Goal: Information Seeking & Learning: Learn about a topic

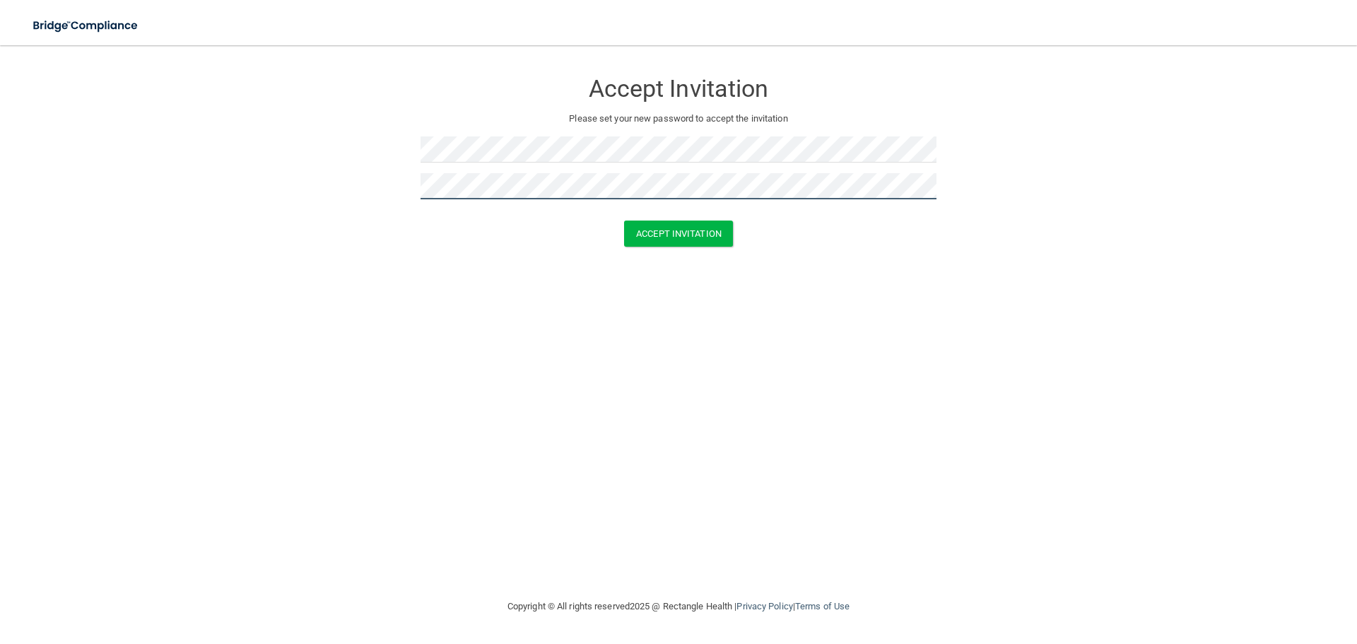
click at [624, 221] on button "Accept Invitation" at bounding box center [678, 234] width 109 height 26
click at [119, 210] on form "Accept Invitation Please set your new password to accept the invitation Token i…" at bounding box center [678, 171] width 1301 height 225
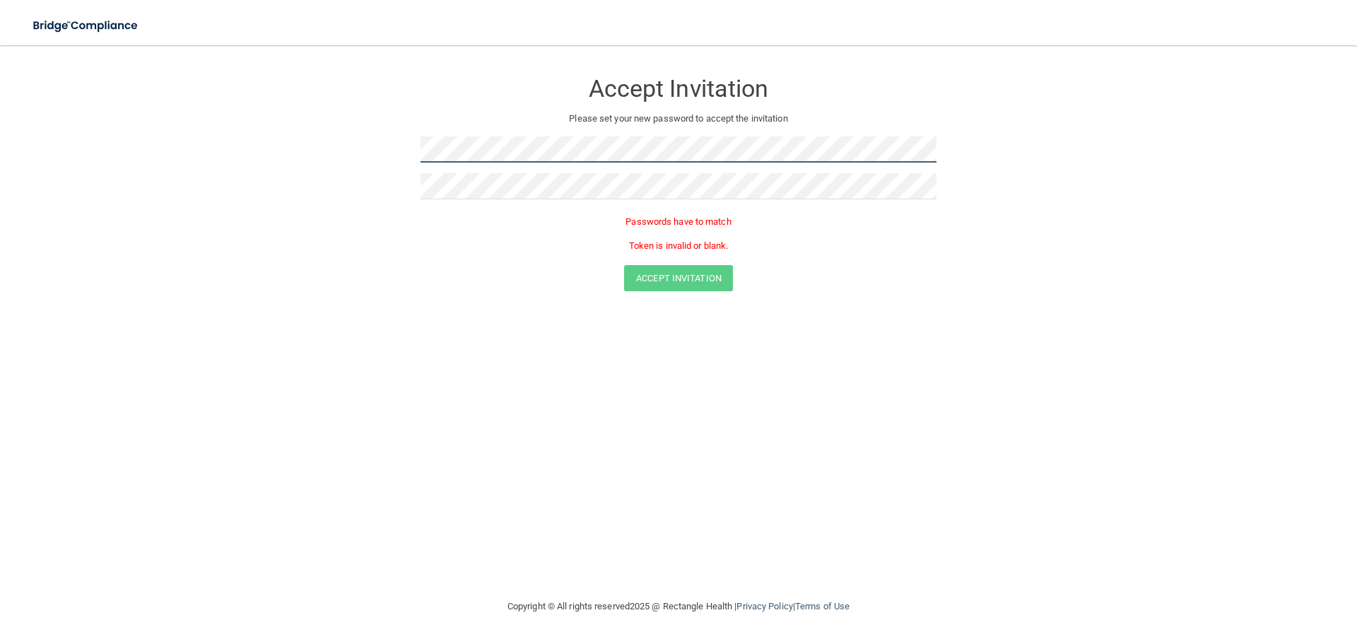
click at [261, 182] on form "Accept Invitation Please set your new password to accept the invitation Passwor…" at bounding box center [678, 183] width 1301 height 249
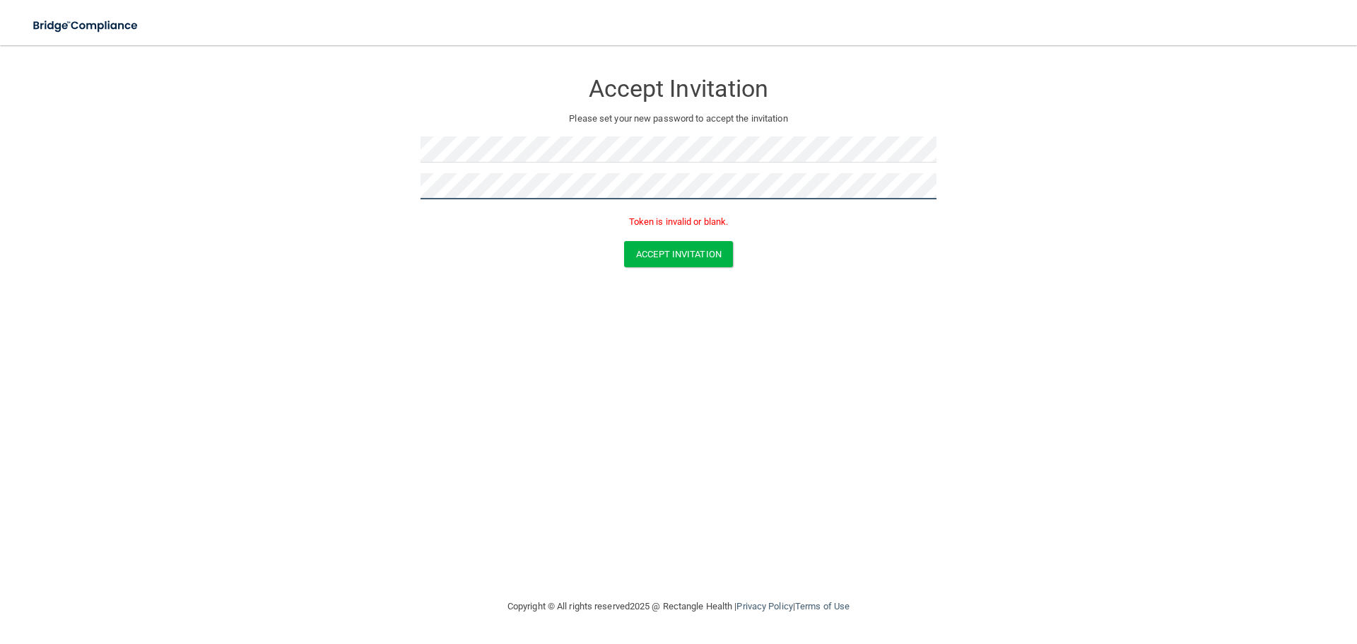
click at [624, 241] on button "Accept Invitation" at bounding box center [678, 254] width 109 height 26
click at [316, 218] on form "Accept Invitation Please set your new password to accept the invitation Token i…" at bounding box center [678, 171] width 1301 height 225
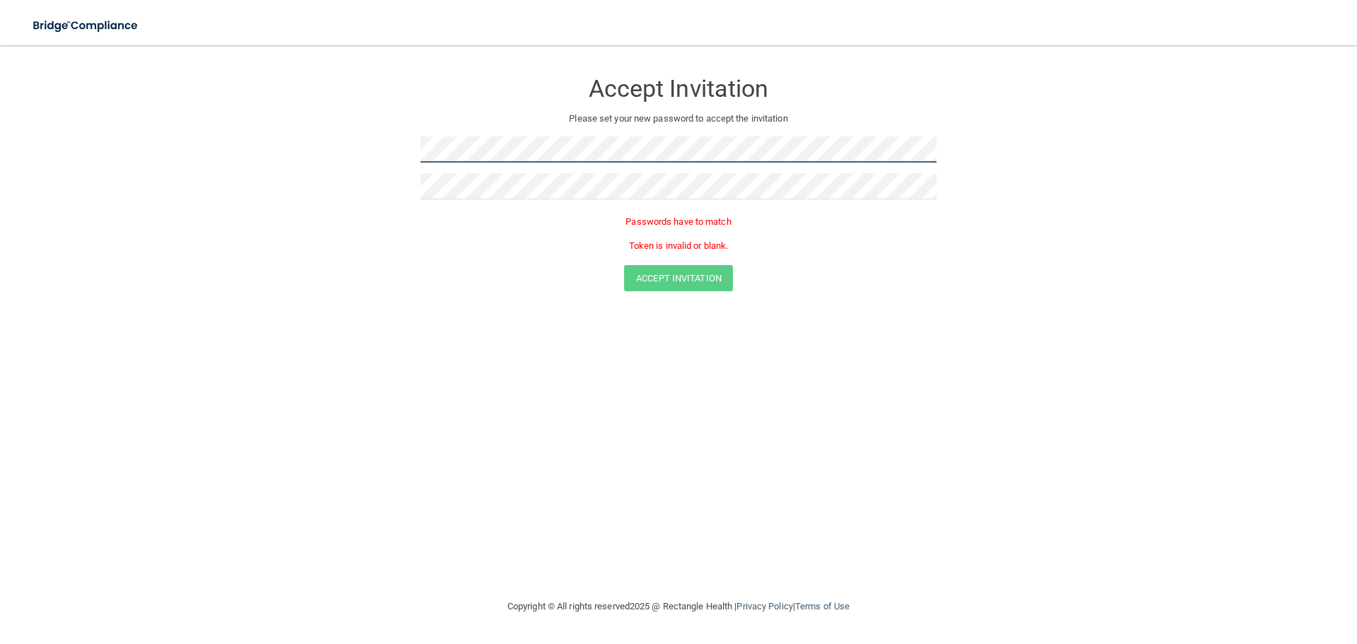
click at [357, 180] on form "Accept Invitation Please set your new password to accept the invitation Passwor…" at bounding box center [678, 183] width 1301 height 249
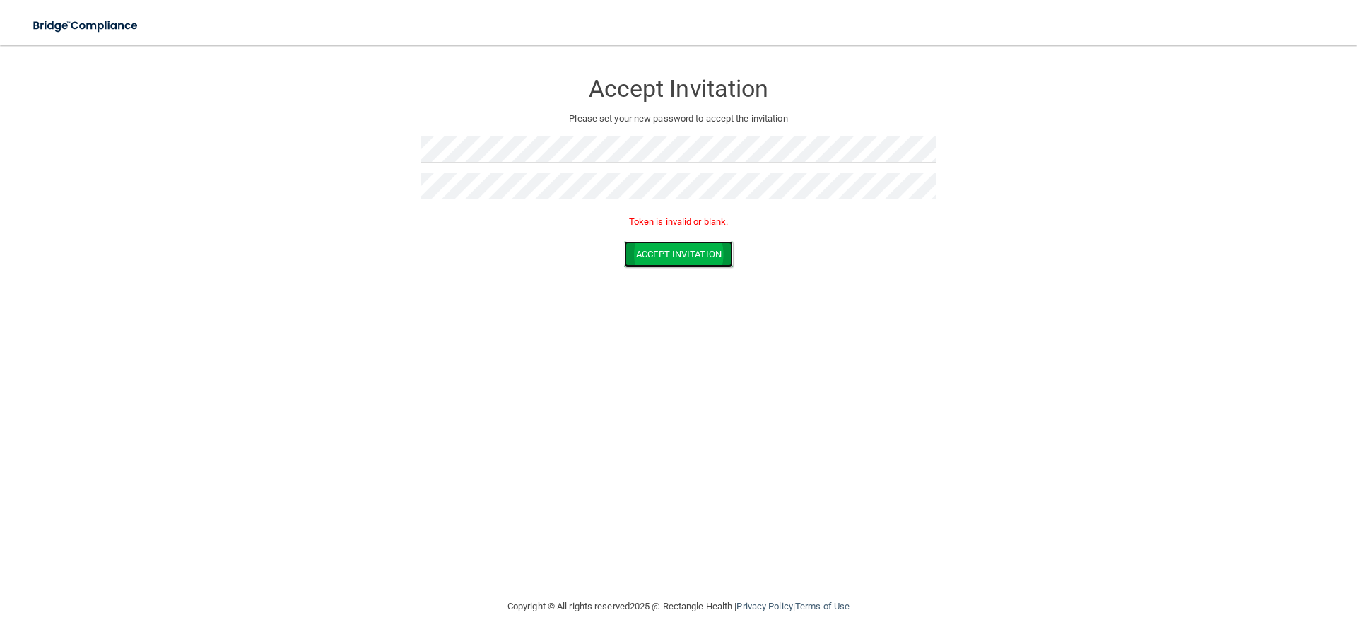
click at [675, 255] on button "Accept Invitation" at bounding box center [678, 254] width 109 height 26
click at [685, 251] on button "Accept Invitation" at bounding box center [678, 254] width 109 height 26
click at [378, 149] on form "Accept Invitation Please set your new password to accept the invitation Token i…" at bounding box center [678, 171] width 1301 height 225
click at [385, 180] on form "Accept Invitation Please set your new password to accept the invitation Token i…" at bounding box center [678, 171] width 1301 height 225
click at [710, 225] on button "Accept Invitation" at bounding box center [678, 234] width 109 height 26
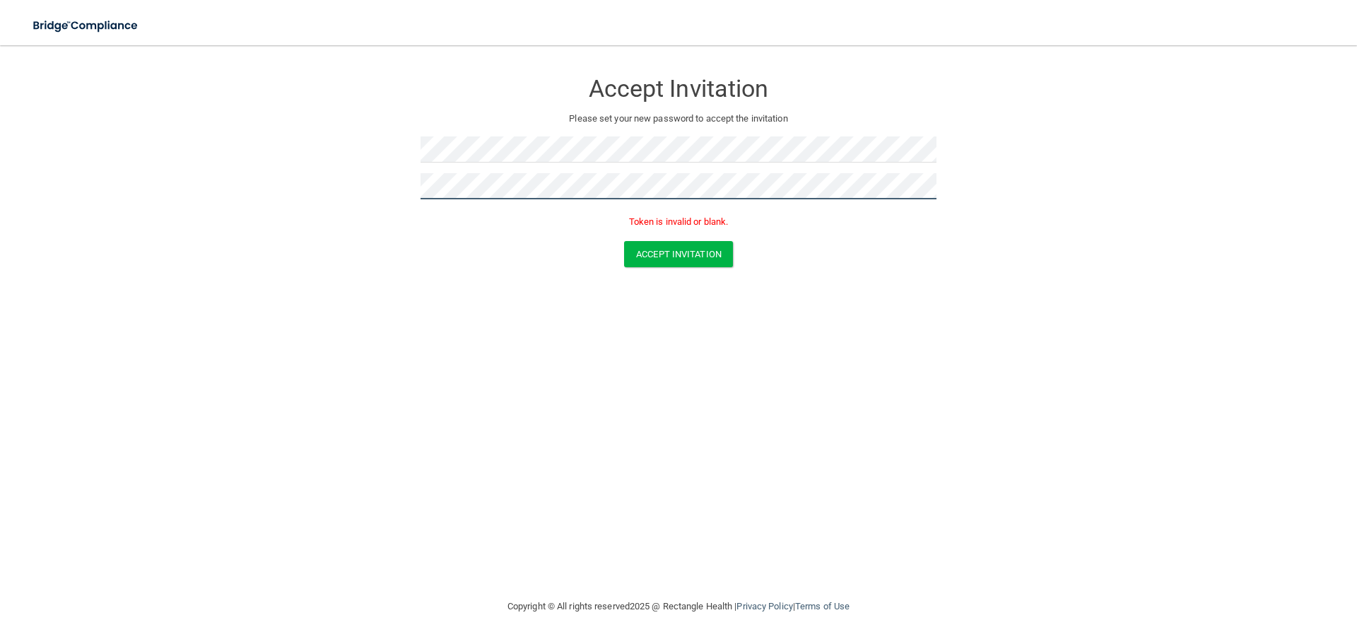
click at [224, 197] on form "Accept Invitation Please set your new password to accept the invitation Token i…" at bounding box center [678, 171] width 1301 height 225
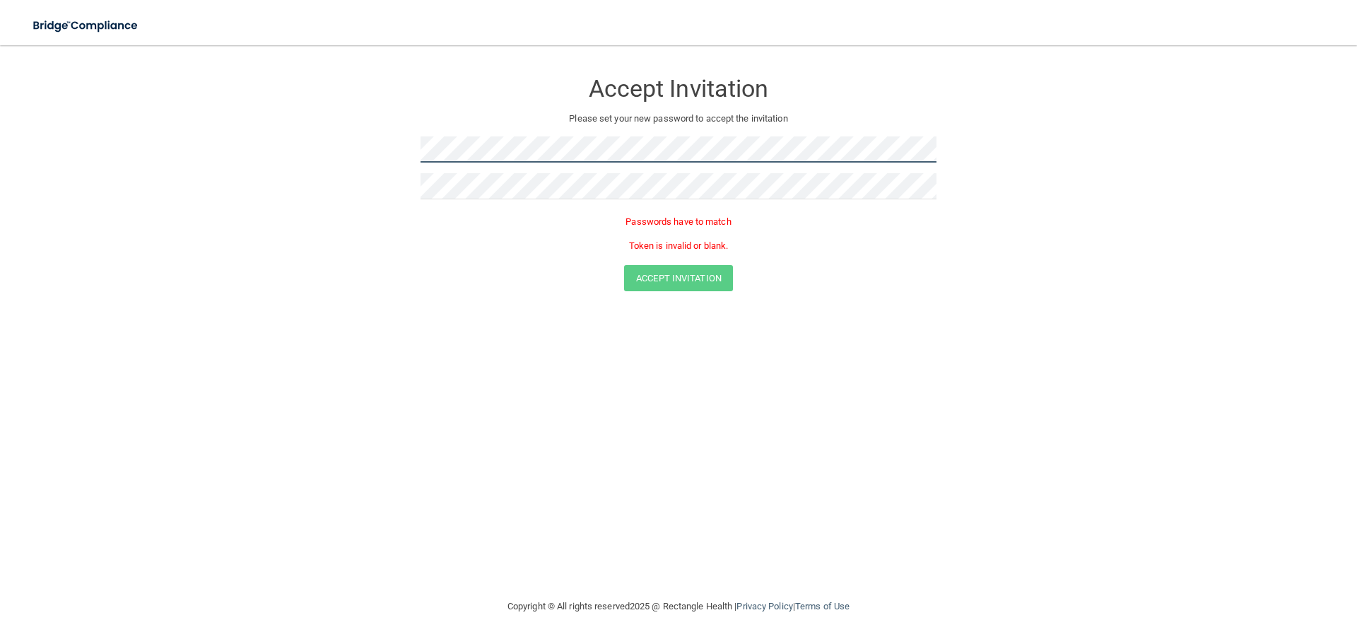
click at [197, 168] on form "Accept Invitation Please set your new password to accept the invitation Passwor…" at bounding box center [678, 183] width 1301 height 249
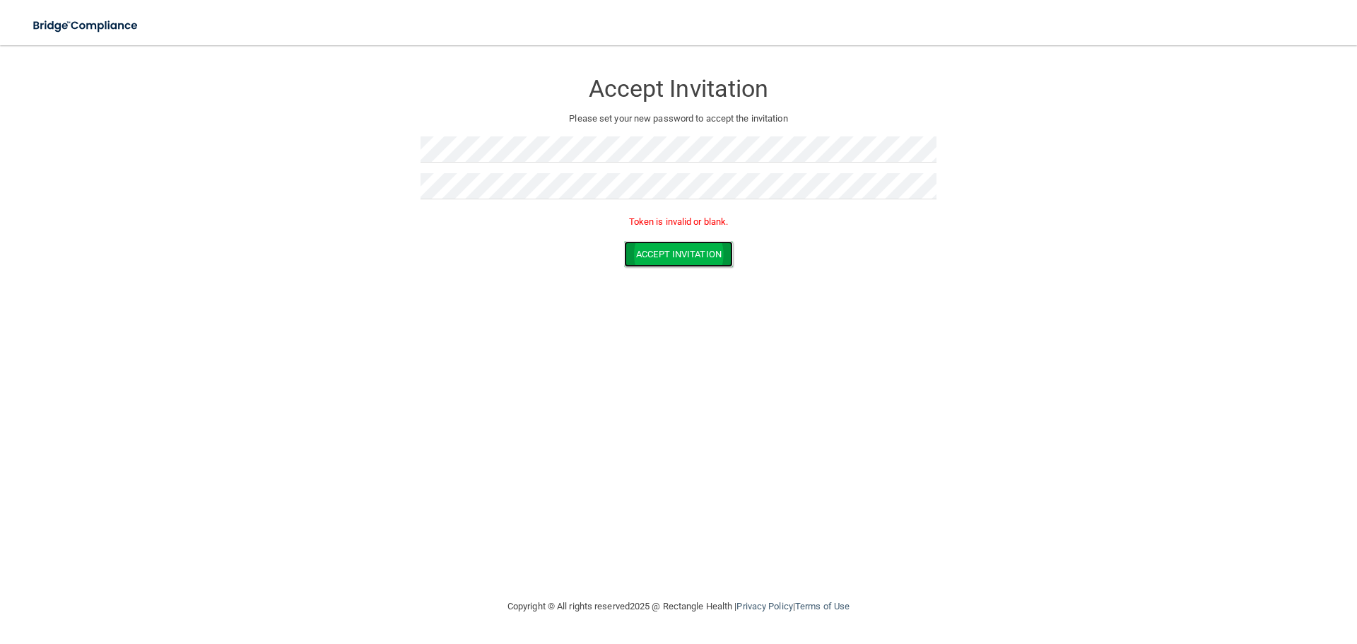
click at [693, 250] on button "Accept Invitation" at bounding box center [678, 254] width 109 height 26
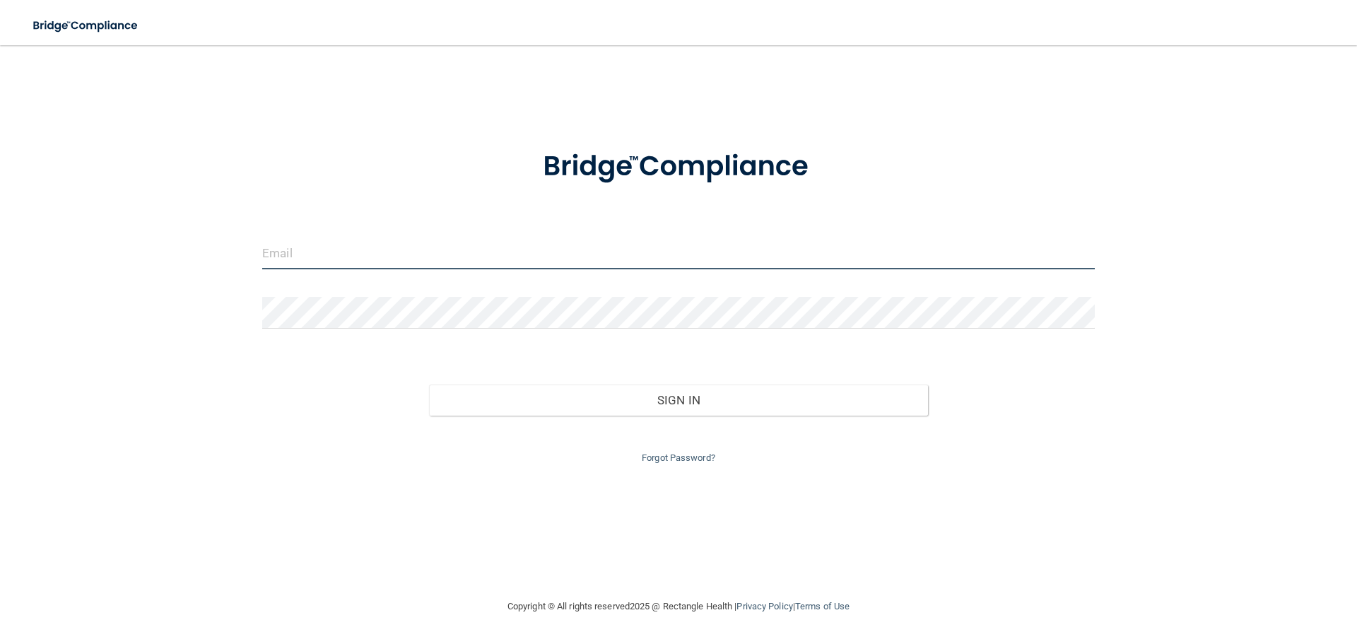
click at [305, 257] on input "email" at bounding box center [678, 254] width 833 height 32
type input "[EMAIL_ADDRESS][DOMAIN_NAME]"
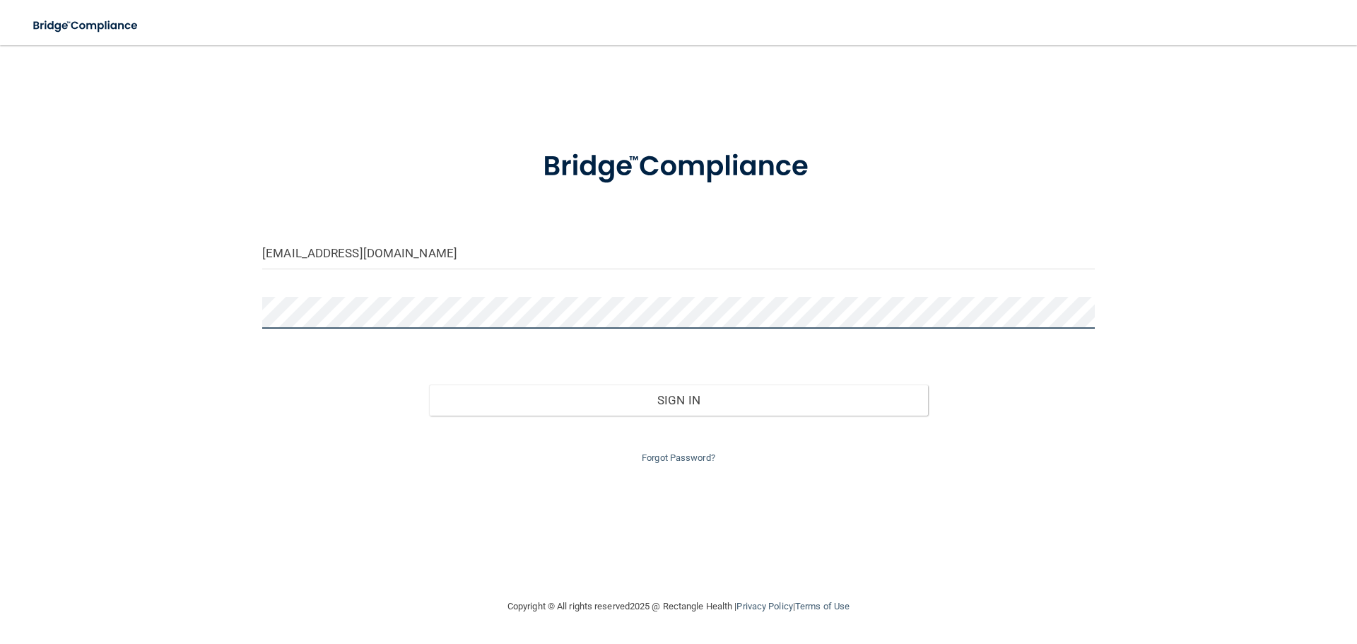
click at [429, 385] on button "Sign In" at bounding box center [679, 400] width 500 height 31
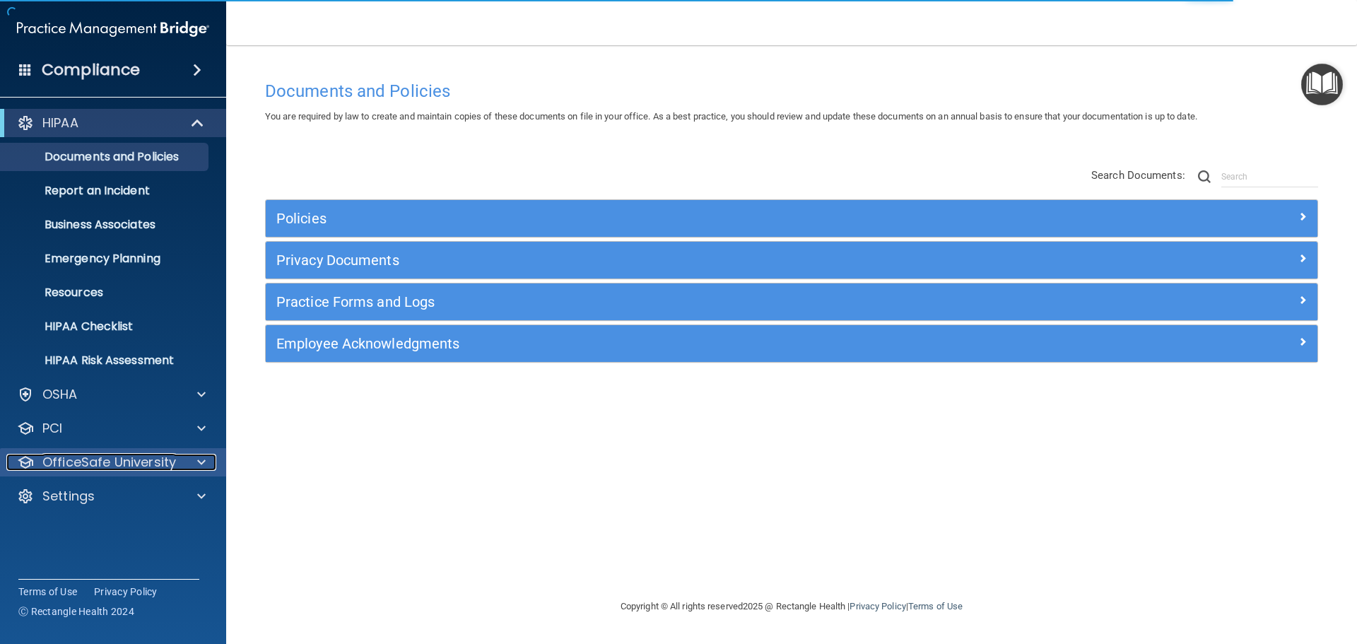
click at [140, 464] on p "OfficeSafe University" at bounding box center [109, 462] width 134 height 17
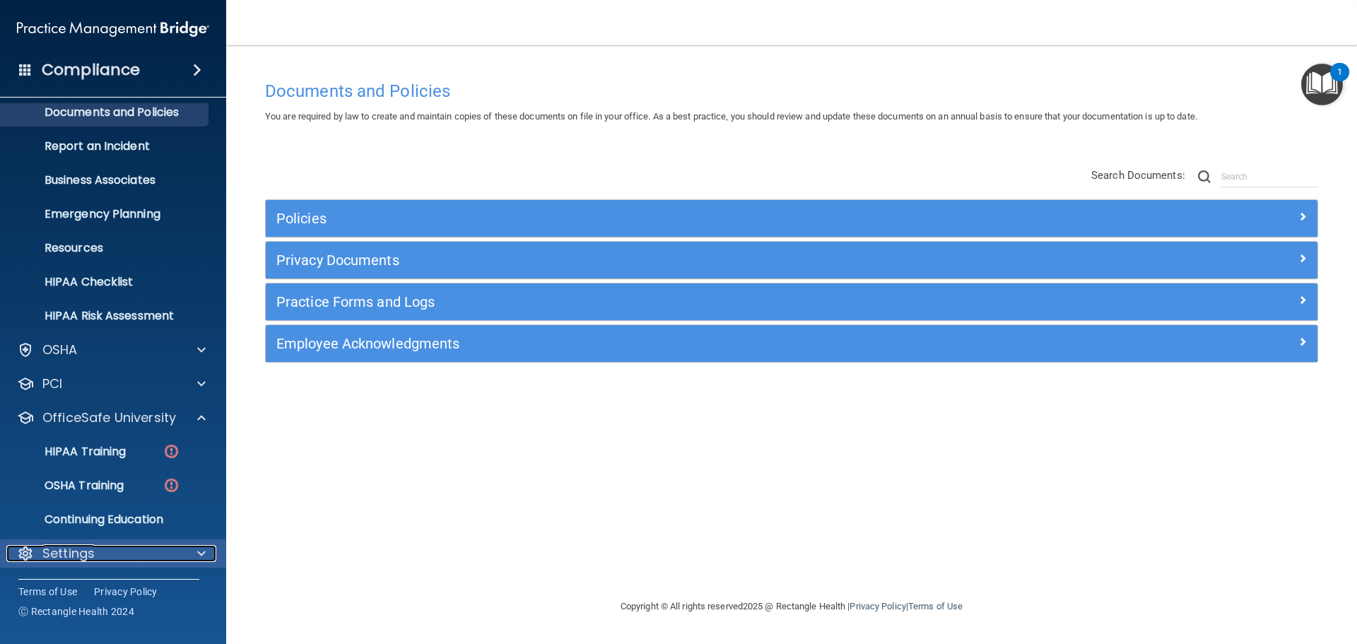
click at [79, 547] on p "Settings" at bounding box center [68, 553] width 52 height 17
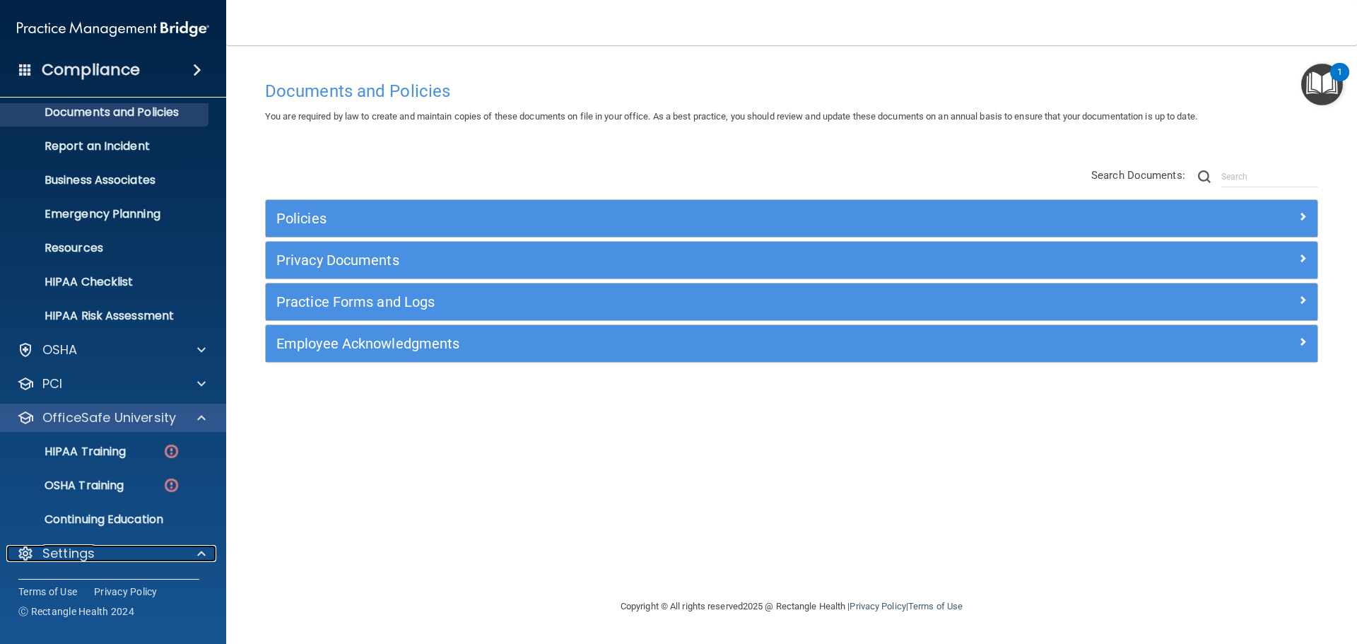
scroll to position [180, 0]
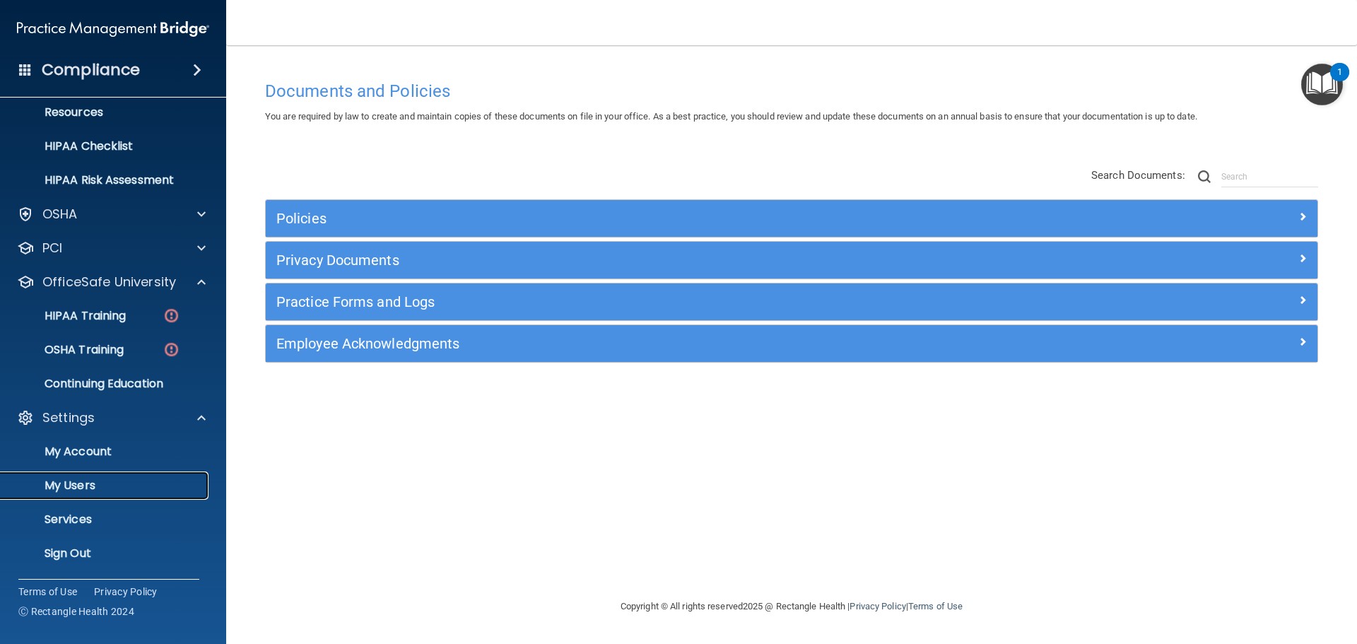
click at [69, 483] on p "My Users" at bounding box center [105, 486] width 193 height 14
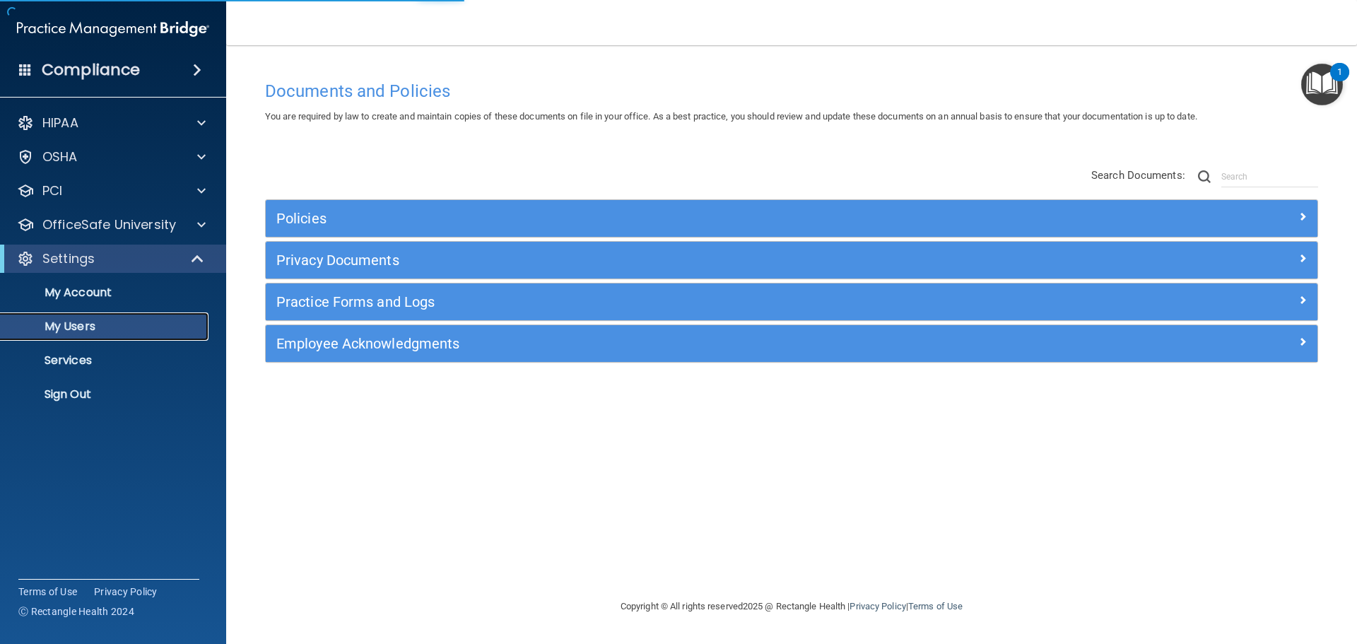
select select "20"
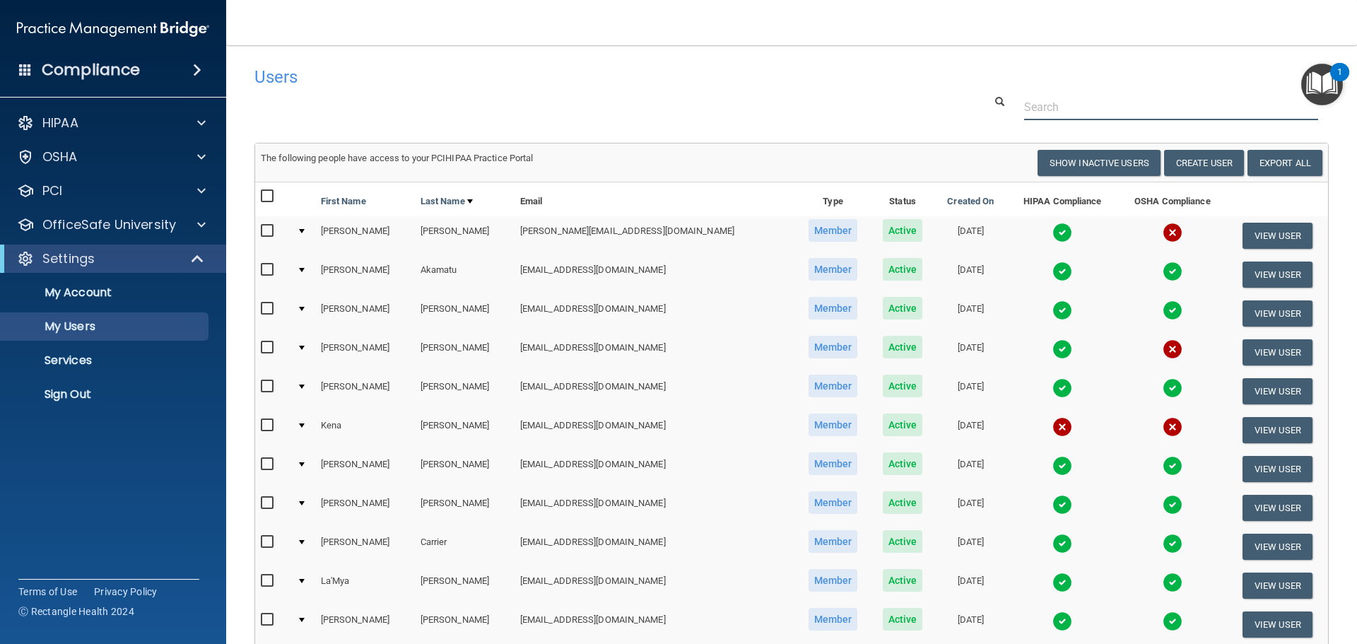
click at [1065, 100] on input "text" at bounding box center [1171, 107] width 294 height 26
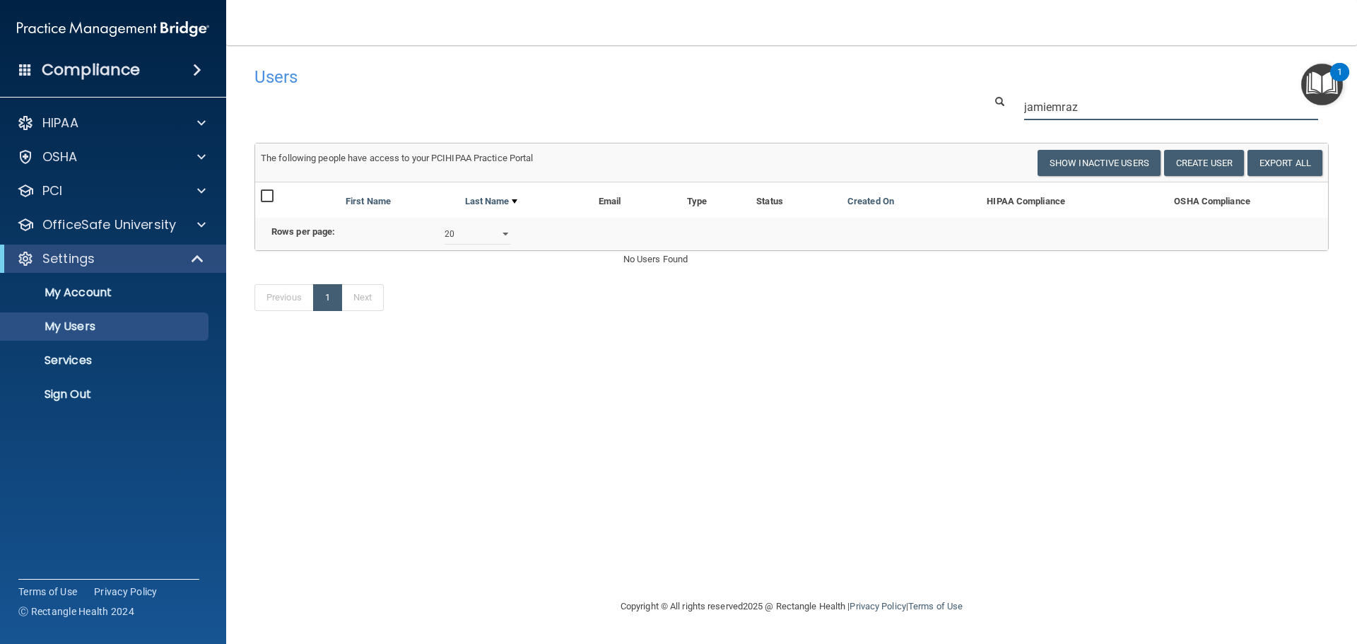
click at [1055, 103] on input "jamiemraz" at bounding box center [1171, 107] width 294 height 26
click at [1096, 111] on input "jamie mraz" at bounding box center [1171, 107] width 294 height 26
drag, startPoint x: 1058, startPoint y: 107, endPoint x: 1009, endPoint y: 109, distance: 48.8
click at [1009, 109] on div "jamie mraz" at bounding box center [1156, 107] width 365 height 26
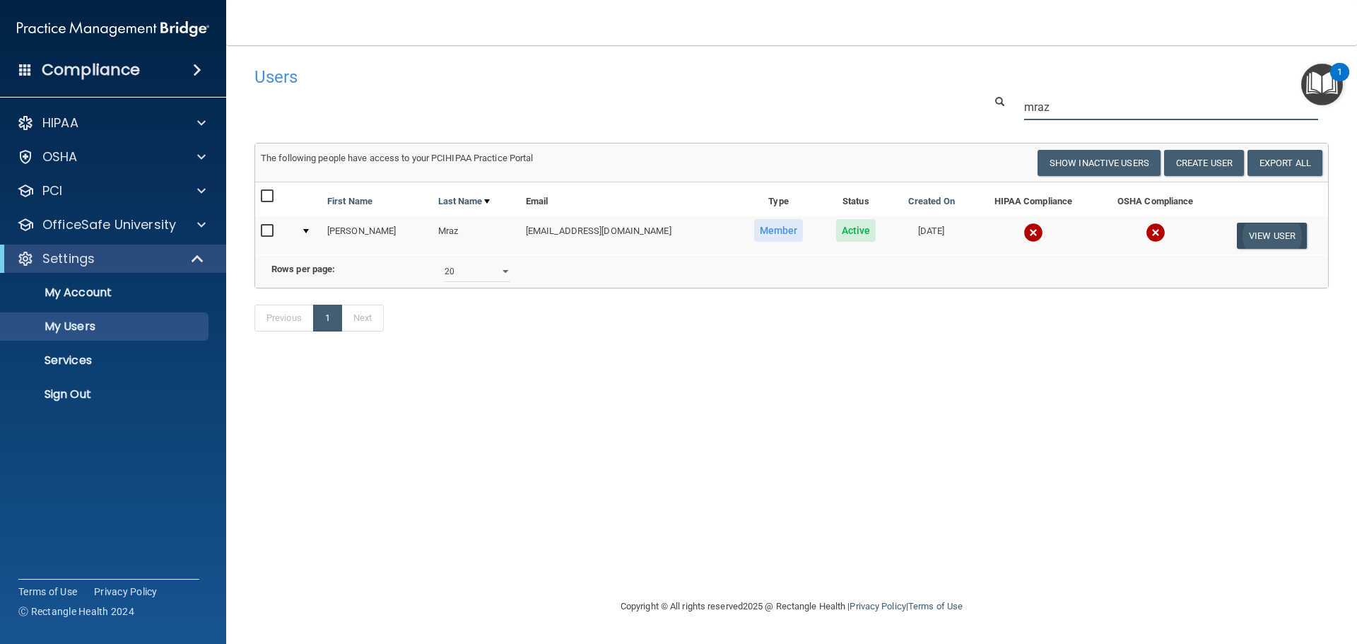
type input "mraz"
click at [1266, 236] on button "View User" at bounding box center [1272, 236] width 70 height 26
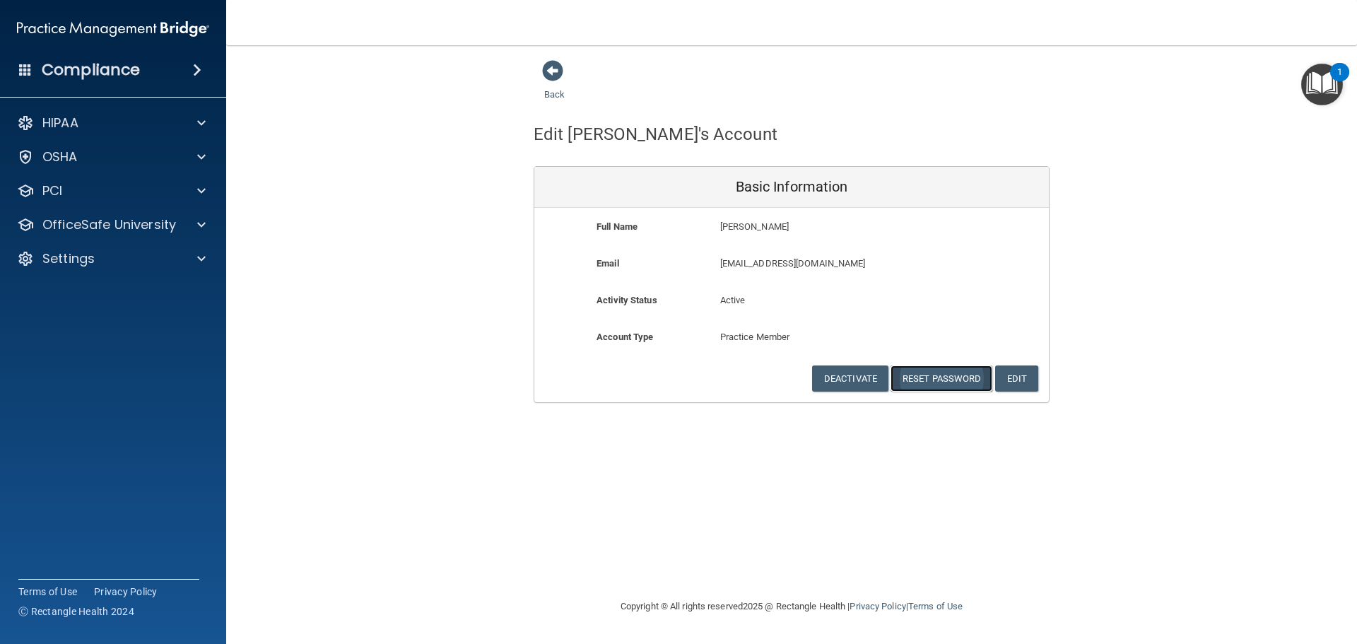
click at [945, 375] on button "Reset Password" at bounding box center [942, 378] width 102 height 26
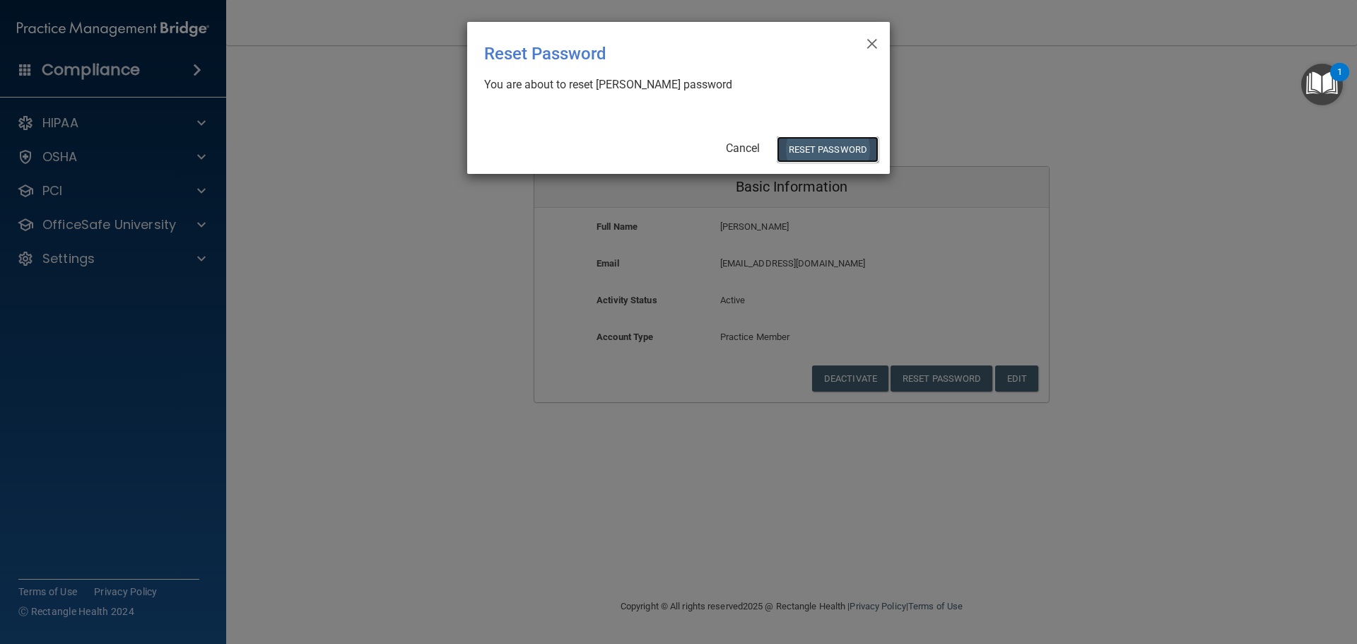
click at [809, 151] on button "Reset Password" at bounding box center [828, 149] width 102 height 26
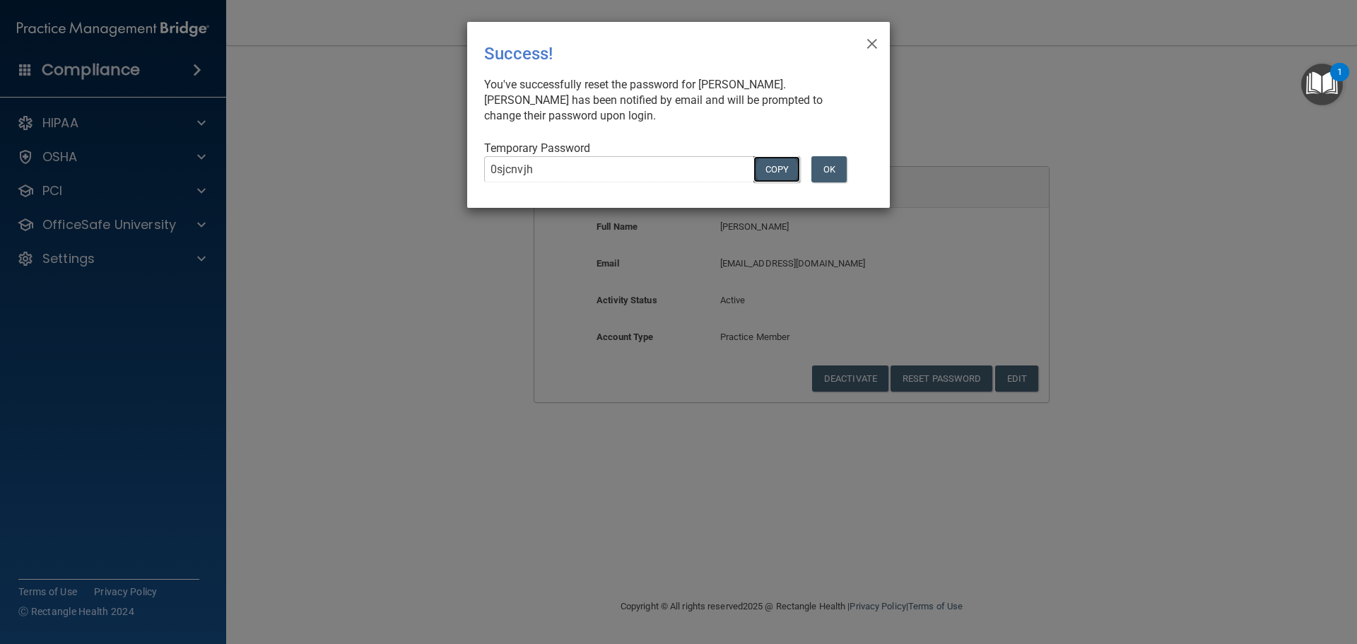
click at [773, 166] on button "COPY" at bounding box center [777, 169] width 47 height 26
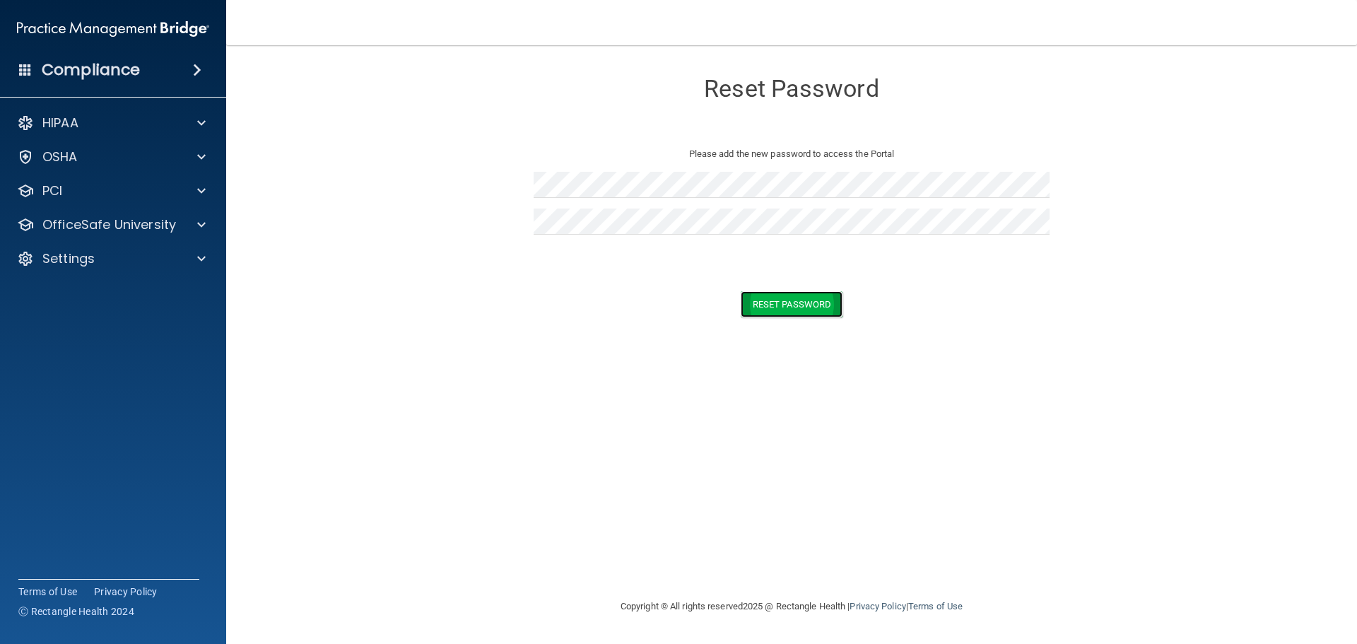
click at [829, 307] on button "Reset Password" at bounding box center [792, 304] width 102 height 26
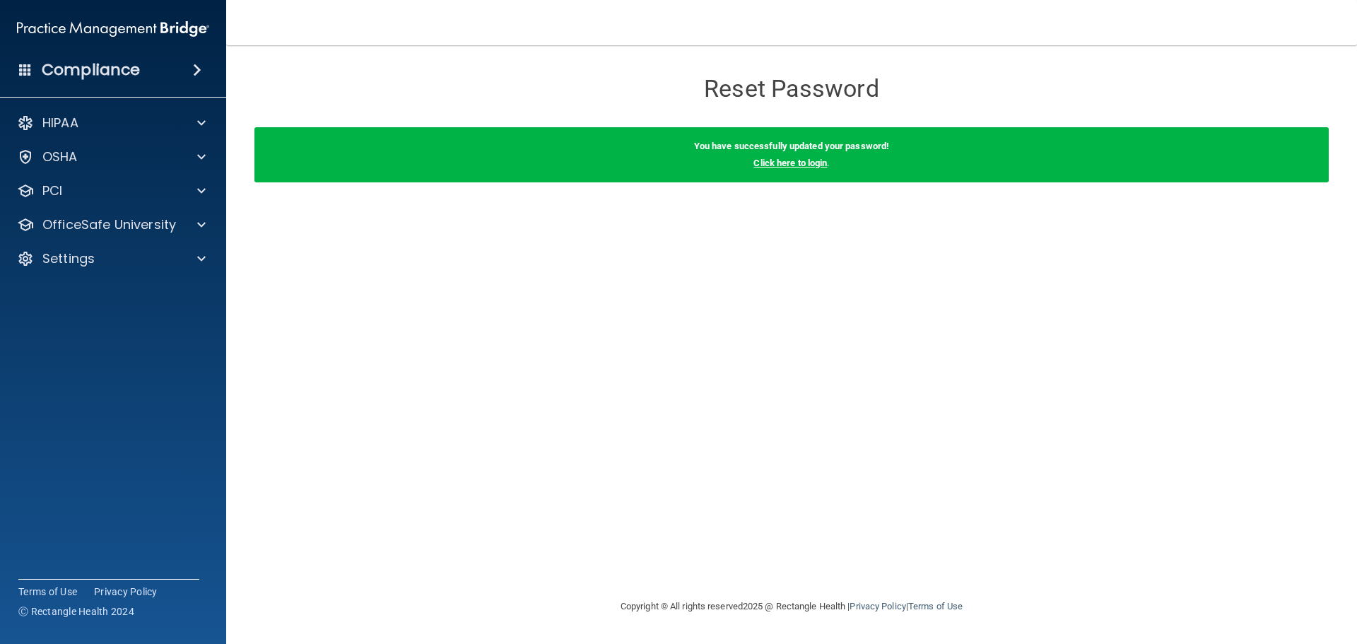
click at [803, 166] on link "Click here to login" at bounding box center [791, 163] width 74 height 11
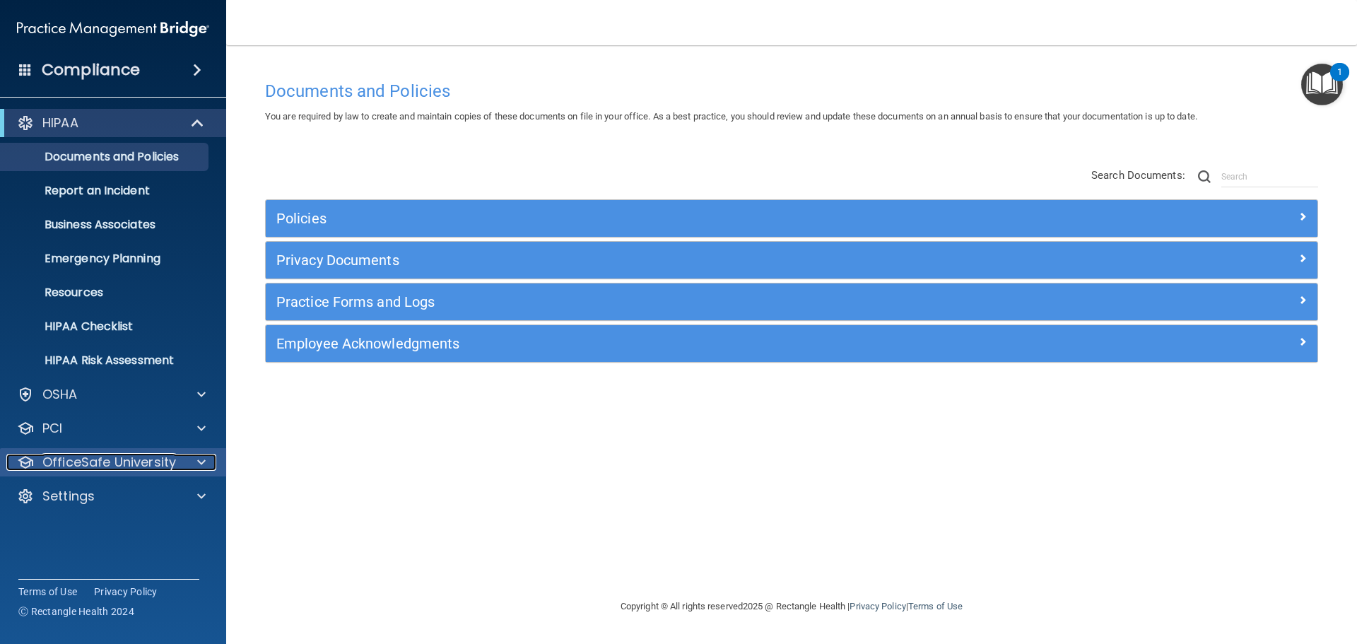
click at [113, 459] on p "OfficeSafe University" at bounding box center [109, 462] width 134 height 17
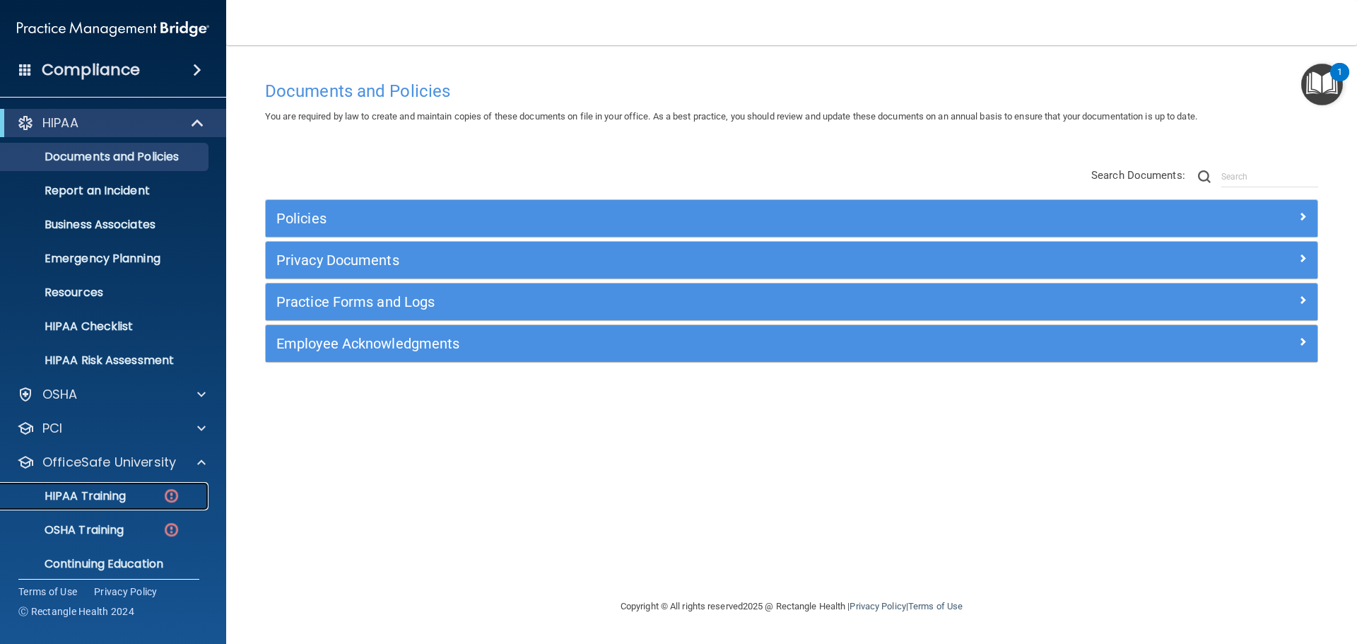
click at [135, 497] on div "HIPAA Training" at bounding box center [105, 496] width 193 height 14
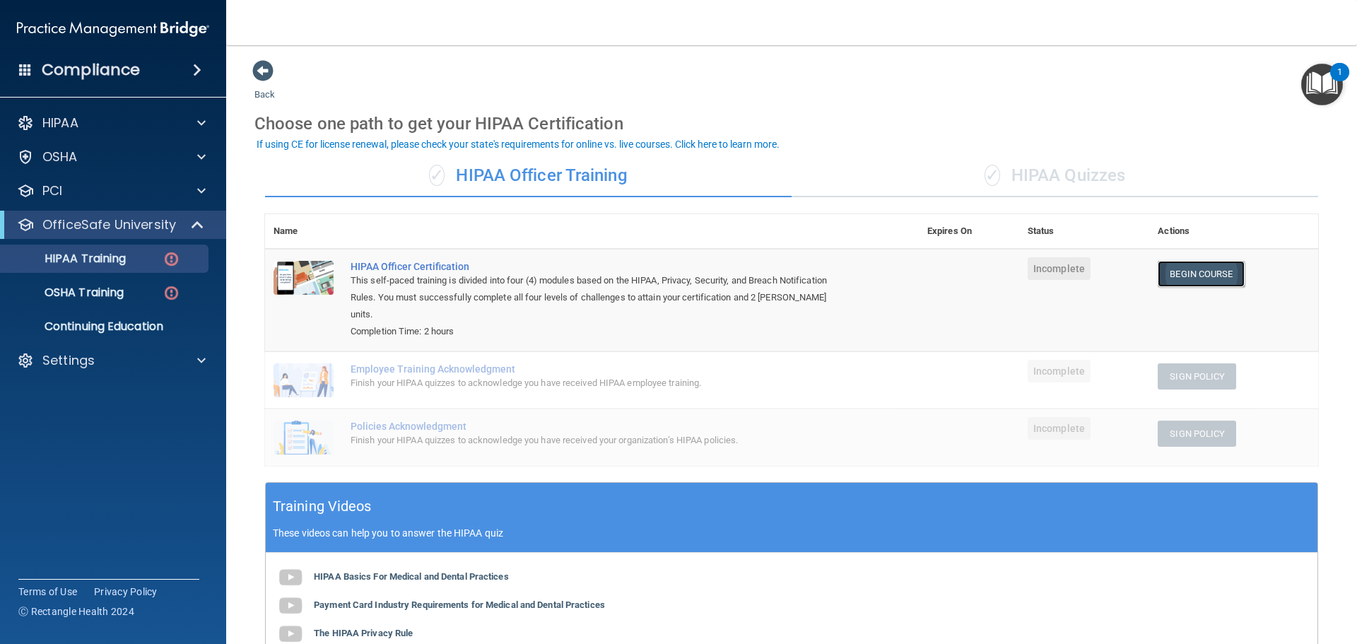
click at [1188, 271] on link "Begin Course" at bounding box center [1201, 274] width 86 height 26
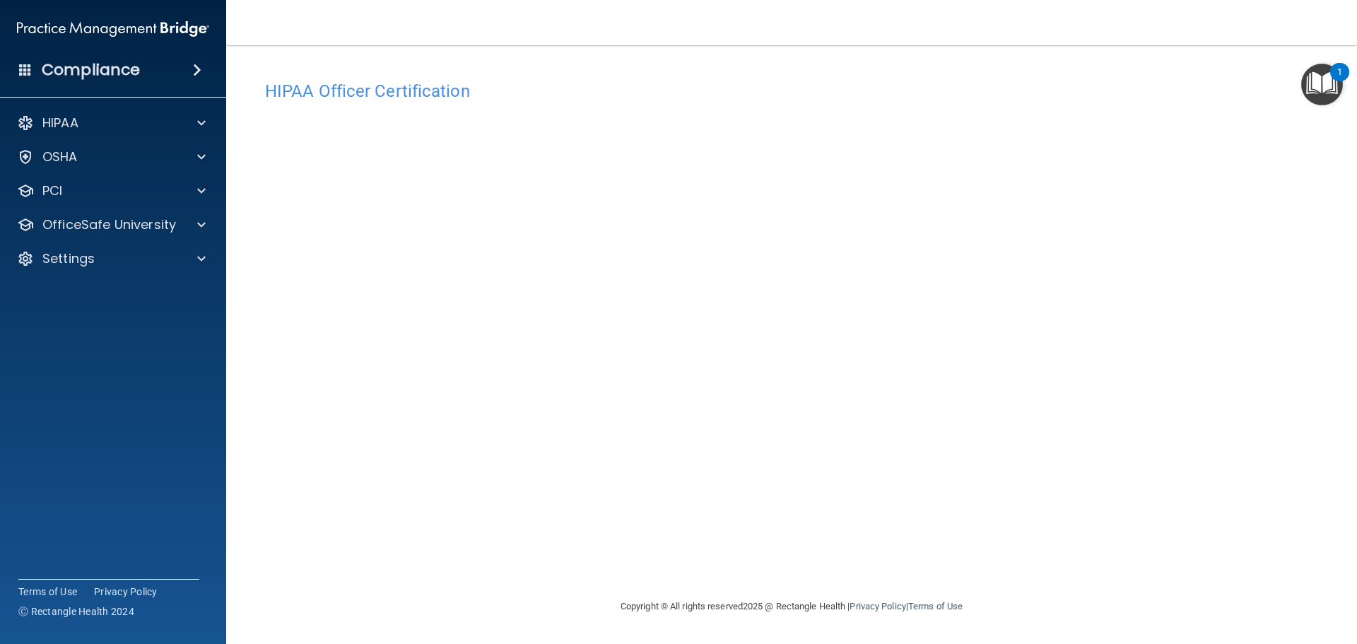
click at [139, 64] on div "Compliance" at bounding box center [113, 69] width 226 height 31
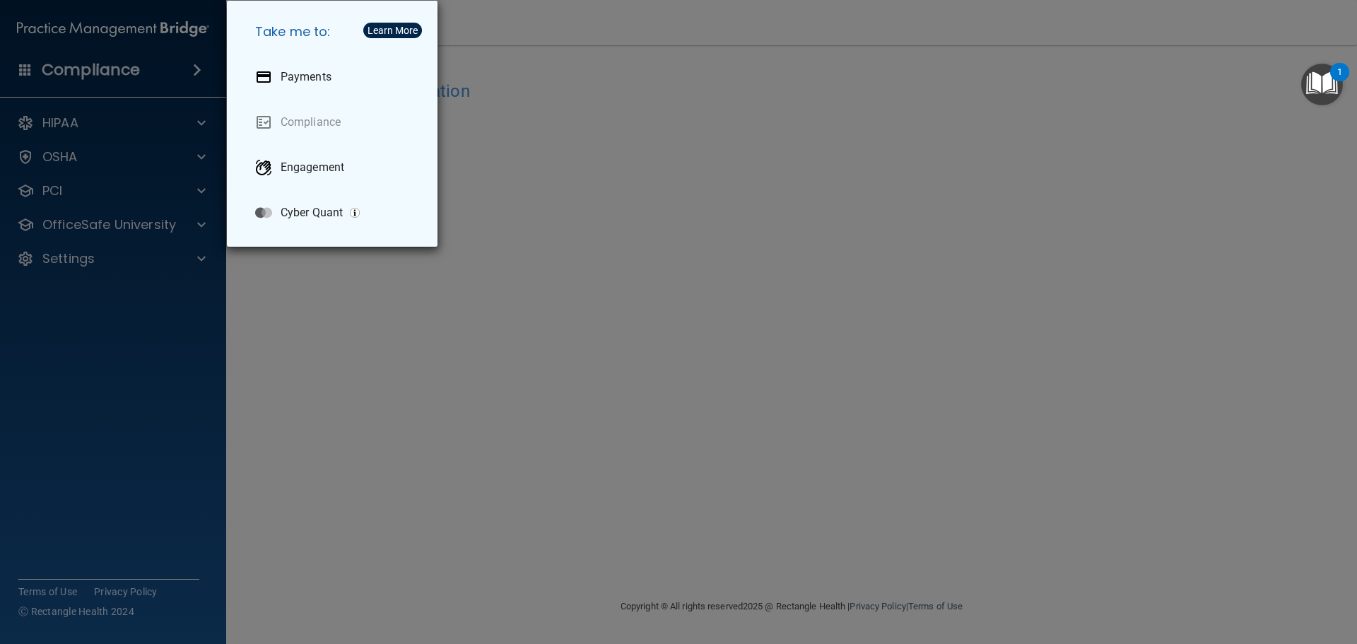
click at [1156, 57] on div "Take me to: Payments Compliance Engagement Cyber Quant" at bounding box center [678, 322] width 1357 height 644
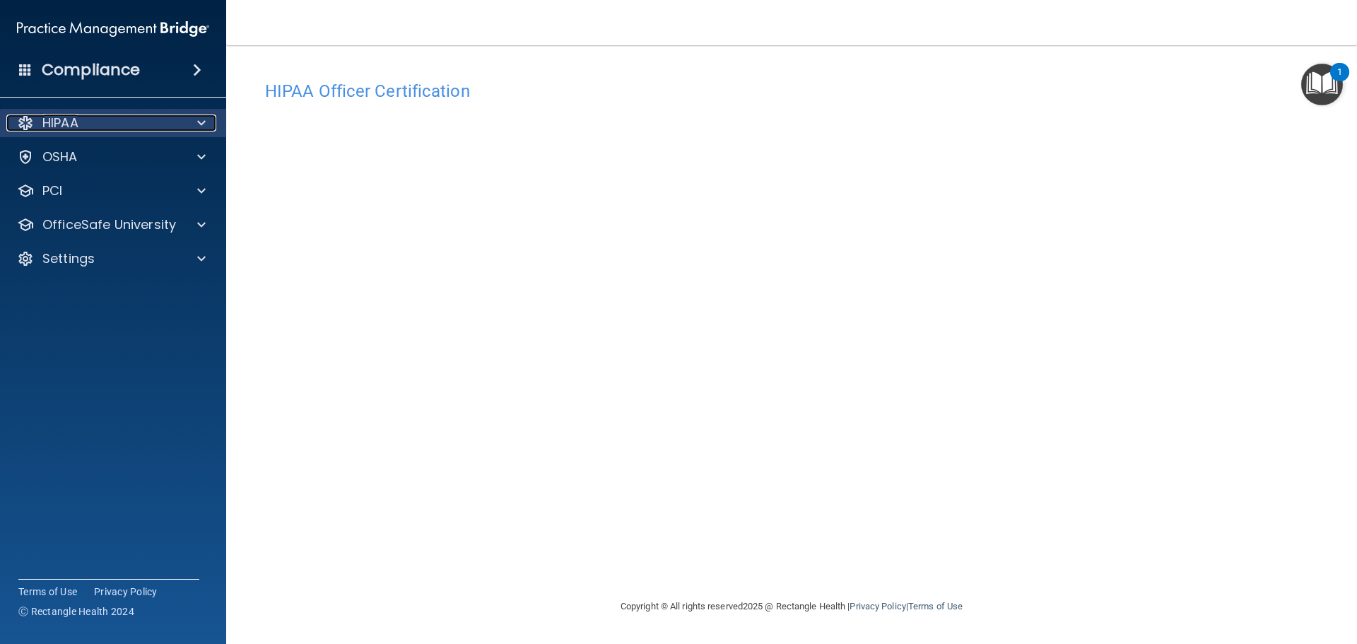
click at [78, 122] on p "HIPAA" at bounding box center [60, 123] width 36 height 17
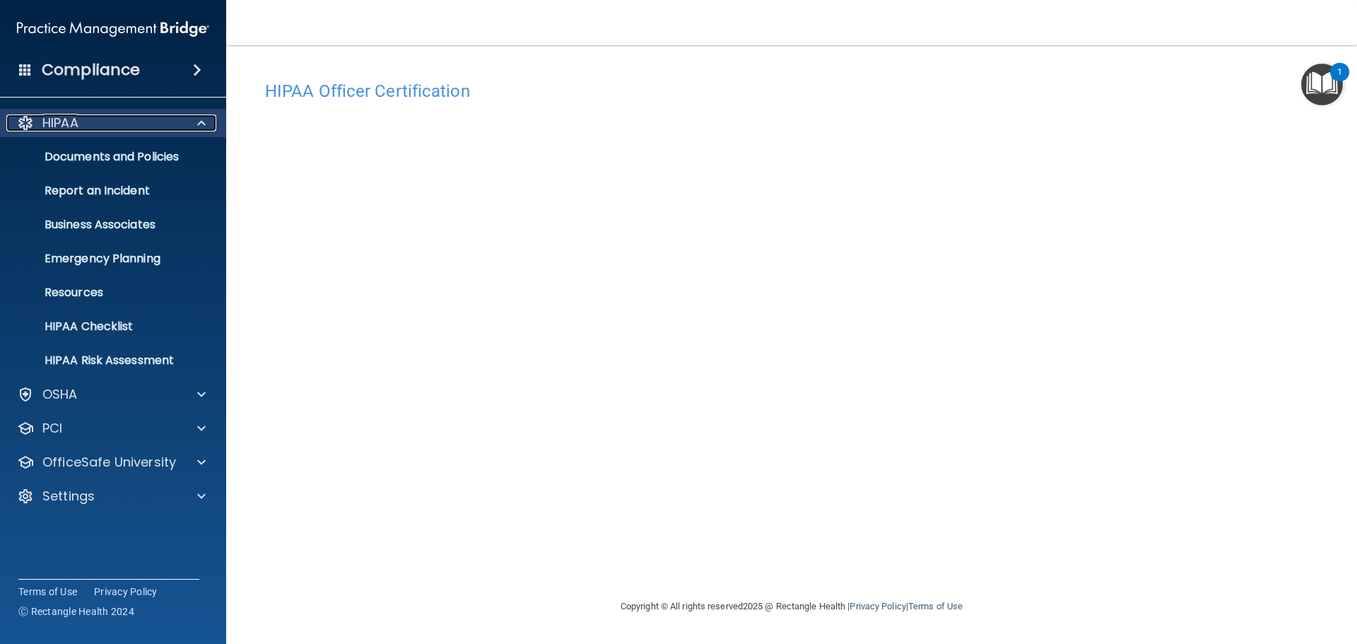
click at [53, 117] on p "HIPAA" at bounding box center [60, 123] width 36 height 17
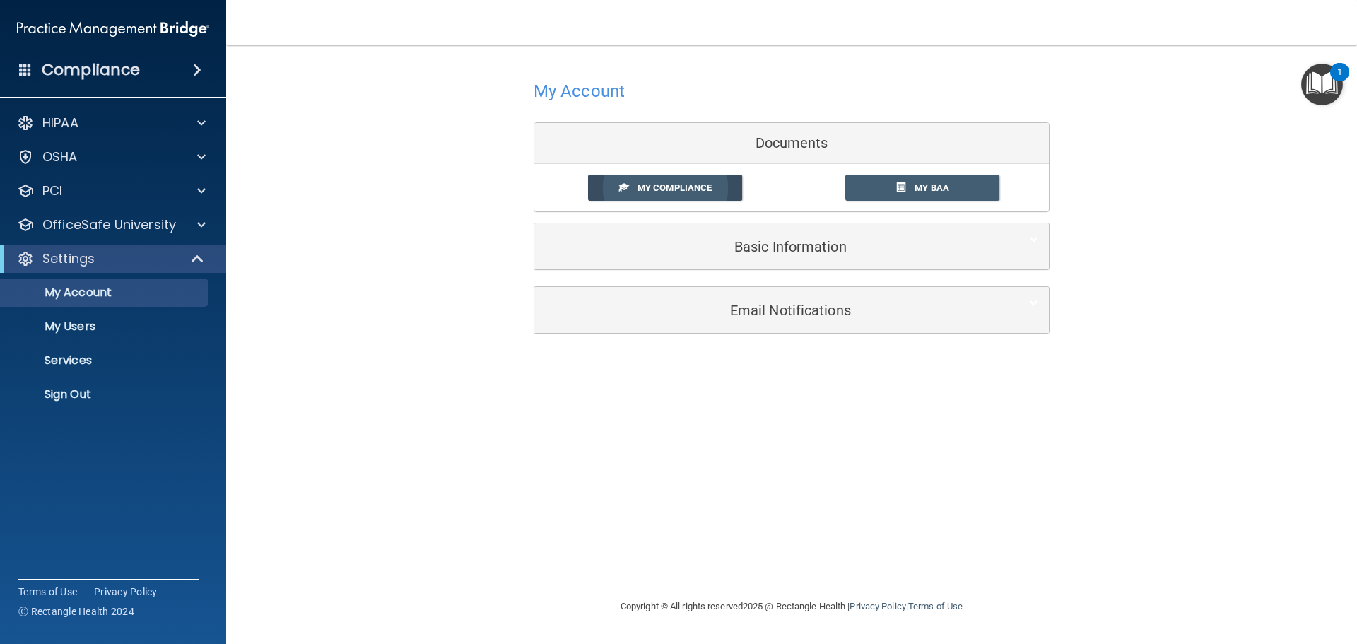
click at [654, 184] on span "My Compliance" at bounding box center [675, 187] width 74 height 11
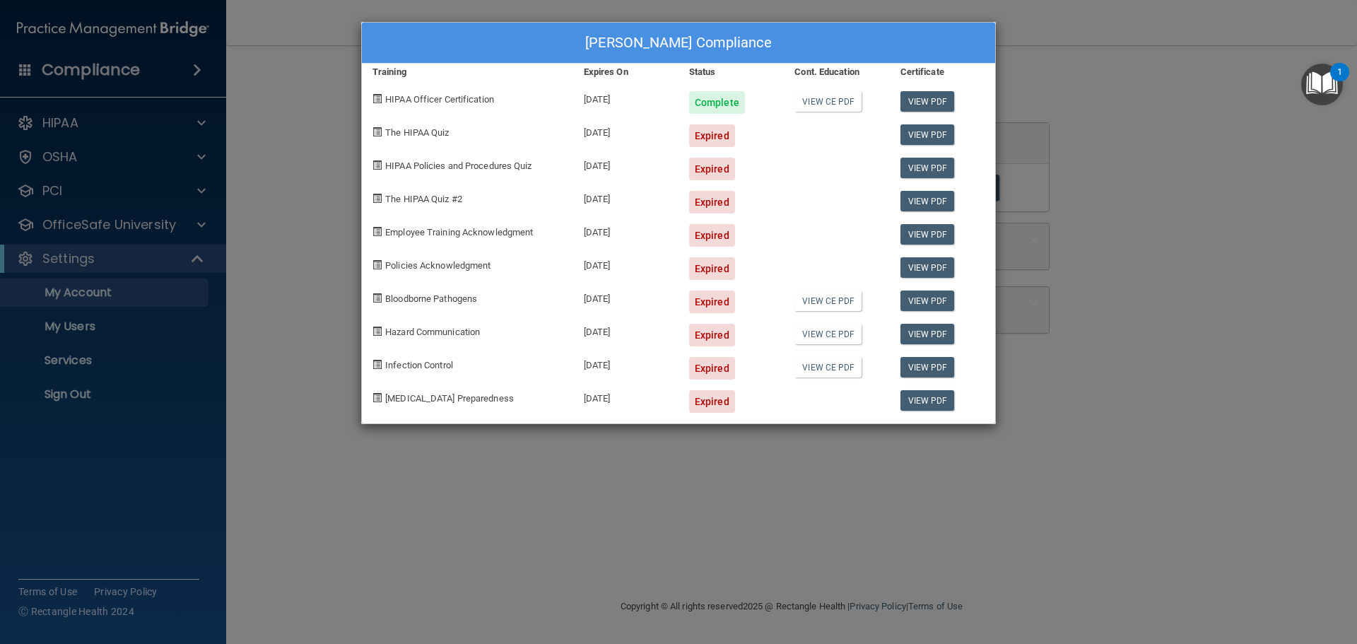
click at [1012, 282] on div "[PERSON_NAME] Compliance Training Expires On Status Cont. Education Certificate…" at bounding box center [678, 322] width 1357 height 644
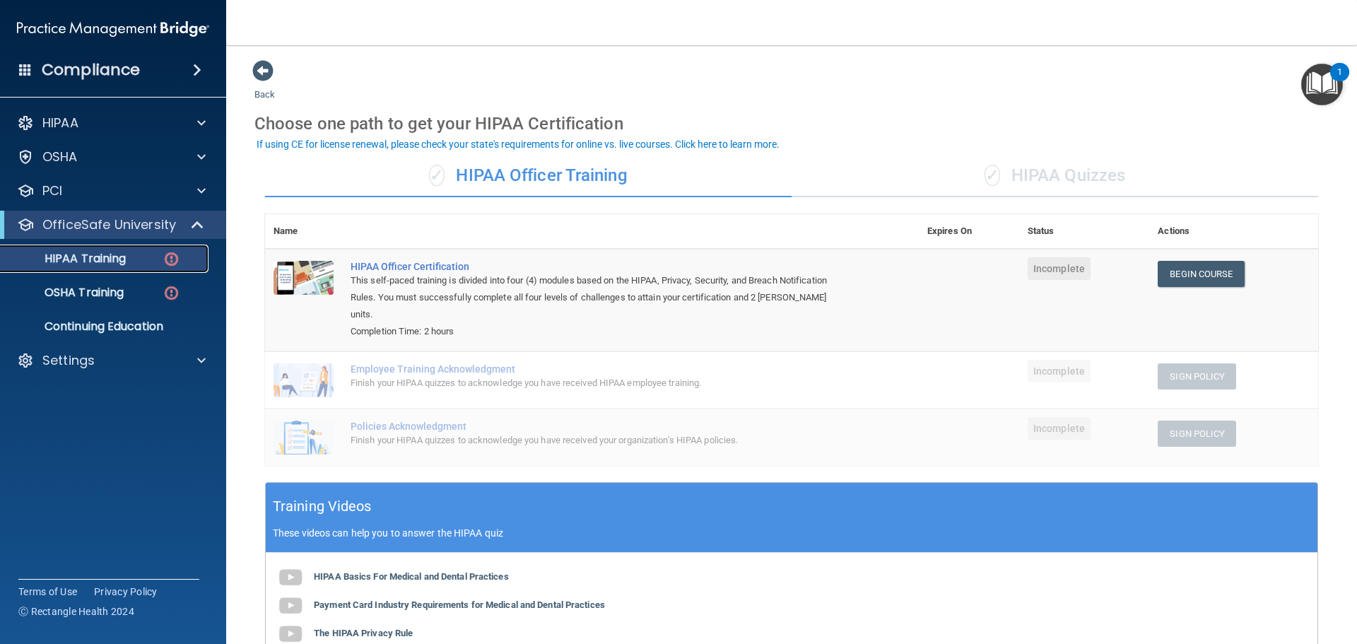
click at [86, 259] on p "HIPAA Training" at bounding box center [67, 259] width 117 height 14
click at [976, 186] on div "✓ HIPAA Quizzes" at bounding box center [1055, 176] width 527 height 42
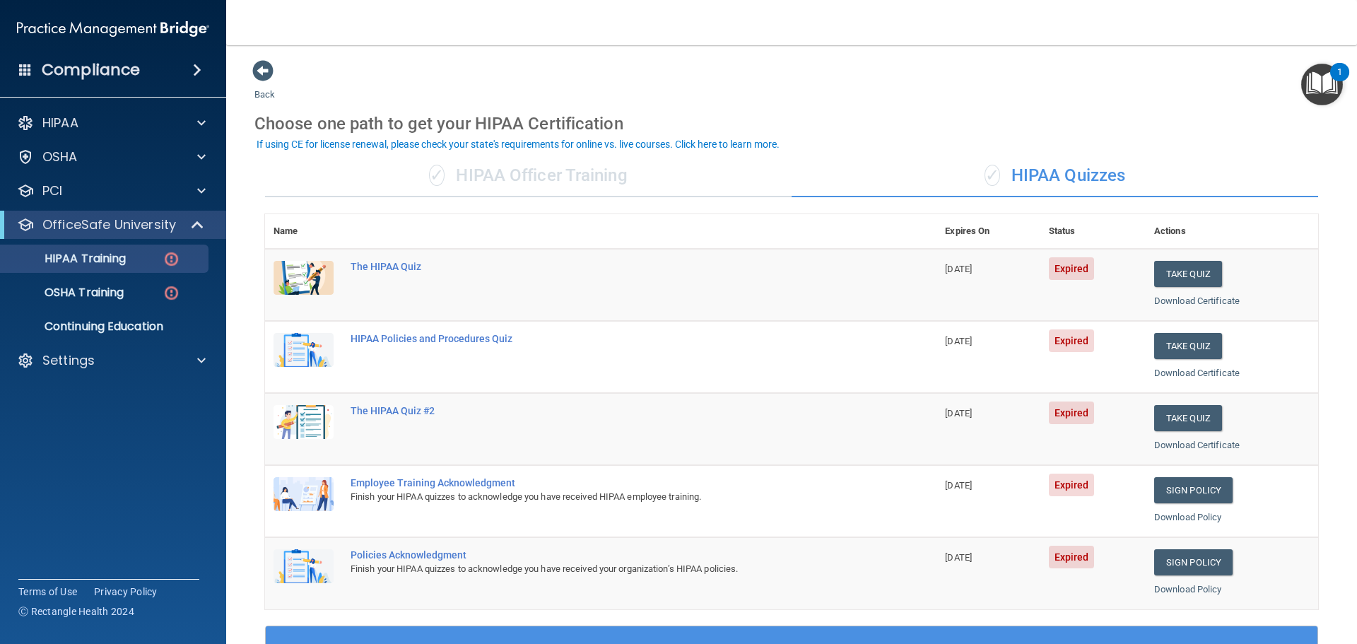
click at [519, 174] on div "✓ HIPAA Officer Training" at bounding box center [528, 176] width 527 height 42
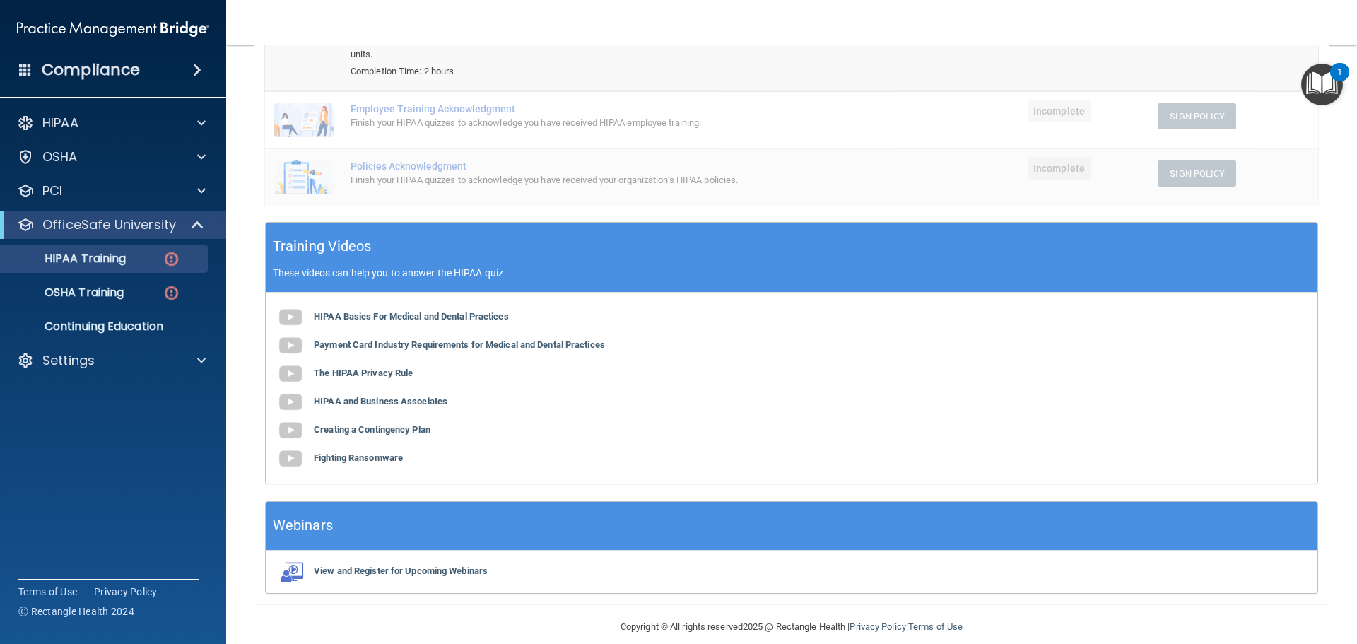
scroll to position [261, 0]
click at [127, 356] on div "Settings" at bounding box center [93, 360] width 175 height 17
click at [72, 382] on link "My Account" at bounding box center [97, 394] width 223 height 28
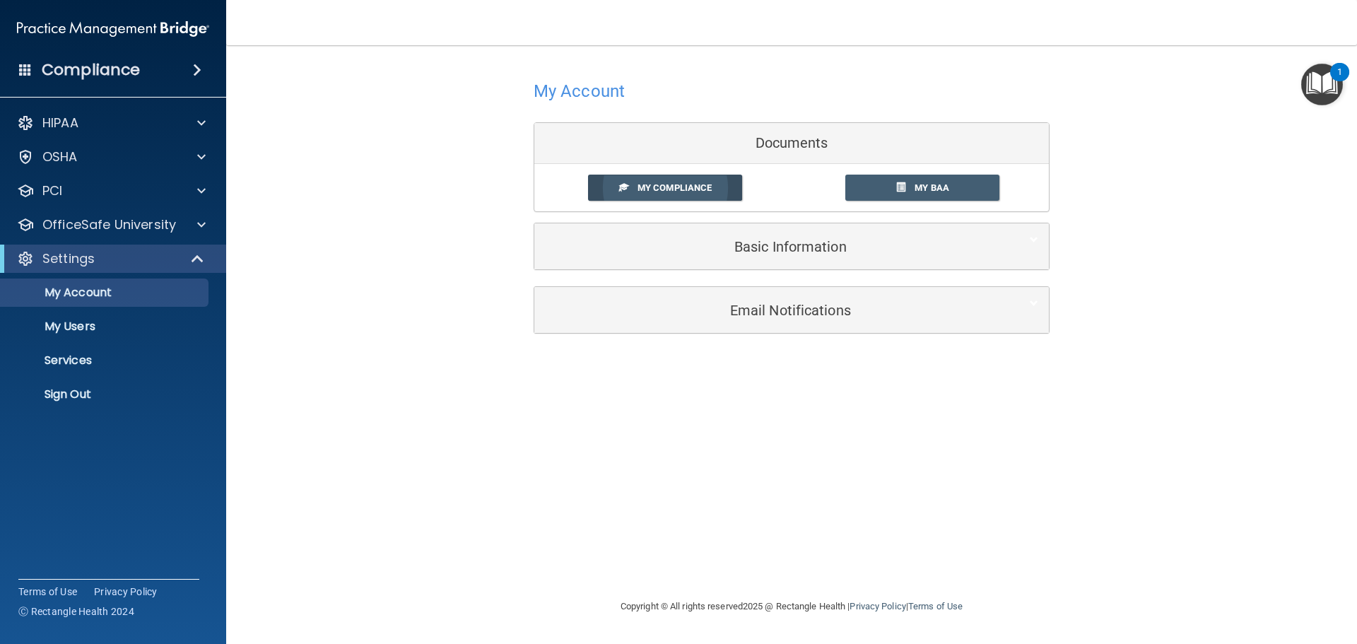
click at [677, 181] on link "My Compliance" at bounding box center [665, 188] width 155 height 26
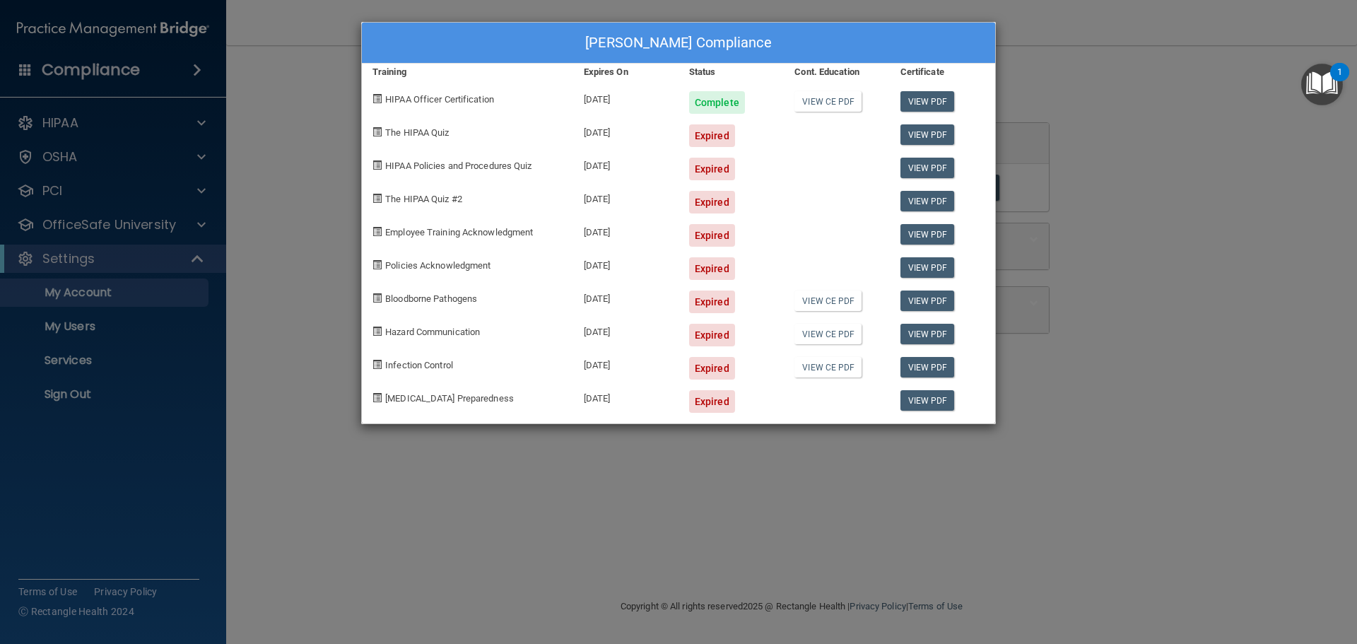
drag, startPoint x: 1169, startPoint y: 73, endPoint x: 1168, endPoint y: 64, distance: 8.6
click at [1169, 72] on div "Amy Wienstroer's Compliance Training Expires On Status Cont. Education Certific…" at bounding box center [678, 322] width 1357 height 644
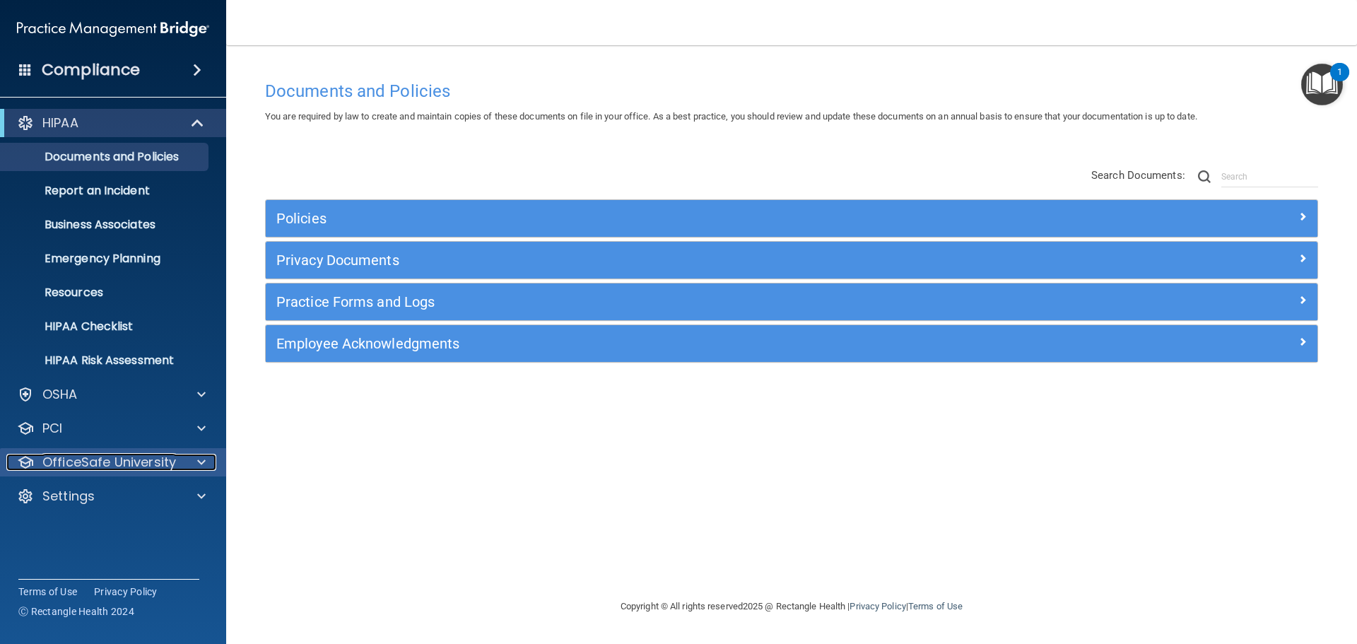
click at [194, 462] on div at bounding box center [199, 462] width 35 height 17
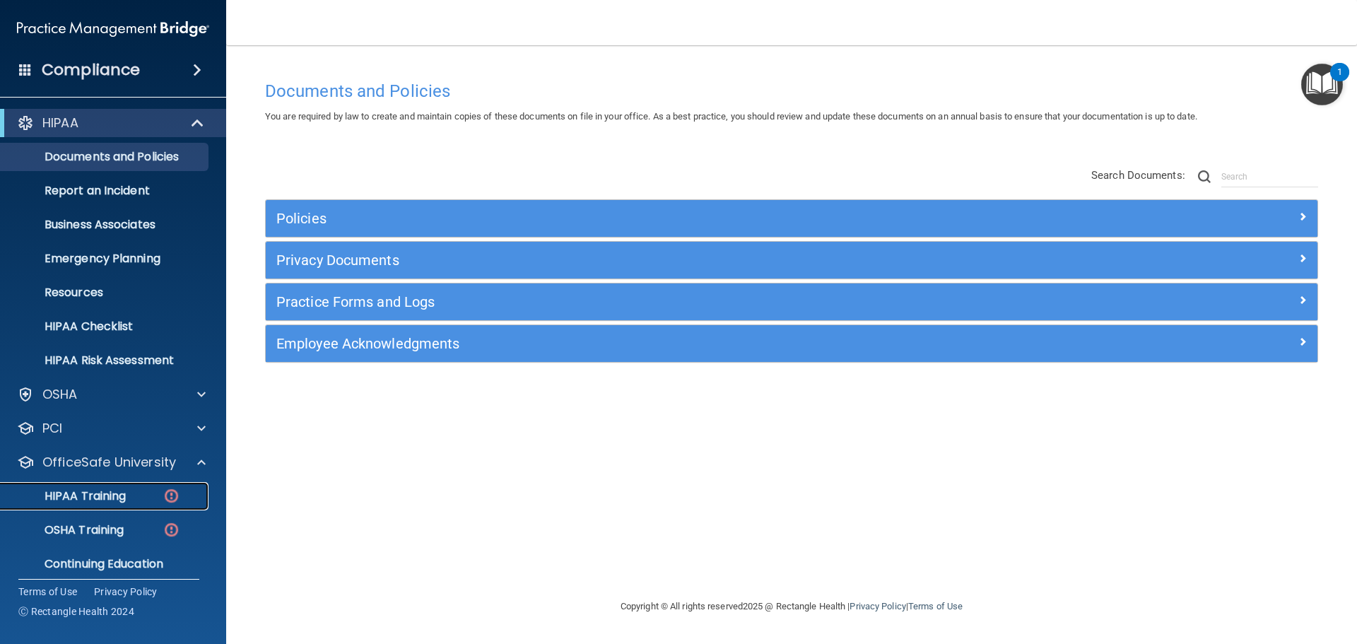
click at [168, 494] on img at bounding box center [172, 496] width 18 height 18
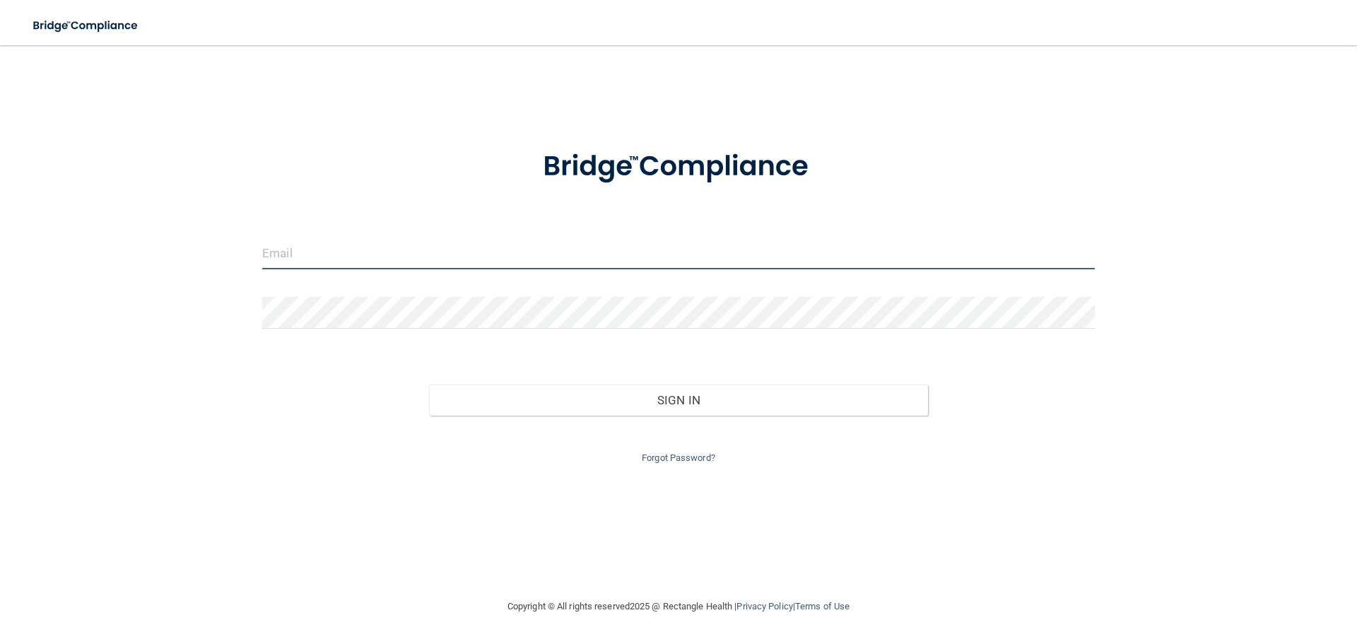
click at [280, 253] on input "email" at bounding box center [678, 254] width 833 height 32
type input "a"
click at [280, 254] on input "email" at bounding box center [678, 254] width 833 height 32
click at [280, 253] on input "email" at bounding box center [678, 254] width 833 height 32
type input "[EMAIL_ADDRESS][DOMAIN_NAME]"
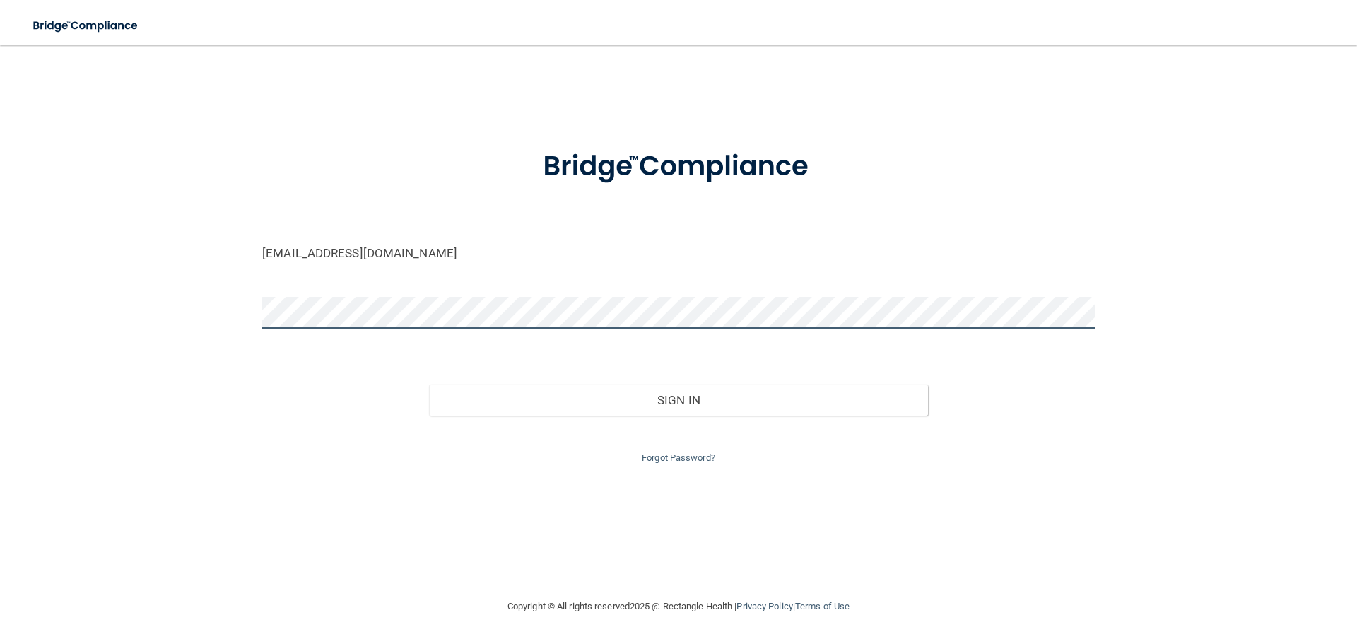
click at [429, 385] on button "Sign In" at bounding box center [679, 400] width 500 height 31
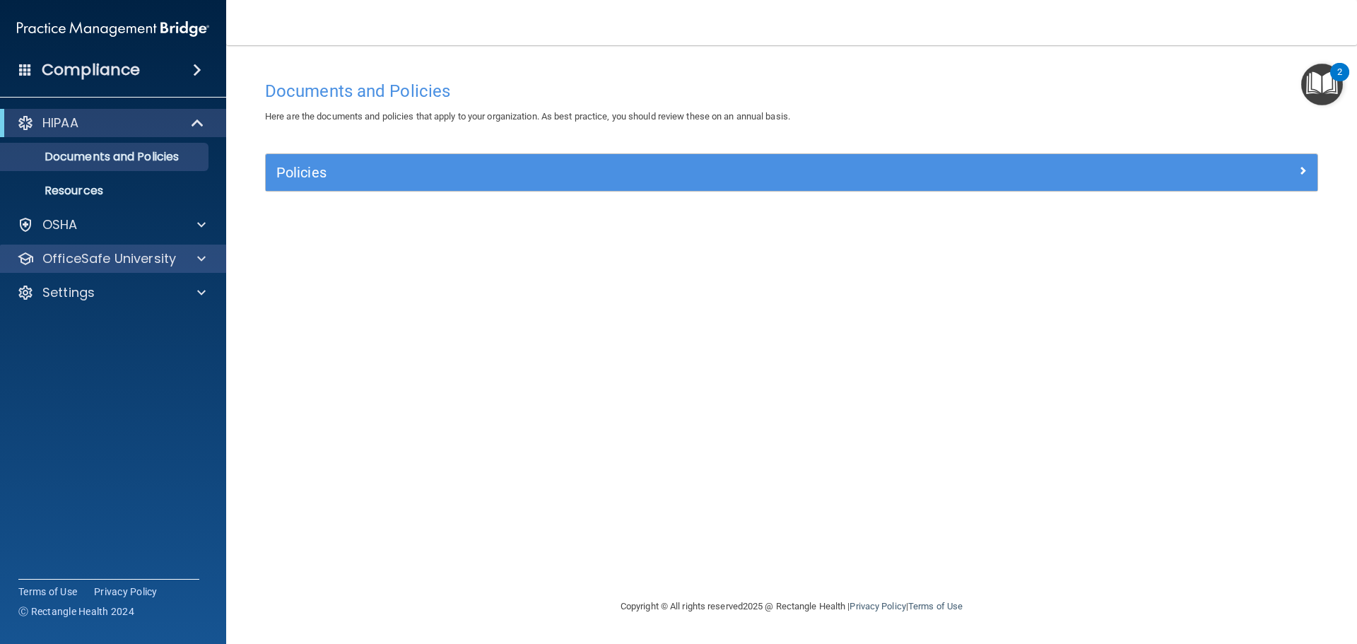
click at [66, 246] on div "OfficeSafe University" at bounding box center [113, 259] width 227 height 28
click at [208, 255] on div at bounding box center [199, 258] width 35 height 17
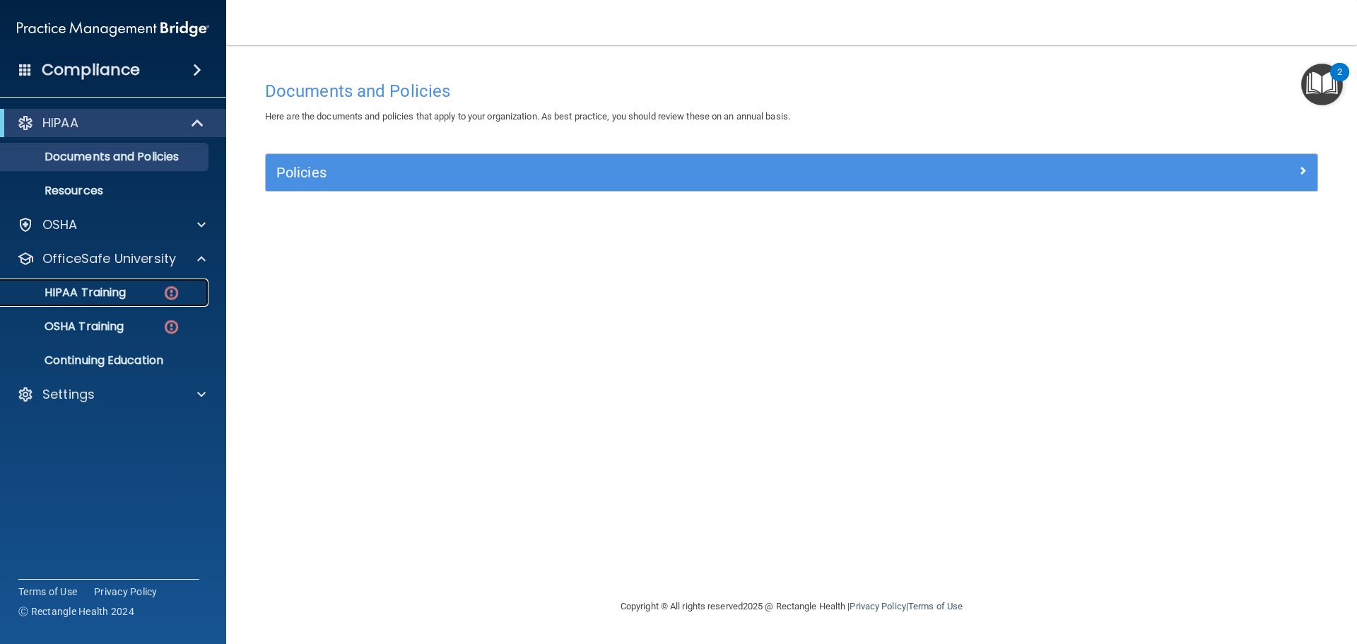
click at [134, 291] on div "HIPAA Training" at bounding box center [105, 293] width 193 height 14
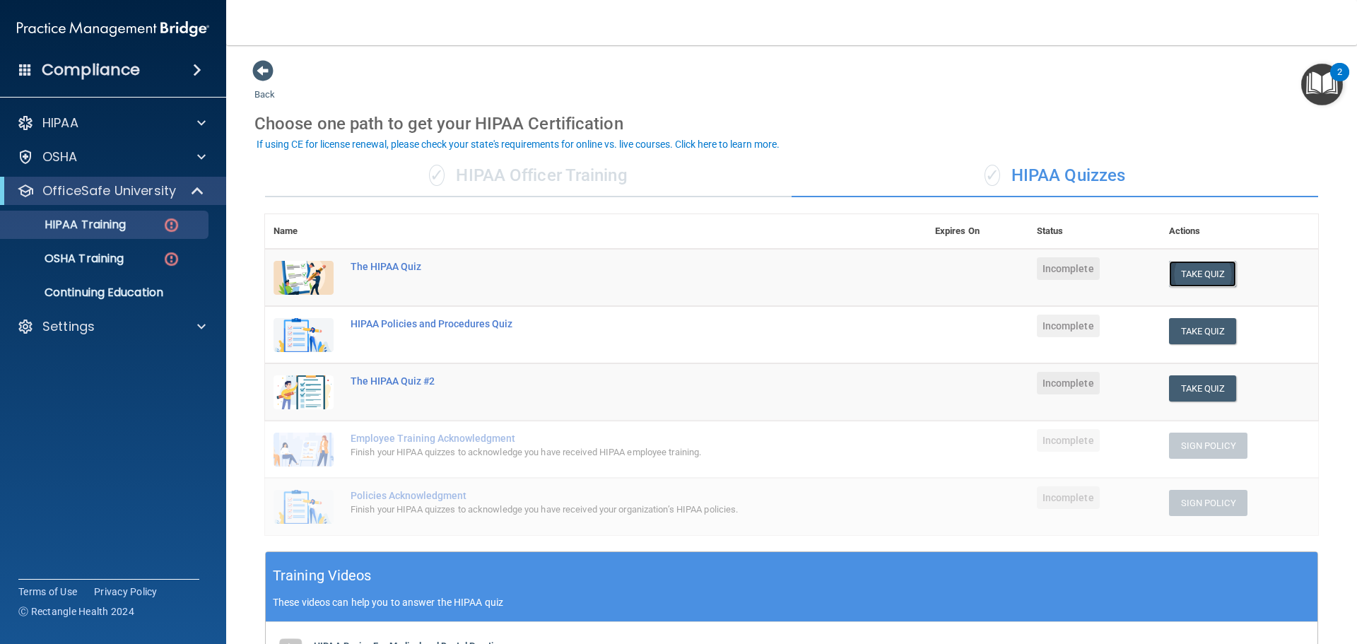
click at [1191, 274] on button "Take Quiz" at bounding box center [1203, 274] width 68 height 26
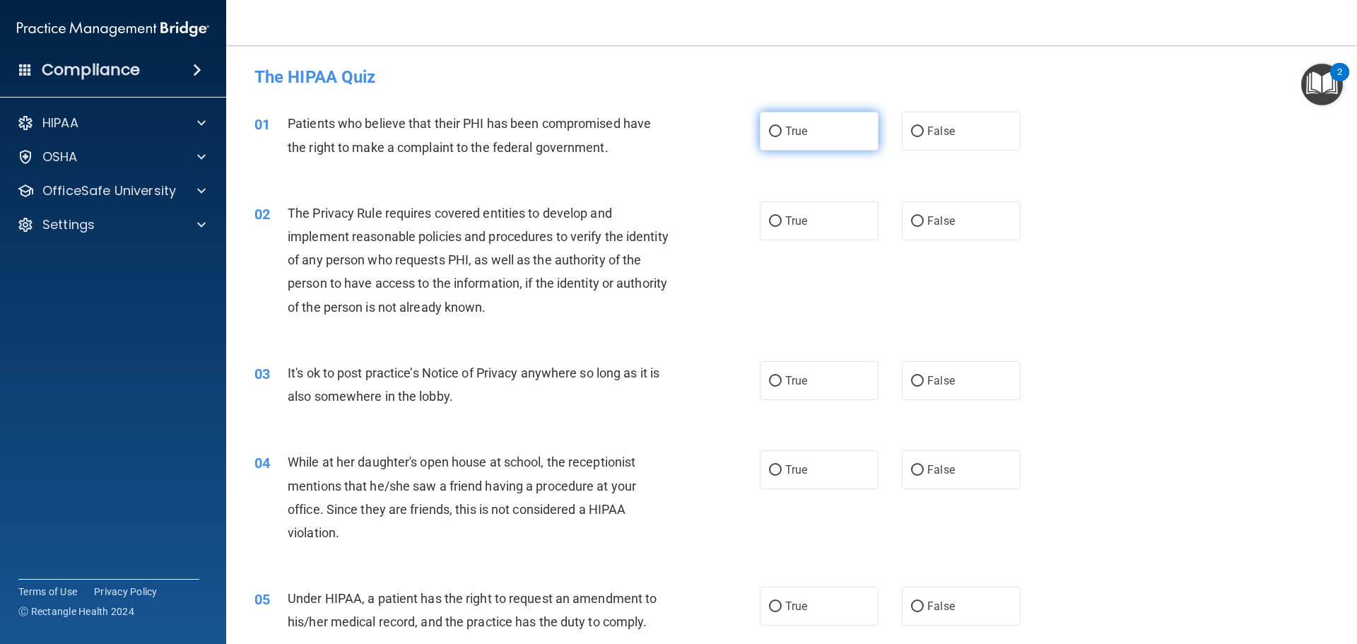
click at [780, 146] on label "True" at bounding box center [819, 131] width 119 height 39
click at [780, 137] on input "True" at bounding box center [775, 132] width 13 height 11
radio input "true"
click at [801, 218] on span "True" at bounding box center [796, 220] width 22 height 13
click at [782, 218] on input "True" at bounding box center [775, 221] width 13 height 11
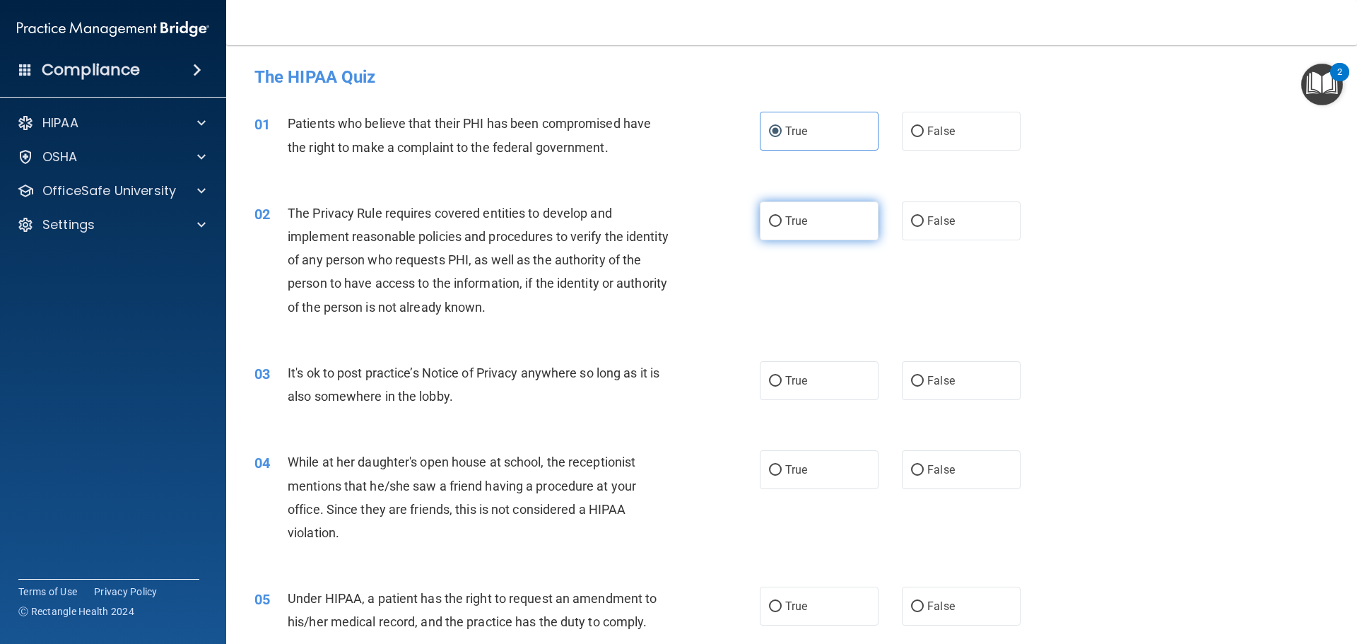
radio input "true"
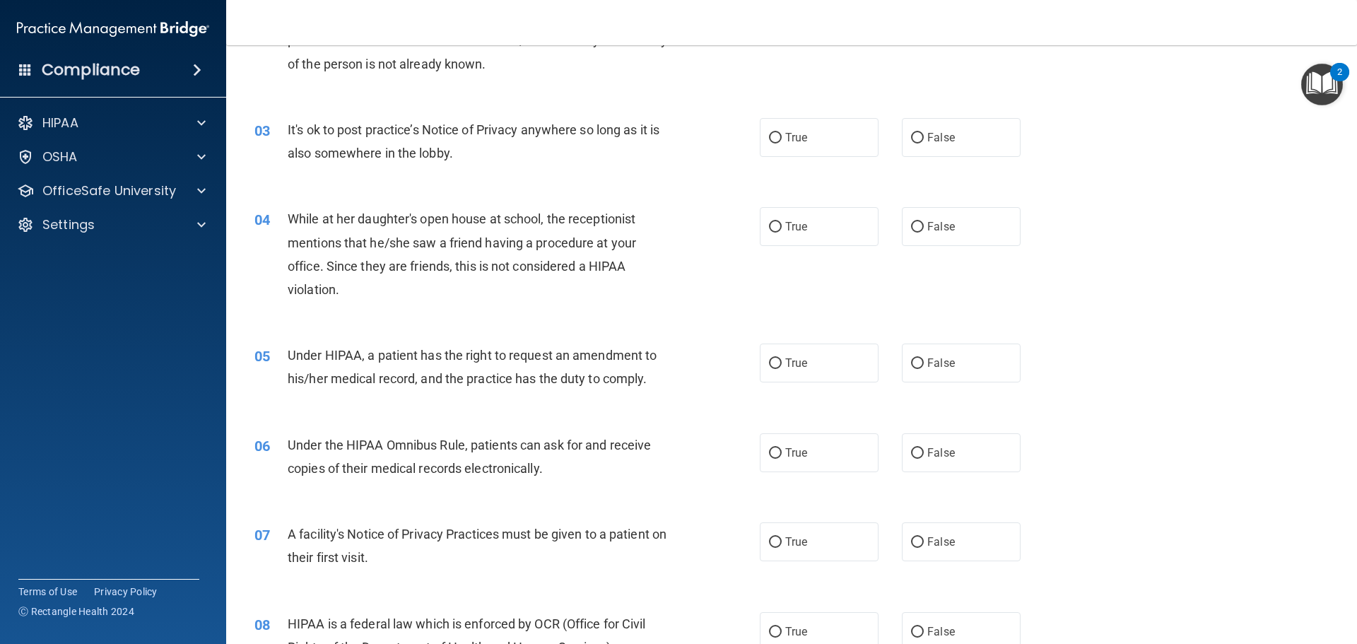
scroll to position [283, 0]
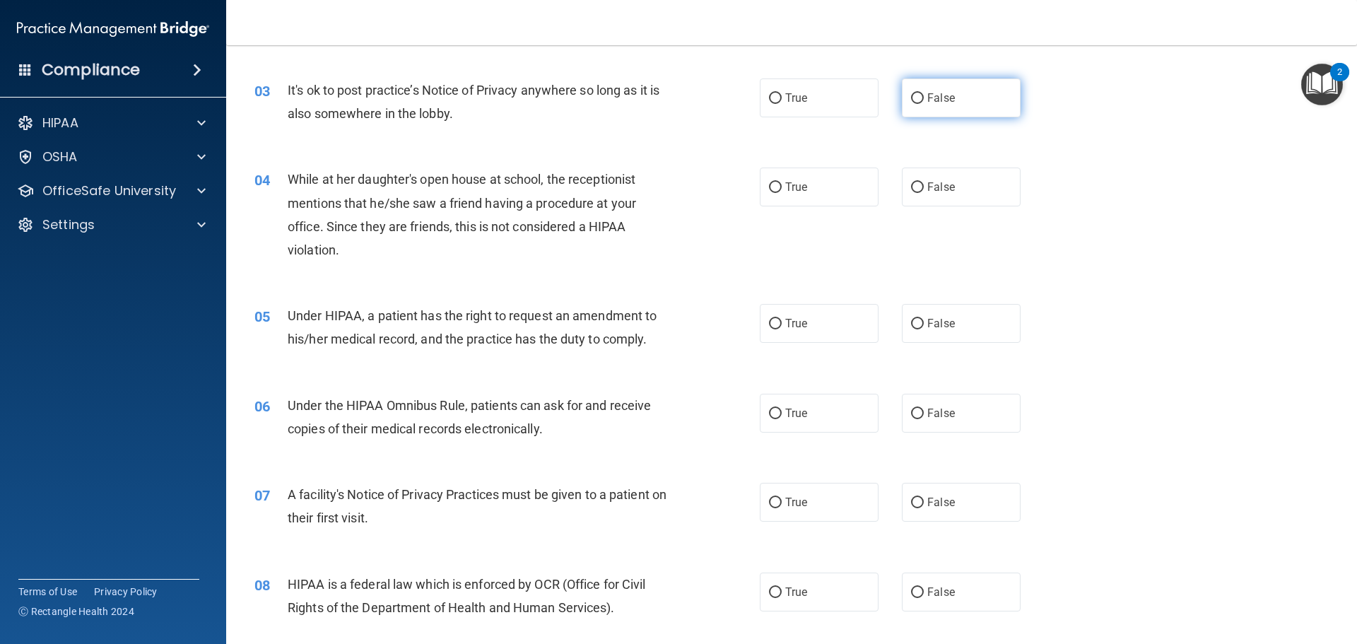
click at [935, 101] on span "False" at bounding box center [941, 97] width 28 height 13
click at [924, 101] on input "False" at bounding box center [917, 98] width 13 height 11
radio input "true"
click at [839, 104] on label "True" at bounding box center [819, 97] width 119 height 39
click at [782, 104] on input "True" at bounding box center [775, 98] width 13 height 11
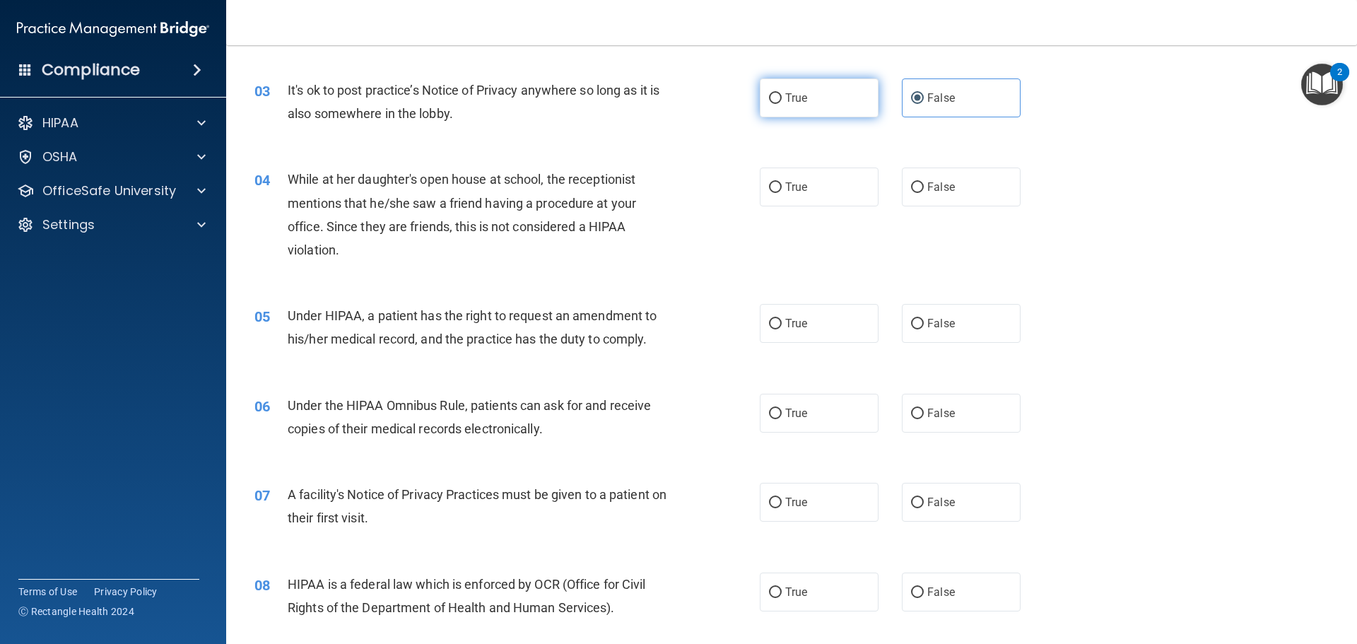
radio input "true"
radio input "false"
click at [968, 183] on label "False" at bounding box center [961, 187] width 119 height 39
click at [924, 183] on input "False" at bounding box center [917, 187] width 13 height 11
radio input "true"
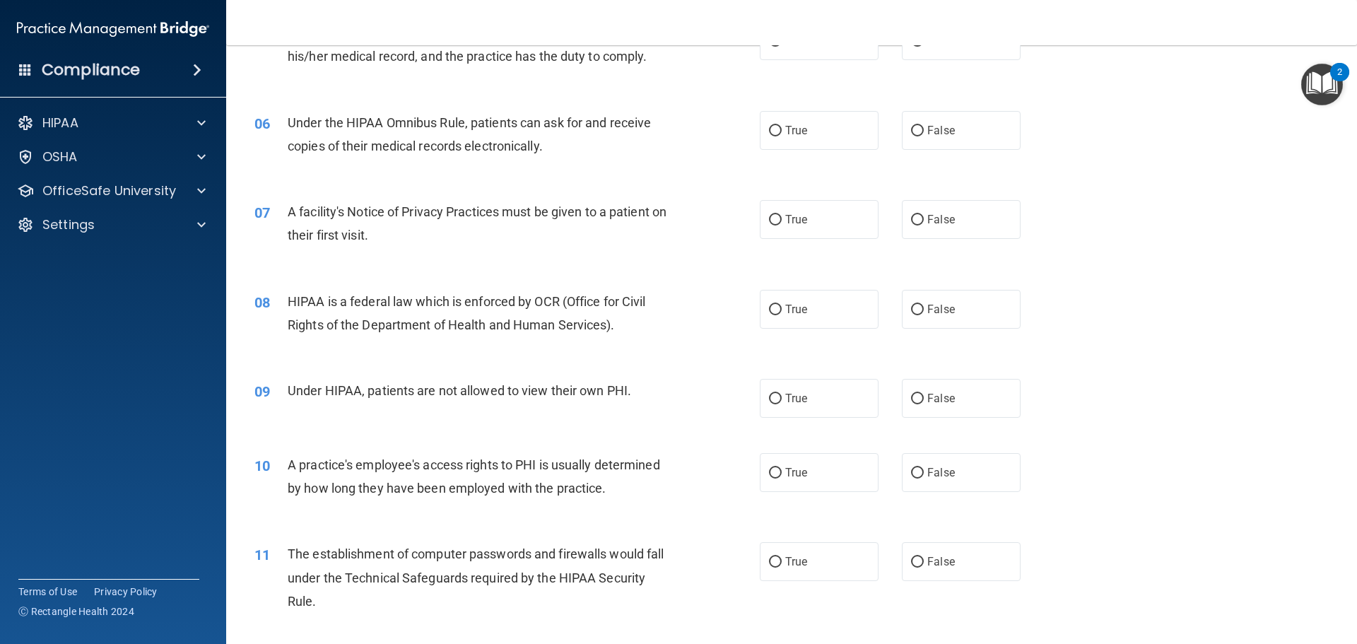
scroll to position [495, 0]
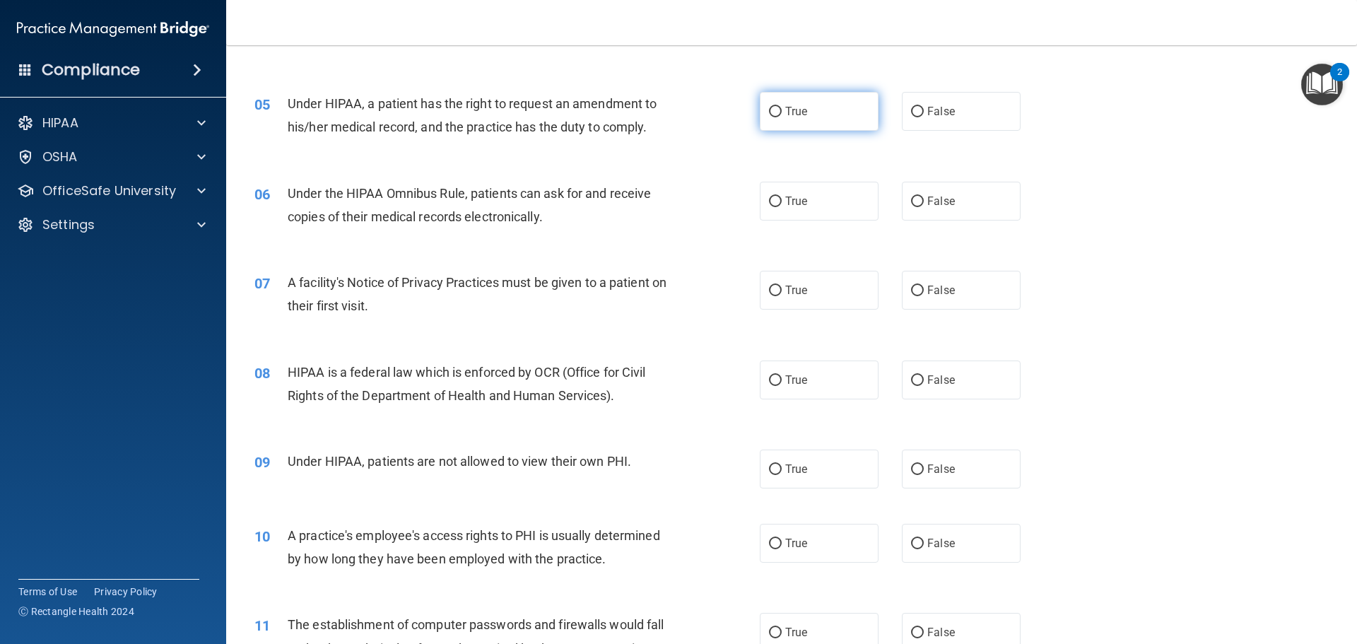
click at [833, 111] on label "True" at bounding box center [819, 111] width 119 height 39
click at [782, 111] on input "True" at bounding box center [775, 112] width 13 height 11
radio input "true"
click at [838, 190] on label "True" at bounding box center [819, 201] width 119 height 39
click at [782, 197] on input "True" at bounding box center [775, 202] width 13 height 11
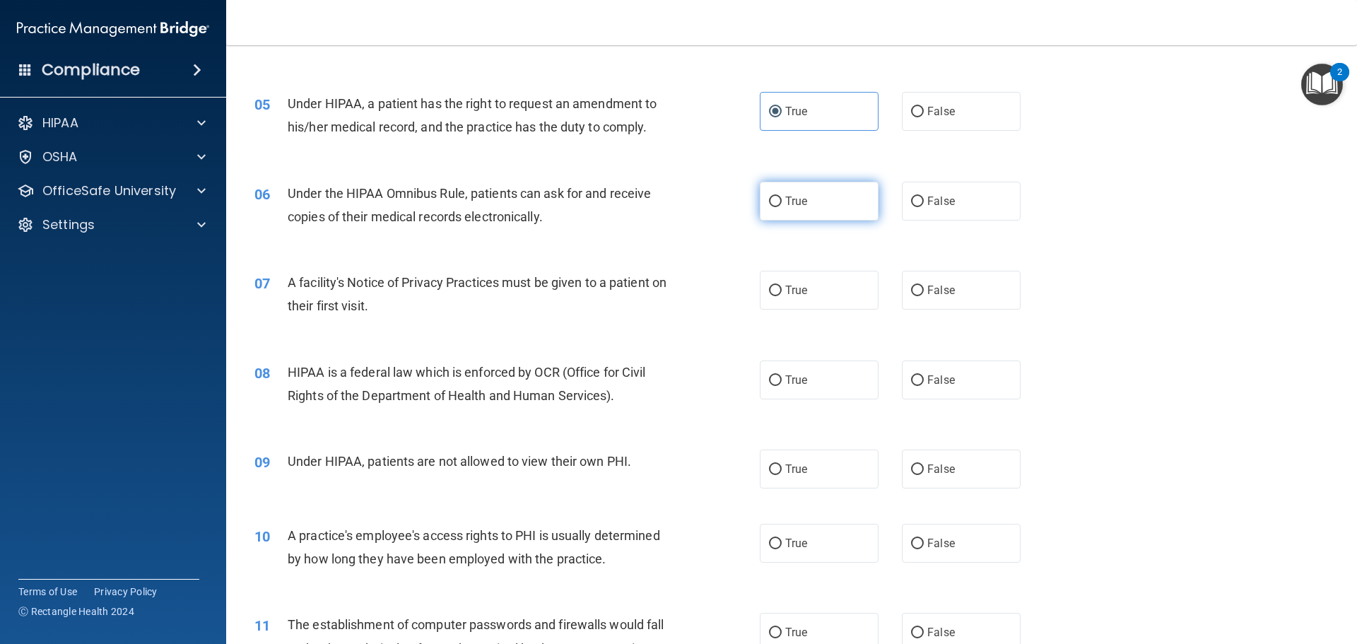
radio input "true"
click at [853, 290] on label "True" at bounding box center [819, 290] width 119 height 39
click at [782, 290] on input "True" at bounding box center [775, 291] width 13 height 11
radio input "true"
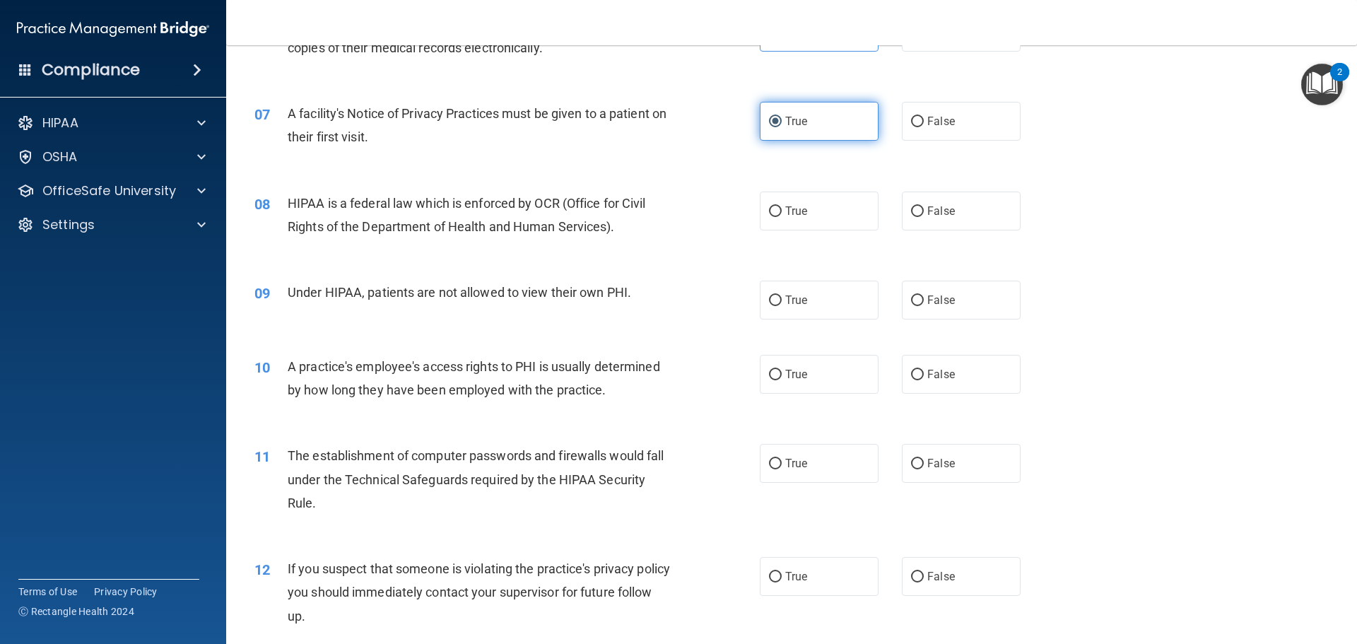
scroll to position [707, 0]
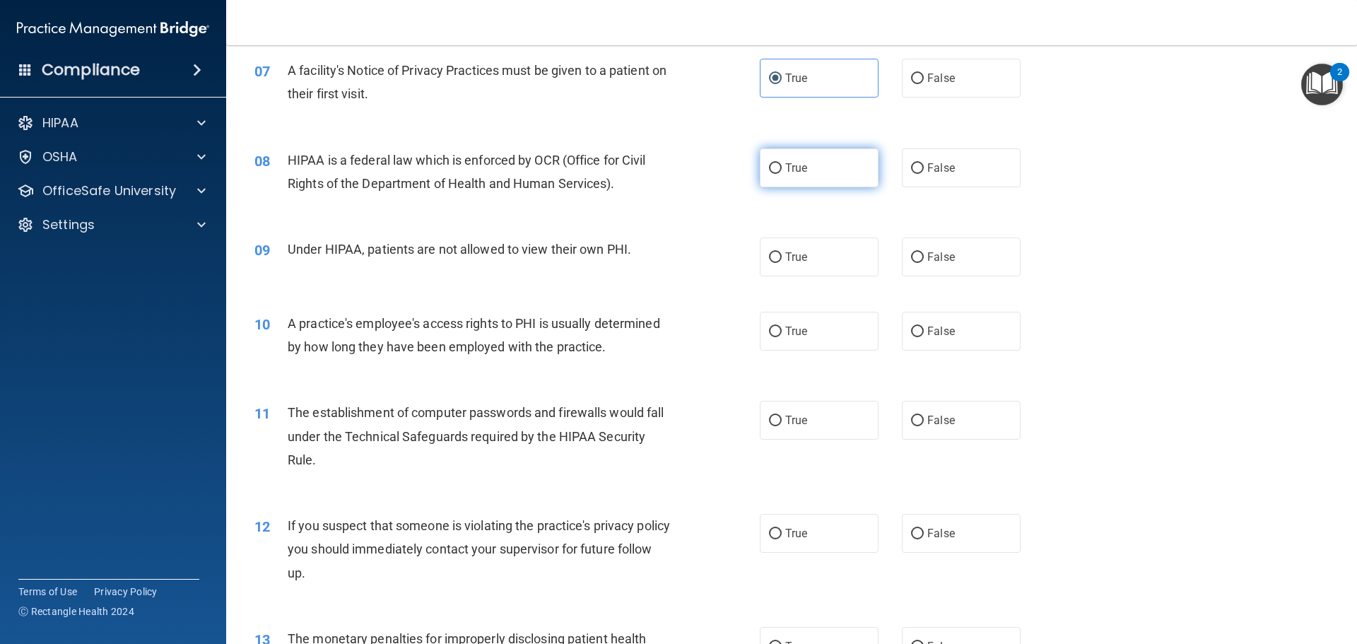
click at [830, 171] on label "True" at bounding box center [819, 167] width 119 height 39
click at [782, 171] on input "True" at bounding box center [775, 168] width 13 height 11
radio input "true"
click at [918, 262] on label "False" at bounding box center [961, 257] width 119 height 39
click at [918, 262] on input "False" at bounding box center [917, 257] width 13 height 11
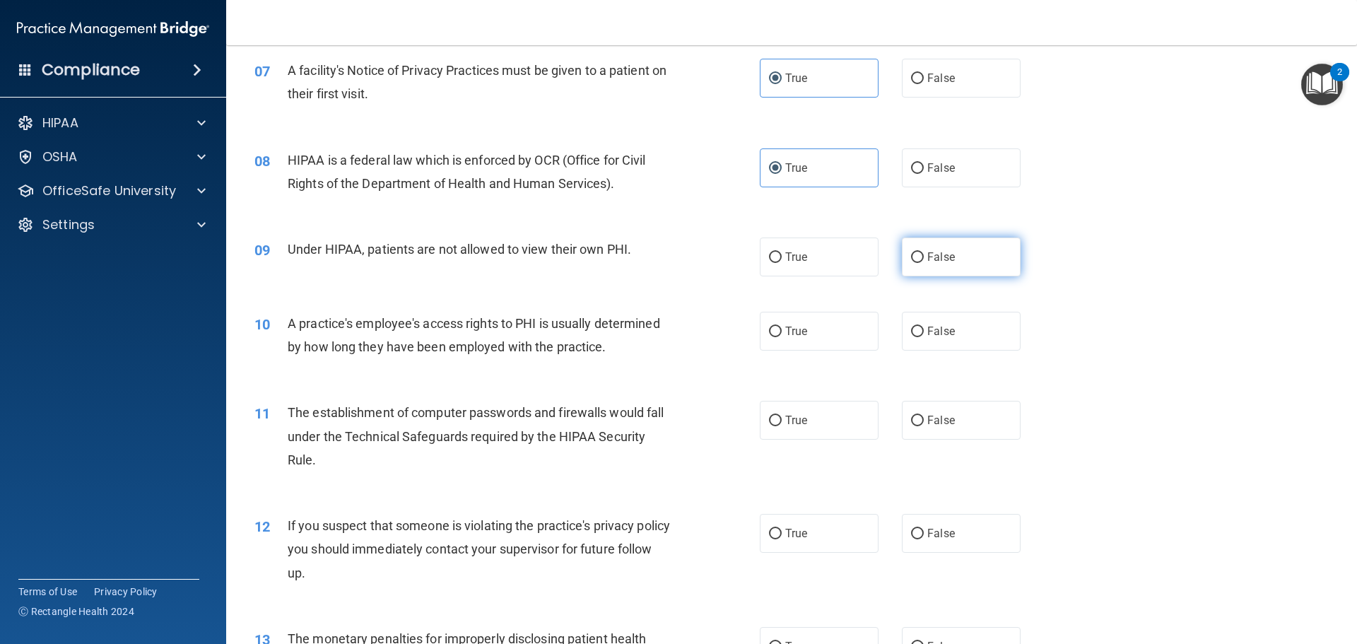
radio input "true"
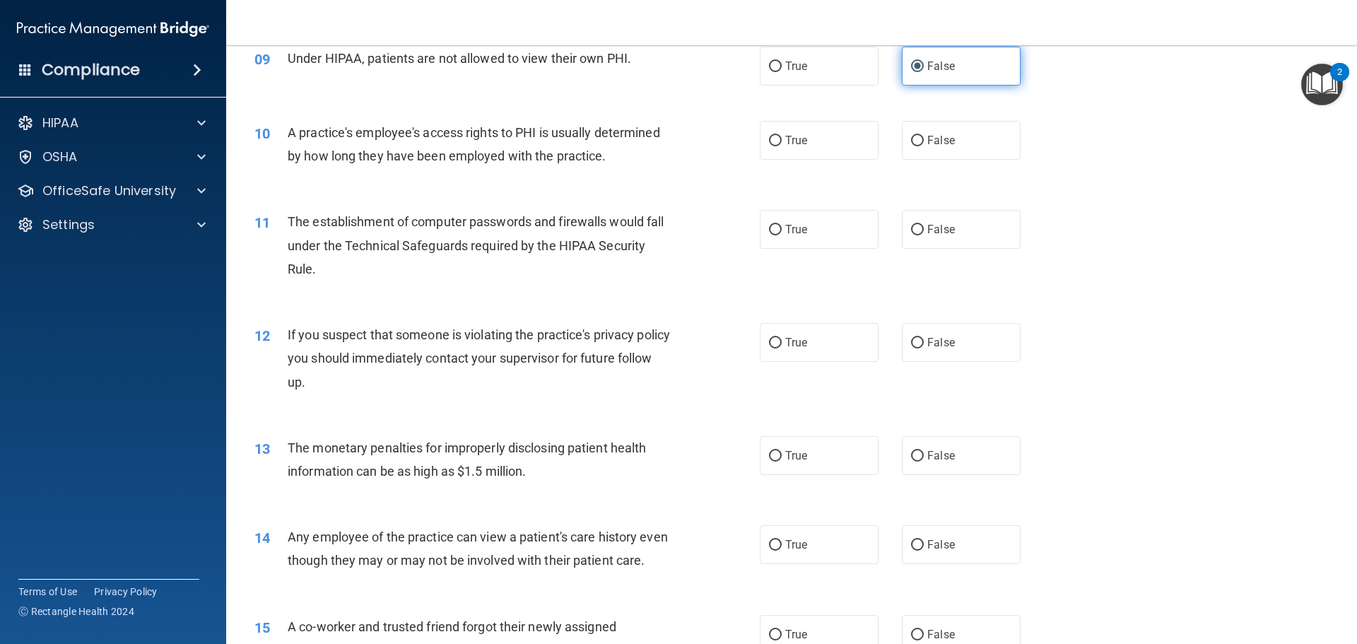
scroll to position [919, 0]
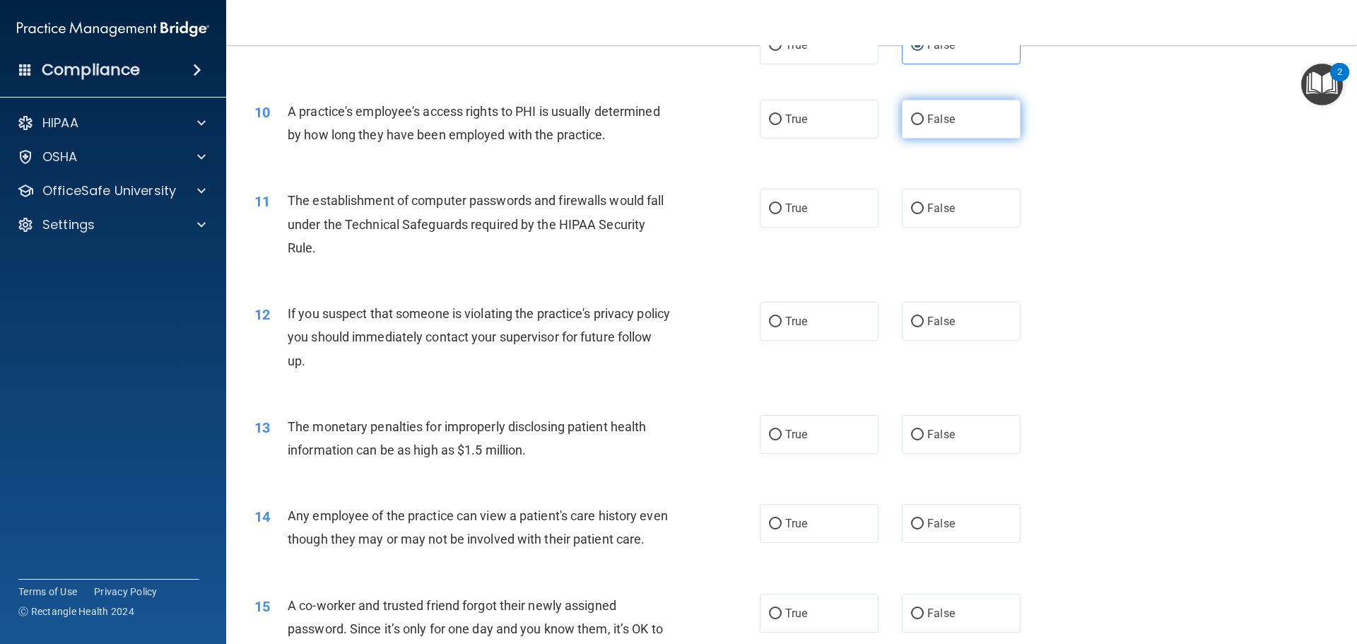
click at [932, 124] on span "False" at bounding box center [941, 118] width 28 height 13
click at [924, 124] on input "False" at bounding box center [917, 120] width 13 height 11
radio input "true"
click at [773, 201] on label "True" at bounding box center [819, 208] width 119 height 39
click at [773, 204] on input "True" at bounding box center [775, 209] width 13 height 11
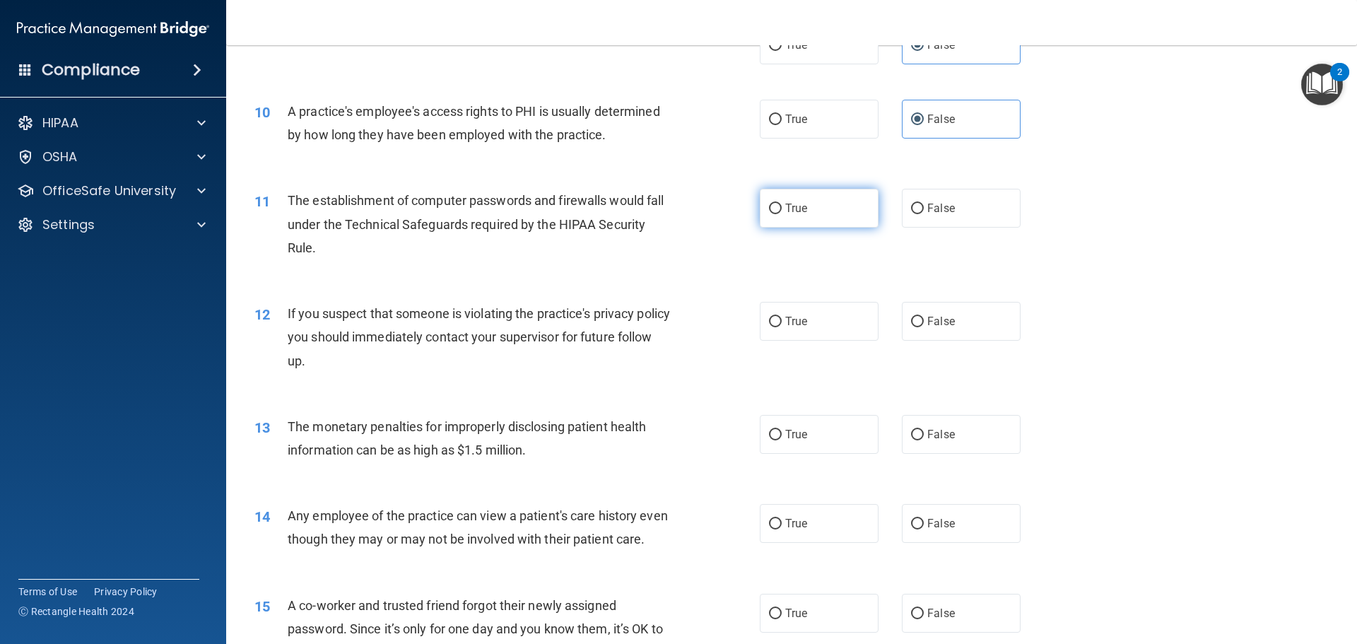
radio input "true"
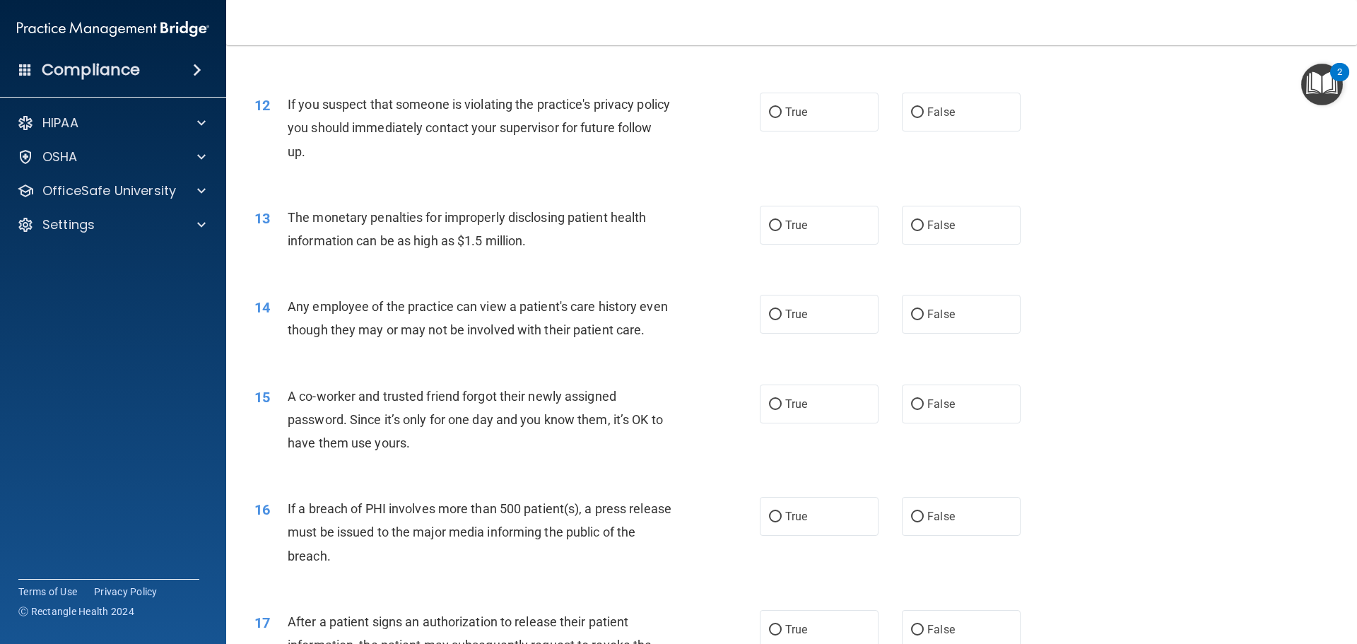
scroll to position [1131, 0]
click at [859, 112] on label "True" at bounding box center [819, 109] width 119 height 39
click at [782, 112] on input "True" at bounding box center [775, 110] width 13 height 11
radio input "true"
click at [803, 221] on label "True" at bounding box center [819, 222] width 119 height 39
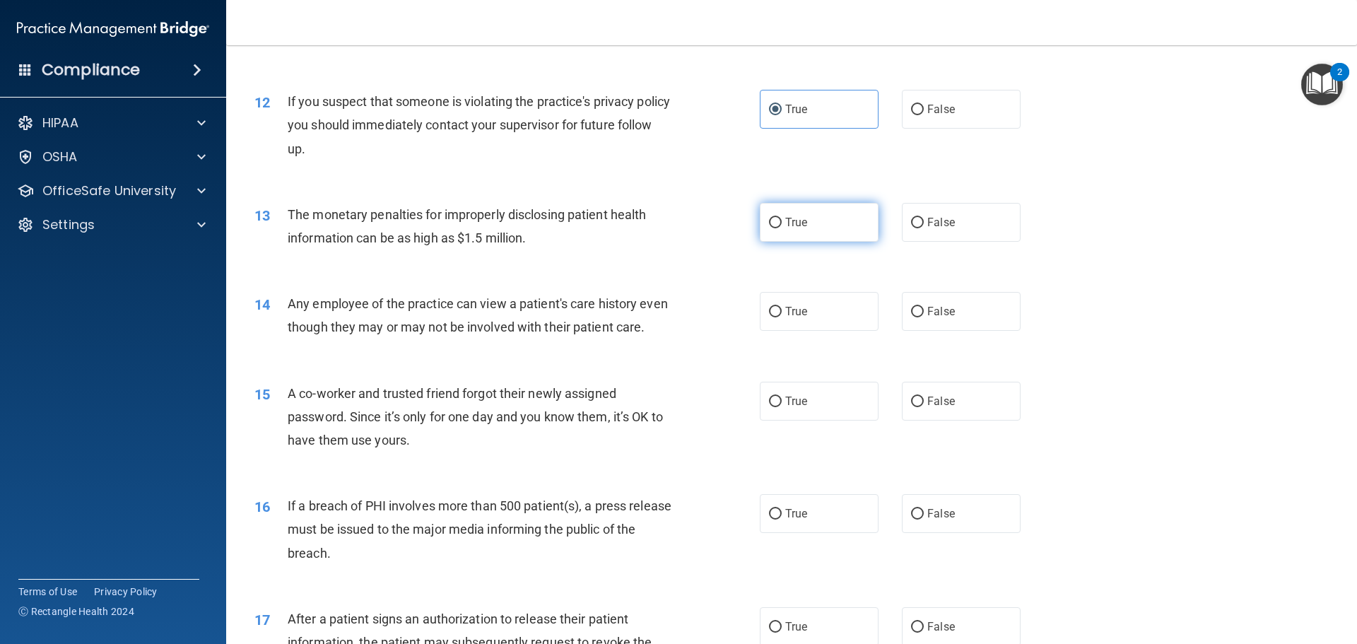
click at [782, 221] on input "True" at bounding box center [775, 223] width 13 height 11
radio input "true"
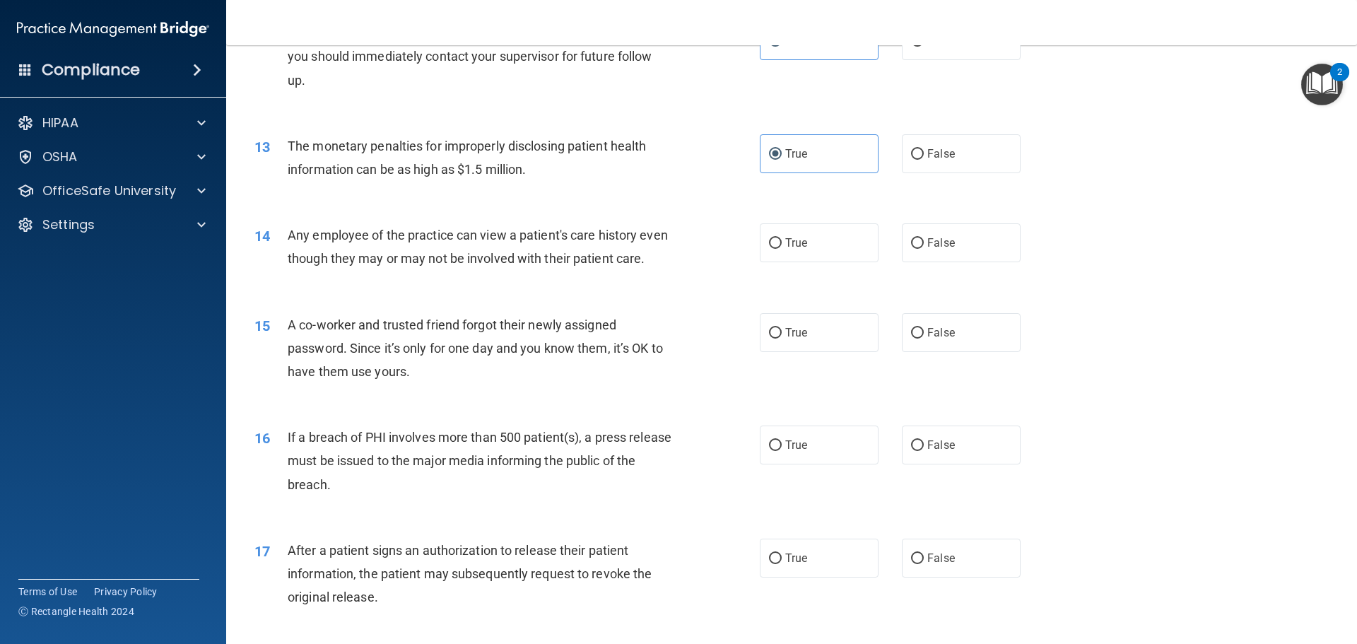
scroll to position [1241, 0]
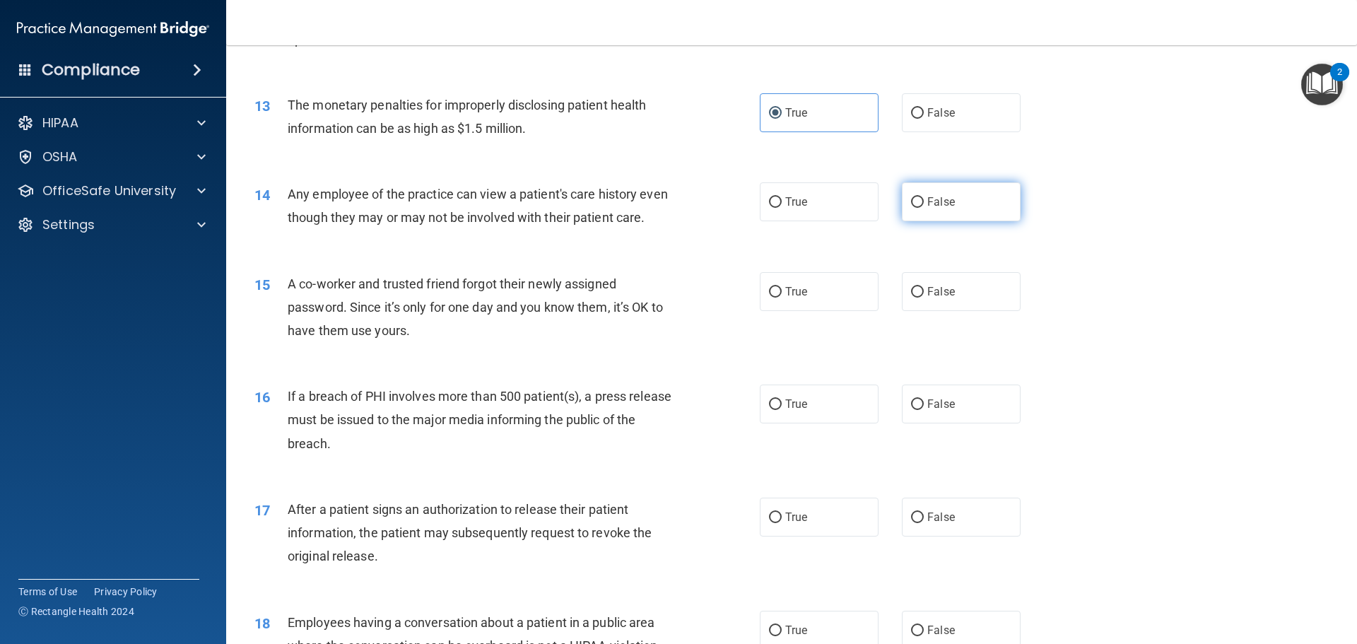
click at [952, 214] on label "False" at bounding box center [961, 201] width 119 height 39
click at [924, 208] on input "False" at bounding box center [917, 202] width 13 height 11
radio input "true"
click at [927, 298] on span "False" at bounding box center [941, 291] width 28 height 13
click at [921, 298] on input "False" at bounding box center [917, 292] width 13 height 11
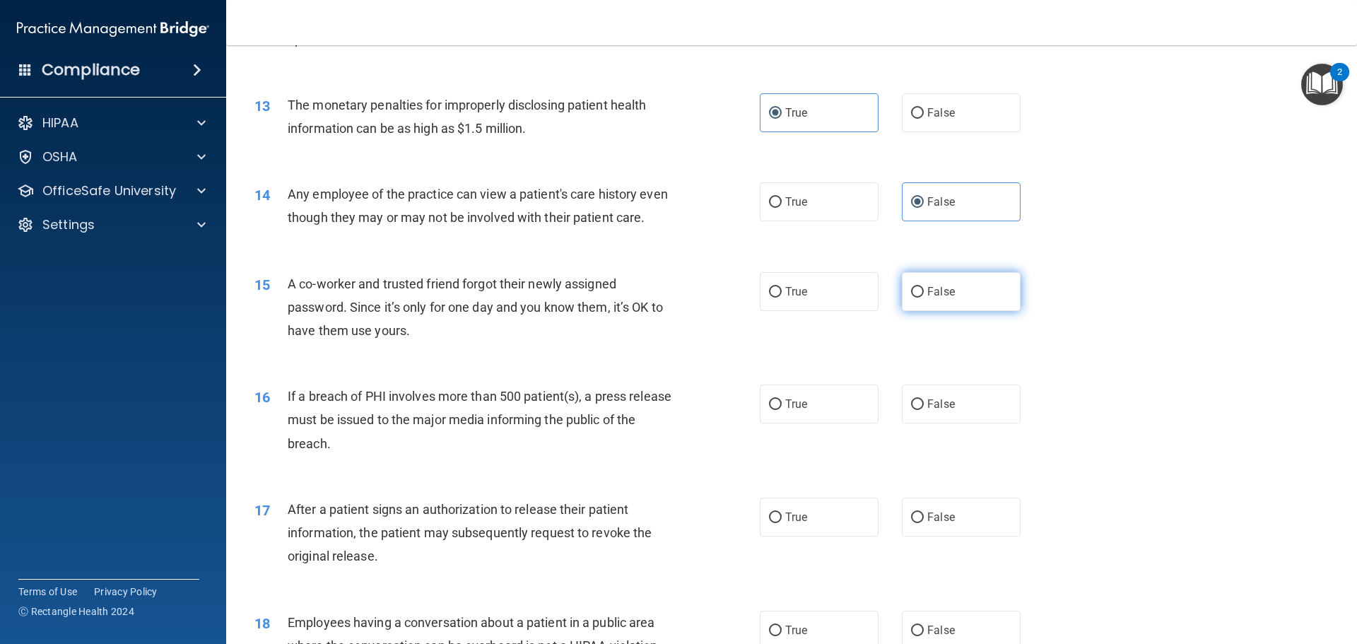
radio input "true"
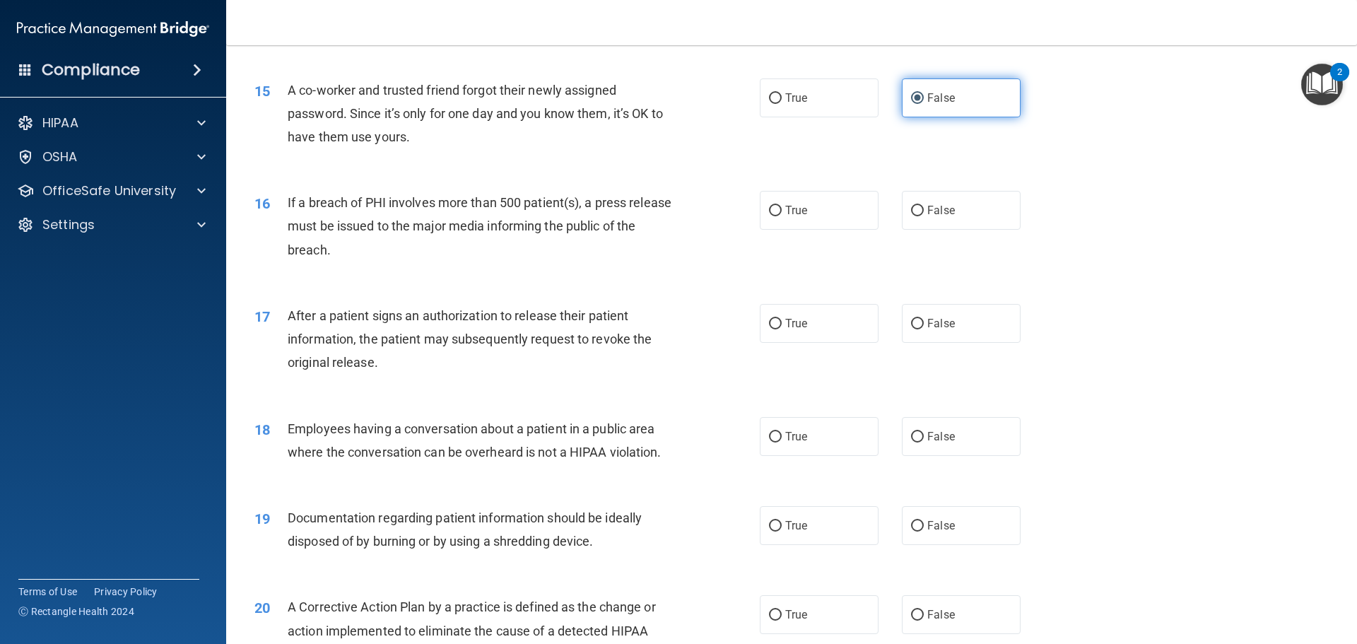
scroll to position [1453, 0]
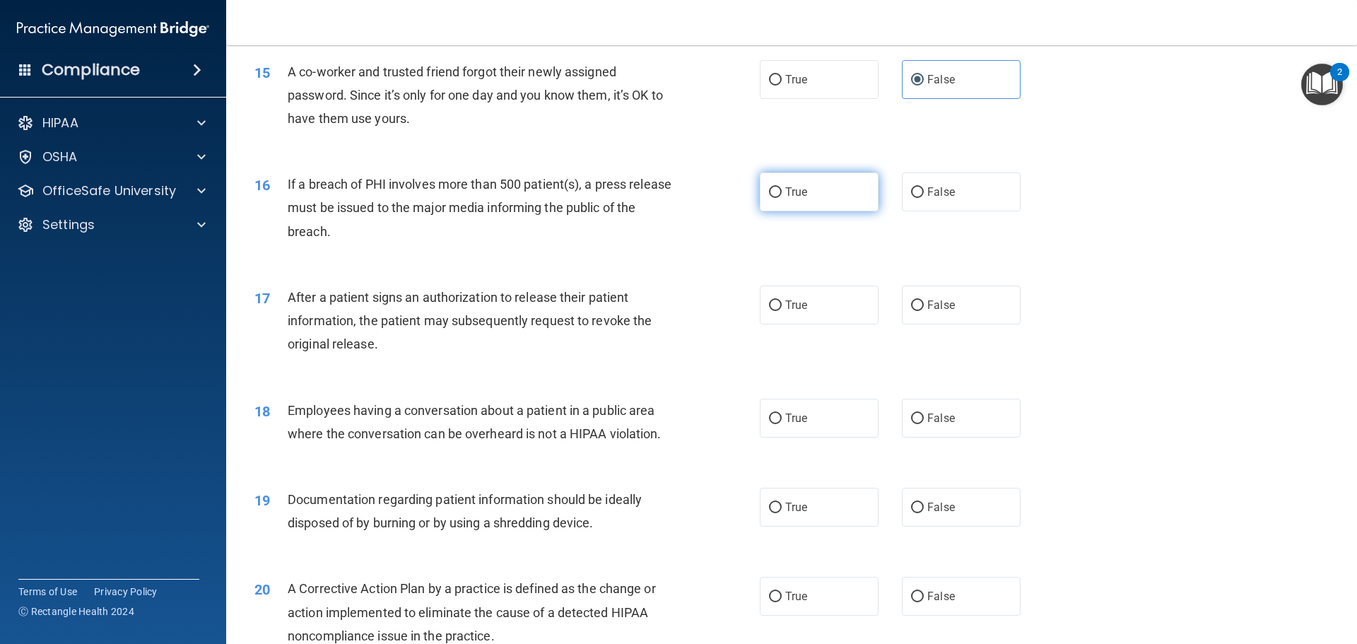
click at [803, 211] on label "True" at bounding box center [819, 191] width 119 height 39
click at [782, 198] on input "True" at bounding box center [775, 192] width 13 height 11
radio input "true"
click at [825, 324] on label "True" at bounding box center [819, 305] width 119 height 39
click at [782, 311] on input "True" at bounding box center [775, 305] width 13 height 11
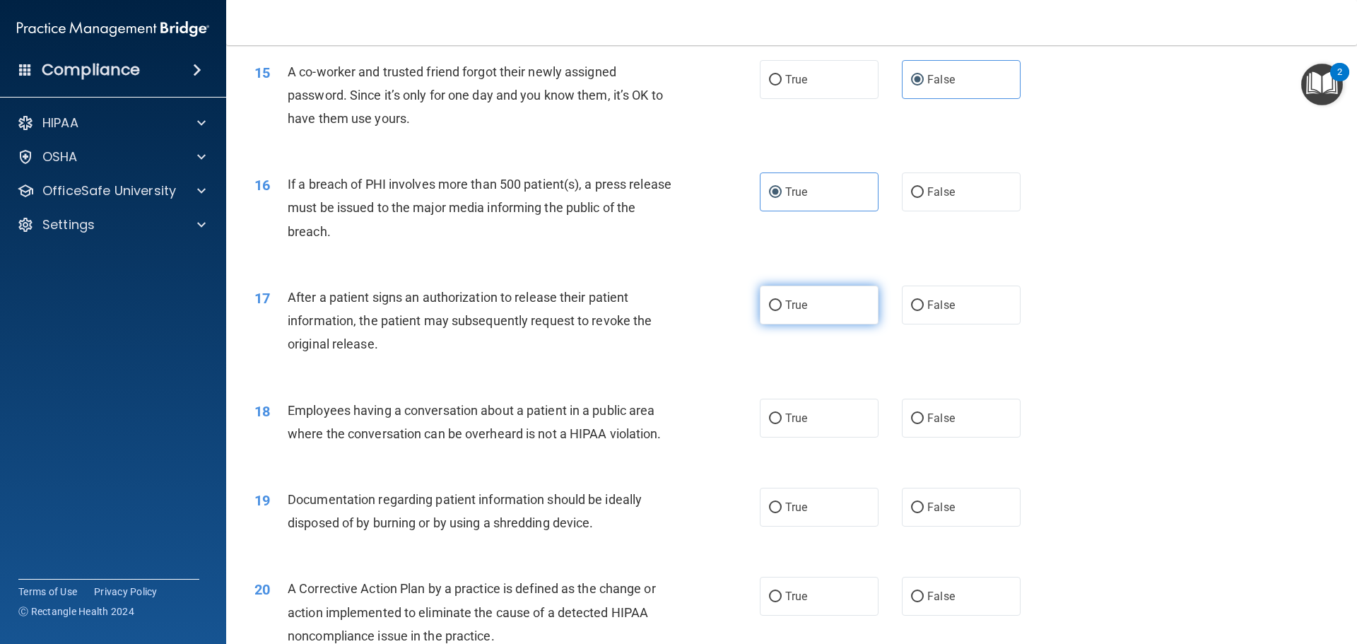
radio input "true"
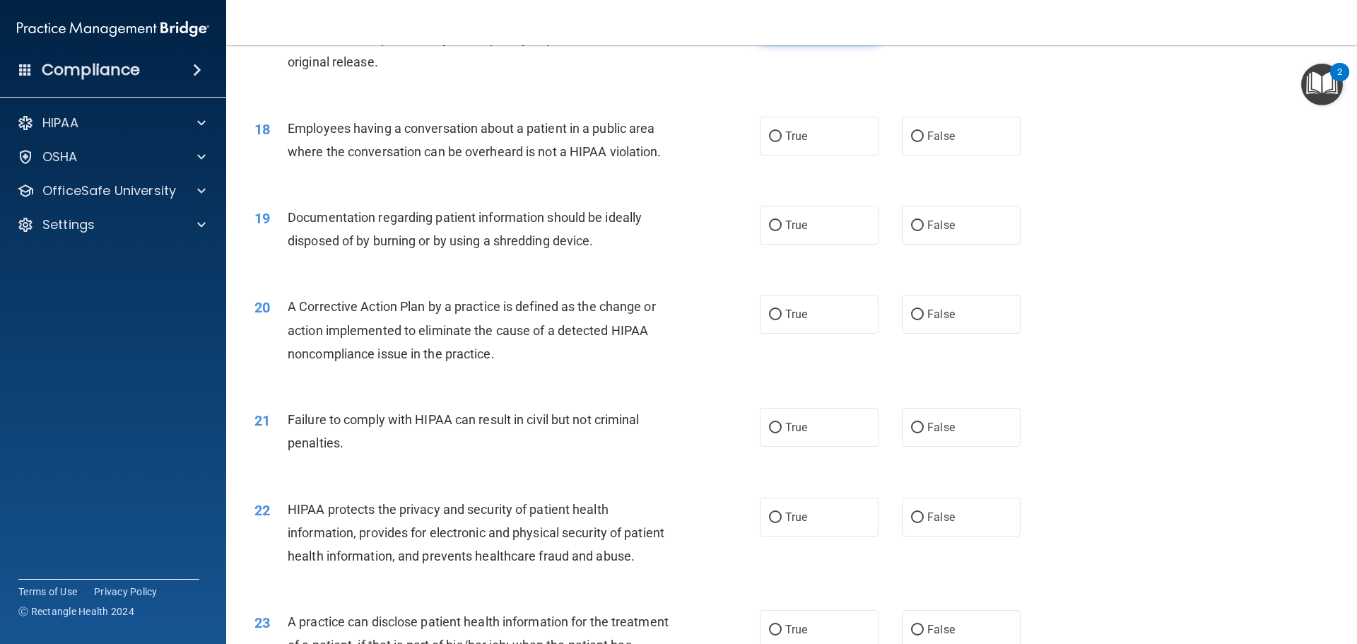
scroll to position [1735, 0]
click at [843, 155] on label "True" at bounding box center [819, 135] width 119 height 39
click at [782, 141] on input "True" at bounding box center [775, 136] width 13 height 11
radio input "true"
click at [795, 231] on span "True" at bounding box center [796, 224] width 22 height 13
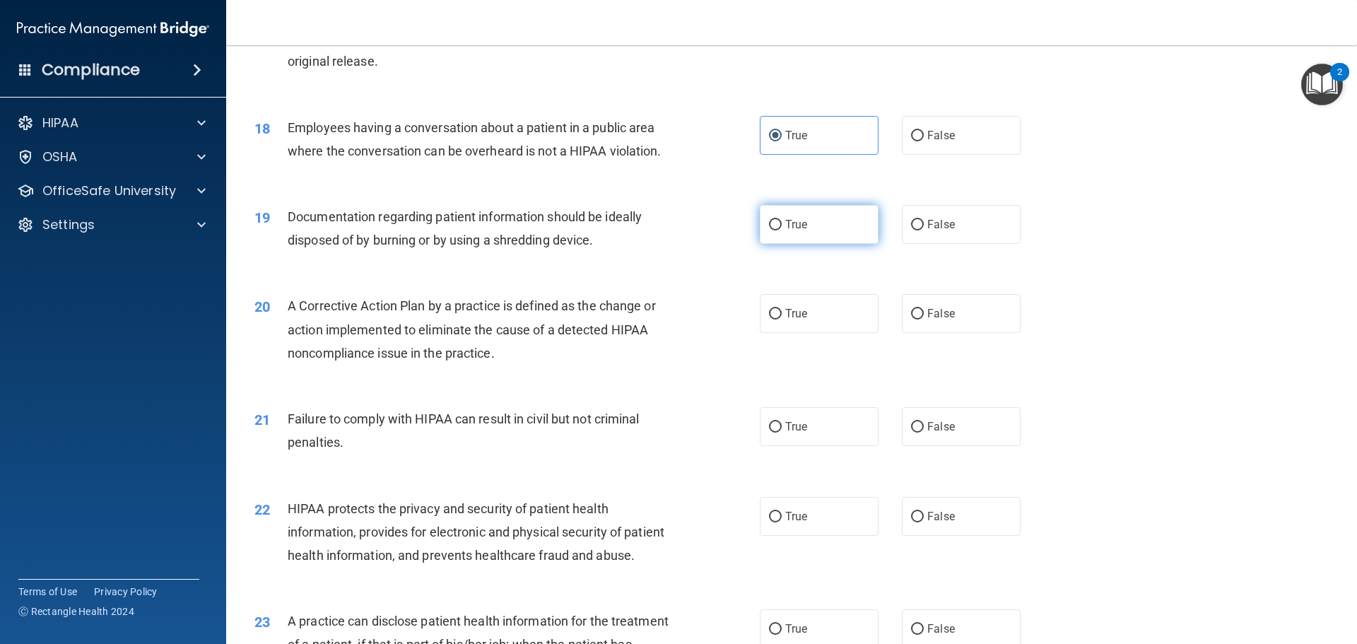
click at [782, 230] on input "True" at bounding box center [775, 225] width 13 height 11
radio input "true"
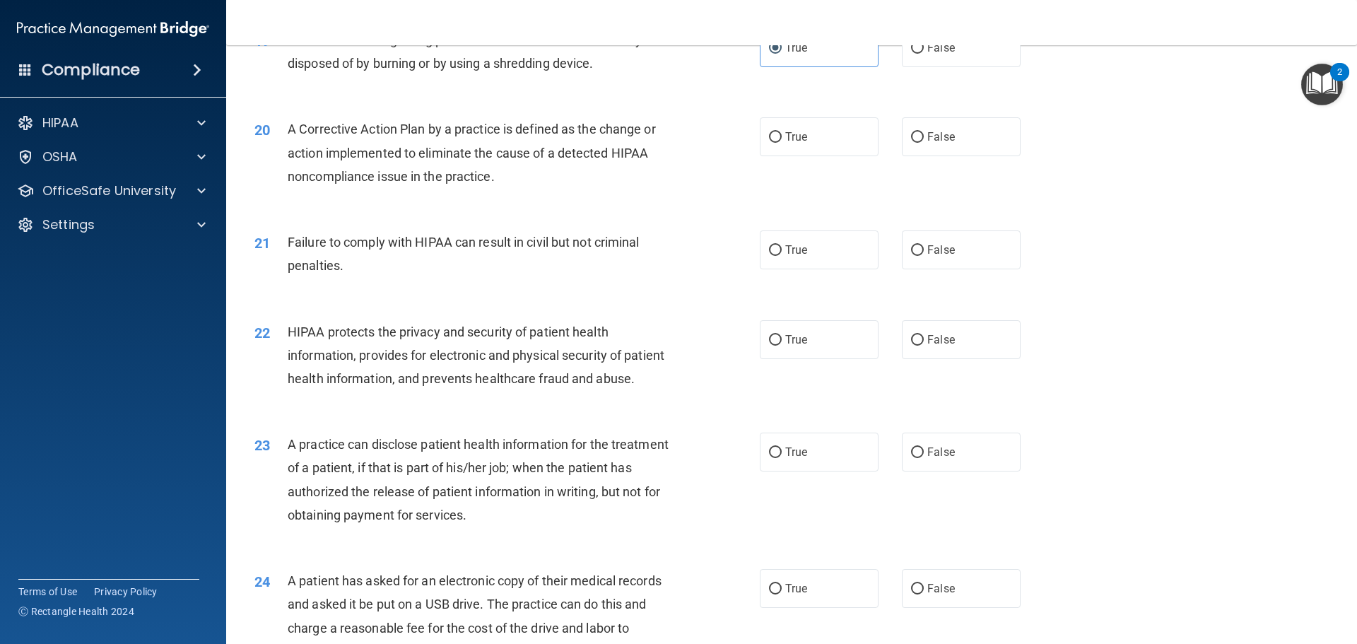
scroll to position [1948, 0]
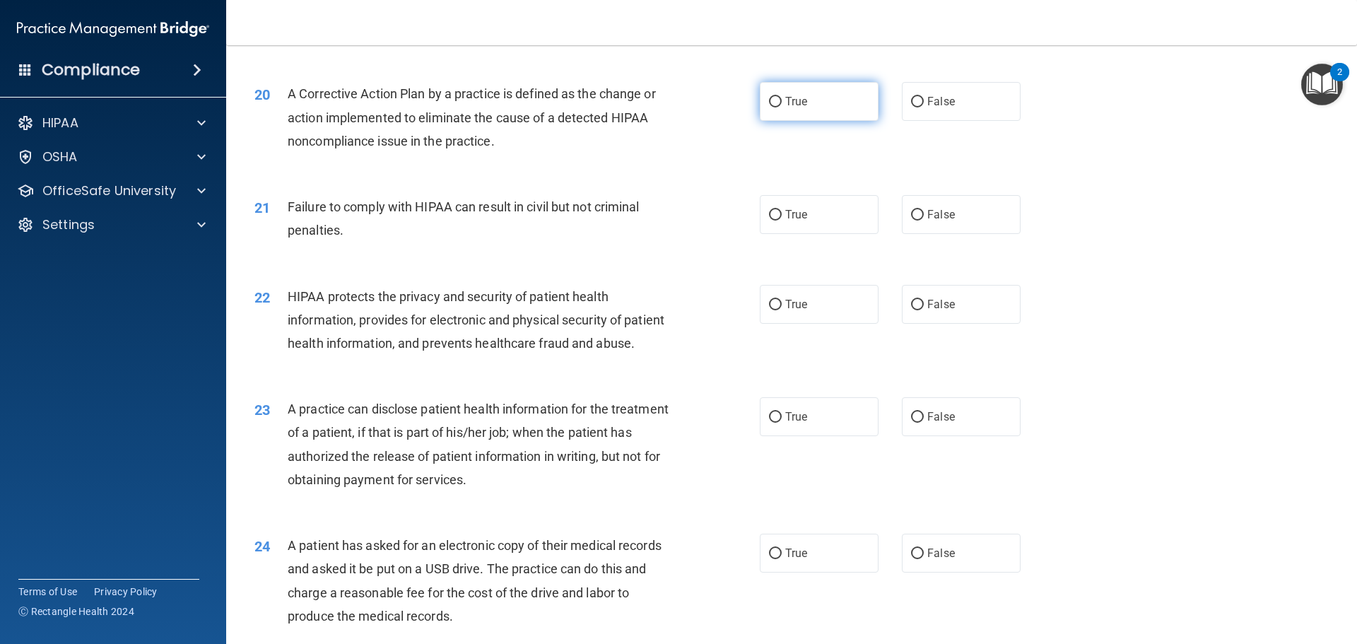
click at [841, 120] on label "True" at bounding box center [819, 101] width 119 height 39
click at [782, 107] on input "True" at bounding box center [775, 102] width 13 height 11
radio input "true"
click at [927, 221] on span "False" at bounding box center [941, 214] width 28 height 13
click at [921, 221] on input "False" at bounding box center [917, 215] width 13 height 11
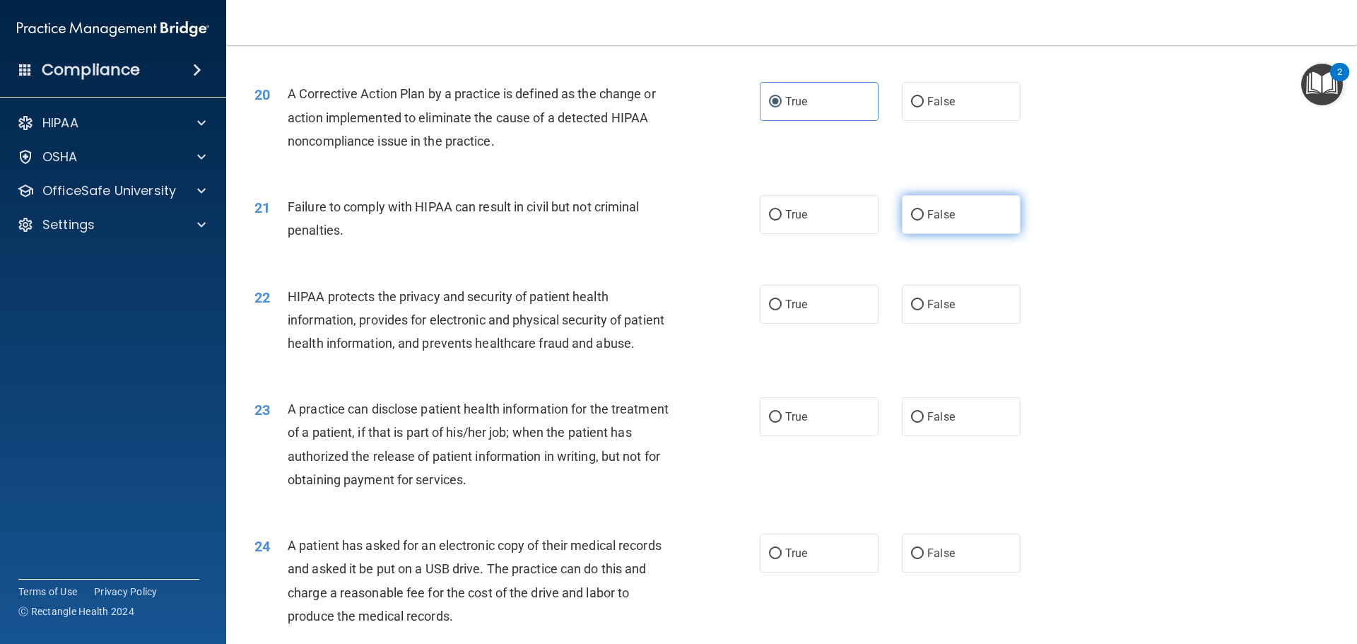
radio input "true"
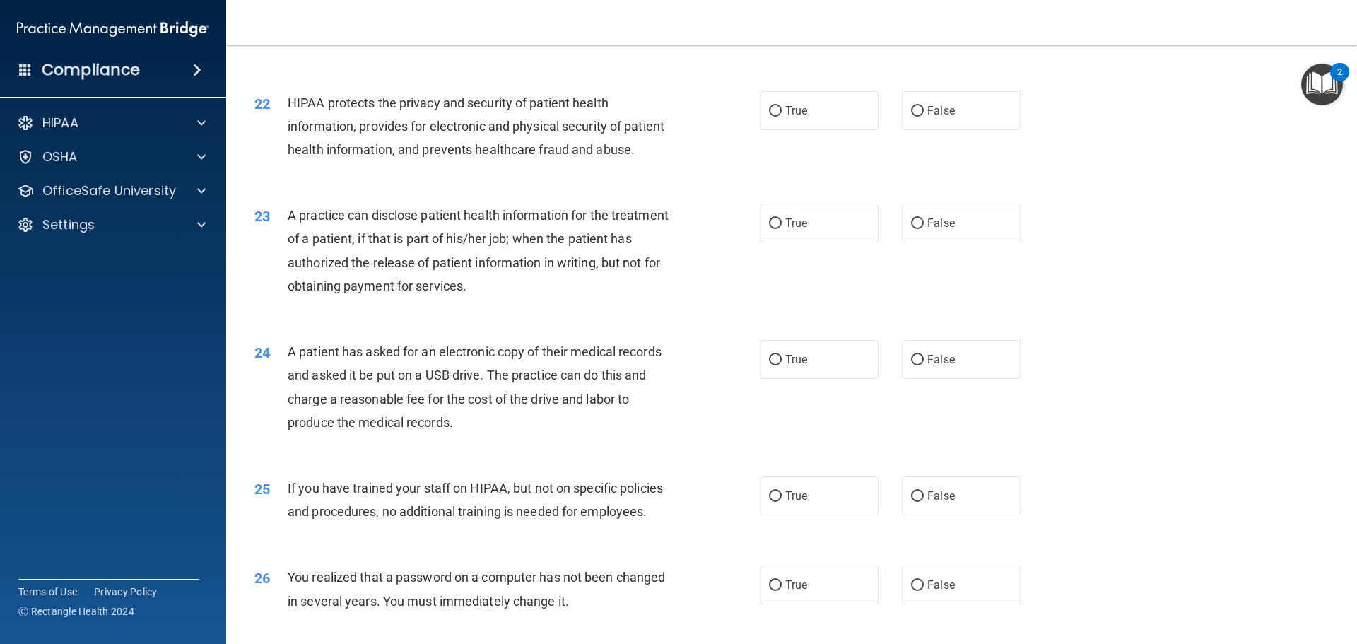
scroll to position [2160, 0]
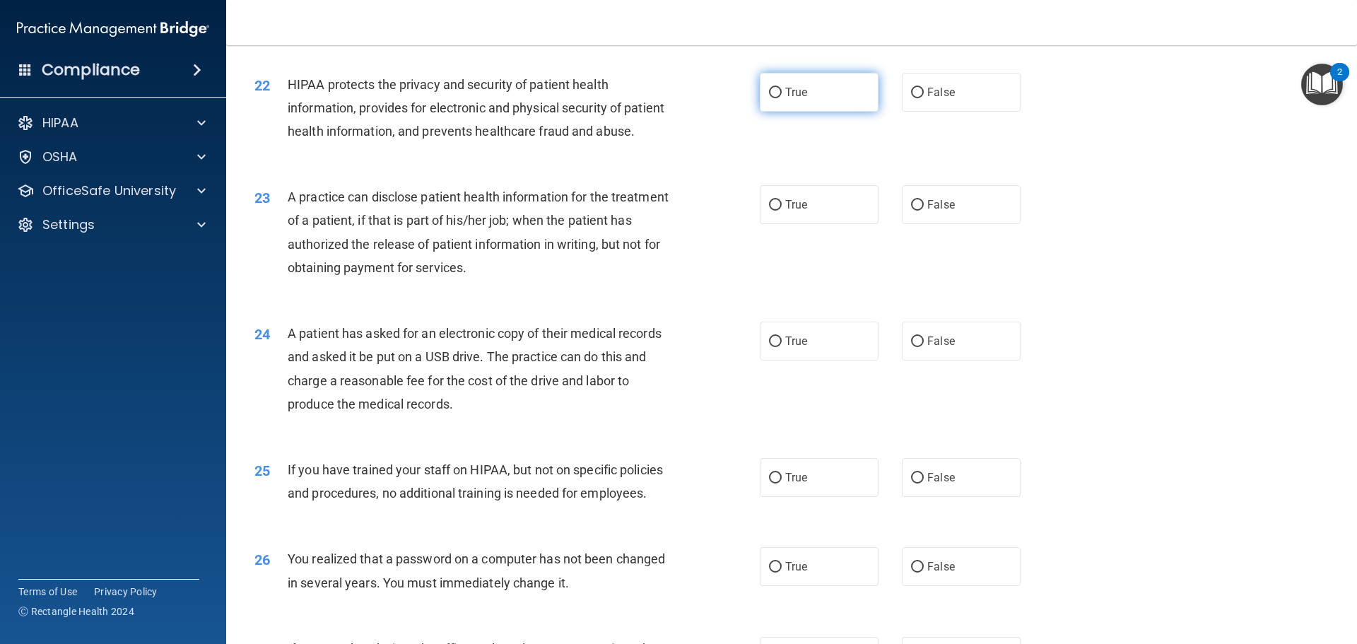
click at [799, 99] on span "True" at bounding box center [796, 92] width 22 height 13
click at [782, 98] on input "True" at bounding box center [775, 93] width 13 height 11
radio input "true"
click at [785, 211] on span "True" at bounding box center [796, 204] width 22 height 13
click at [782, 211] on input "True" at bounding box center [775, 205] width 13 height 11
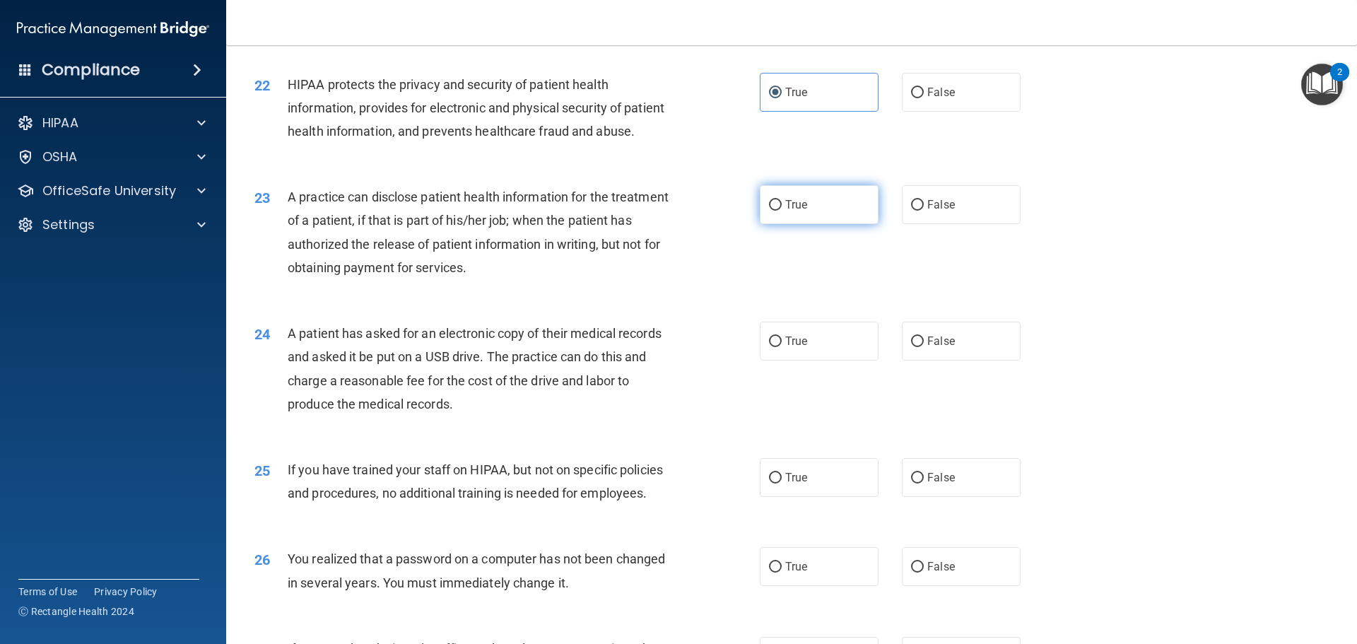
radio input "true"
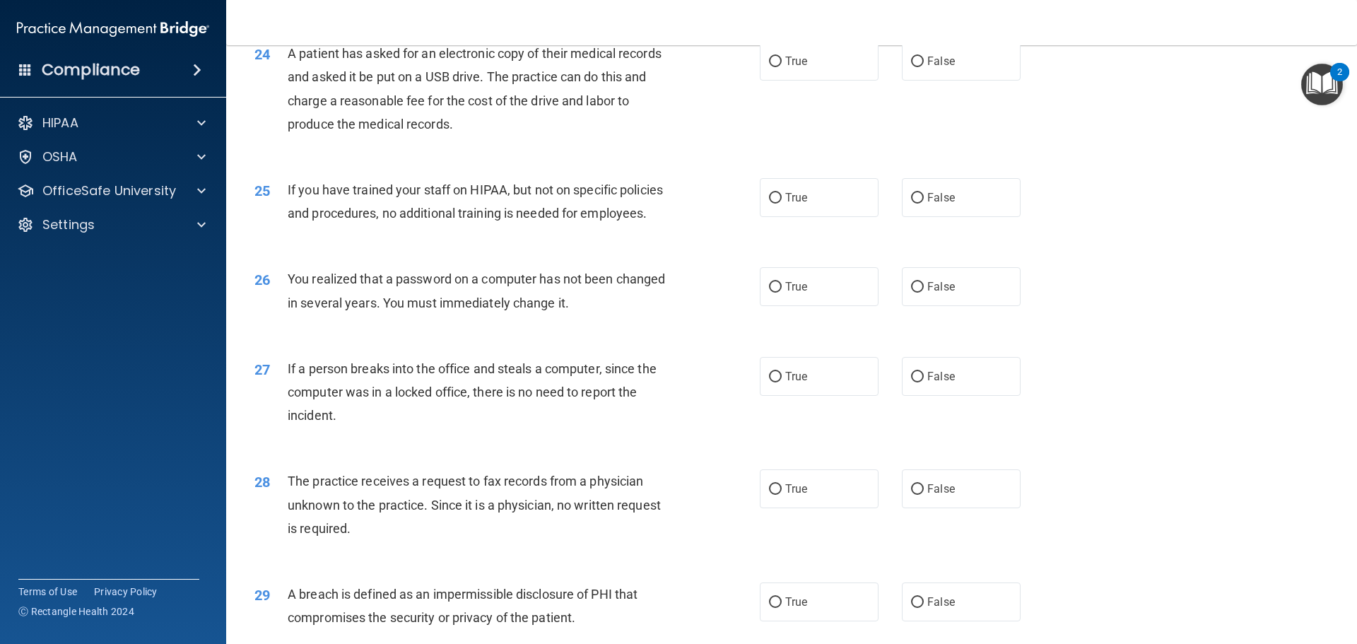
scroll to position [2442, 0]
click at [817, 78] on label "True" at bounding box center [819, 58] width 119 height 39
click at [782, 64] on input "True" at bounding box center [775, 59] width 13 height 11
radio input "true"
click at [950, 214] on label "False" at bounding box center [961, 194] width 119 height 39
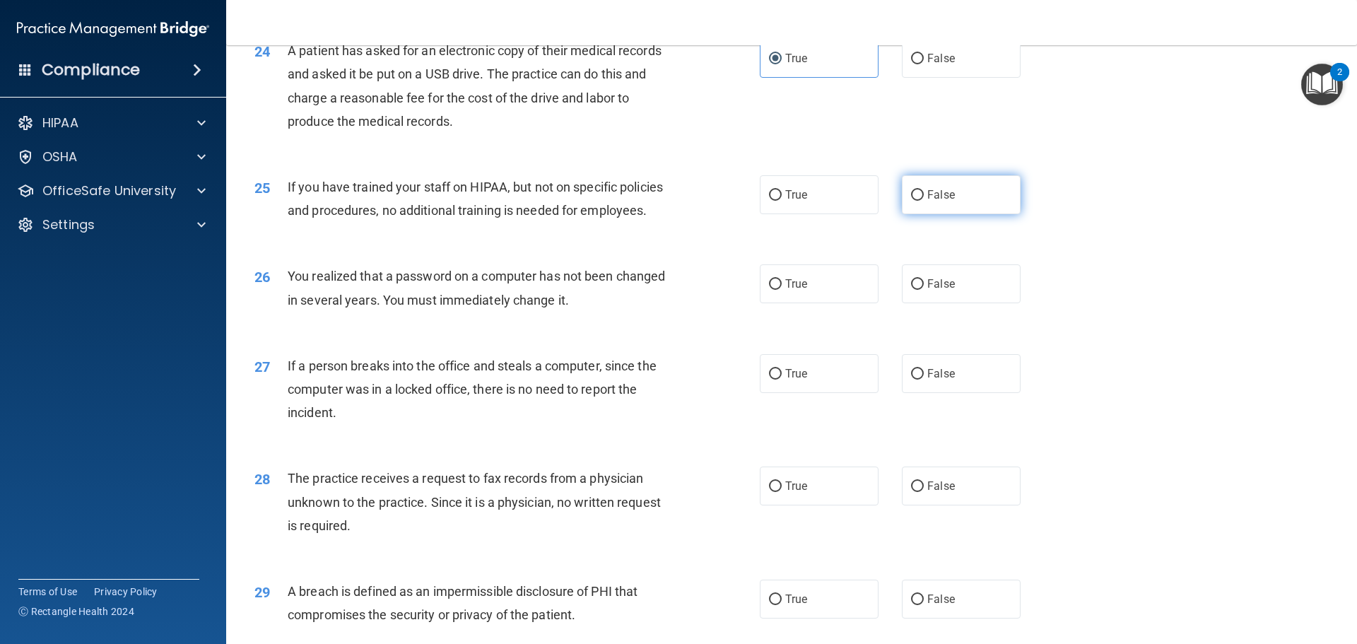
click at [924, 201] on input "False" at bounding box center [917, 195] width 13 height 11
radio input "true"
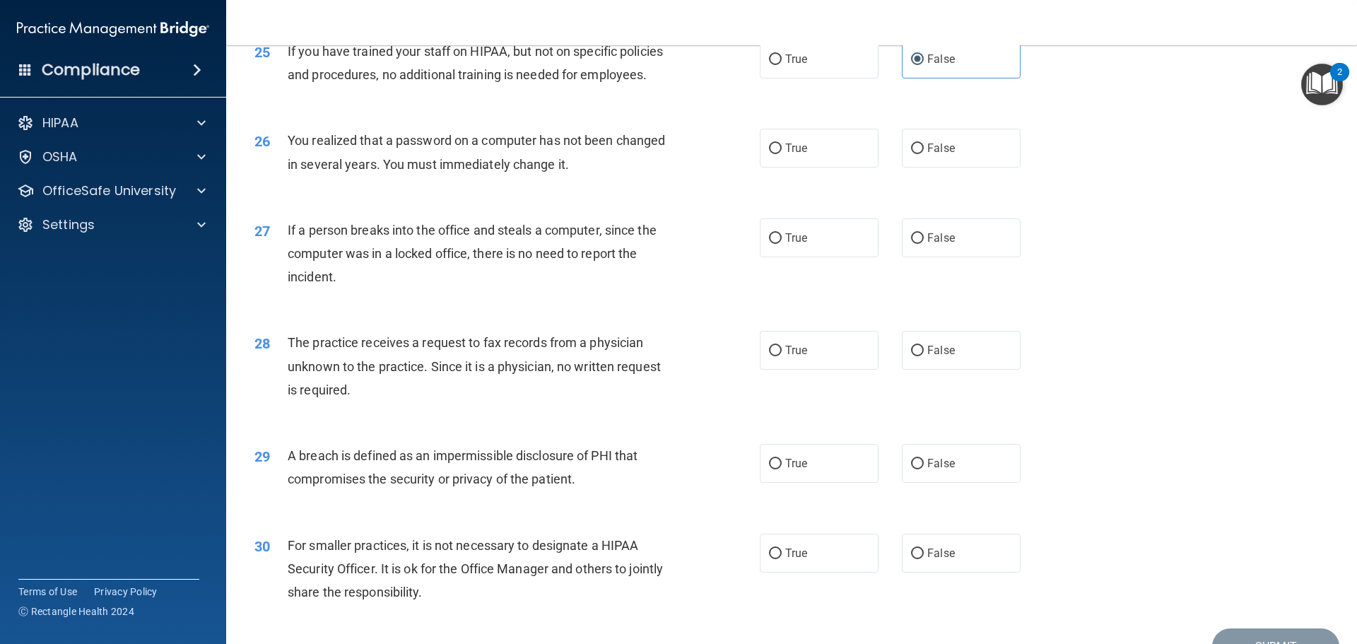
scroll to position [2584, 0]
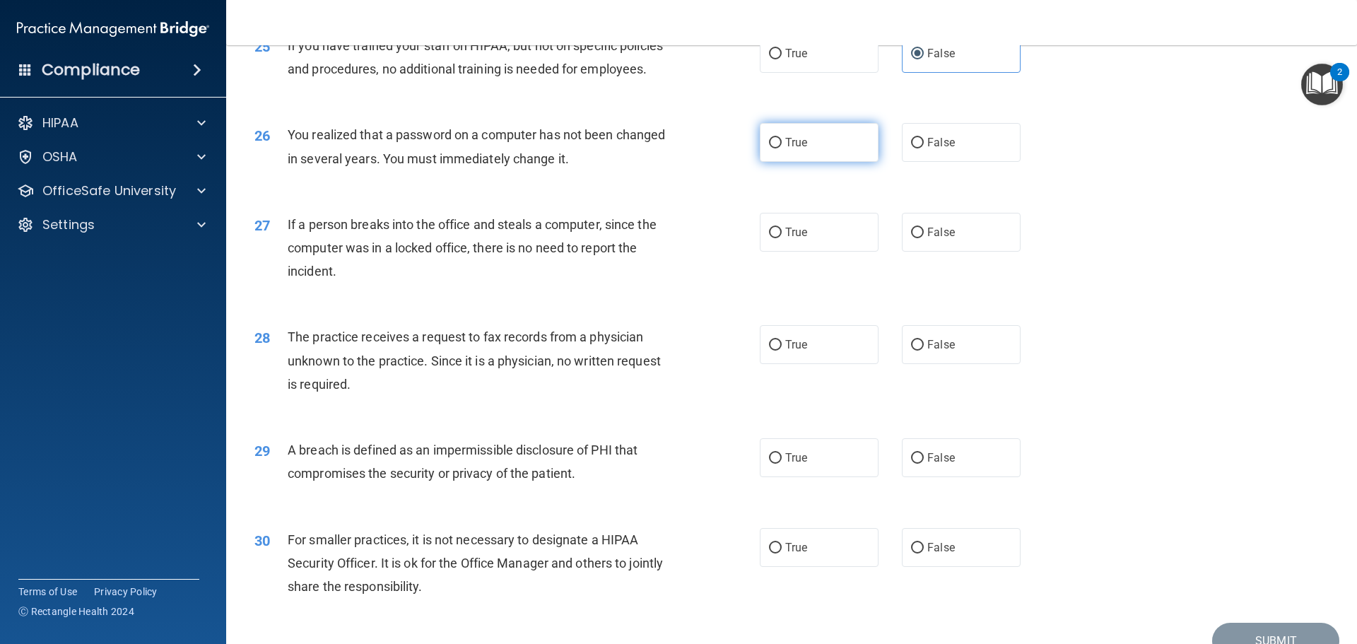
click at [803, 162] on label "True" at bounding box center [819, 142] width 119 height 39
click at [782, 148] on input "True" at bounding box center [775, 143] width 13 height 11
radio input "true"
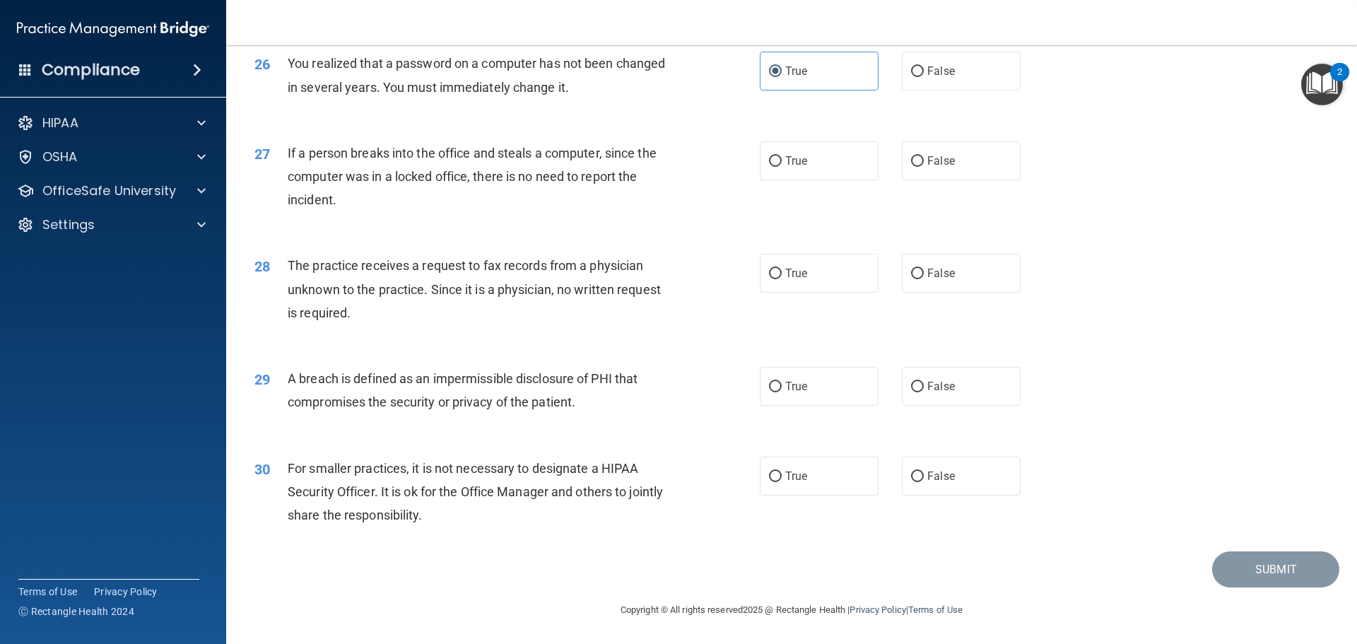
scroll to position [2725, 0]
click at [944, 154] on span "False" at bounding box center [941, 160] width 28 height 13
click at [924, 156] on input "False" at bounding box center [917, 161] width 13 height 11
radio input "true"
click at [944, 272] on span "False" at bounding box center [941, 273] width 28 height 13
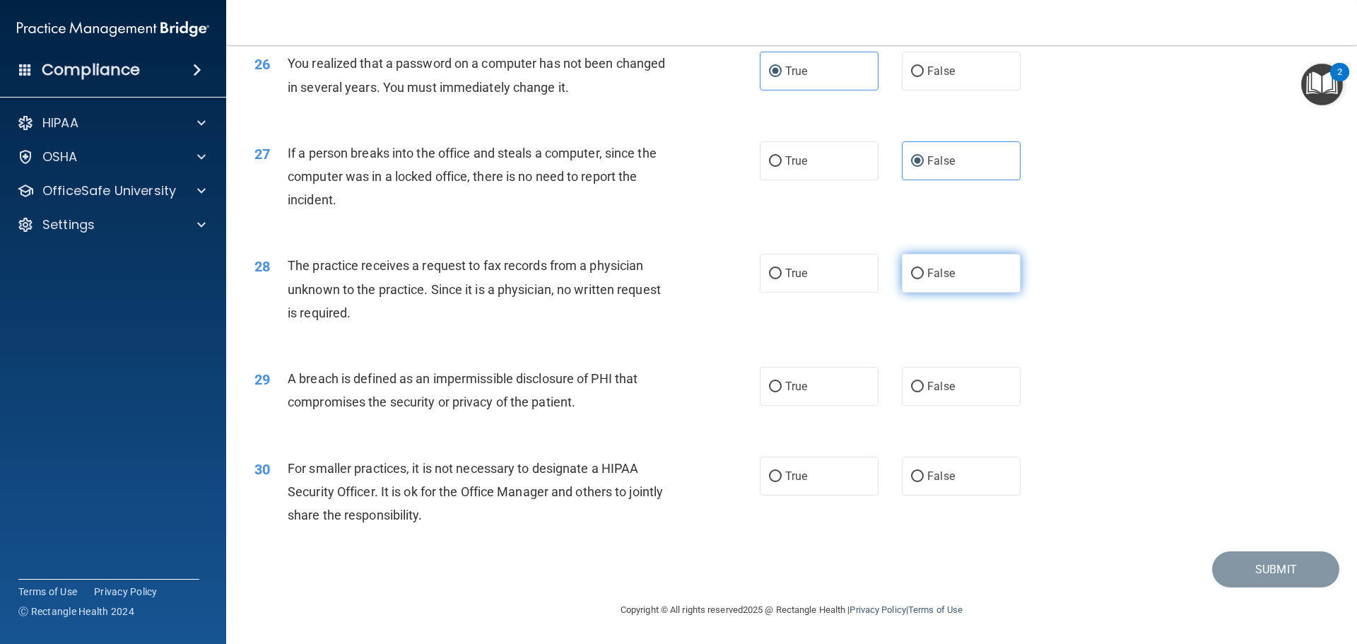
click at [924, 272] on input "False" at bounding box center [917, 274] width 13 height 11
radio input "true"
click at [779, 376] on label "True" at bounding box center [819, 386] width 119 height 39
click at [779, 382] on input "True" at bounding box center [775, 387] width 13 height 11
radio input "true"
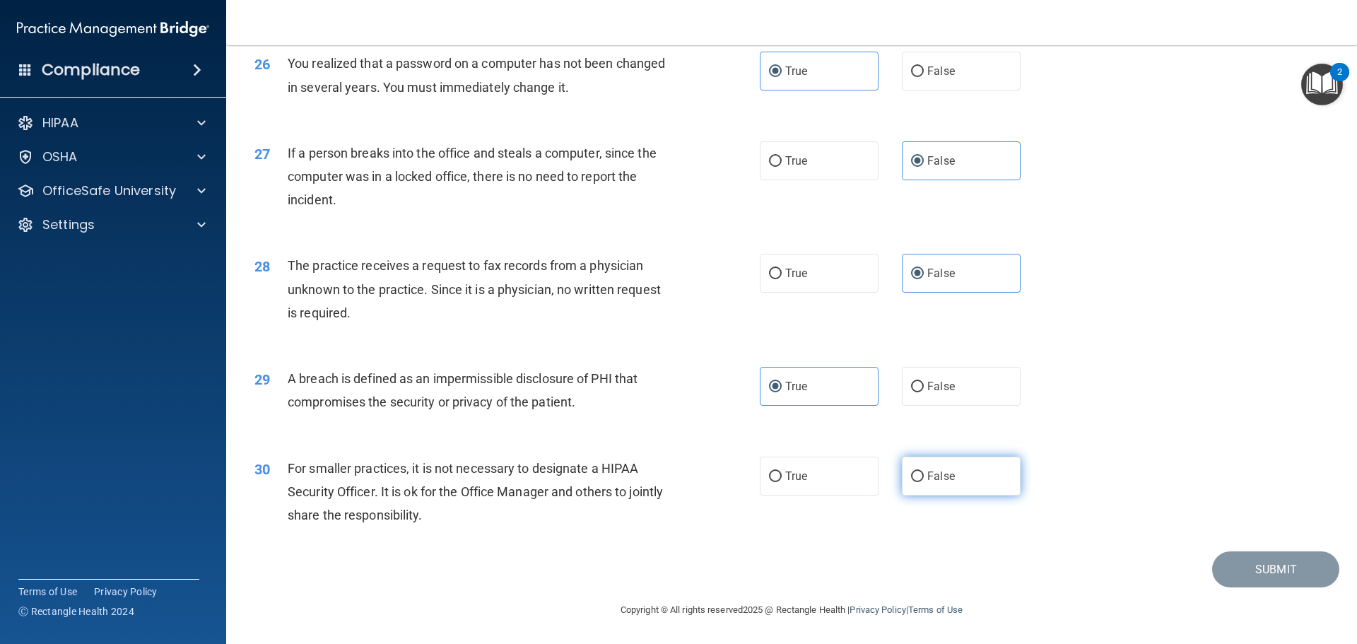
click at [932, 479] on span "False" at bounding box center [941, 475] width 28 height 13
click at [924, 479] on input "False" at bounding box center [917, 477] width 13 height 11
radio input "true"
click at [1242, 566] on button "Submit" at bounding box center [1275, 569] width 127 height 36
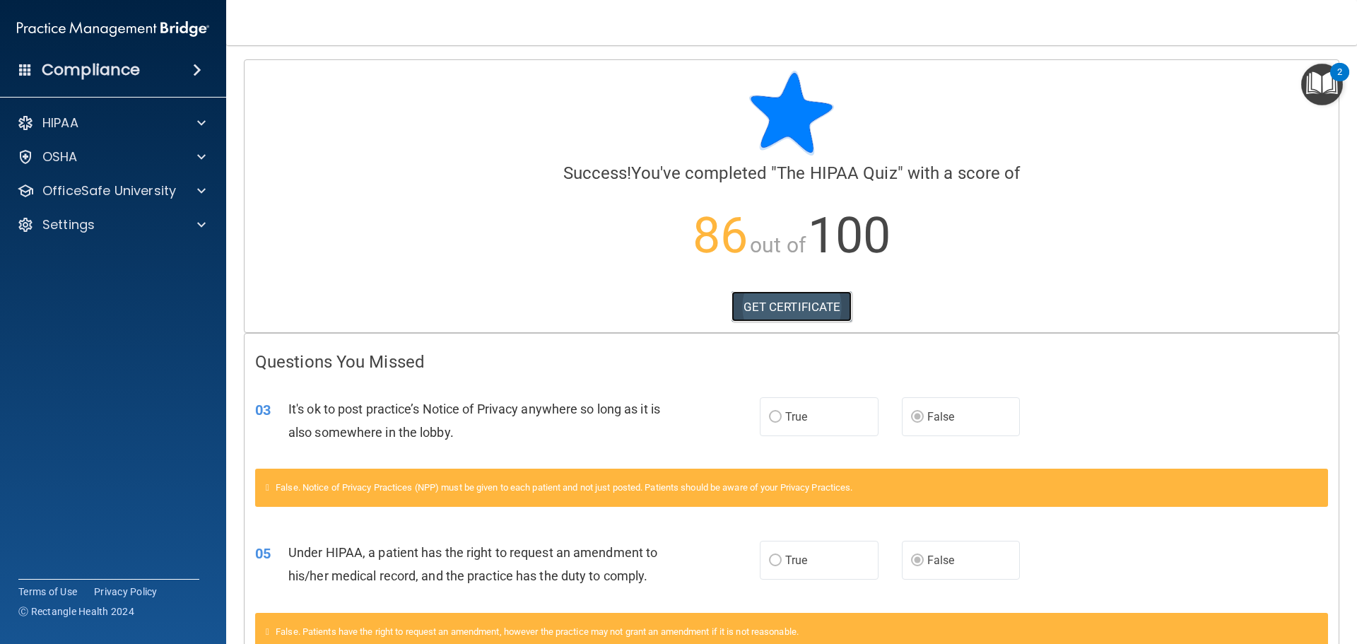
click at [799, 302] on link "GET CERTIFICATE" at bounding box center [792, 306] width 121 height 31
click at [81, 123] on div "HIPAA" at bounding box center [93, 123] width 175 height 17
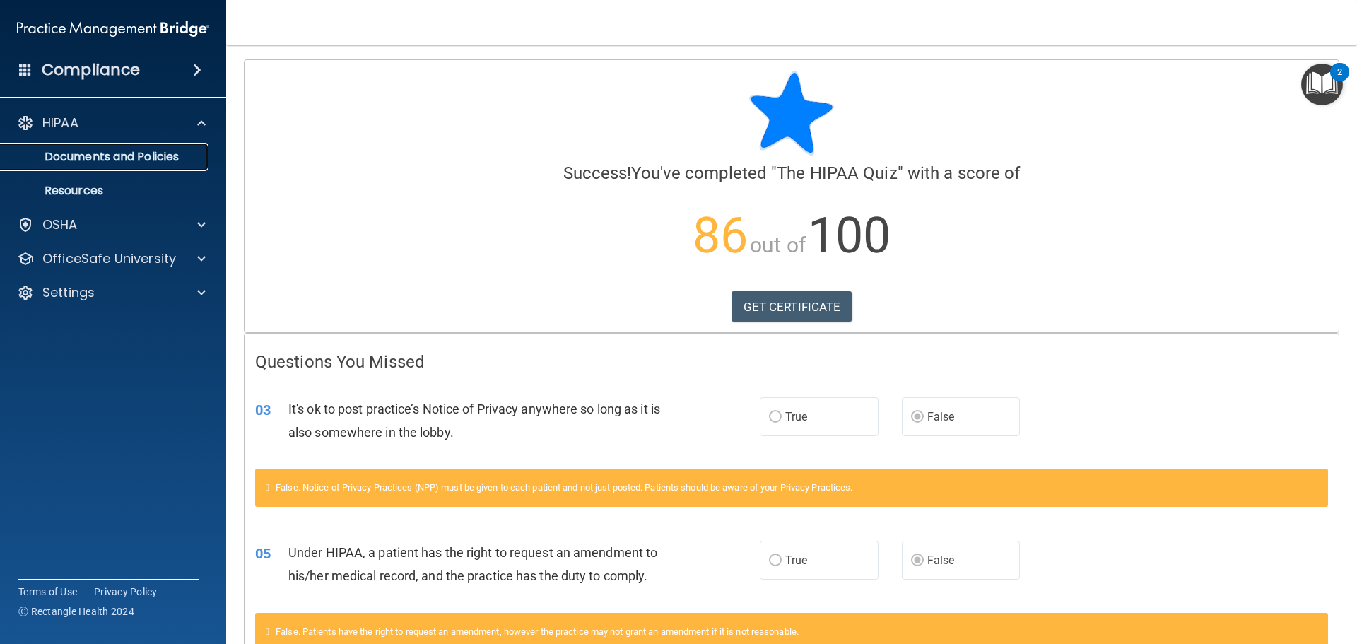
click at [134, 158] on p "Documents and Policies" at bounding box center [105, 157] width 193 height 14
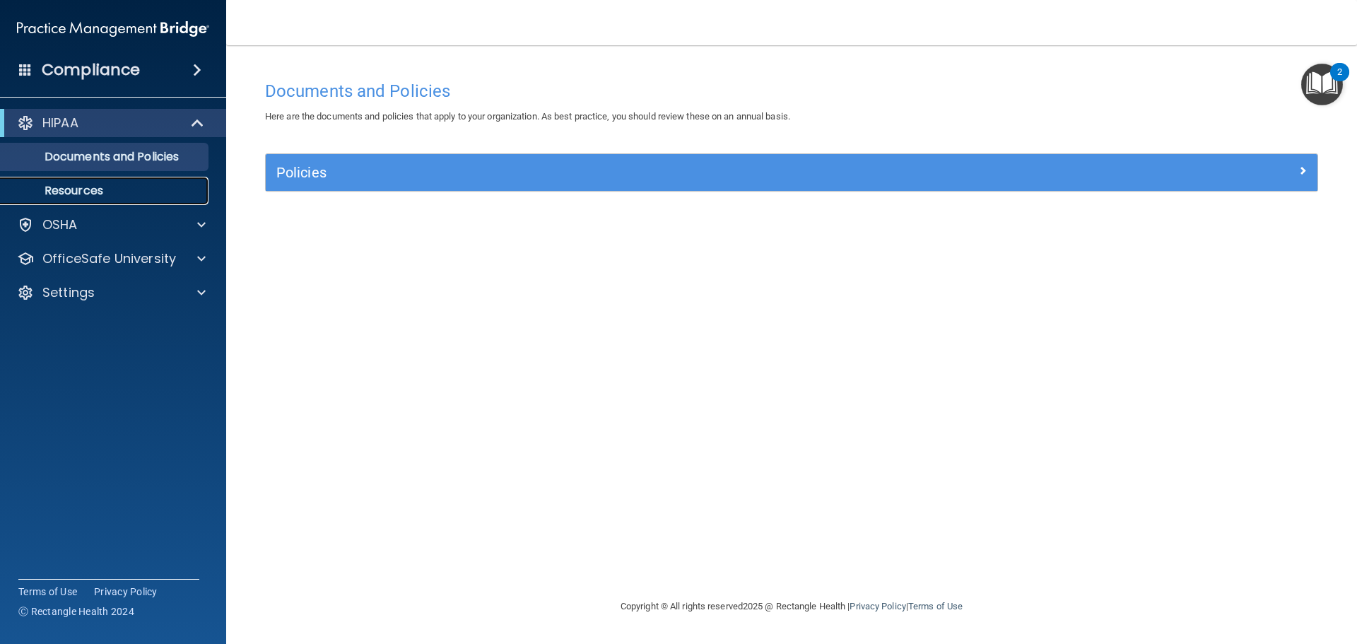
click at [95, 192] on p "Resources" at bounding box center [105, 191] width 193 height 14
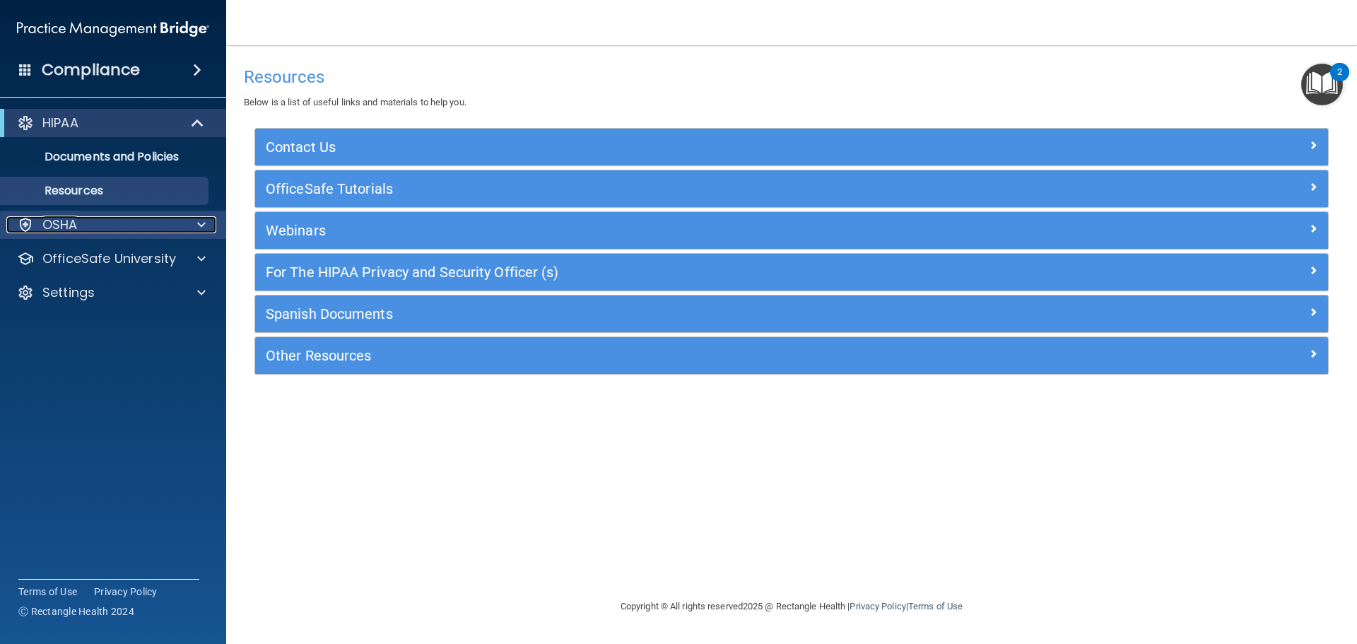
click at [102, 227] on div "OSHA" at bounding box center [93, 224] width 175 height 17
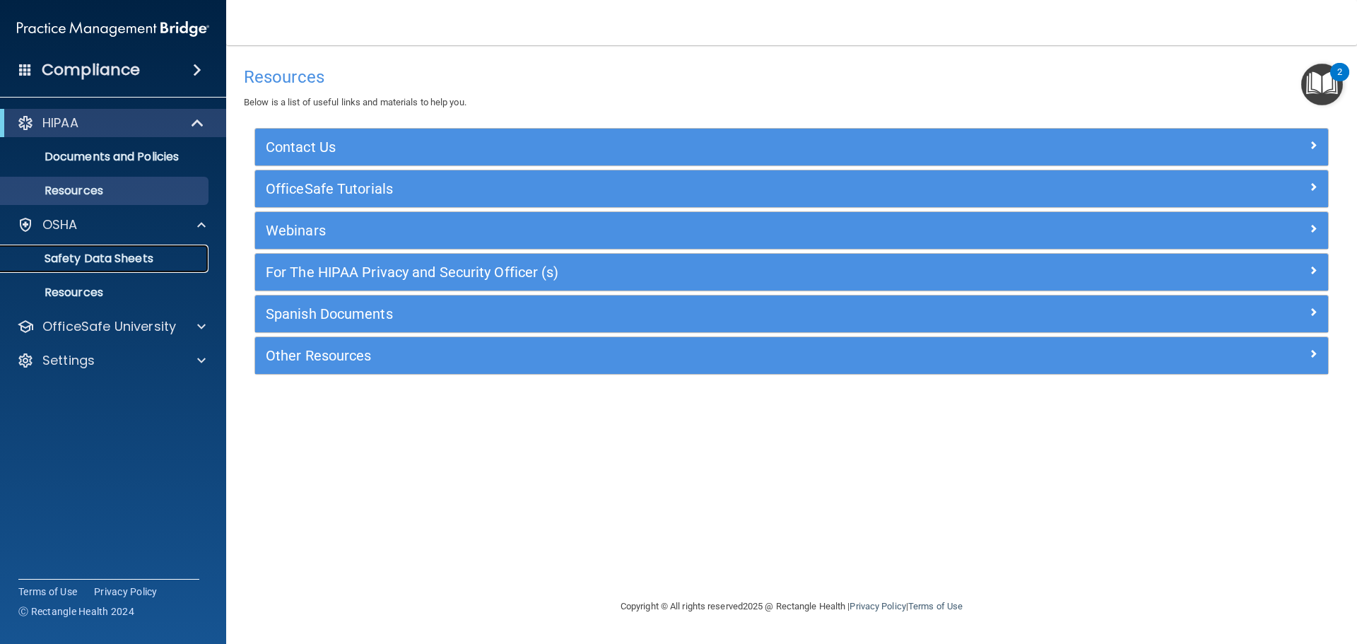
click at [129, 262] on p "Safety Data Sheets" at bounding box center [105, 259] width 193 height 14
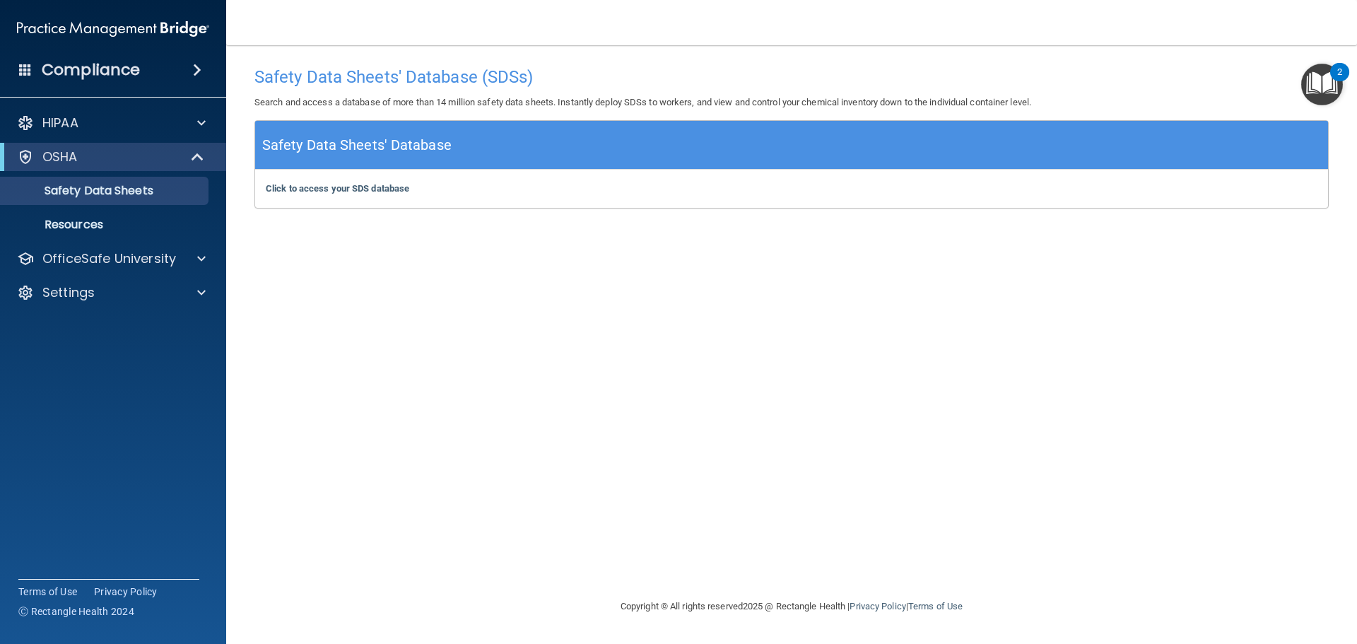
click at [33, 69] on div "Compliance" at bounding box center [113, 69] width 226 height 31
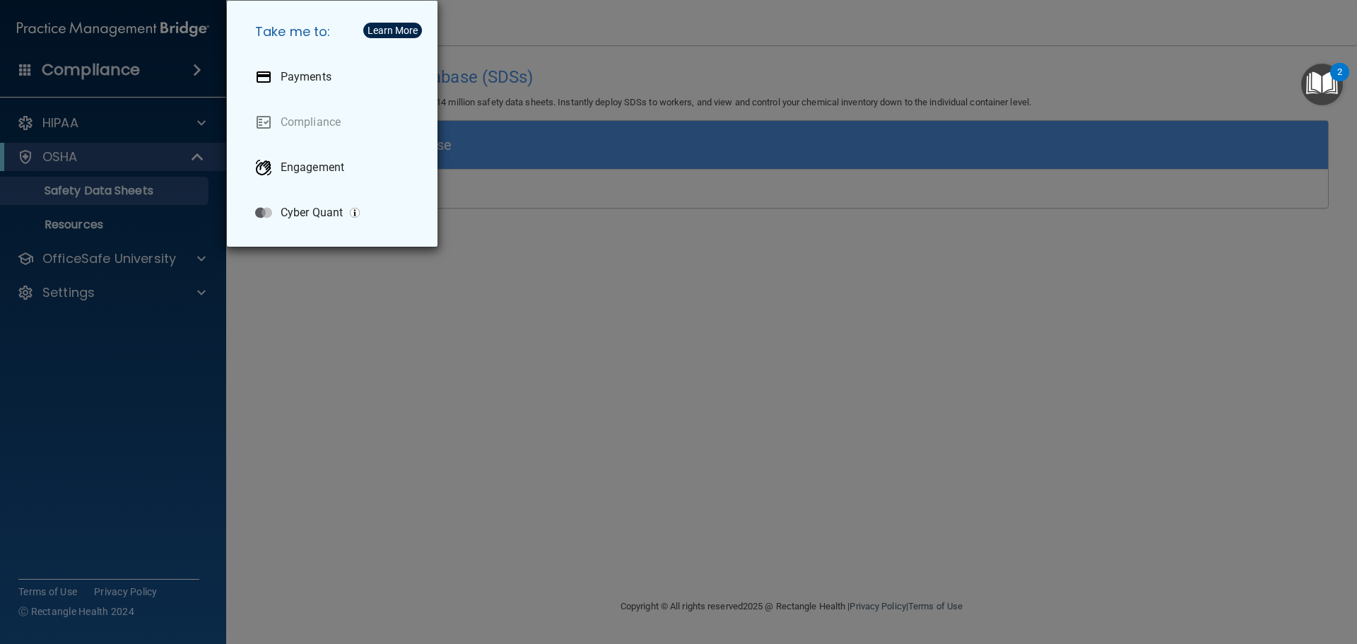
click at [398, 382] on div "Take me to: Payments Compliance Engagement Cyber Quant" at bounding box center [678, 322] width 1357 height 644
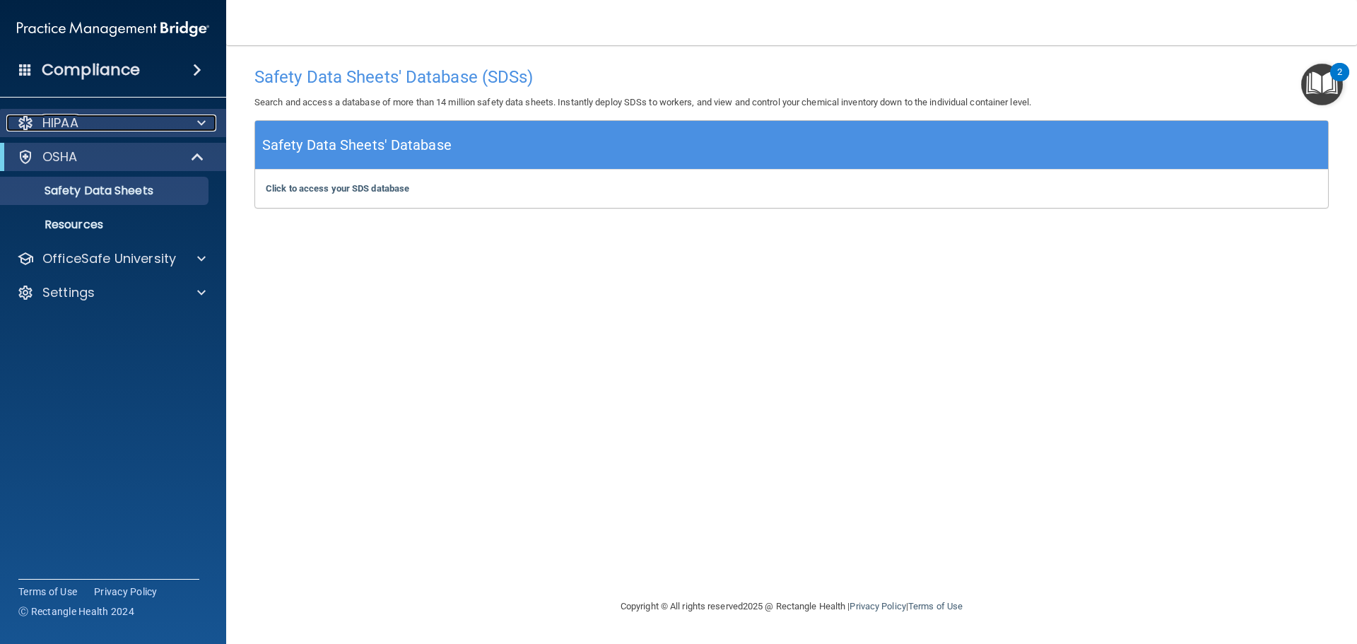
click at [112, 124] on div "HIPAA" at bounding box center [93, 123] width 175 height 17
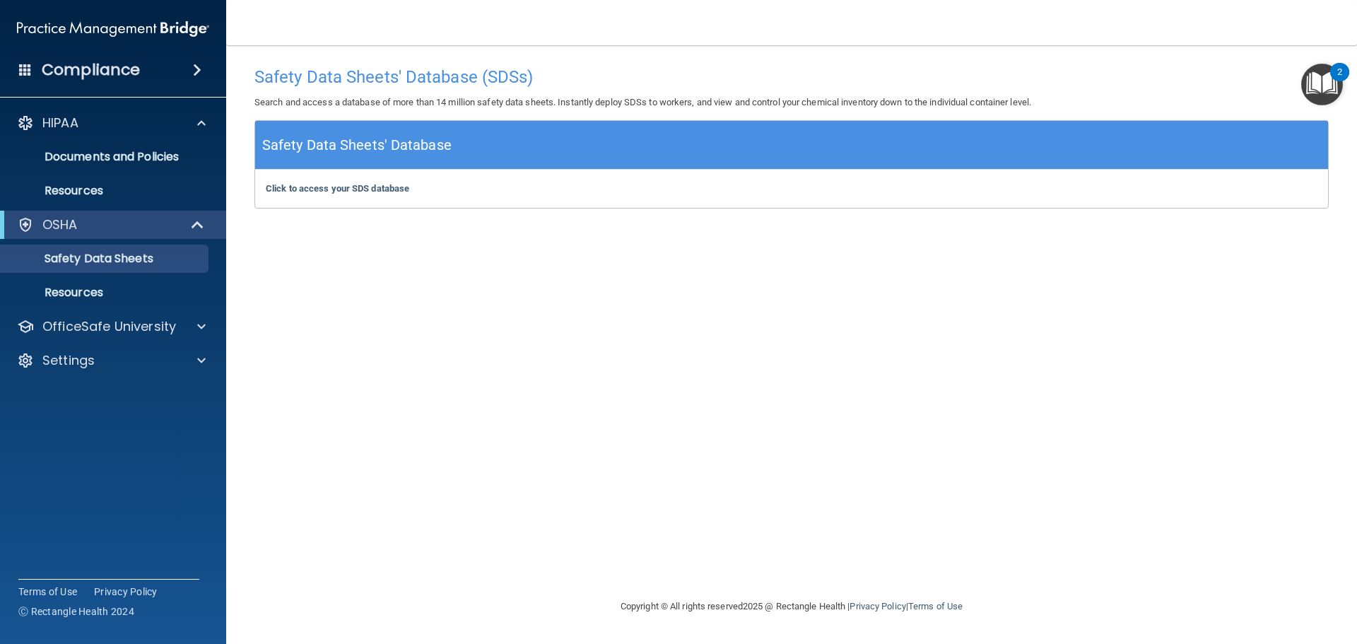
click at [1330, 76] on img "Open Resource Center, 2 new notifications" at bounding box center [1322, 85] width 42 height 42
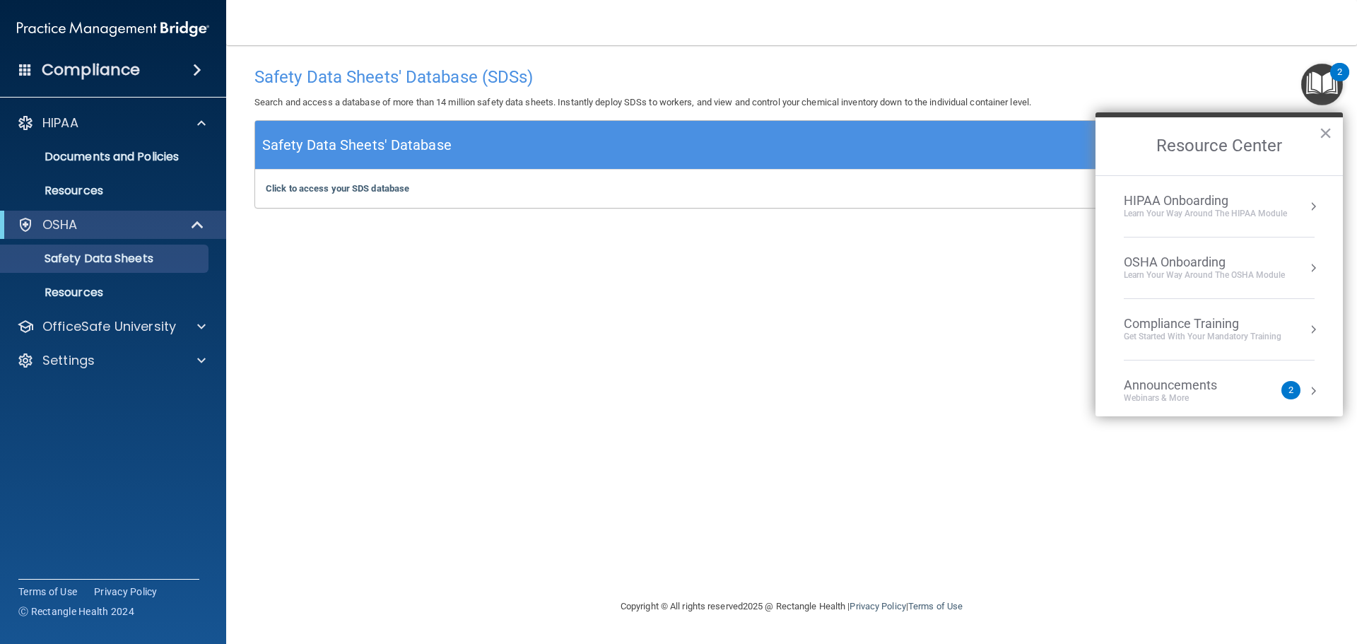
click at [1224, 262] on div "OSHA Onboarding" at bounding box center [1204, 262] width 161 height 16
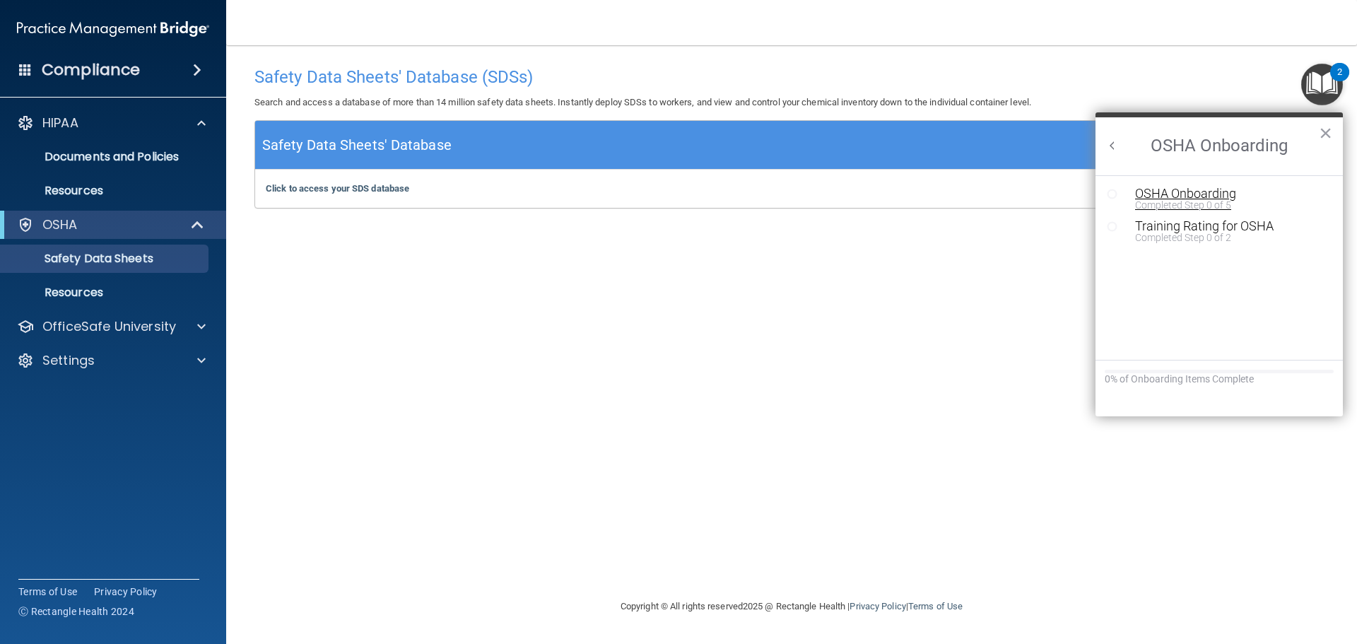
click at [1200, 196] on div "OSHA Onboarding" at bounding box center [1229, 193] width 189 height 13
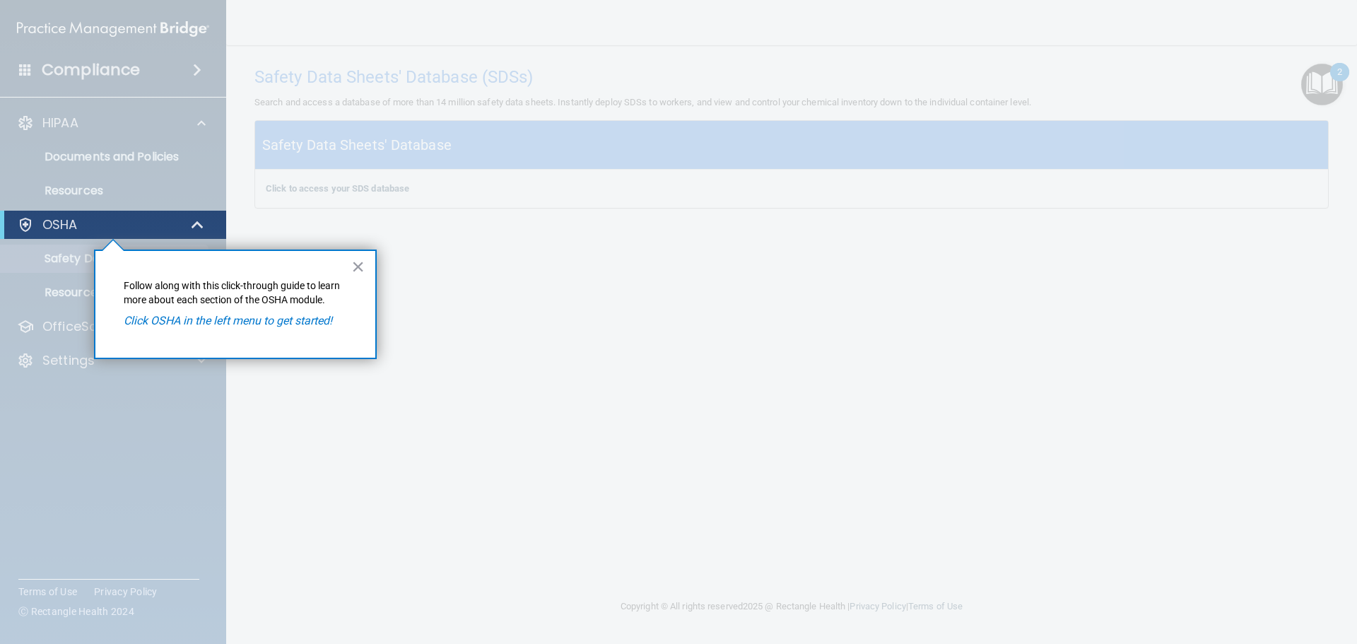
click at [242, 325] on em "Click OSHA in the left menu to get started!" at bounding box center [228, 320] width 209 height 13
click at [361, 261] on button "×" at bounding box center [357, 266] width 13 height 23
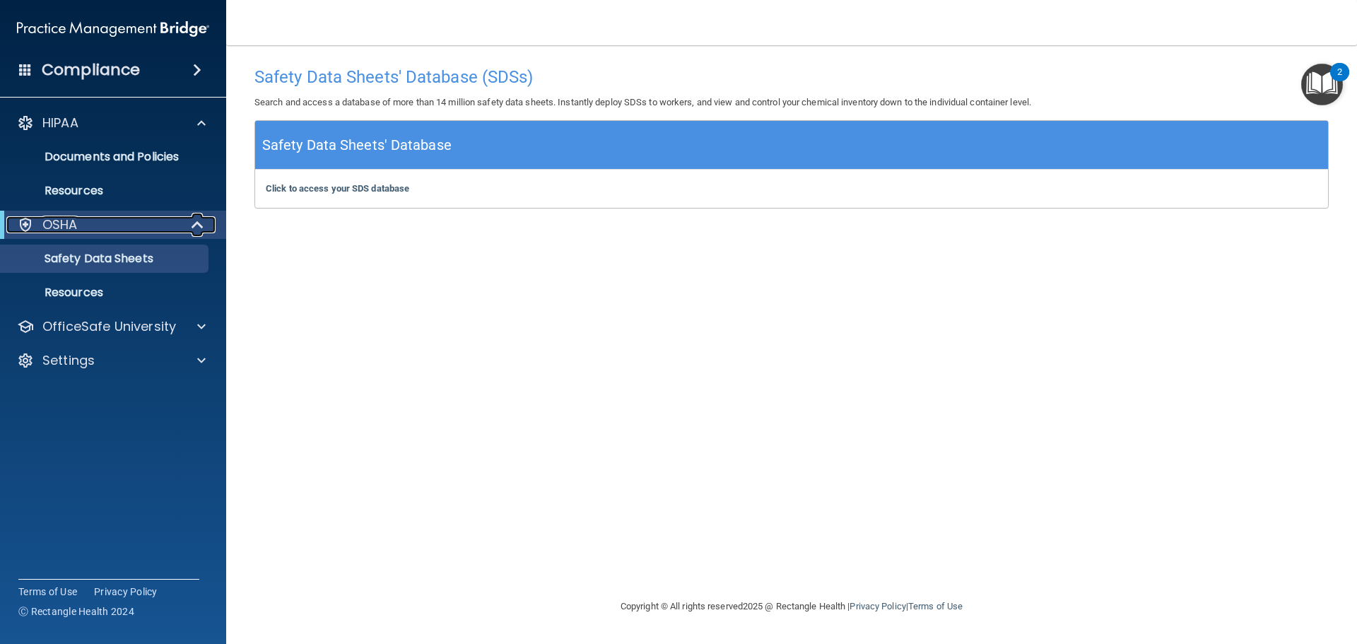
click at [74, 221] on p "OSHA" at bounding box center [59, 224] width 35 height 17
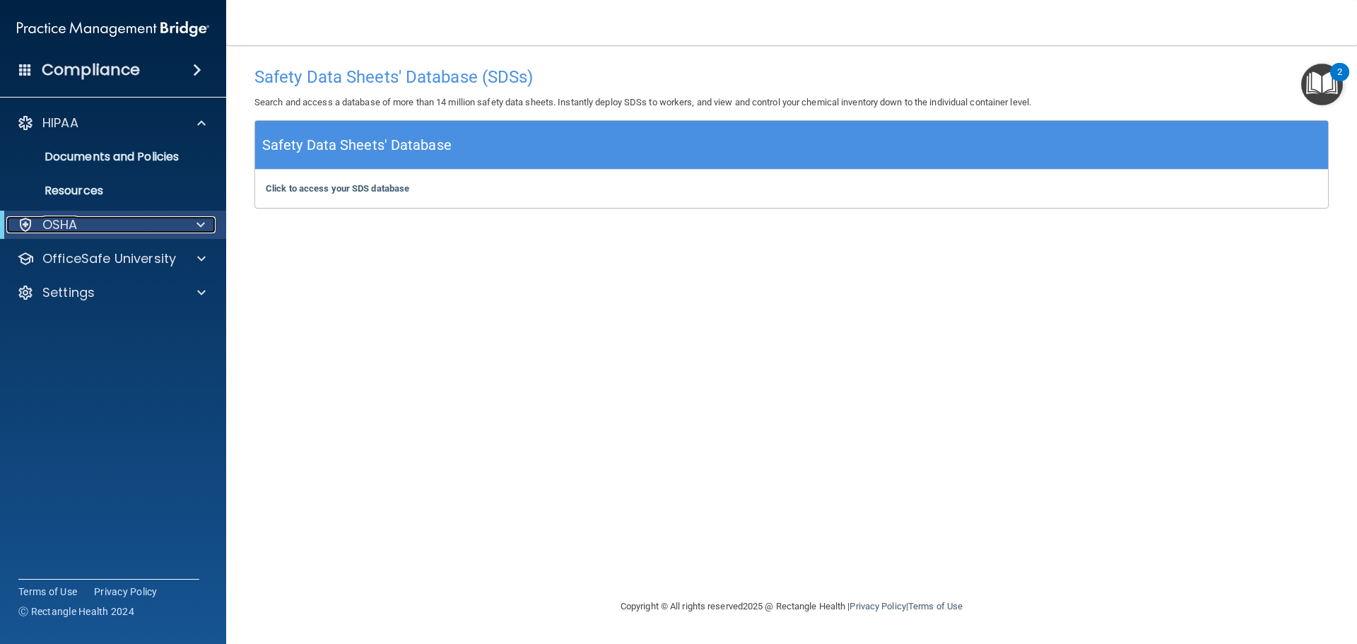
click at [74, 223] on p "OSHA" at bounding box center [59, 224] width 35 height 17
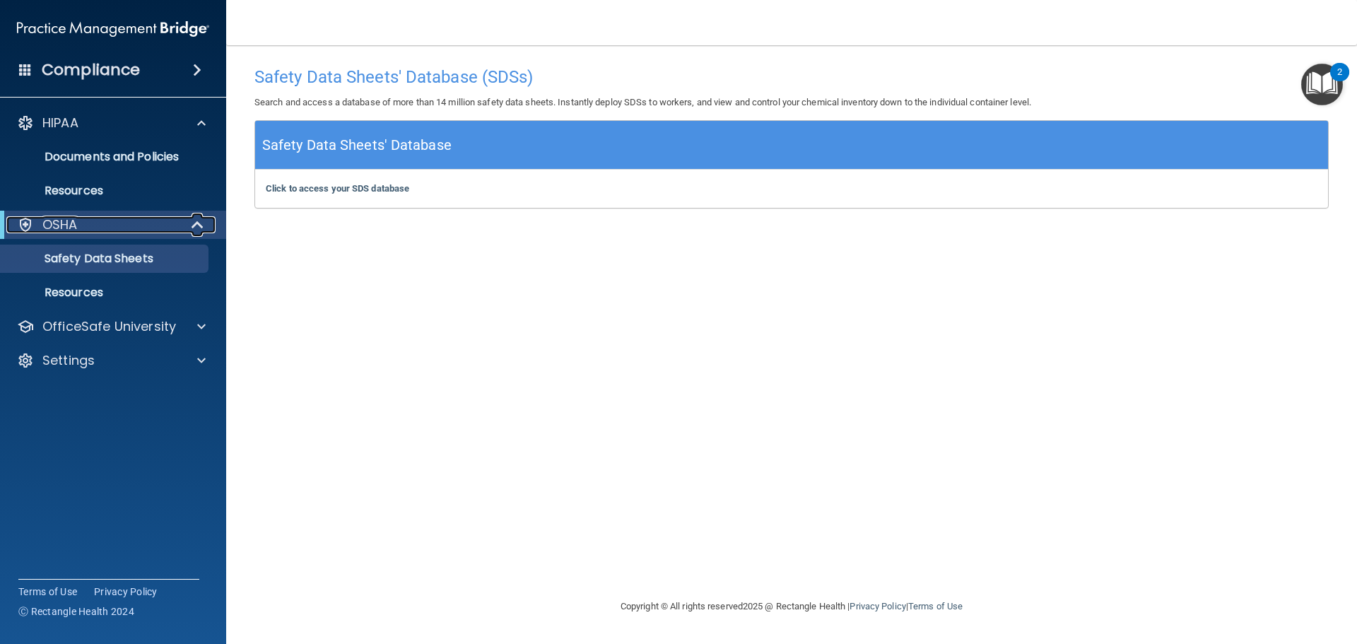
click at [74, 223] on p "OSHA" at bounding box center [59, 224] width 35 height 17
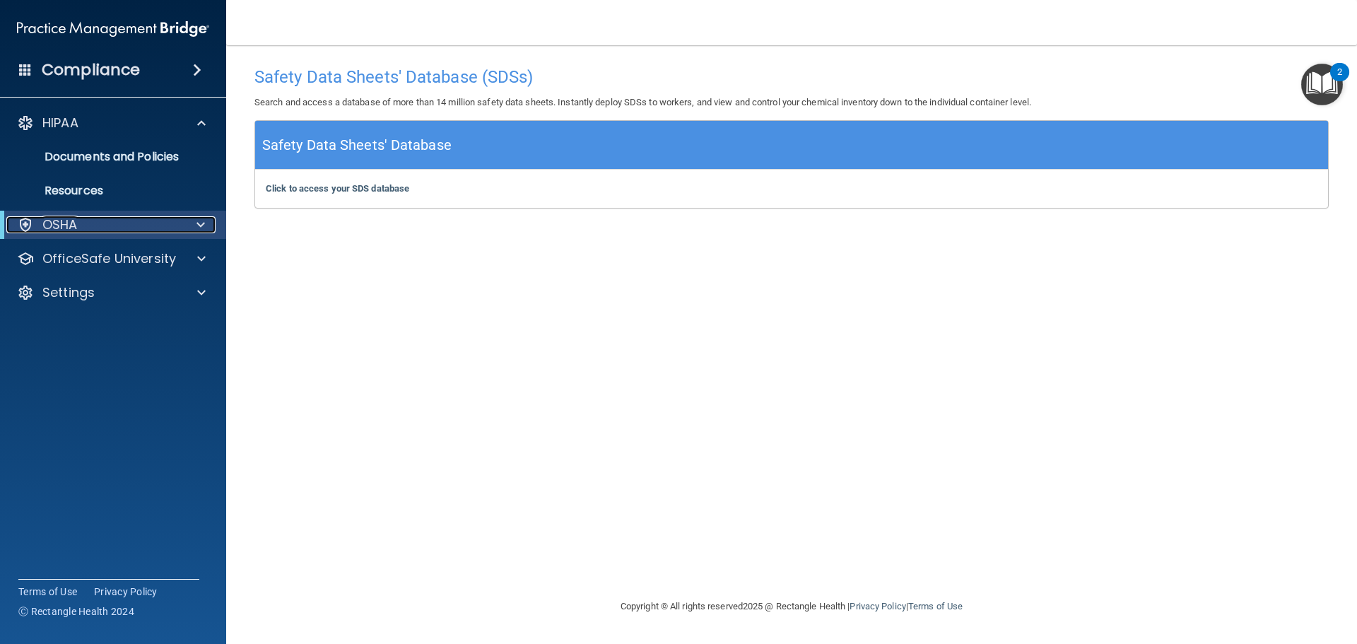
click at [73, 223] on p "OSHA" at bounding box center [59, 224] width 35 height 17
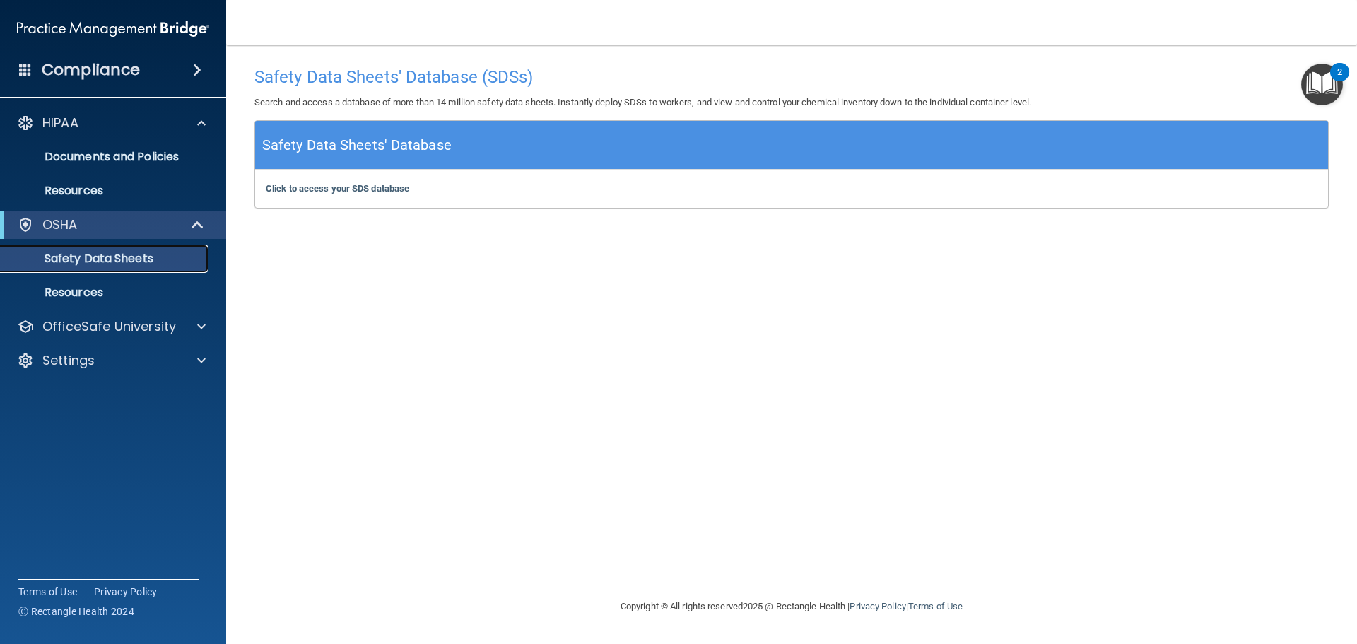
click at [100, 257] on p "Safety Data Sheets" at bounding box center [105, 259] width 193 height 14
click at [325, 196] on div "Click to access your SDS database Click to access your SDS database" at bounding box center [791, 189] width 1073 height 38
click at [327, 188] on b "Click to access your SDS database" at bounding box center [338, 188] width 144 height 11
click at [199, 69] on span at bounding box center [197, 70] width 8 height 17
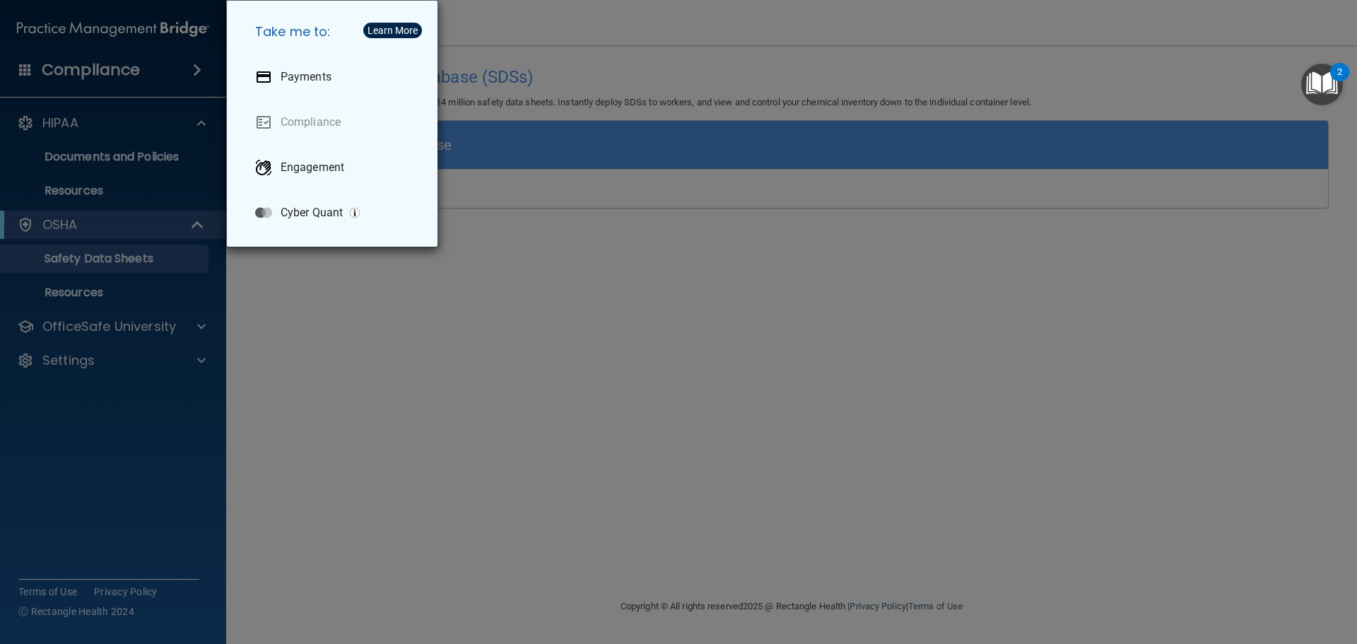
click at [199, 69] on div "Take me to: Payments Compliance Engagement Cyber Quant" at bounding box center [678, 322] width 1357 height 644
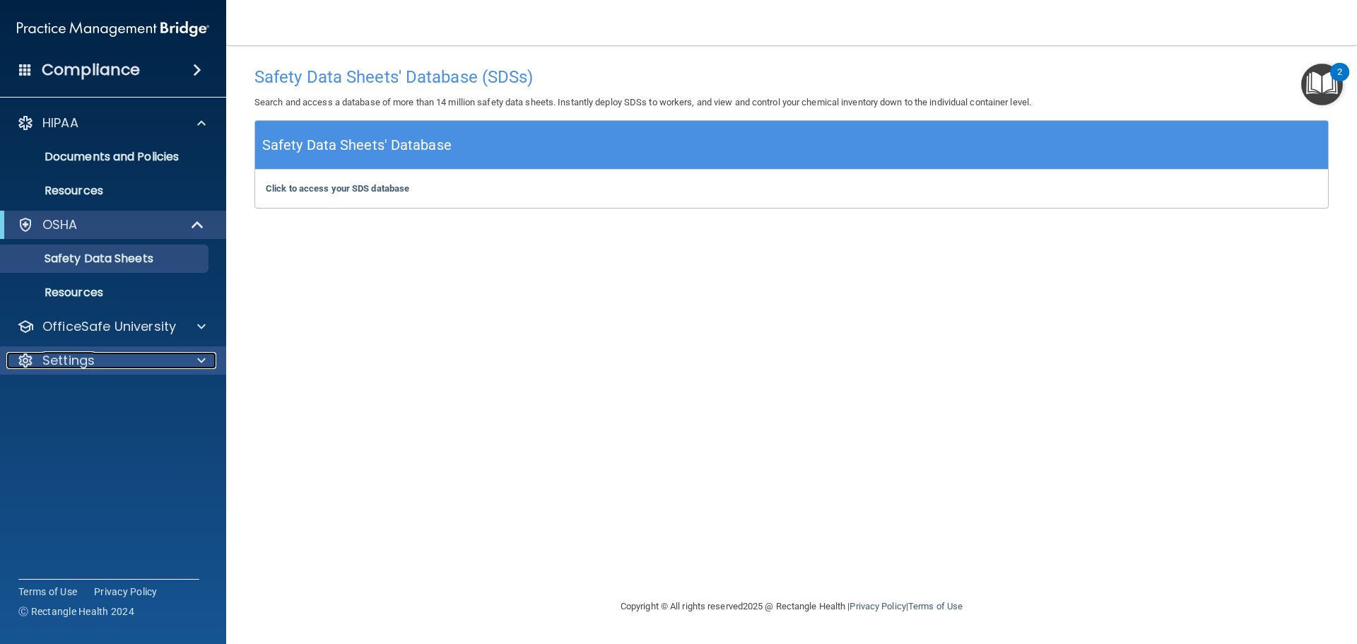
click at [73, 365] on p "Settings" at bounding box center [68, 360] width 52 height 17
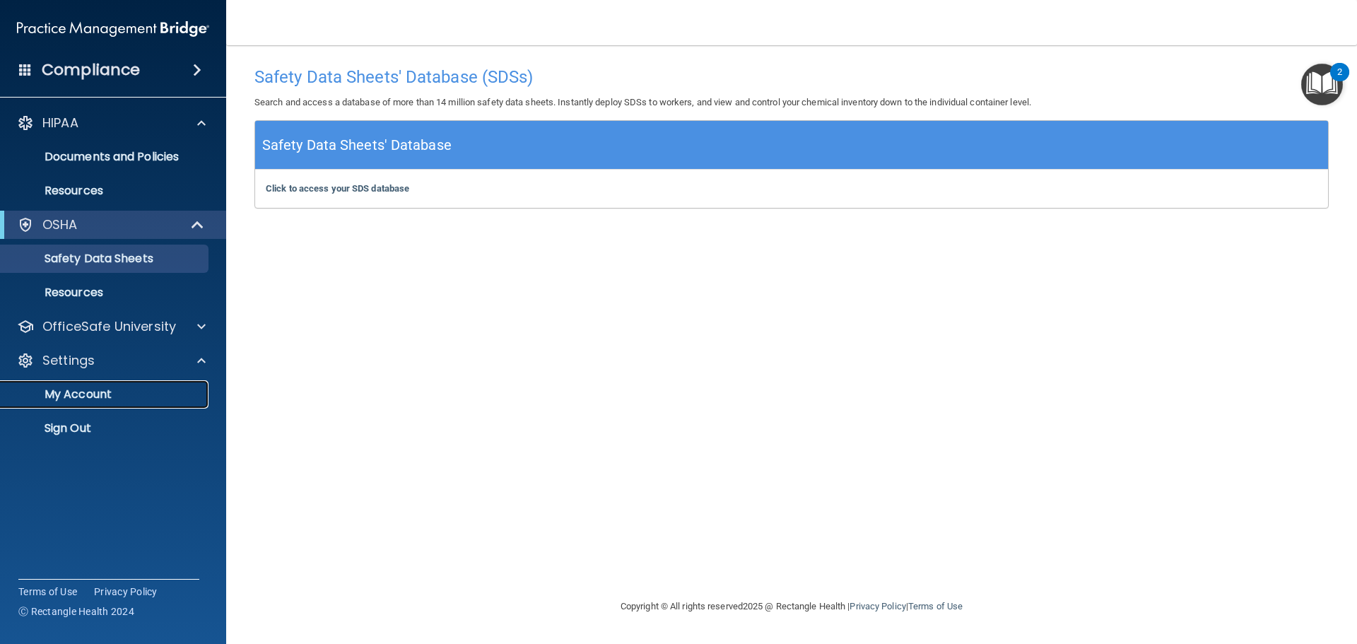
click at [92, 395] on p "My Account" at bounding box center [105, 394] width 193 height 14
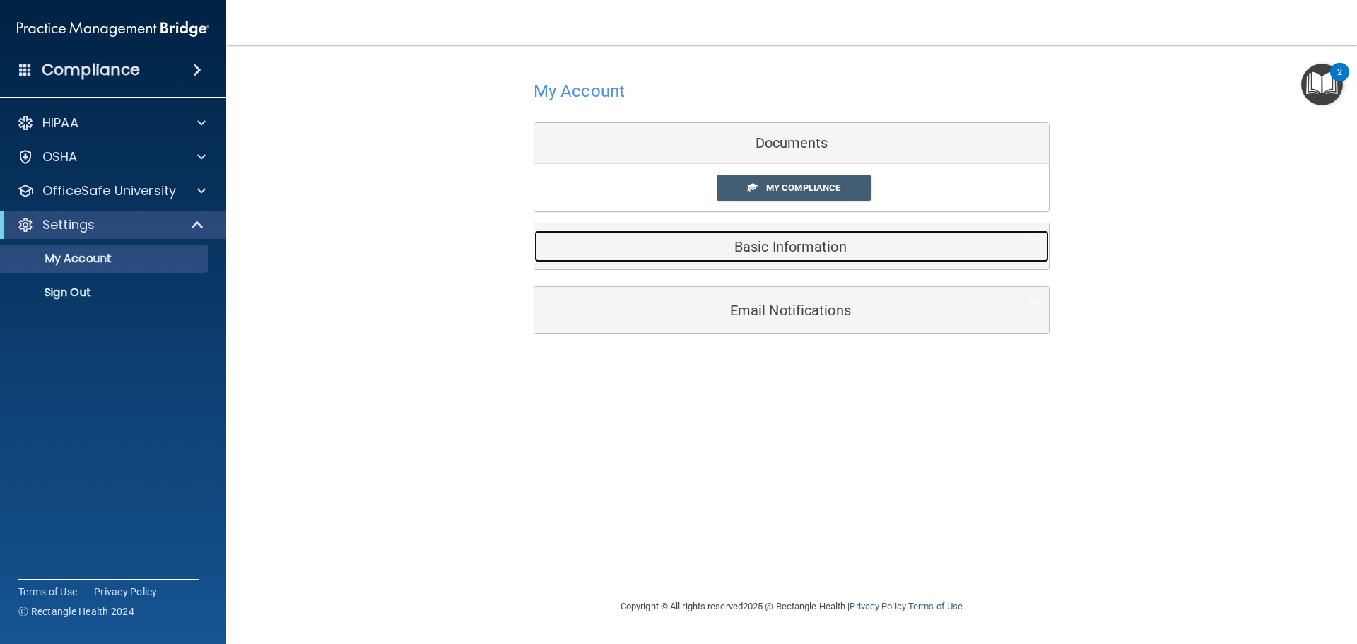
click at [845, 247] on h5 "Basic Information" at bounding box center [770, 247] width 450 height 16
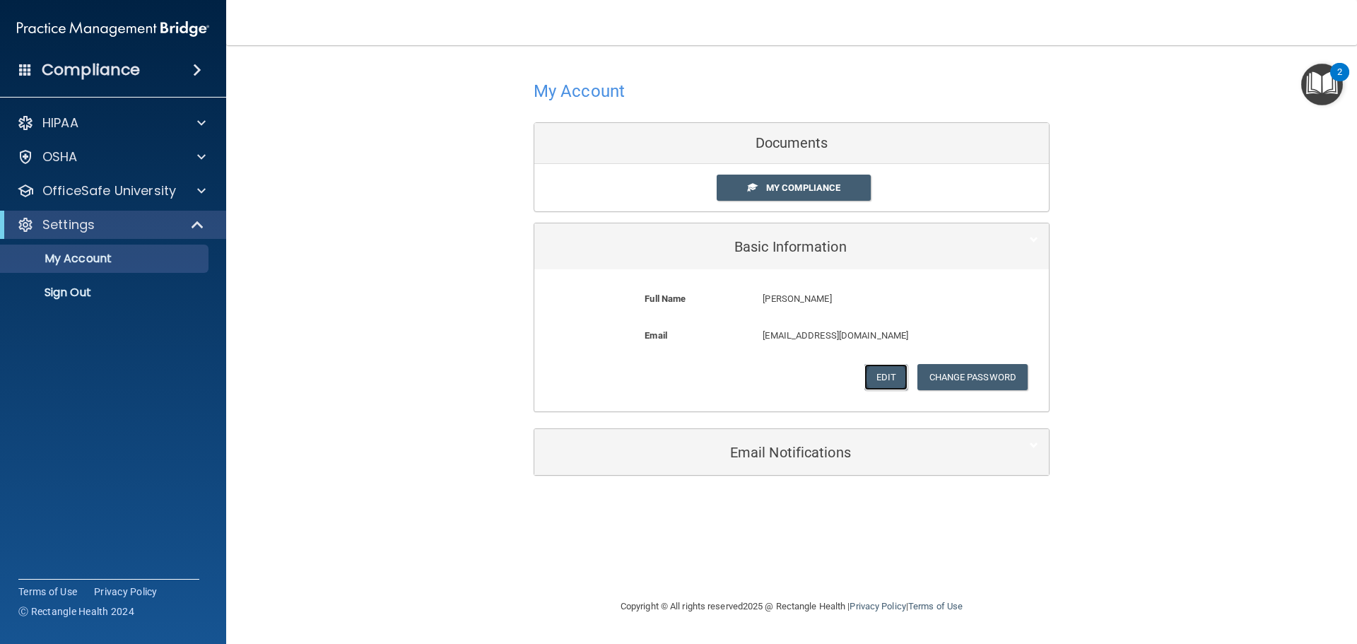
click at [879, 371] on button "Edit" at bounding box center [886, 377] width 43 height 26
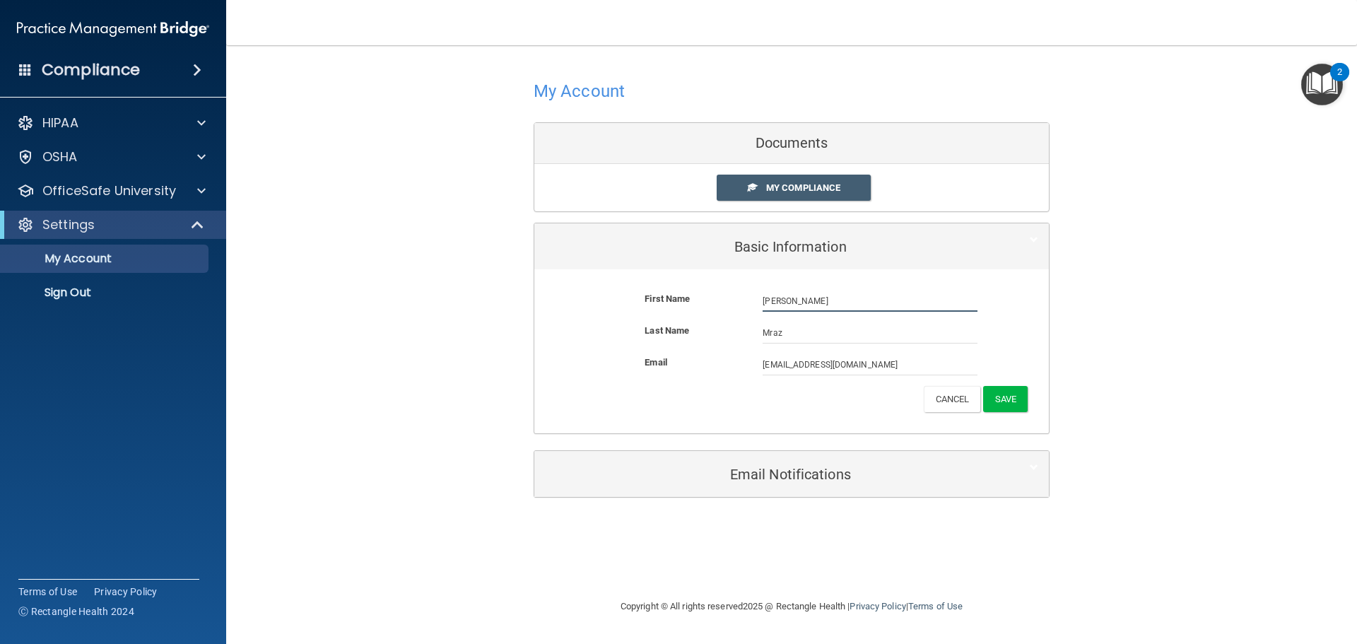
click at [774, 303] on input "[PERSON_NAME]" at bounding box center [870, 301] width 215 height 21
type input "[PERSON_NAME]"
click at [1005, 404] on button "Save" at bounding box center [1005, 399] width 45 height 26
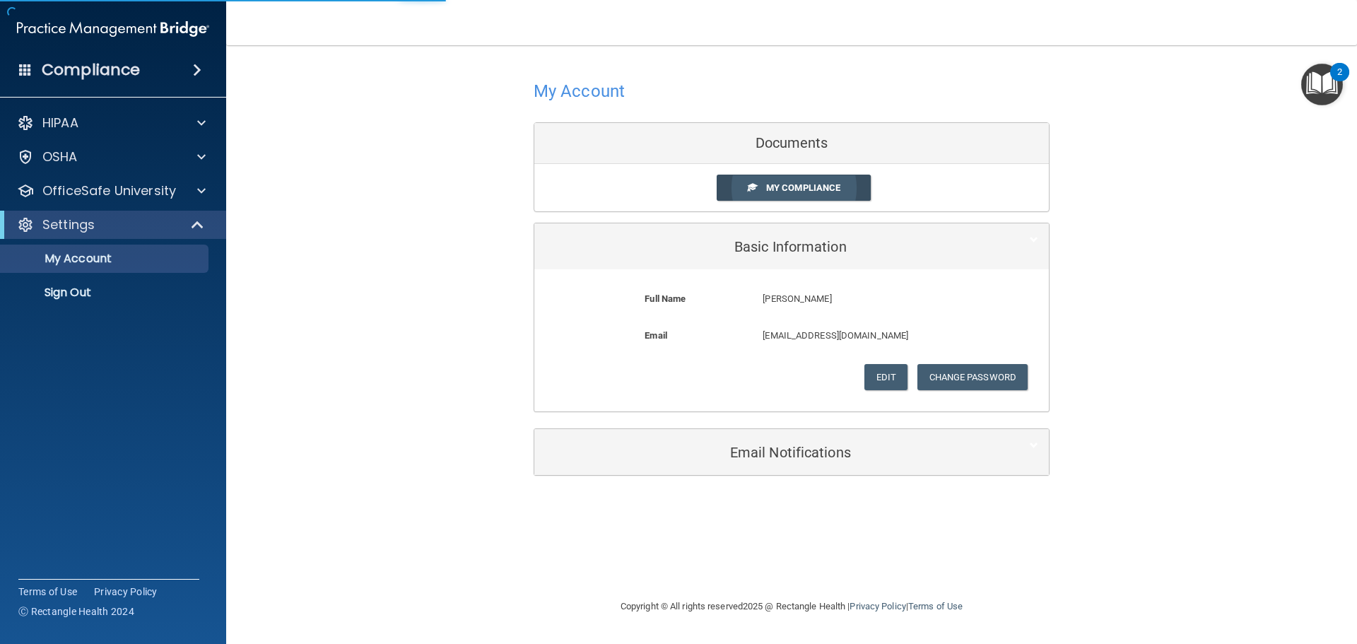
click at [818, 187] on span "My Compliance" at bounding box center [803, 187] width 74 height 11
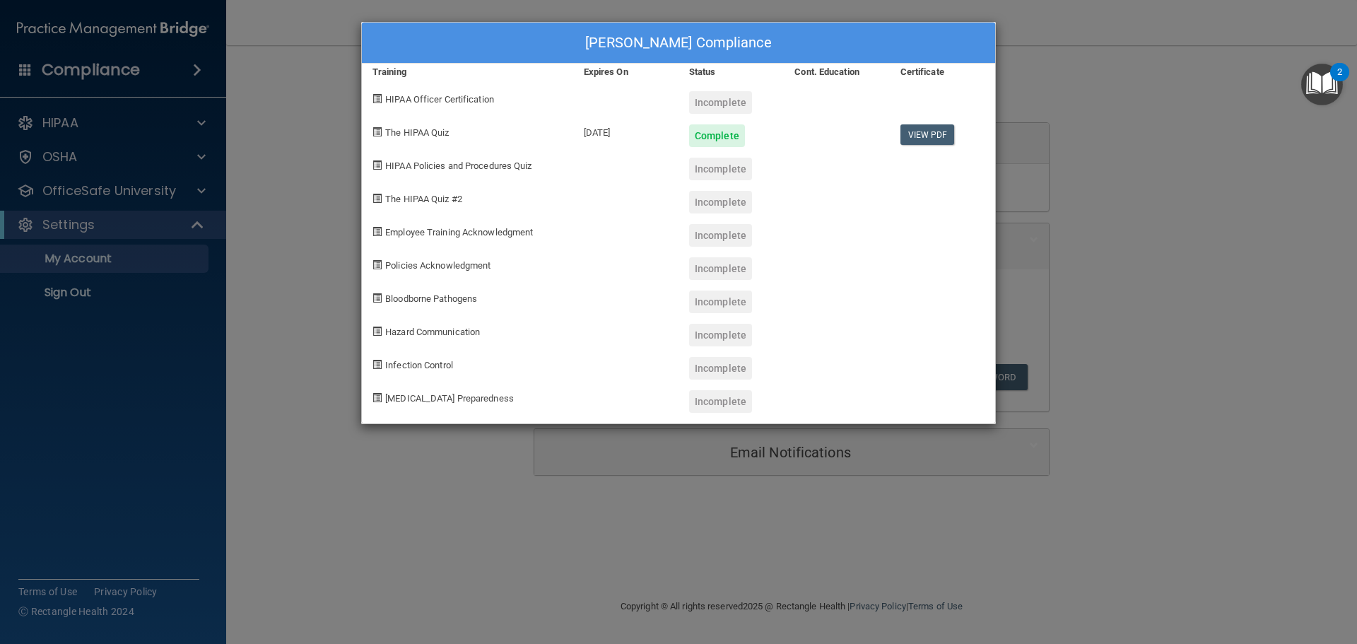
click at [723, 100] on div "Incomplete" at bounding box center [720, 102] width 63 height 23
click at [1255, 187] on div "[PERSON_NAME] Compliance Training Expires On Status Cont. Education Certificate…" at bounding box center [678, 322] width 1357 height 644
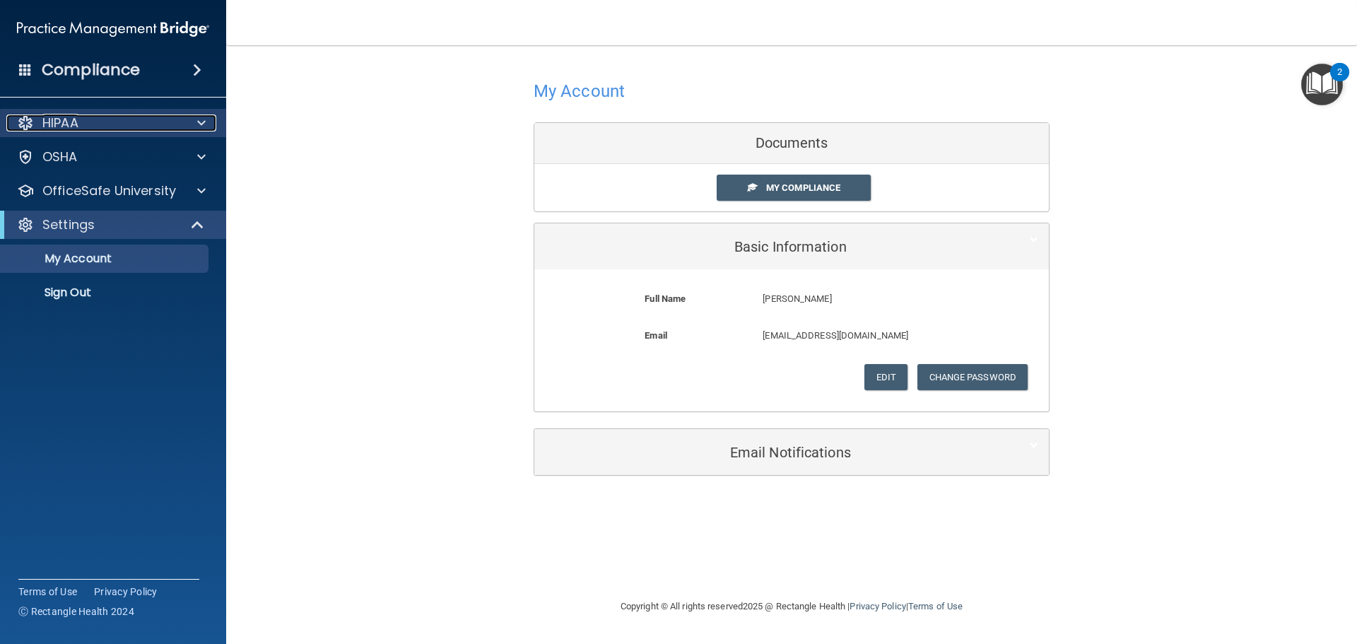
click at [197, 124] on span at bounding box center [201, 123] width 8 height 17
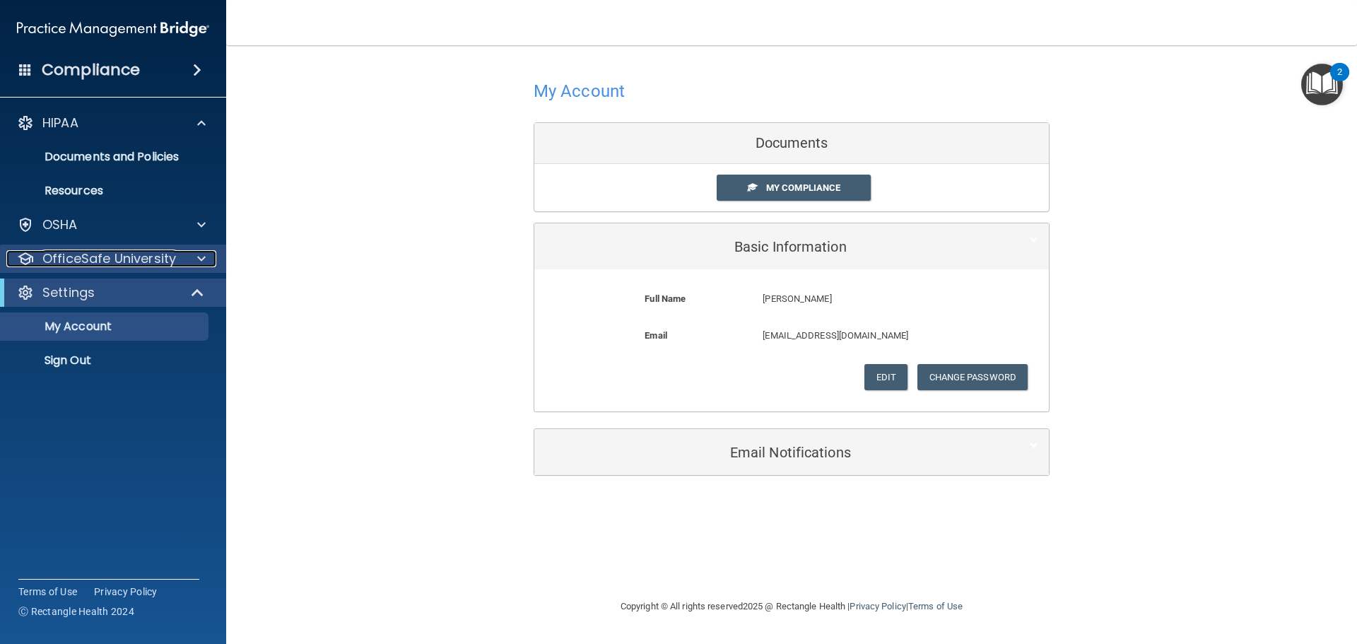
click at [132, 257] on p "OfficeSafe University" at bounding box center [109, 258] width 134 height 17
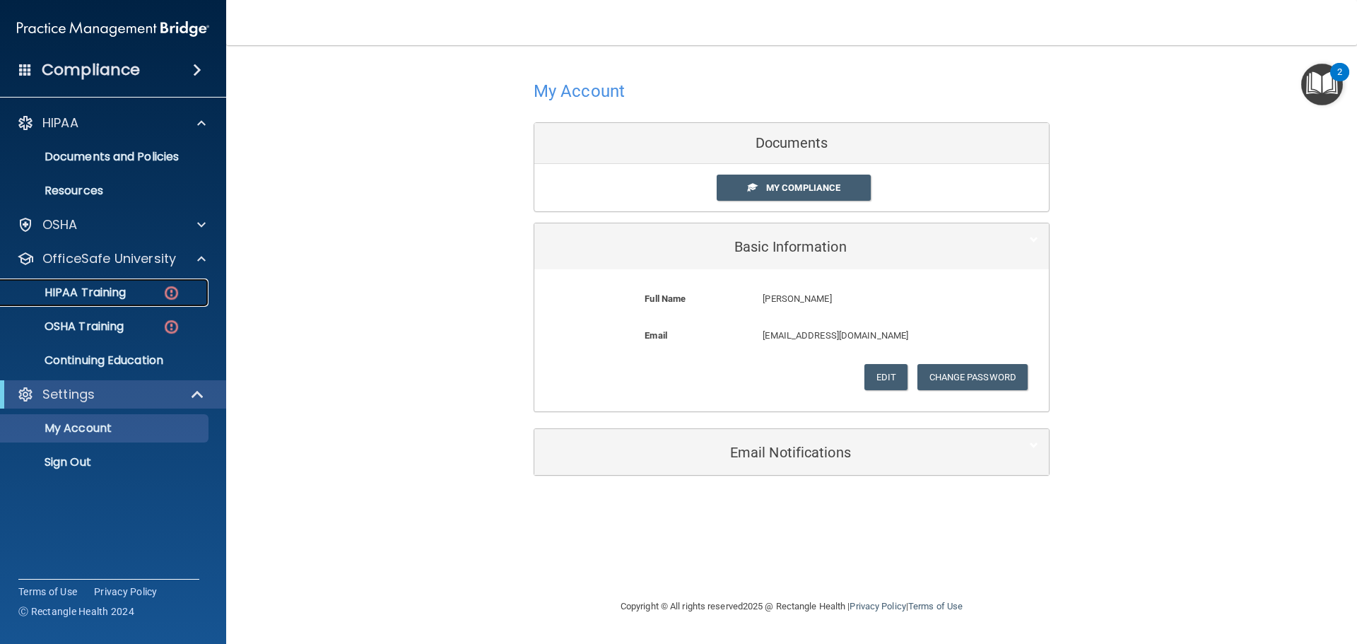
click at [131, 286] on div "HIPAA Training" at bounding box center [105, 293] width 193 height 14
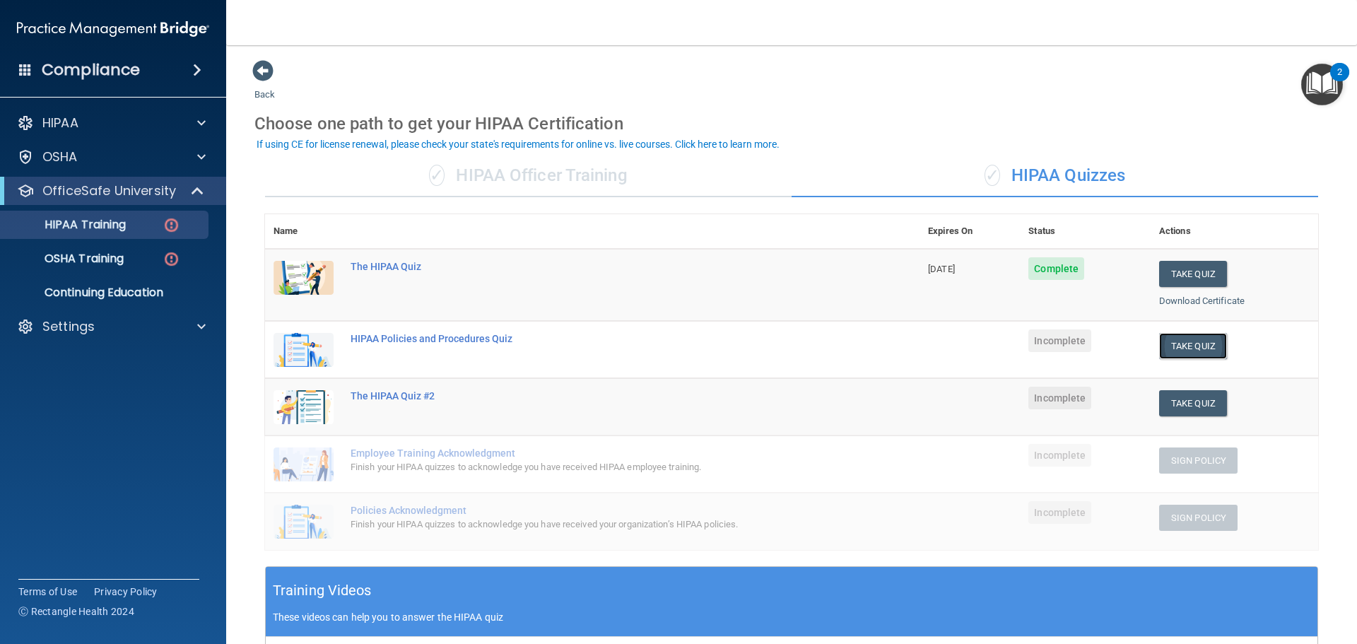
click at [1184, 341] on button "Take Quiz" at bounding box center [1193, 346] width 68 height 26
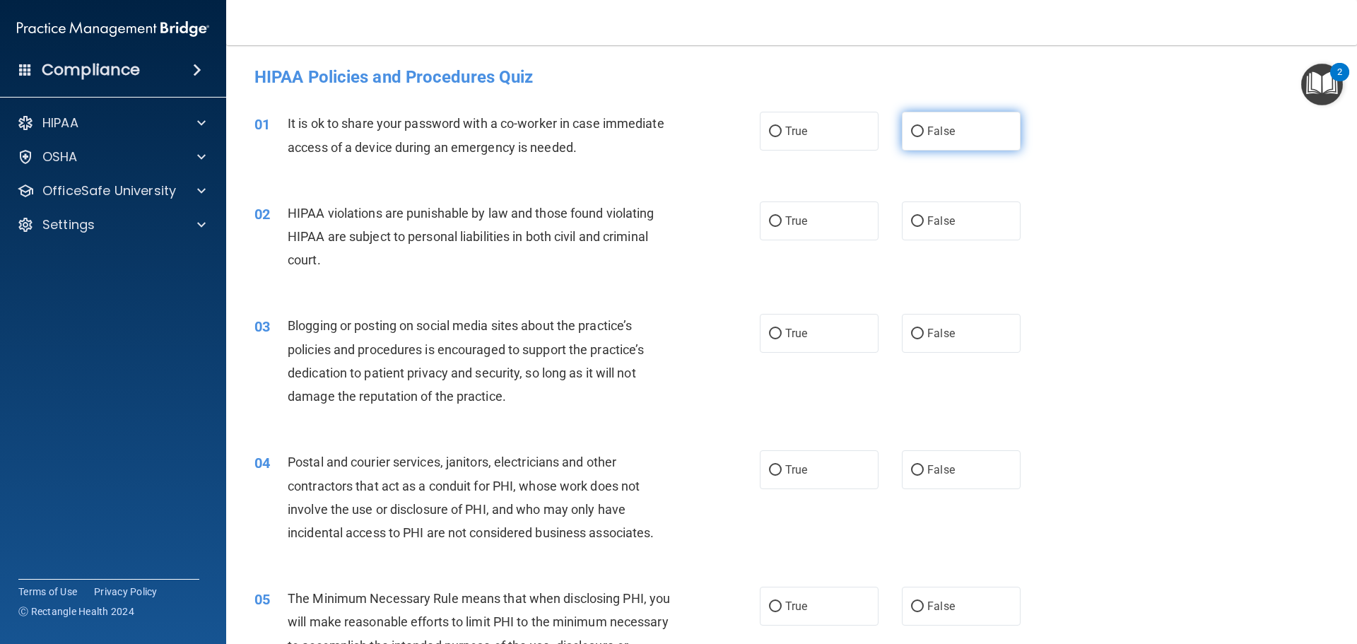
click at [945, 132] on span "False" at bounding box center [941, 130] width 28 height 13
click at [924, 132] on input "False" at bounding box center [917, 132] width 13 height 11
radio input "true"
click at [823, 216] on label "True" at bounding box center [819, 220] width 119 height 39
click at [782, 216] on input "True" at bounding box center [775, 221] width 13 height 11
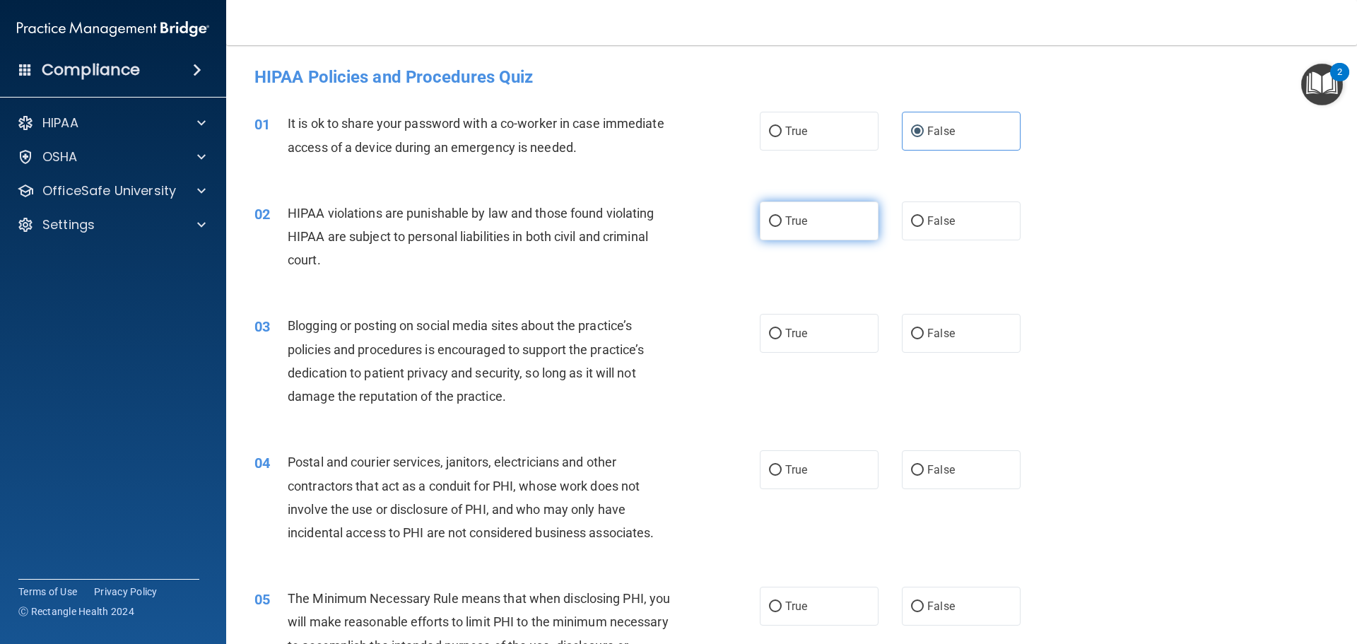
radio input "true"
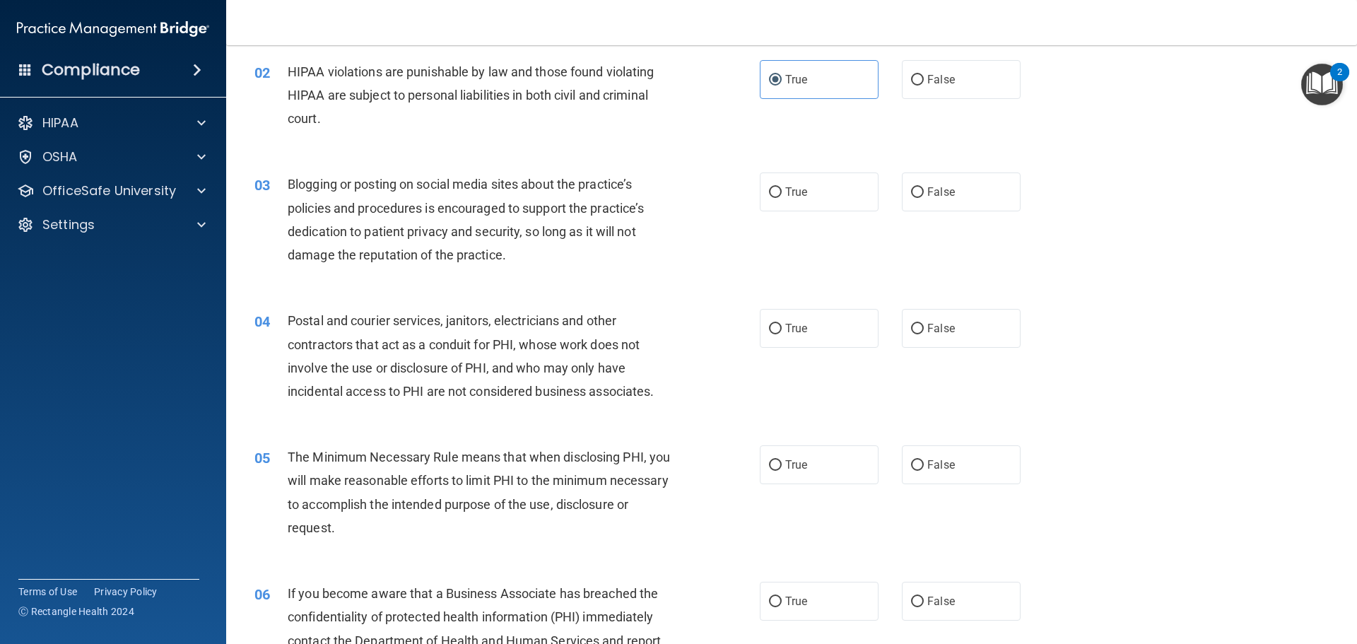
scroll to position [212, 0]
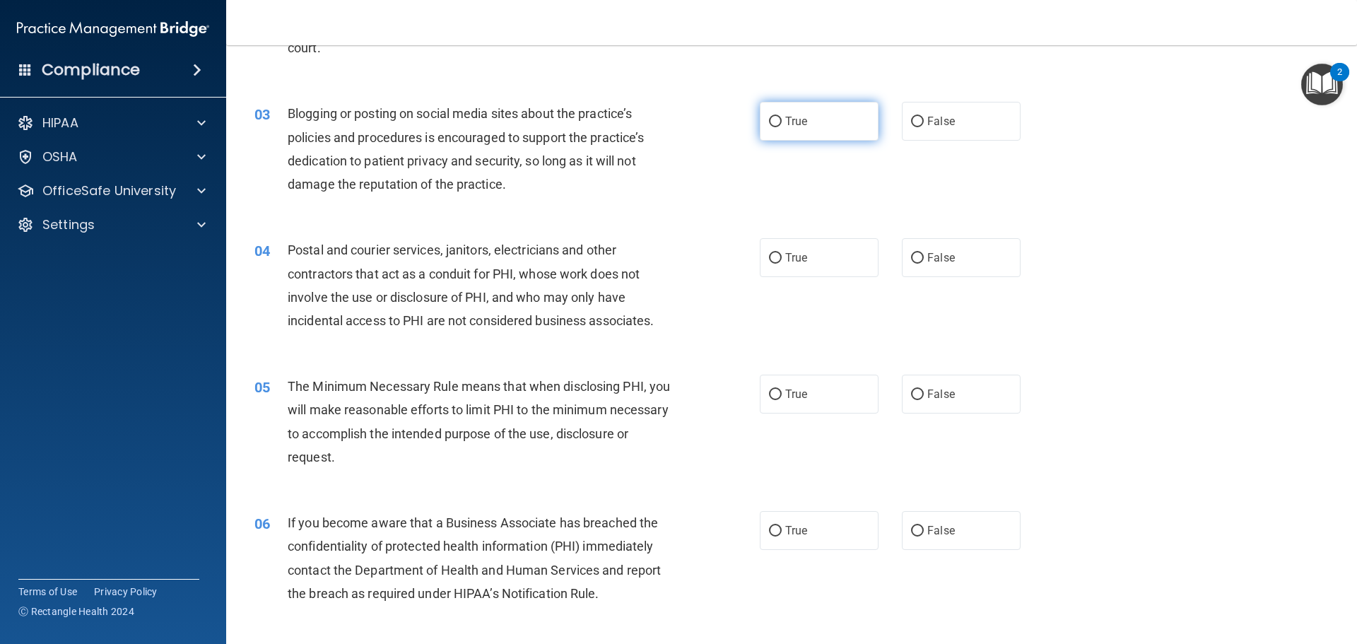
click at [819, 115] on label "True" at bounding box center [819, 121] width 119 height 39
click at [782, 117] on input "True" at bounding box center [775, 122] width 13 height 11
radio input "true"
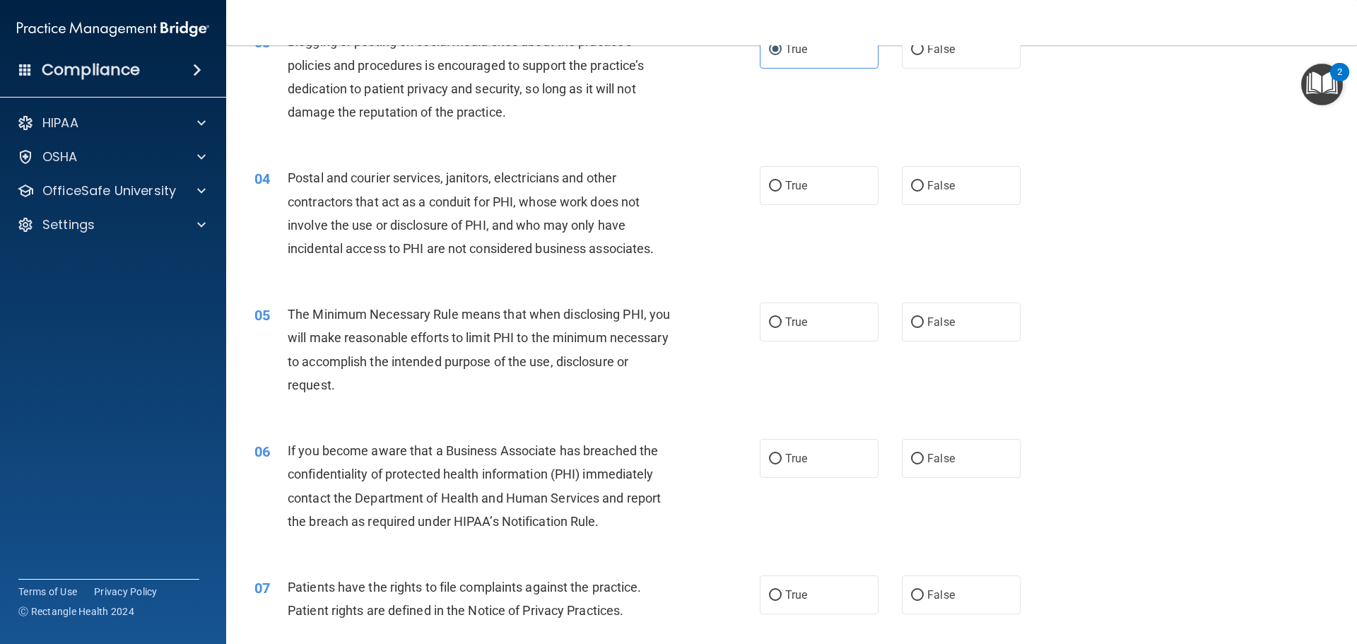
scroll to position [283, 0]
click at [823, 189] on label "True" at bounding box center [819, 187] width 119 height 39
click at [782, 189] on input "True" at bounding box center [775, 187] width 13 height 11
radio input "true"
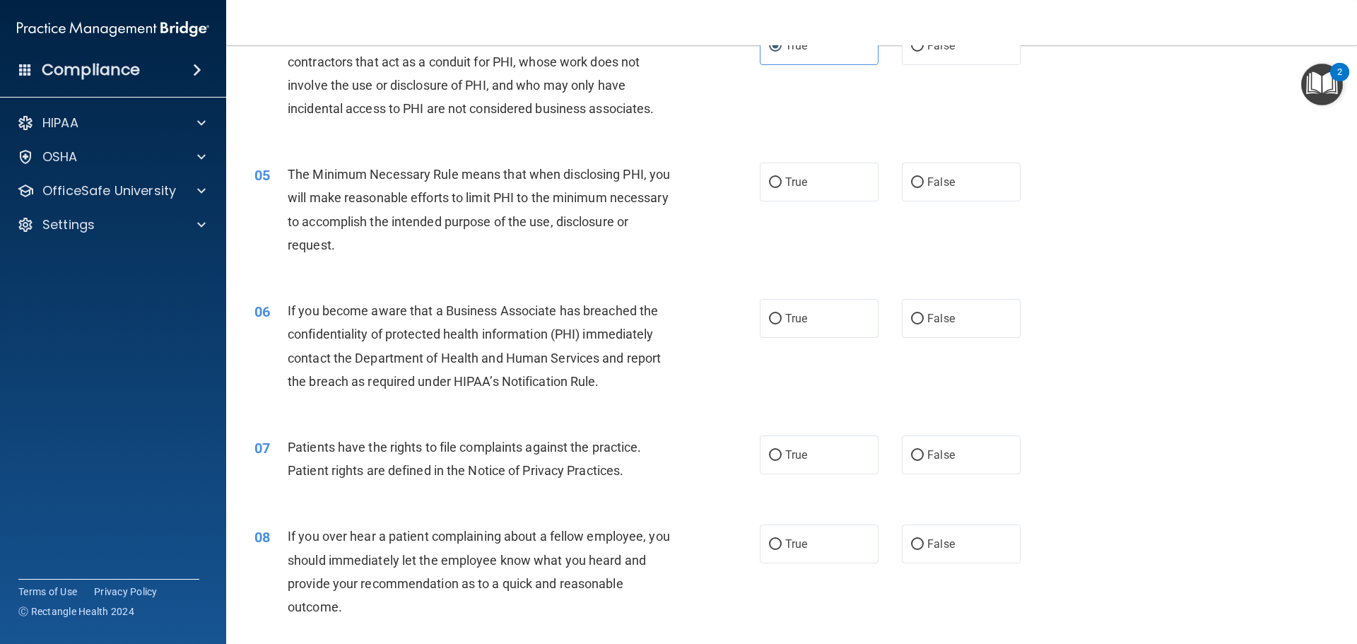
scroll to position [495, 0]
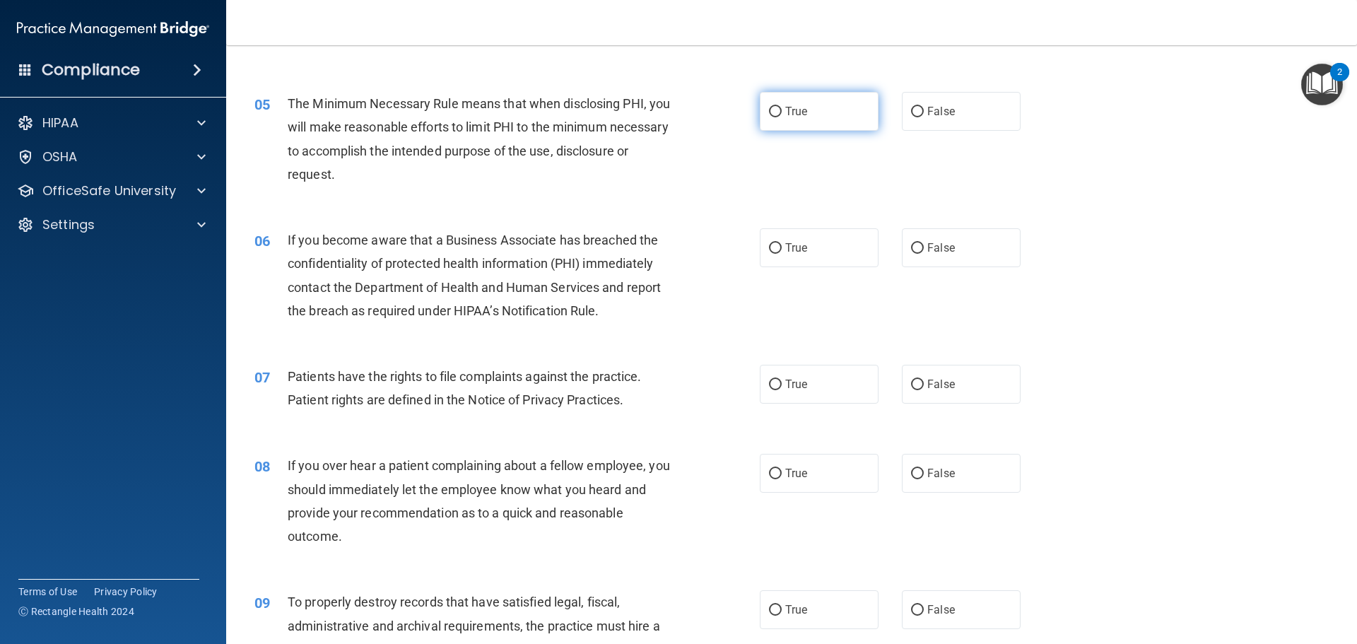
click at [778, 103] on label "True" at bounding box center [819, 111] width 119 height 39
click at [778, 107] on input "True" at bounding box center [775, 112] width 13 height 11
radio input "true"
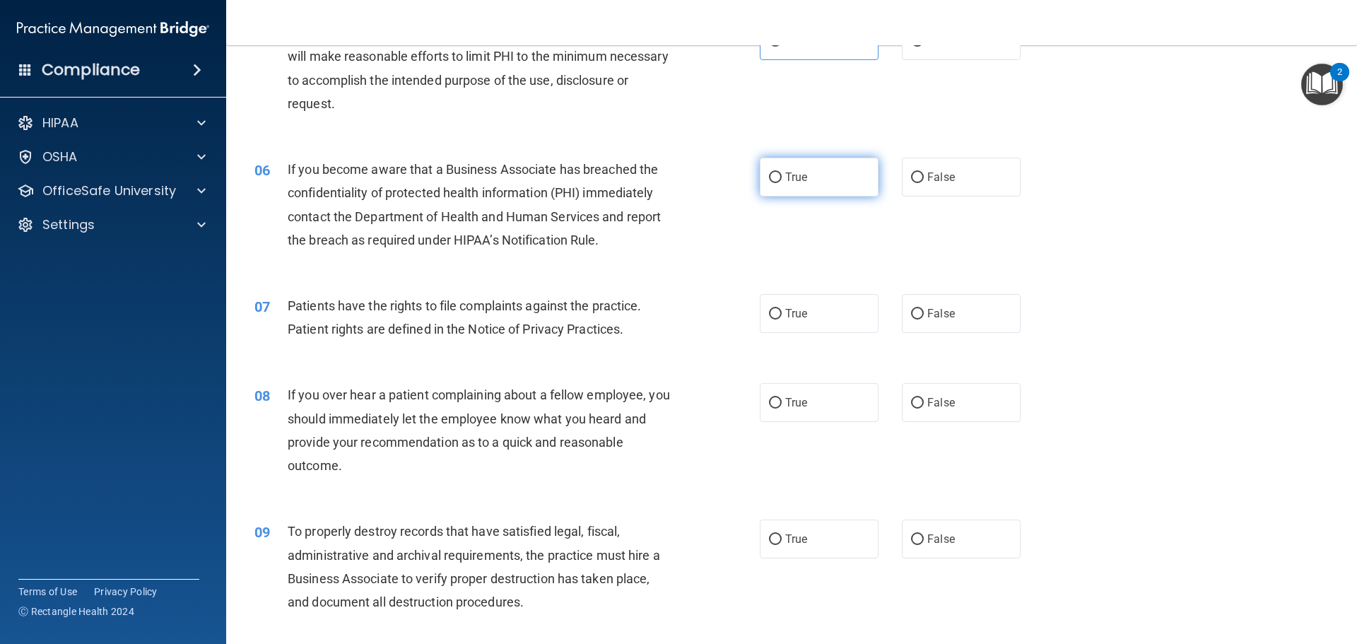
click at [796, 177] on span "True" at bounding box center [796, 176] width 22 height 13
click at [782, 177] on input "True" at bounding box center [775, 177] width 13 height 11
radio input "true"
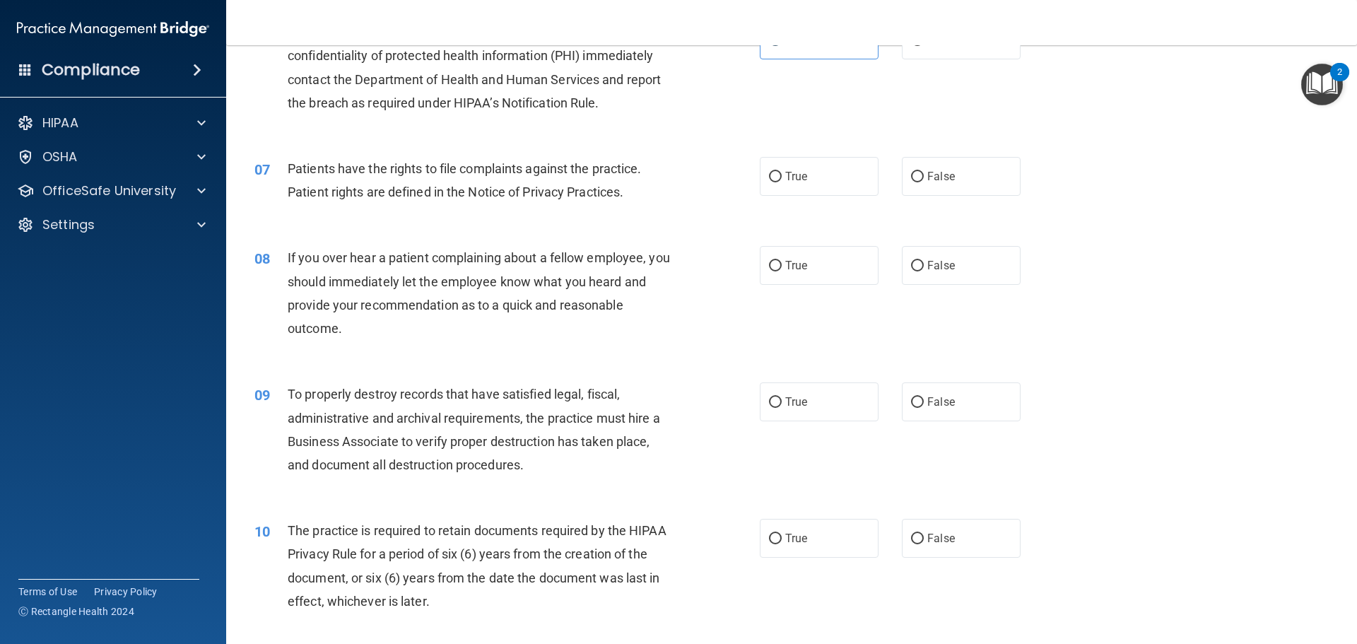
scroll to position [707, 0]
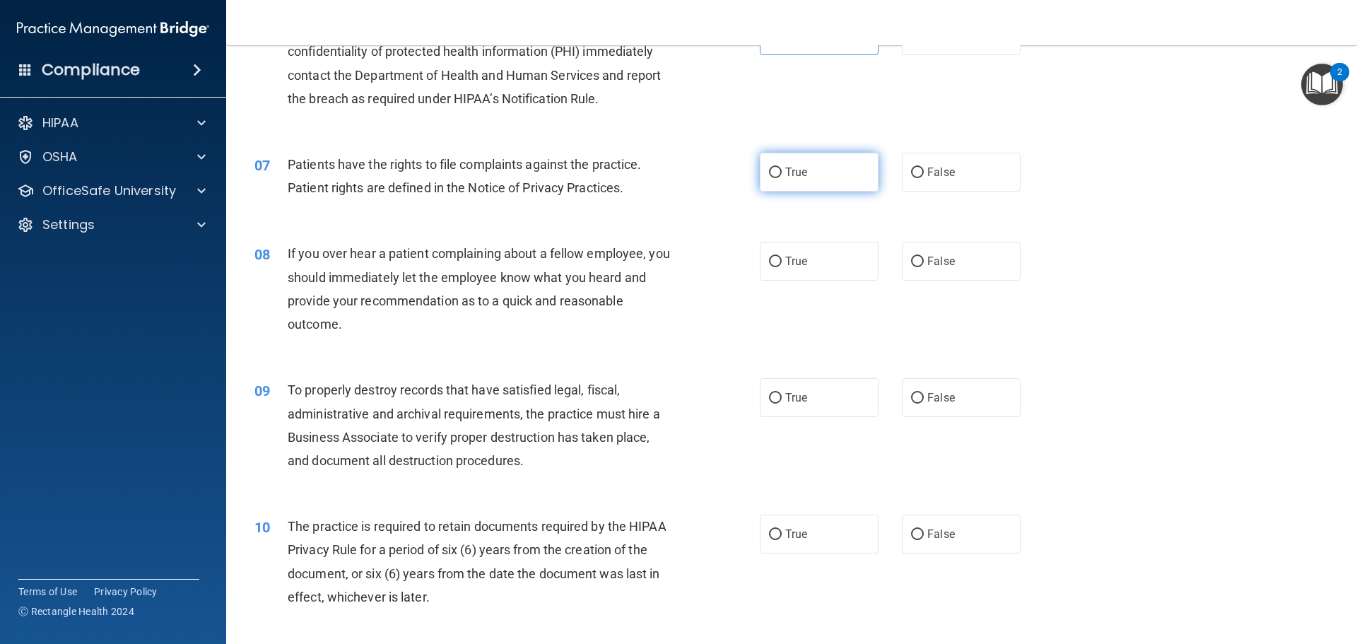
click at [800, 169] on span "True" at bounding box center [796, 171] width 22 height 13
click at [782, 169] on input "True" at bounding box center [775, 173] width 13 height 11
radio input "true"
click at [785, 257] on span "True" at bounding box center [796, 260] width 22 height 13
click at [782, 257] on input "True" at bounding box center [775, 262] width 13 height 11
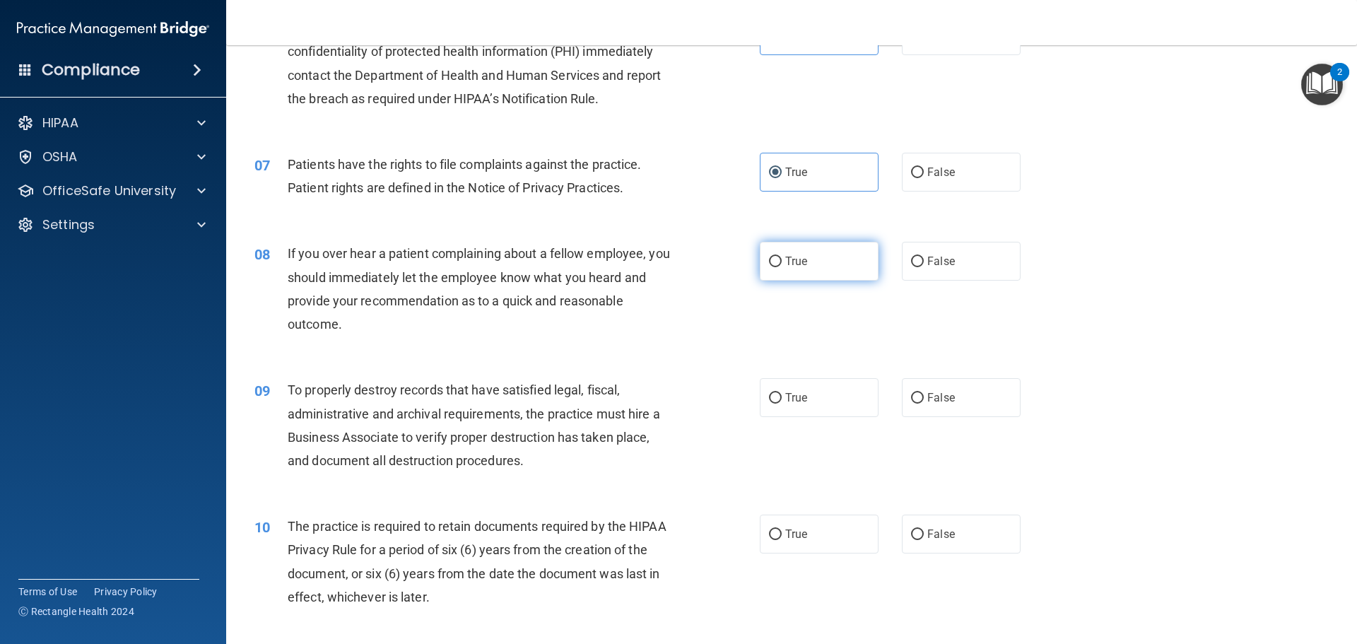
radio input "true"
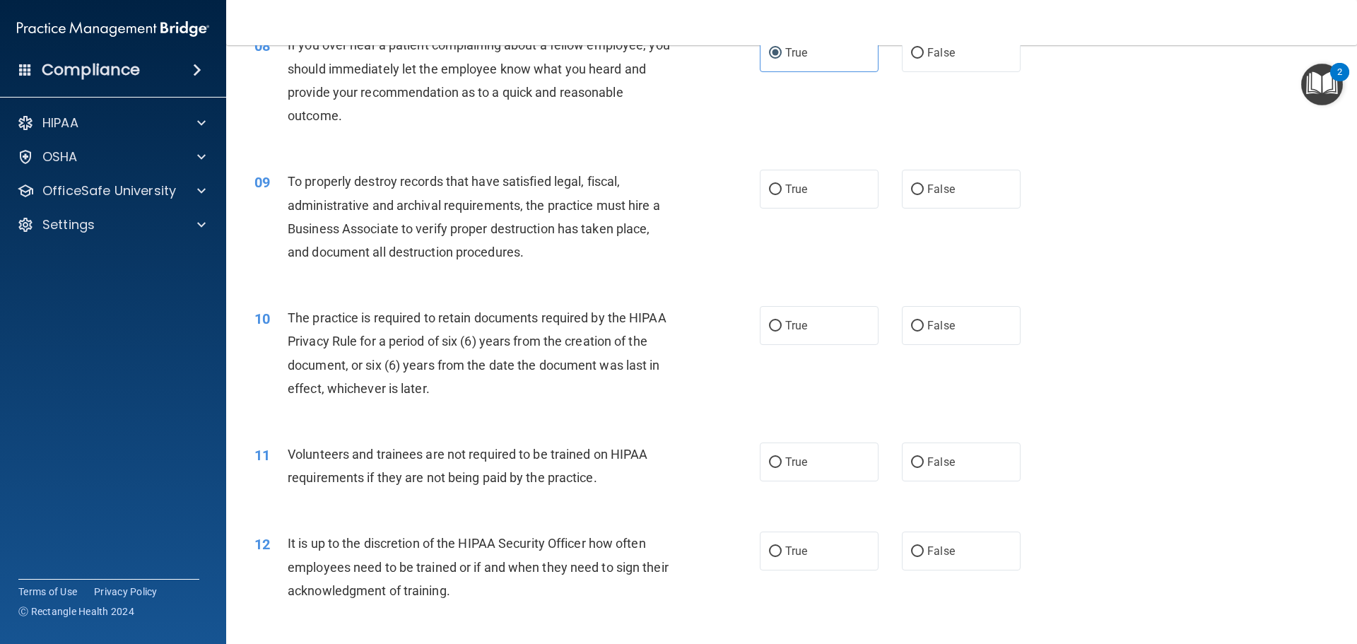
scroll to position [919, 0]
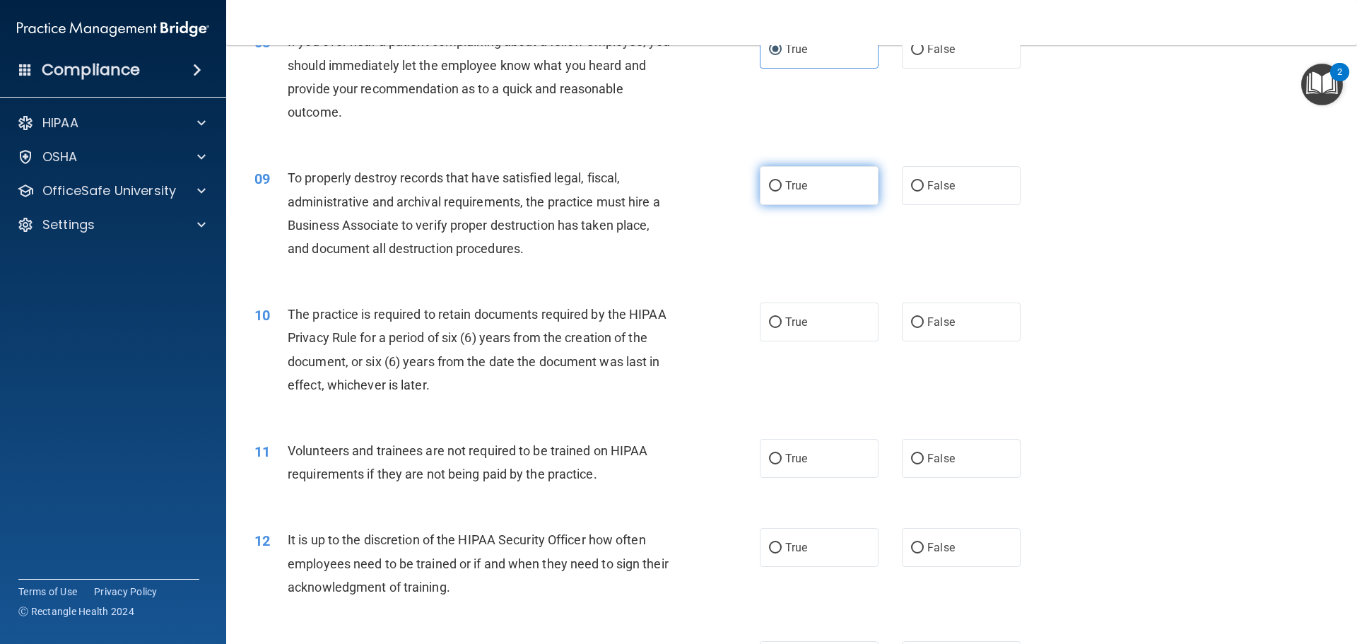
click at [790, 197] on label "True" at bounding box center [819, 185] width 119 height 39
click at [782, 192] on input "True" at bounding box center [775, 186] width 13 height 11
radio input "true"
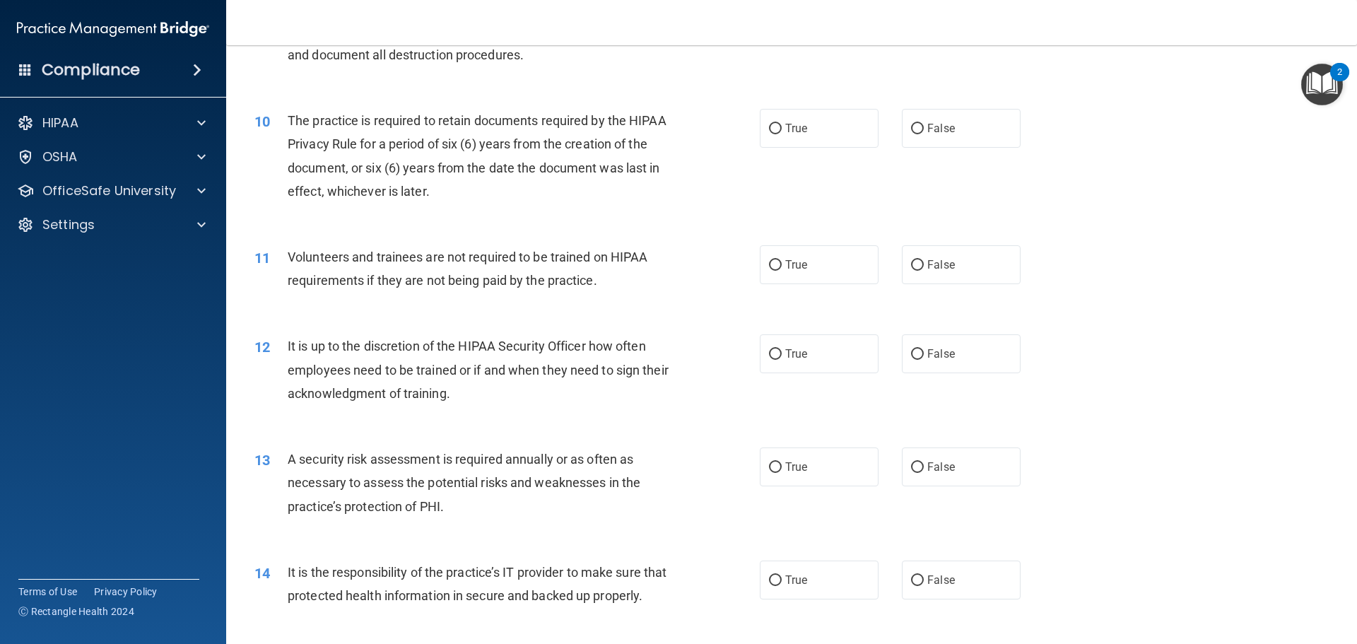
scroll to position [1131, 0]
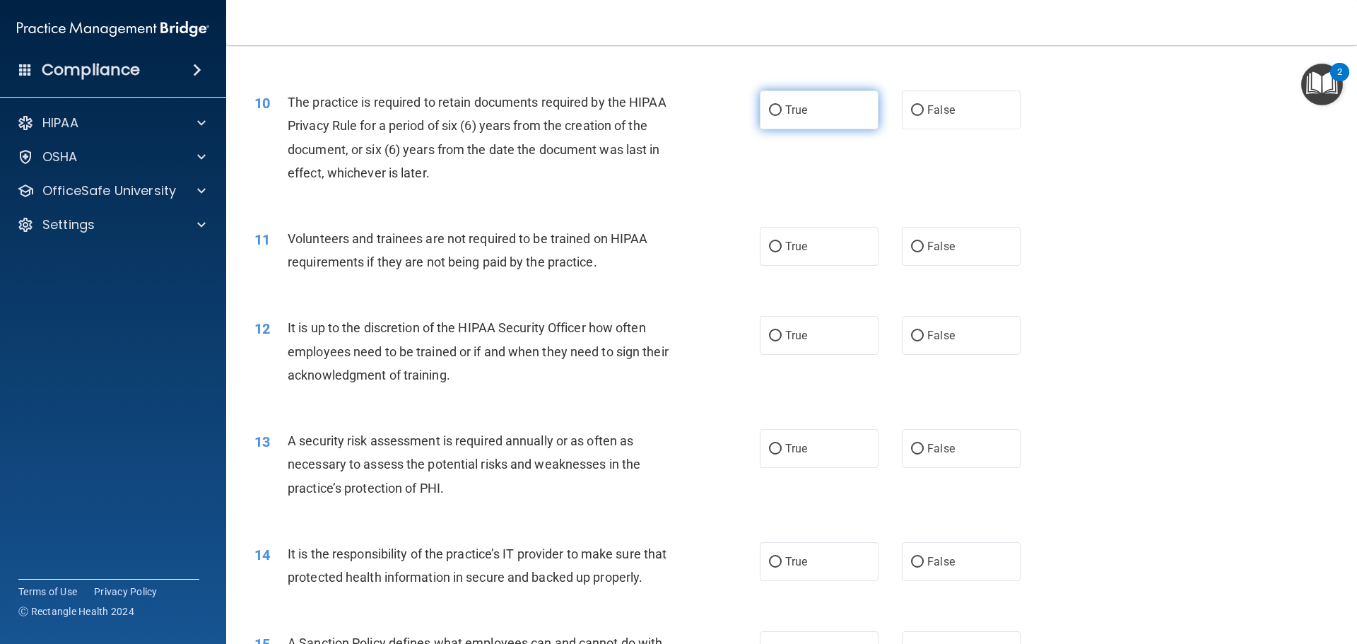
click at [791, 112] on span "True" at bounding box center [796, 109] width 22 height 13
click at [782, 112] on input "True" at bounding box center [775, 110] width 13 height 11
radio input "true"
click at [915, 240] on label "False" at bounding box center [961, 246] width 119 height 39
click at [915, 242] on input "False" at bounding box center [917, 247] width 13 height 11
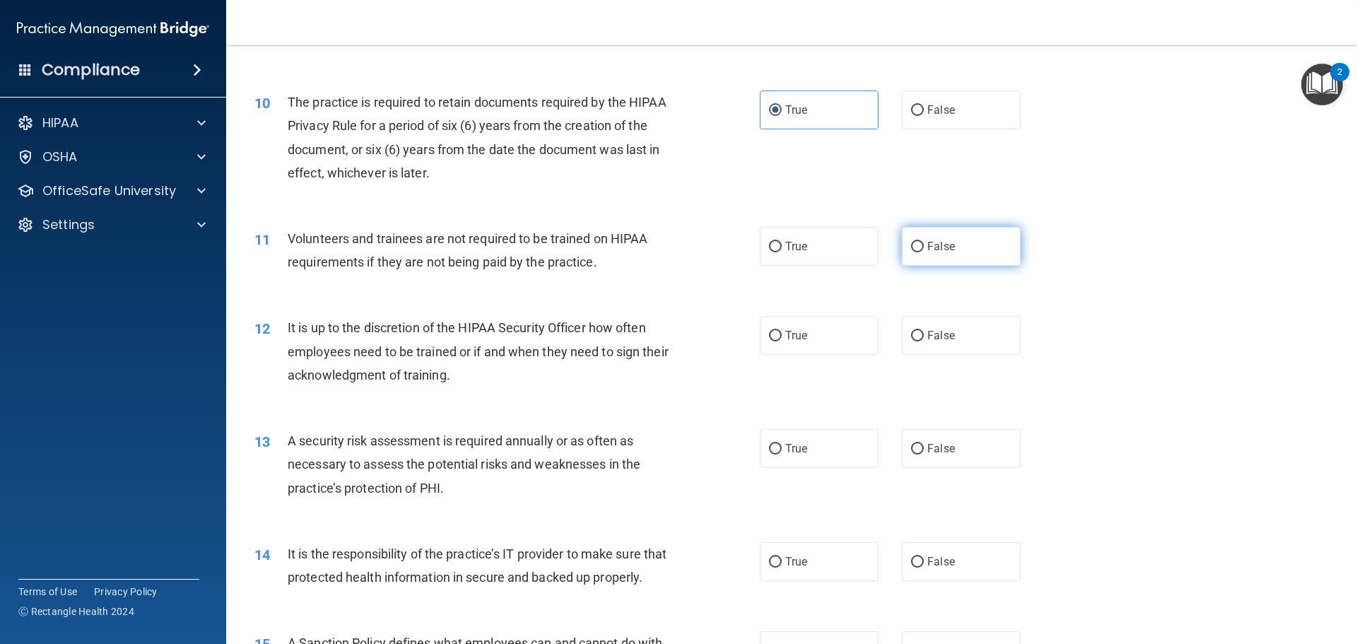
radio input "true"
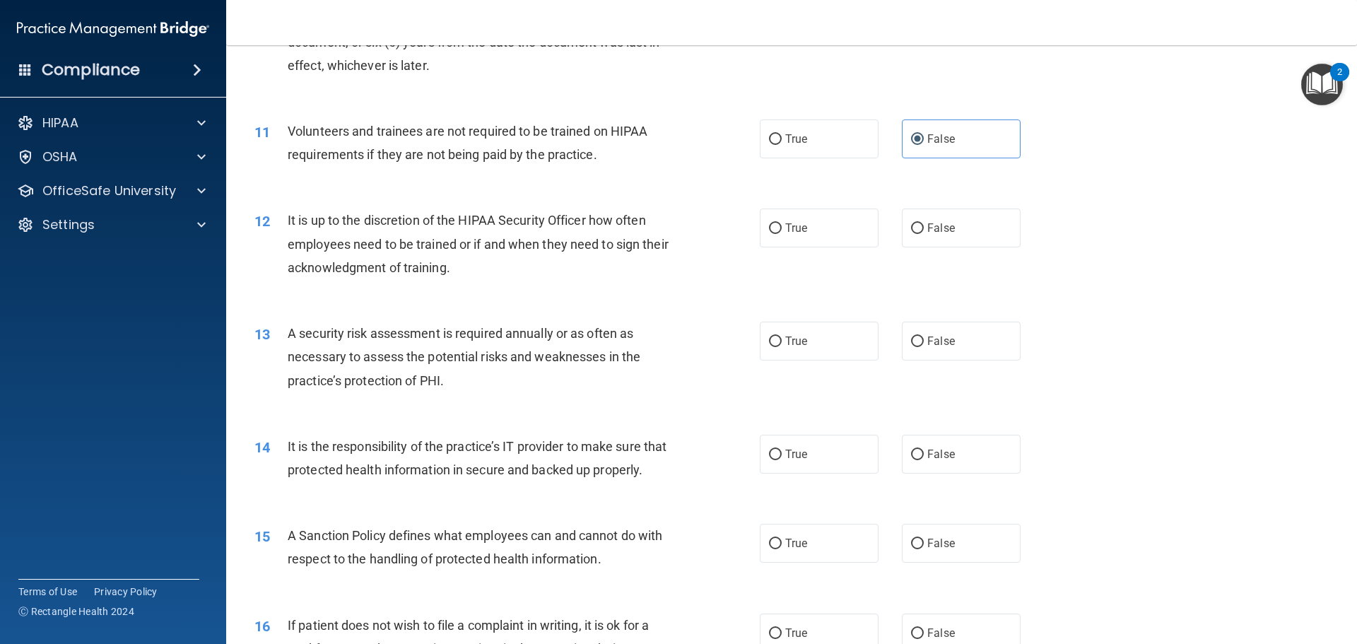
scroll to position [1272, 0]
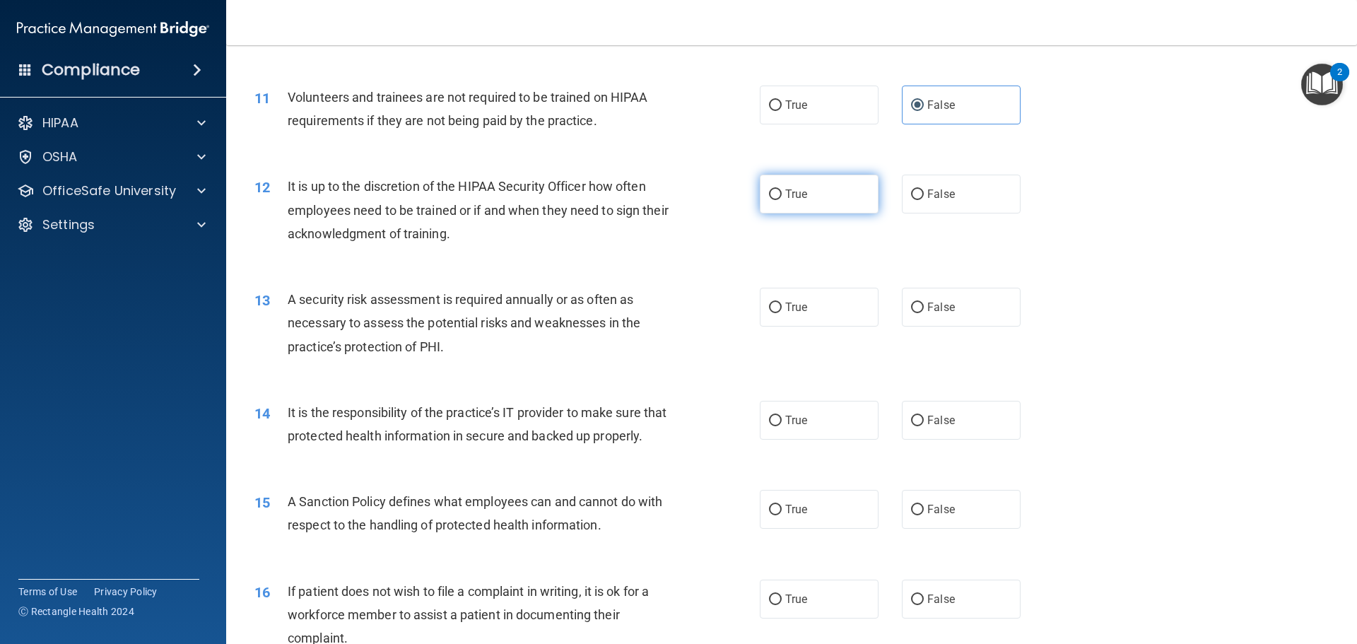
click at [843, 189] on label "True" at bounding box center [819, 194] width 119 height 39
click at [782, 189] on input "True" at bounding box center [775, 194] width 13 height 11
radio input "true"
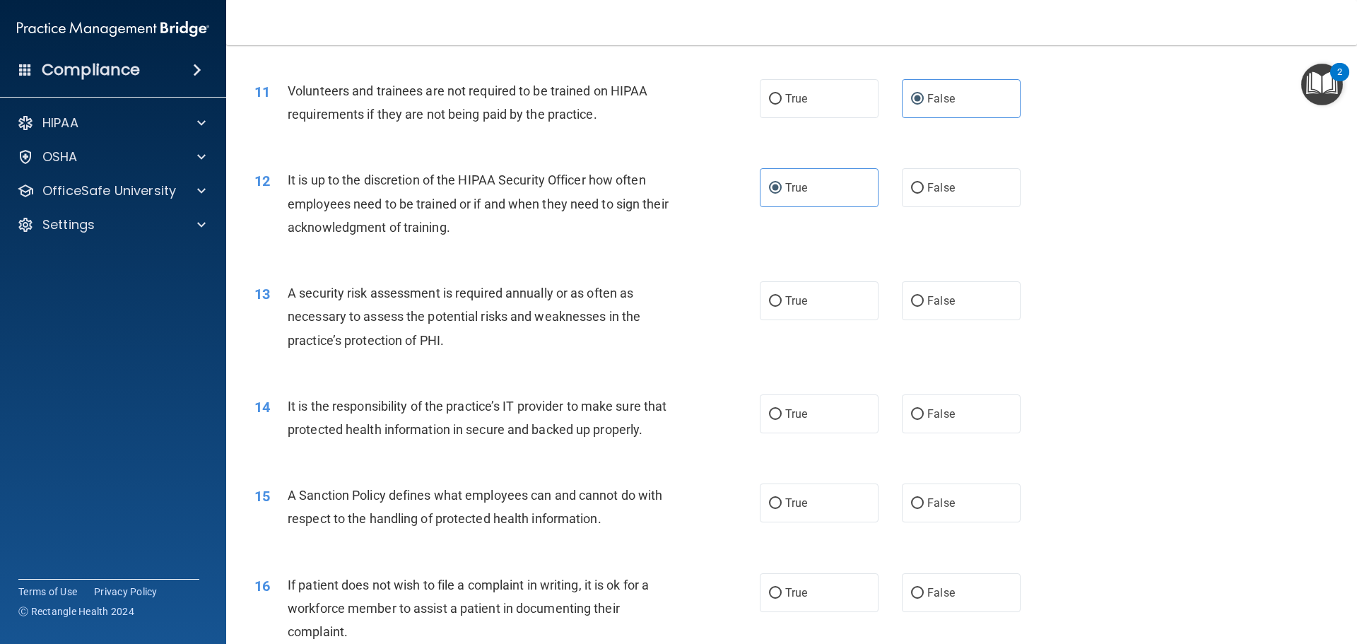
scroll to position [1420, 0]
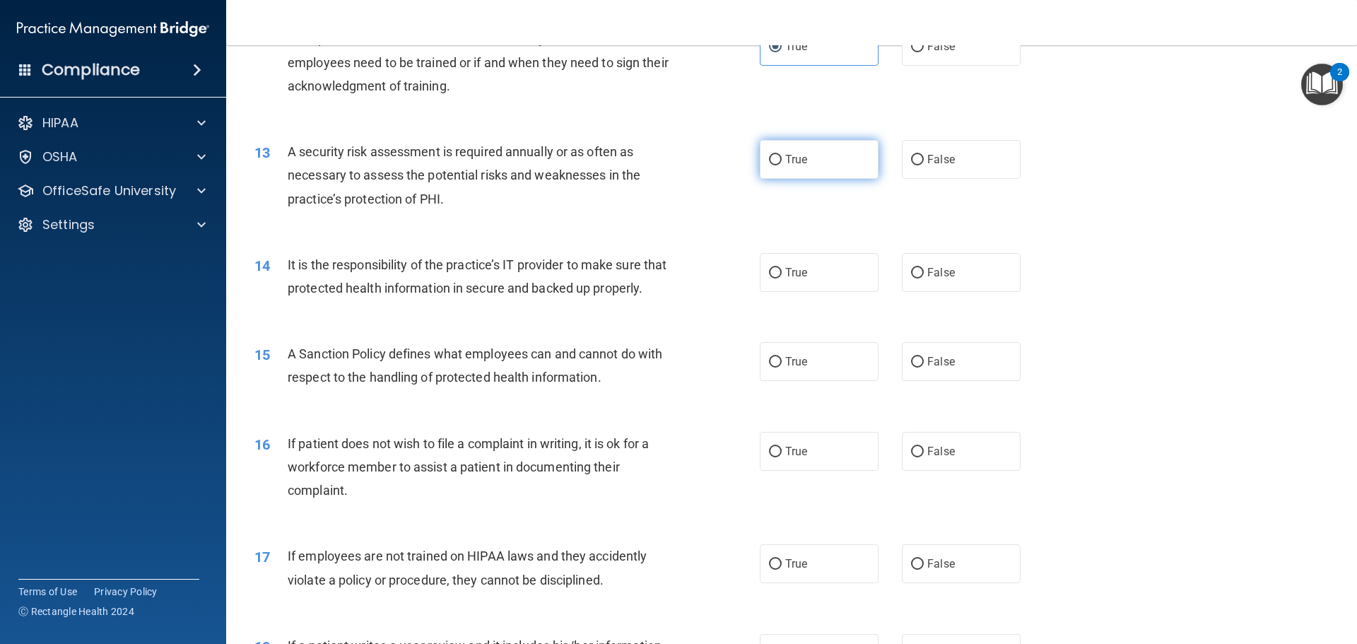
click at [785, 154] on span "True" at bounding box center [796, 159] width 22 height 13
click at [782, 155] on input "True" at bounding box center [775, 160] width 13 height 11
radio input "true"
click at [946, 265] on label "False" at bounding box center [961, 272] width 119 height 39
click at [924, 268] on input "False" at bounding box center [917, 273] width 13 height 11
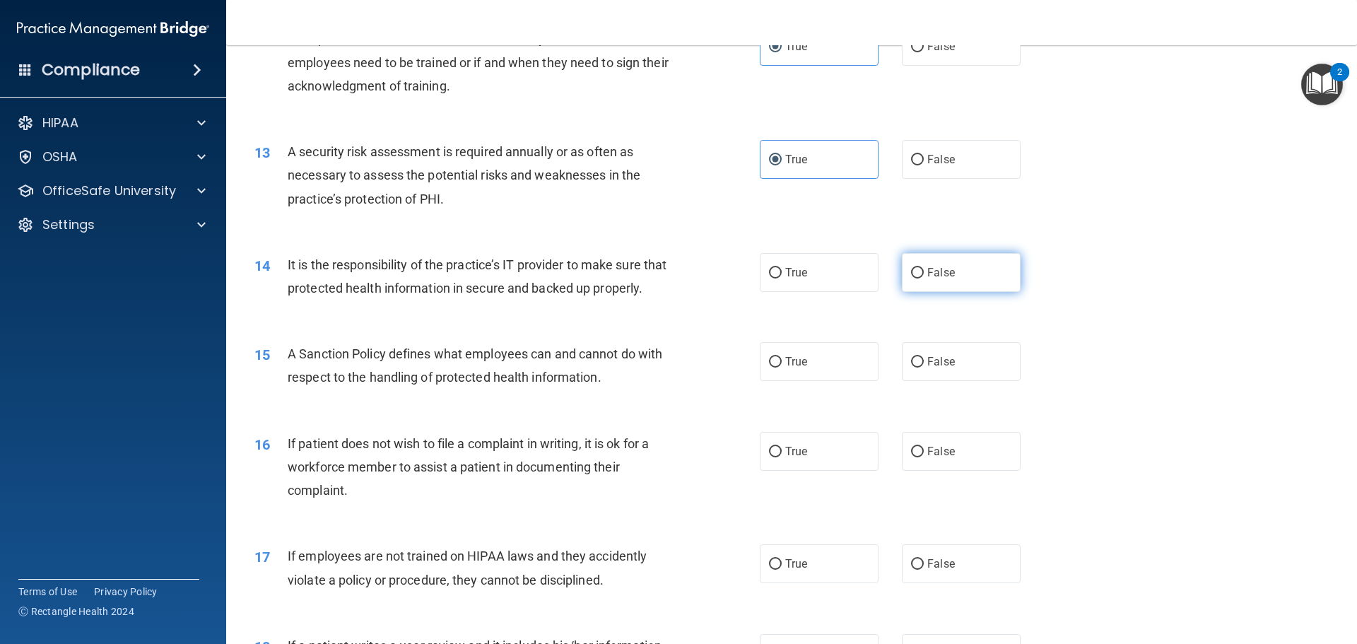
radio input "true"
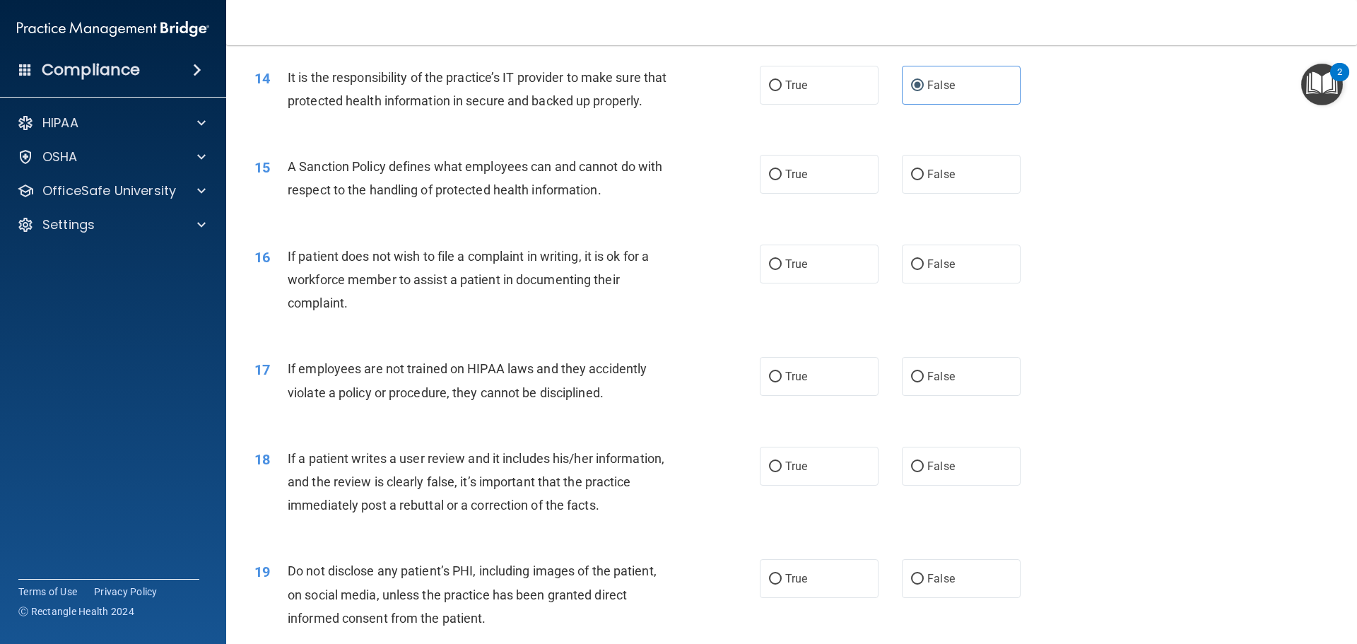
scroll to position [1632, 0]
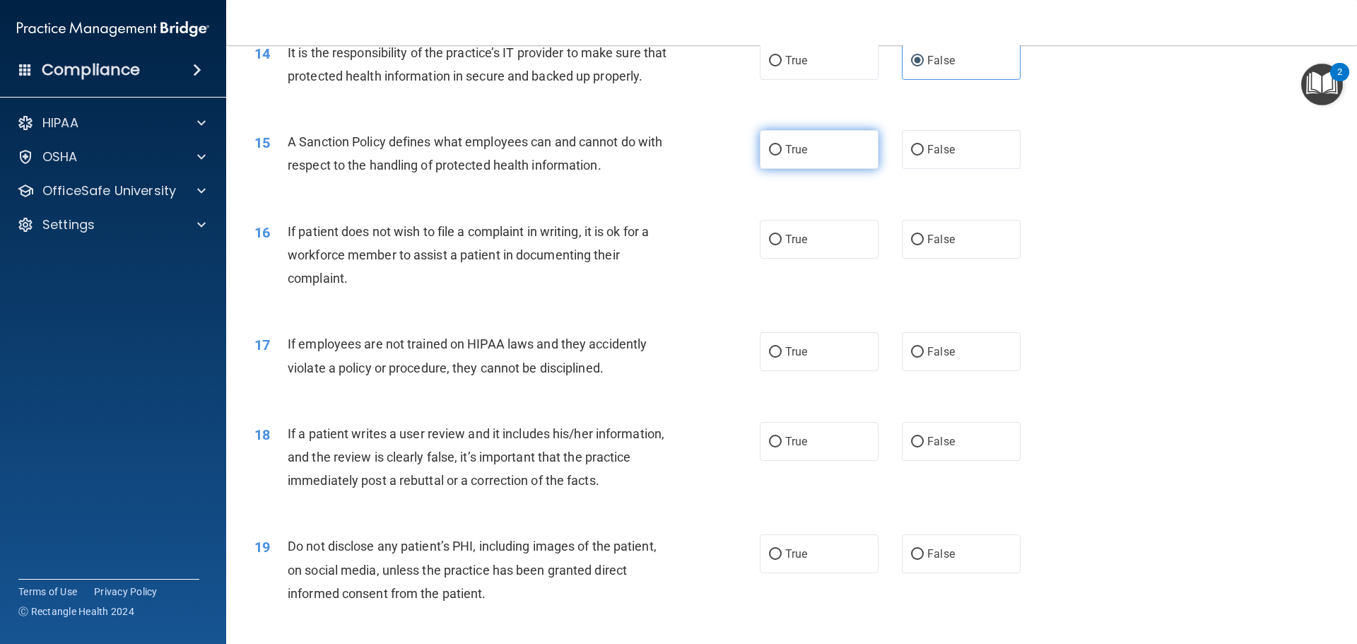
click at [802, 161] on label "True" at bounding box center [819, 149] width 119 height 39
click at [782, 156] on input "True" at bounding box center [775, 150] width 13 height 11
radio input "true"
click at [839, 259] on label "True" at bounding box center [819, 239] width 119 height 39
click at [782, 245] on input "True" at bounding box center [775, 240] width 13 height 11
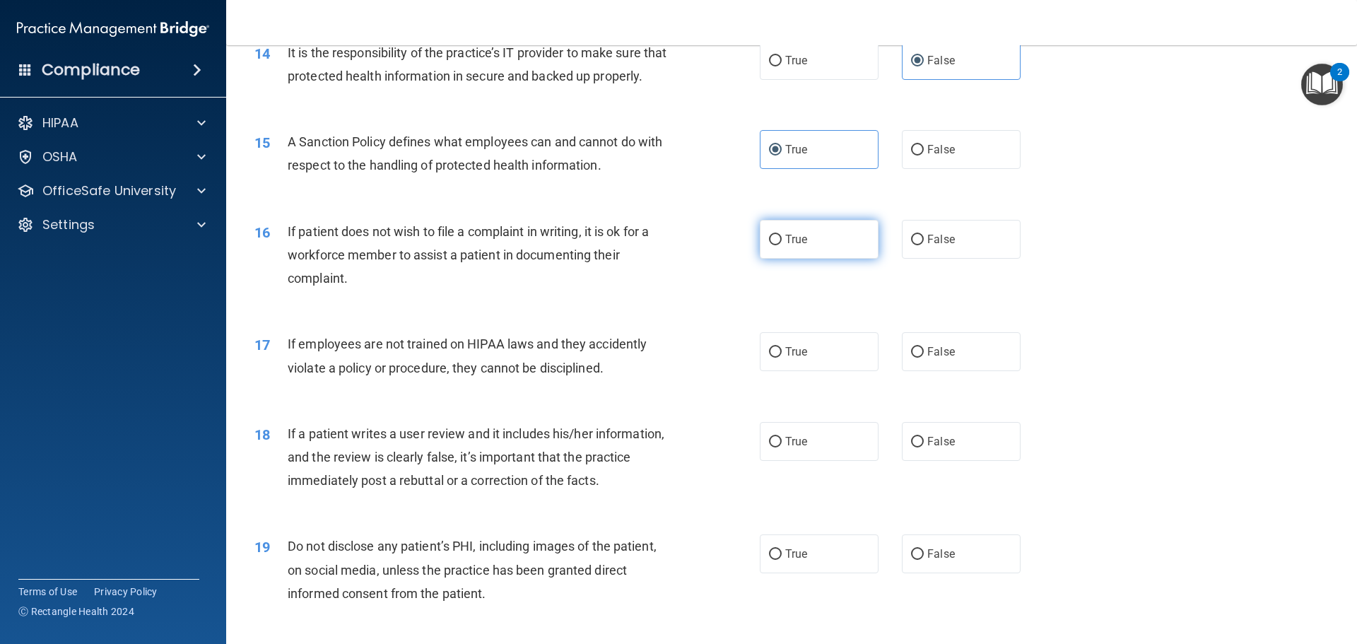
radio input "true"
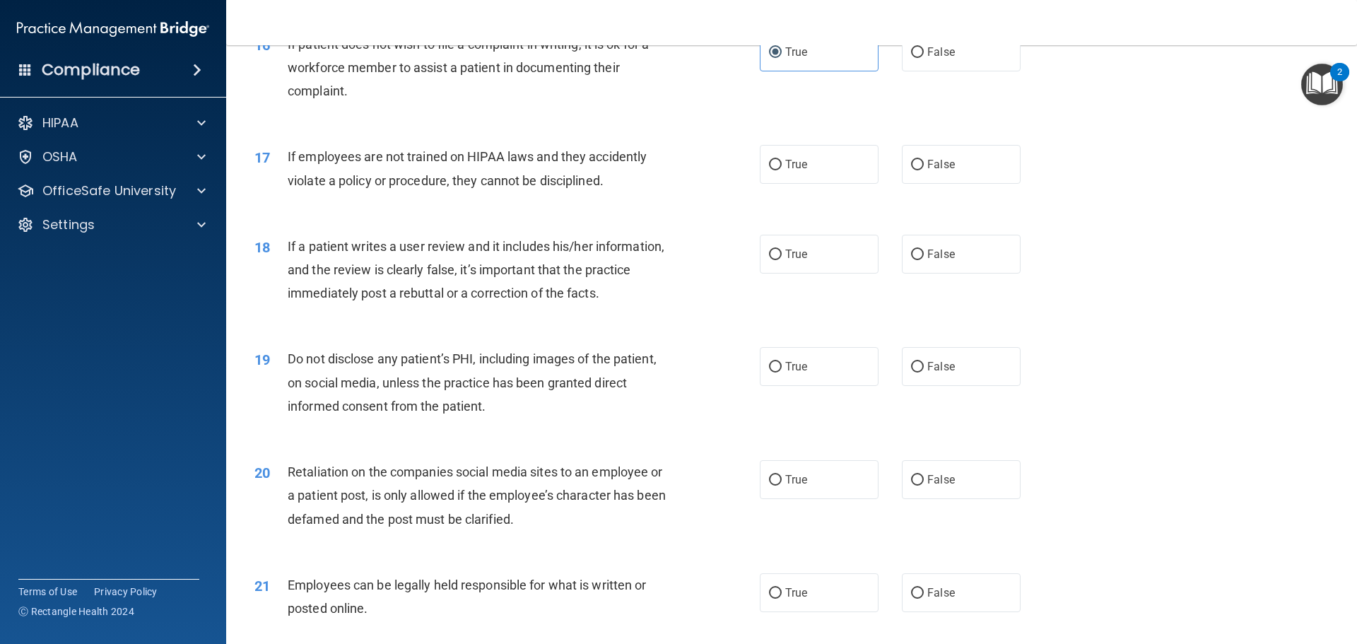
scroll to position [1844, 0]
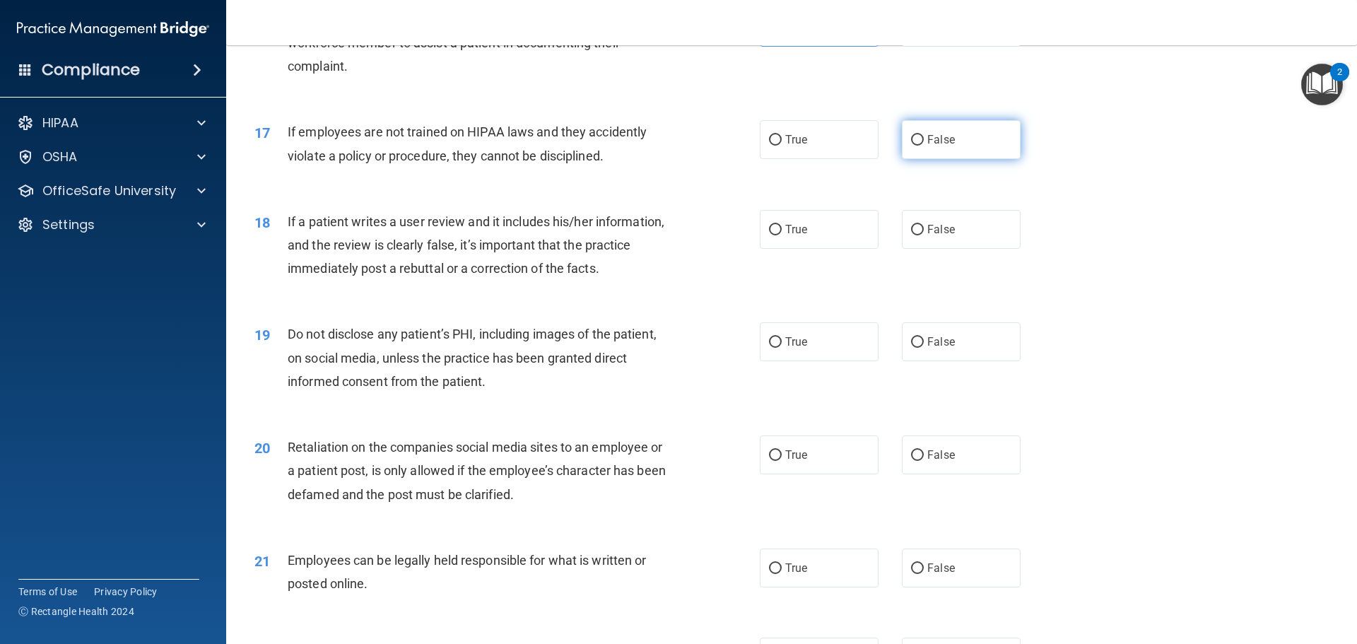
click at [918, 159] on label "False" at bounding box center [961, 139] width 119 height 39
click at [918, 146] on input "False" at bounding box center [917, 140] width 13 height 11
radio input "true"
click at [795, 236] on span "True" at bounding box center [796, 229] width 22 height 13
click at [782, 235] on input "True" at bounding box center [775, 230] width 13 height 11
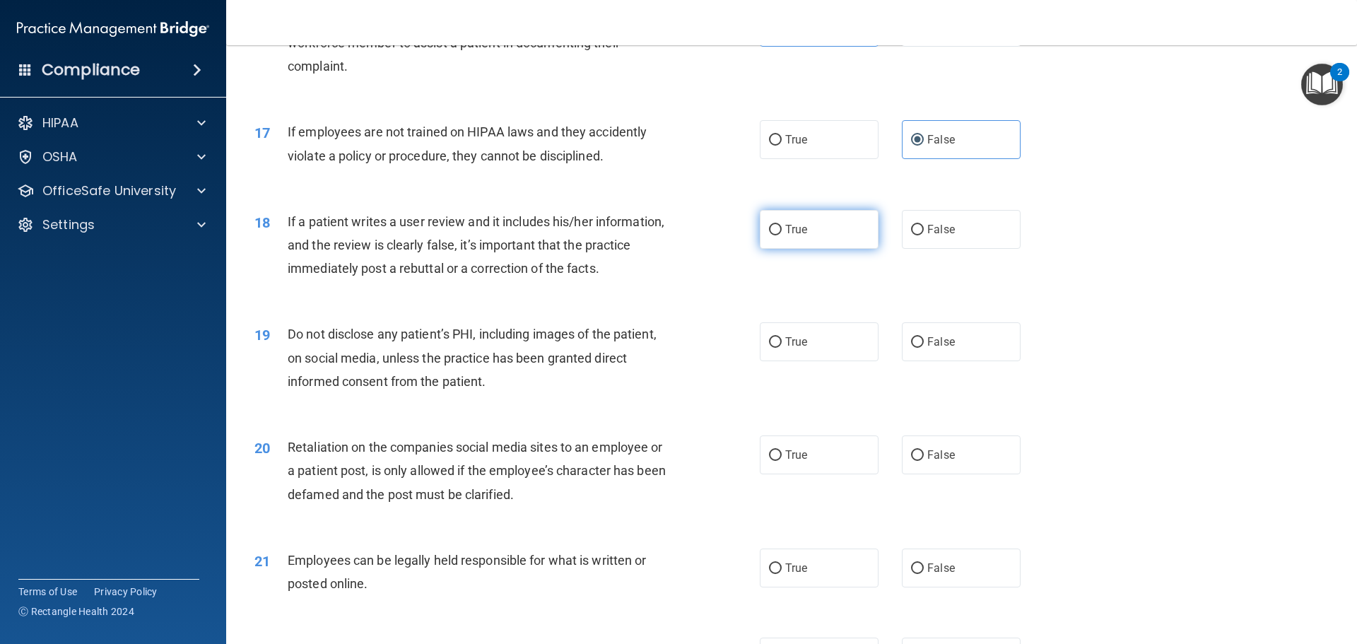
radio input "true"
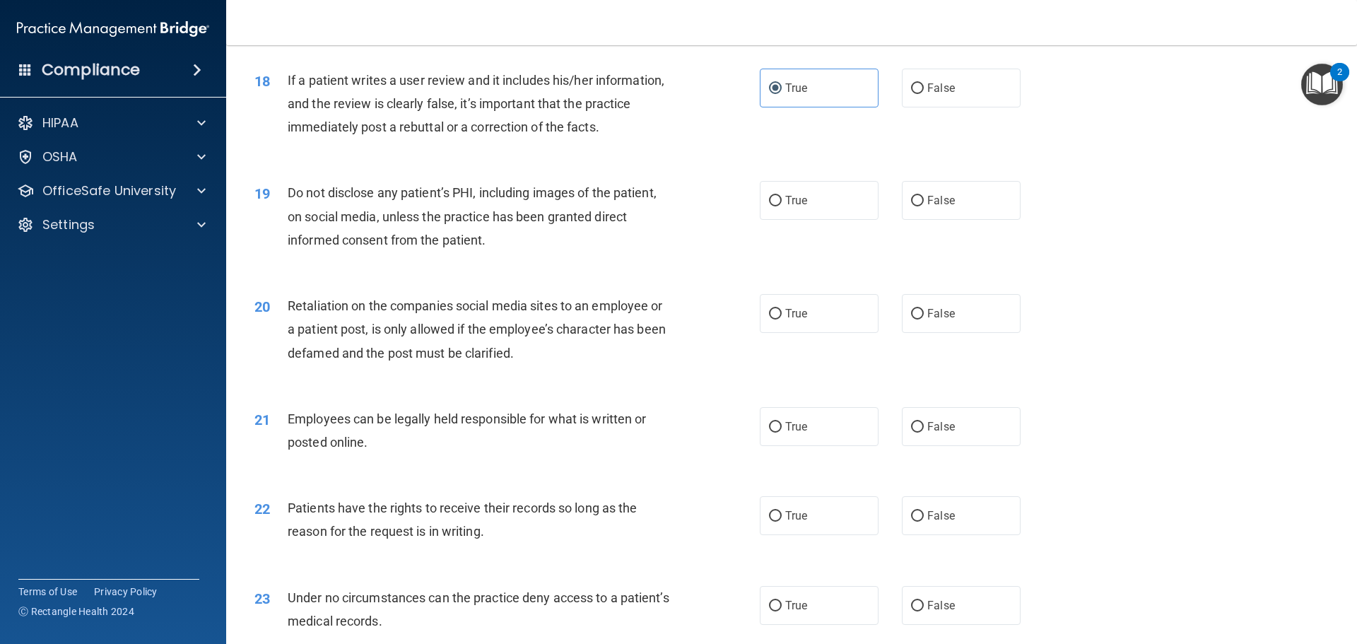
scroll to position [2056, 0]
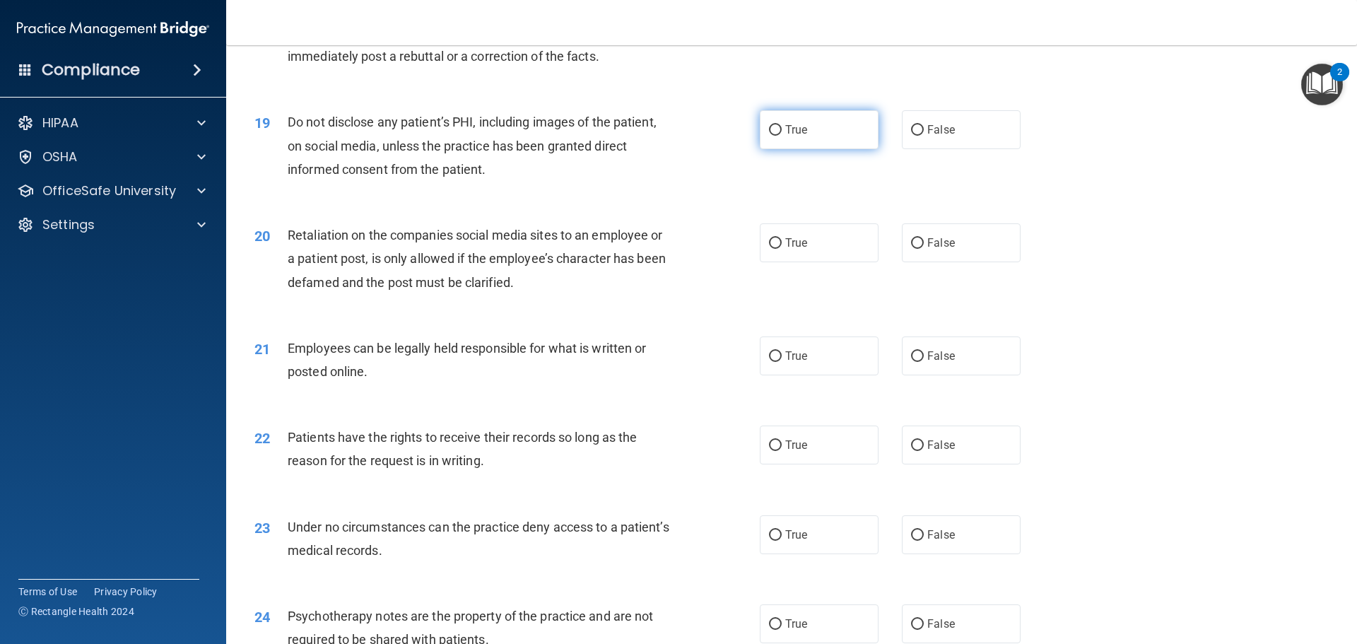
click at [822, 148] on label "True" at bounding box center [819, 129] width 119 height 39
click at [782, 136] on input "True" at bounding box center [775, 130] width 13 height 11
radio input "true"
click at [803, 262] on label "True" at bounding box center [819, 242] width 119 height 39
click at [782, 249] on input "True" at bounding box center [775, 243] width 13 height 11
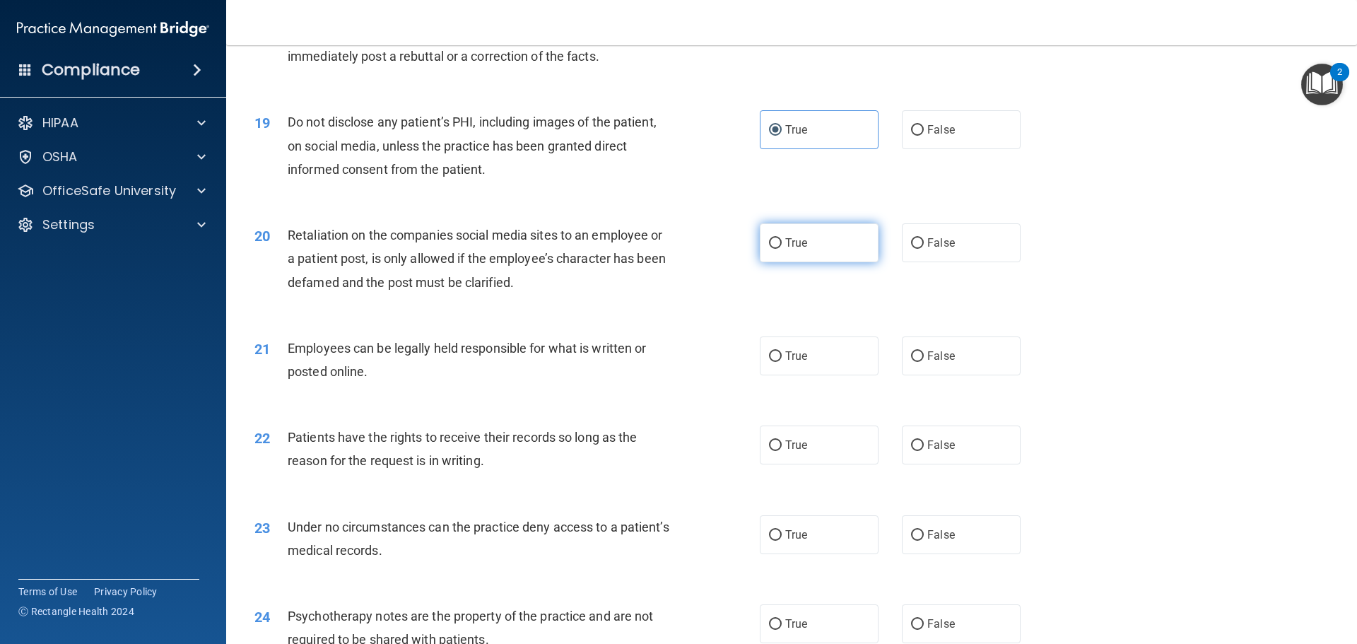
radio input "true"
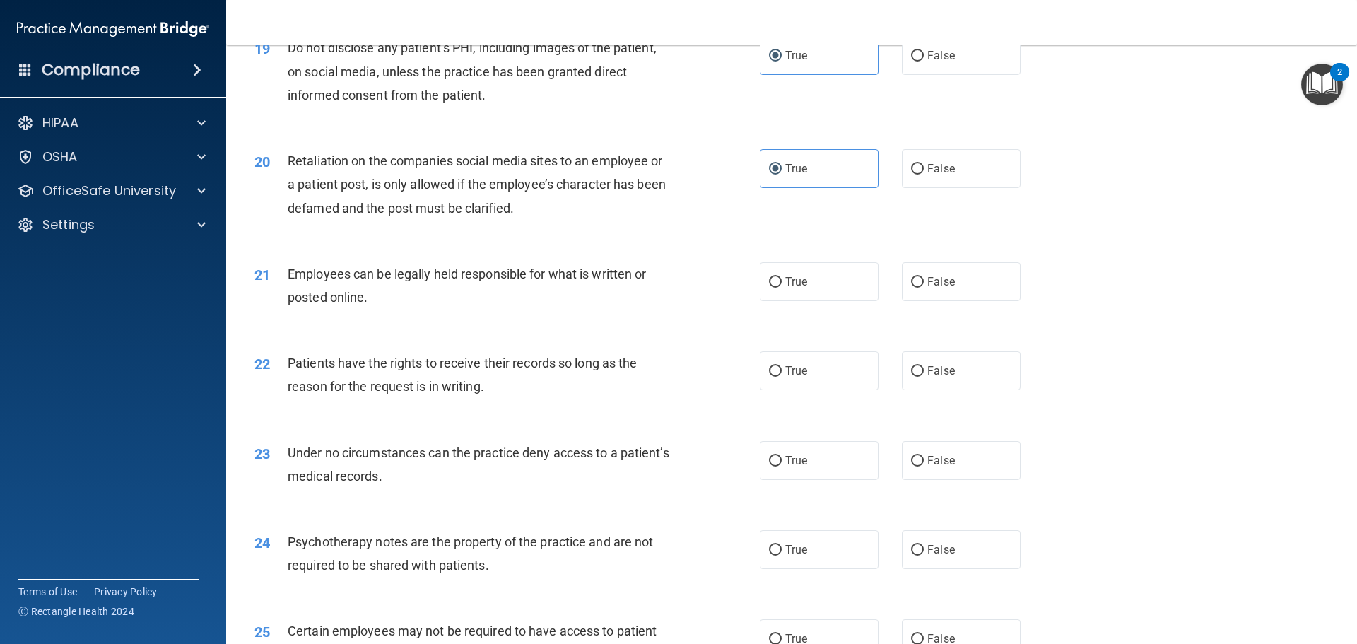
scroll to position [2198, 0]
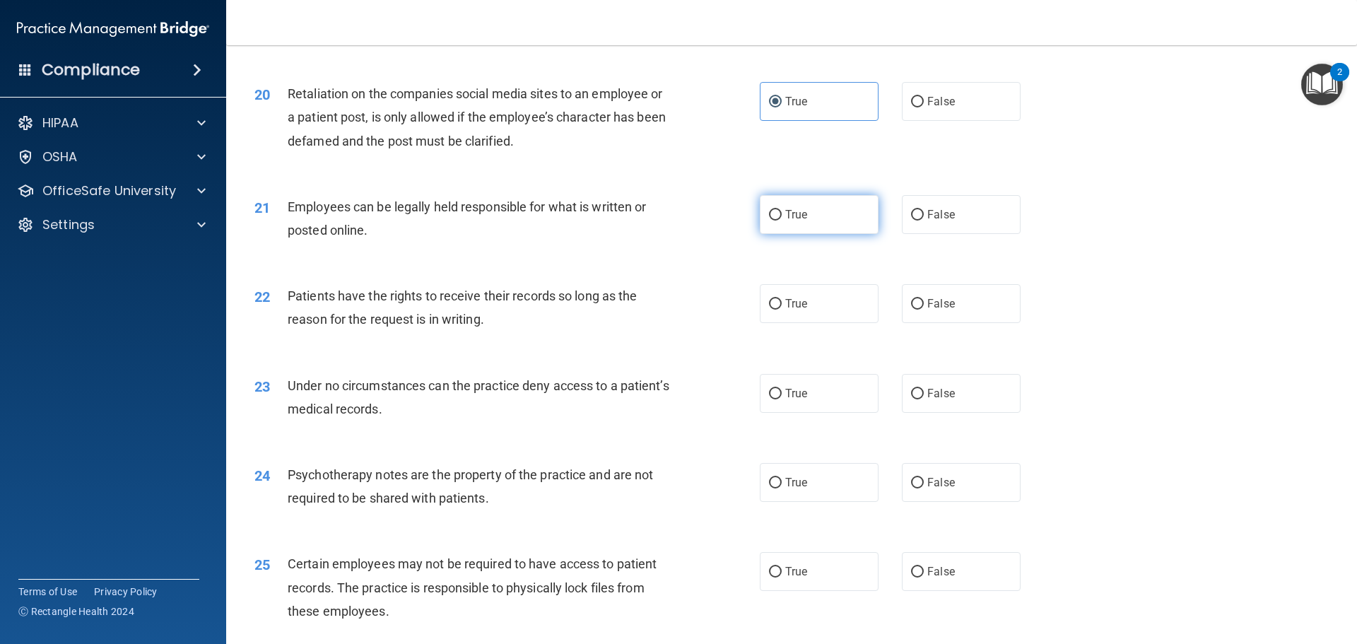
click at [797, 234] on label "True" at bounding box center [819, 214] width 119 height 39
click at [782, 221] on input "True" at bounding box center [775, 215] width 13 height 11
radio input "true"
click at [786, 310] on span "True" at bounding box center [796, 303] width 22 height 13
click at [782, 310] on input "True" at bounding box center [775, 304] width 13 height 11
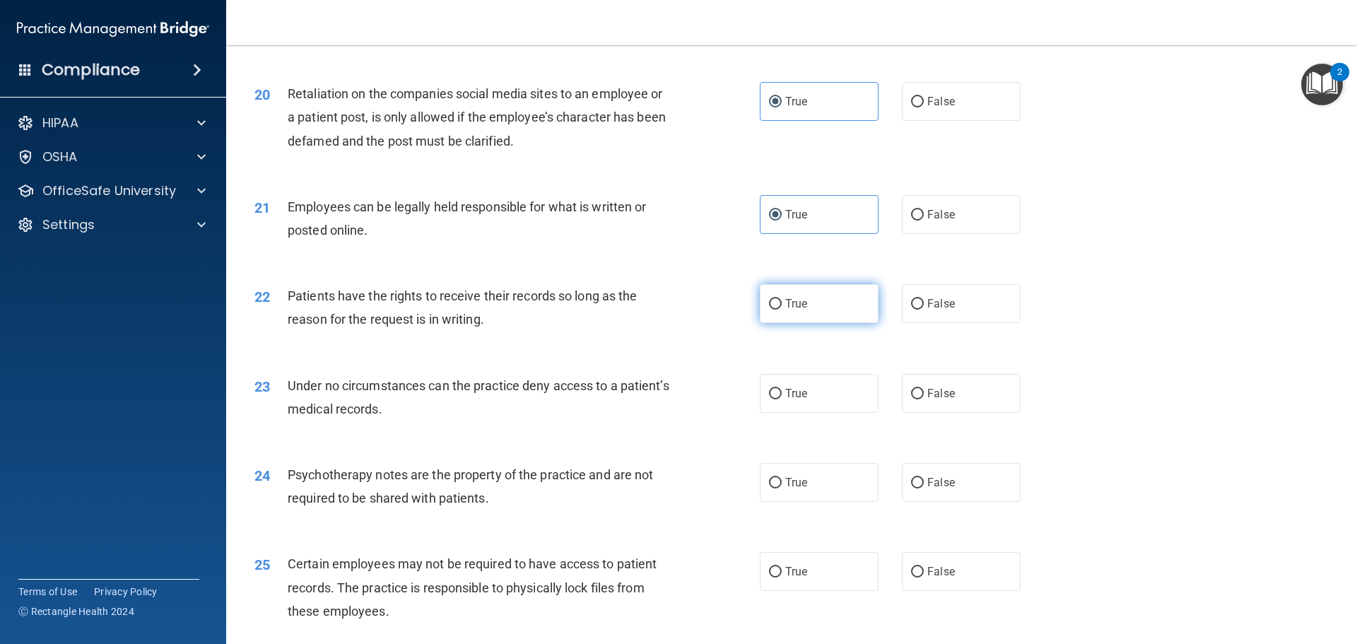
radio input "true"
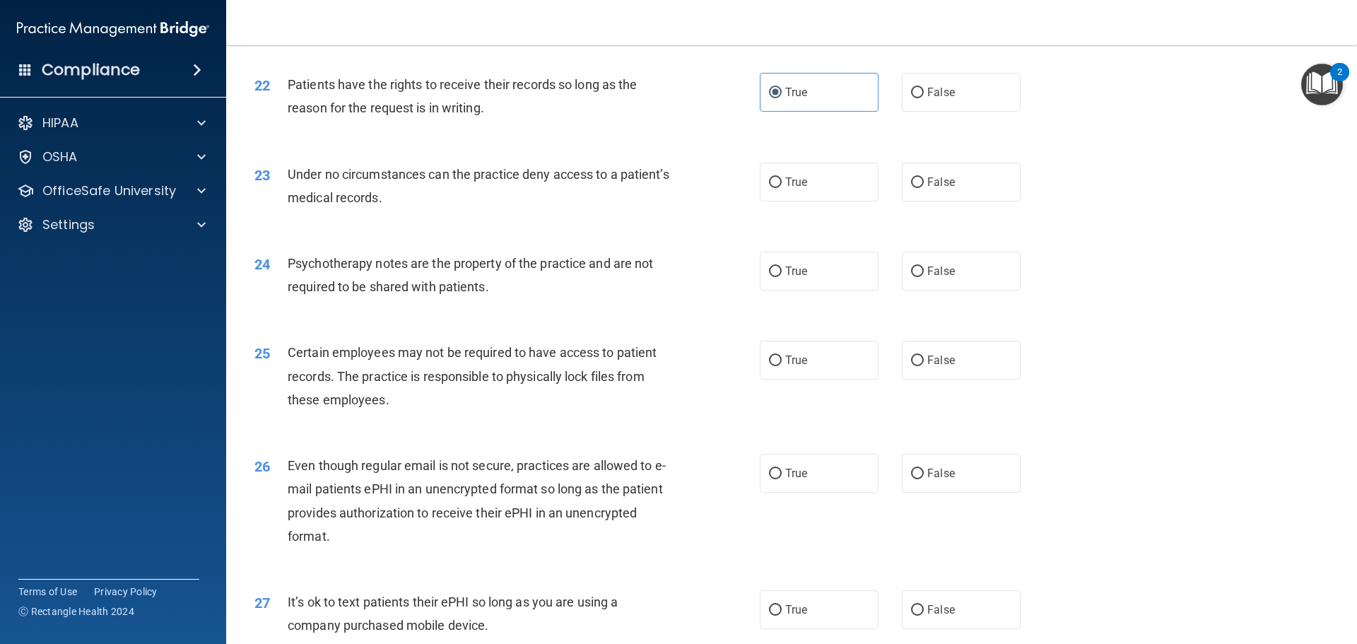
scroll to position [2410, 0]
click at [838, 201] on label "True" at bounding box center [819, 181] width 119 height 39
click at [782, 187] on input "True" at bounding box center [775, 182] width 13 height 11
radio input "true"
click at [850, 290] on label "True" at bounding box center [819, 270] width 119 height 39
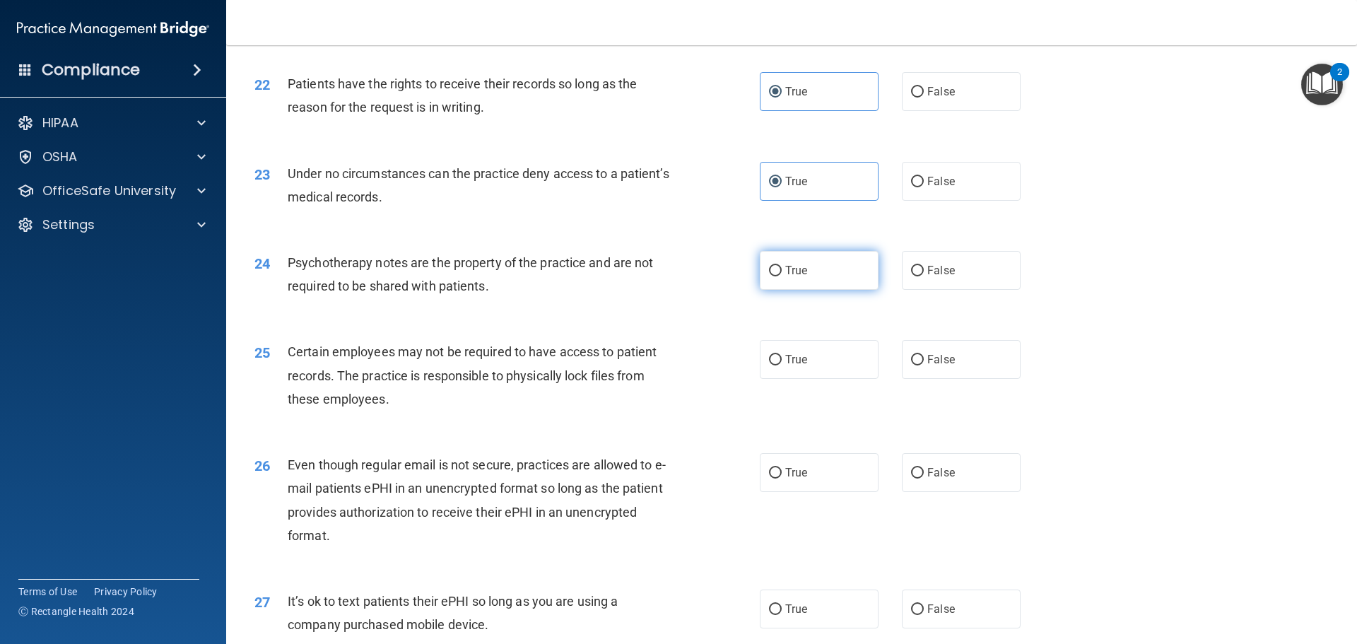
click at [782, 276] on input "True" at bounding box center [775, 271] width 13 height 11
radio input "true"
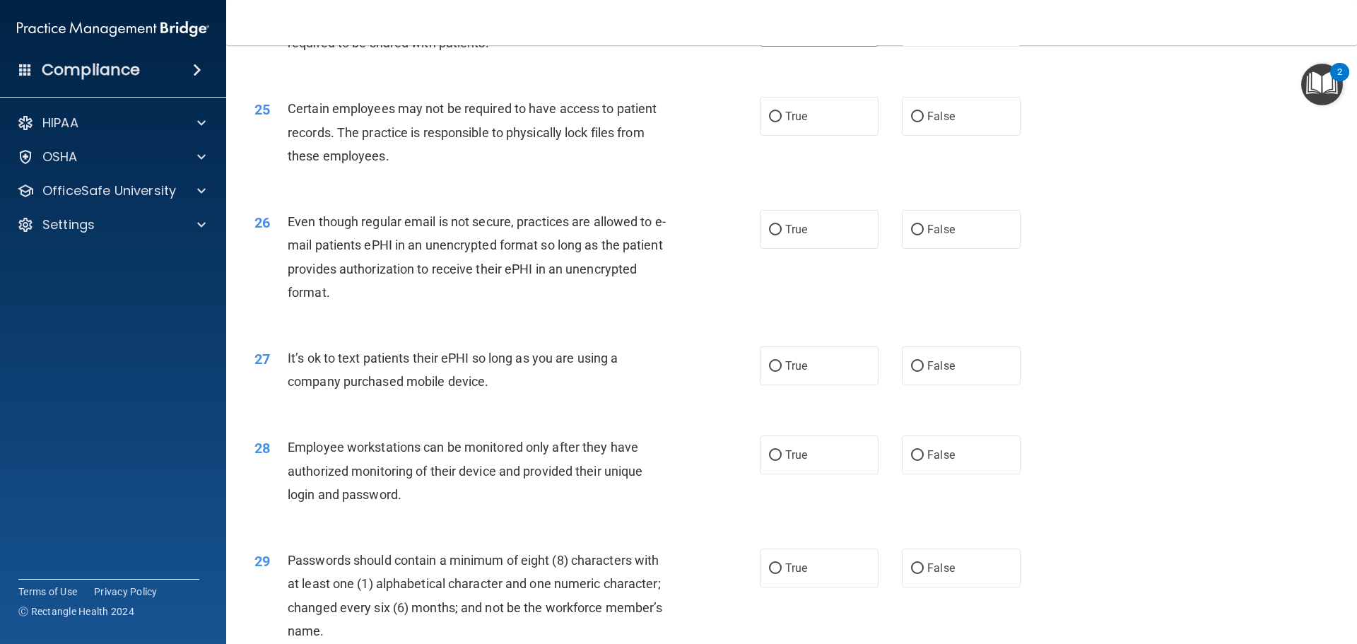
scroll to position [2693, 0]
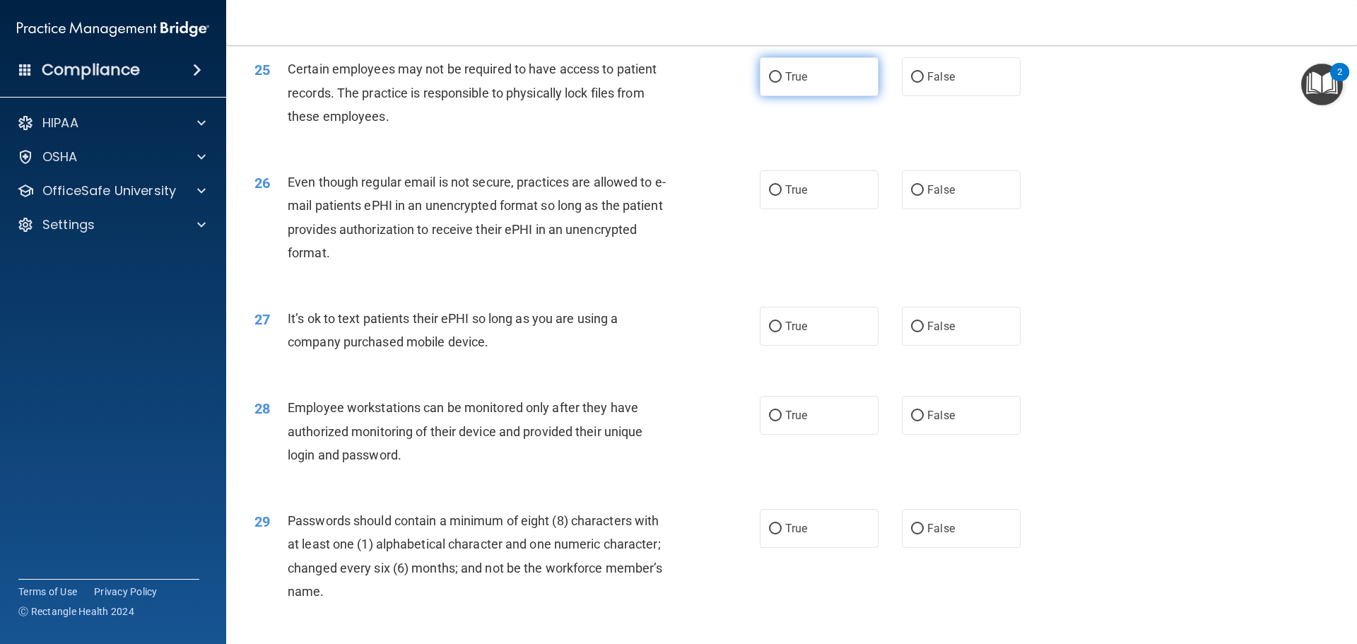
click at [814, 96] on label "True" at bounding box center [819, 76] width 119 height 39
click at [782, 83] on input "True" at bounding box center [775, 77] width 13 height 11
radio input "true"
click at [927, 197] on span "False" at bounding box center [941, 189] width 28 height 13
click at [924, 196] on input "False" at bounding box center [917, 190] width 13 height 11
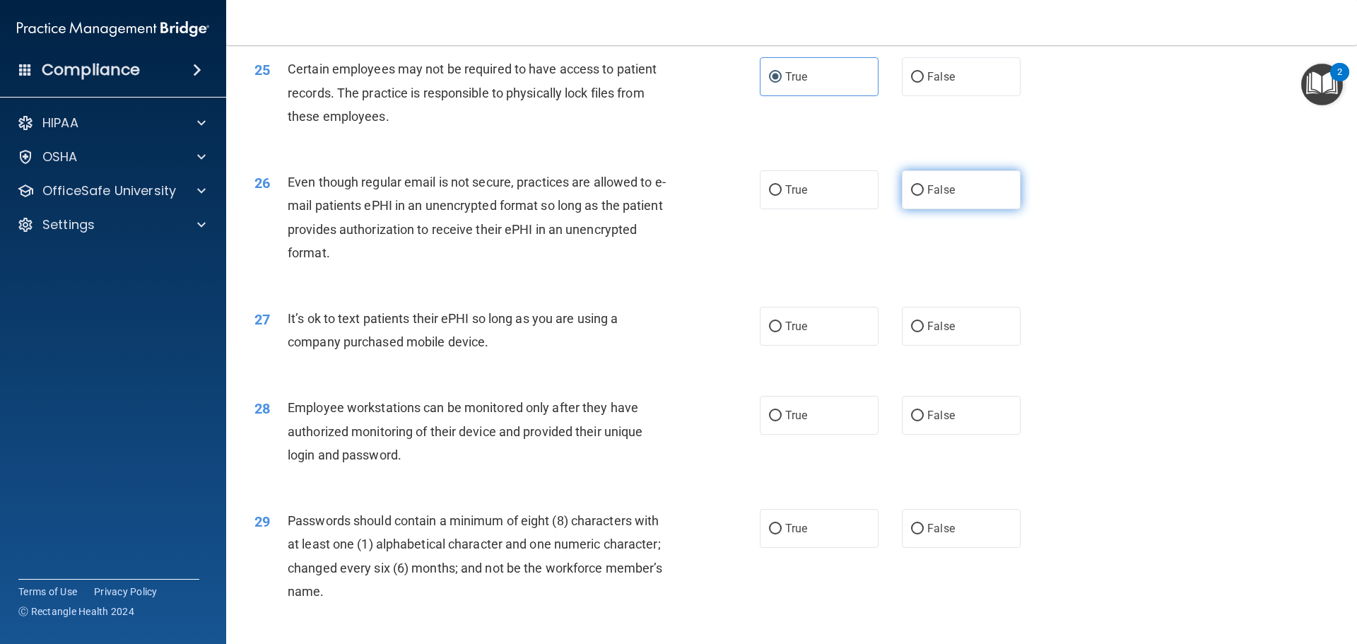
radio input "true"
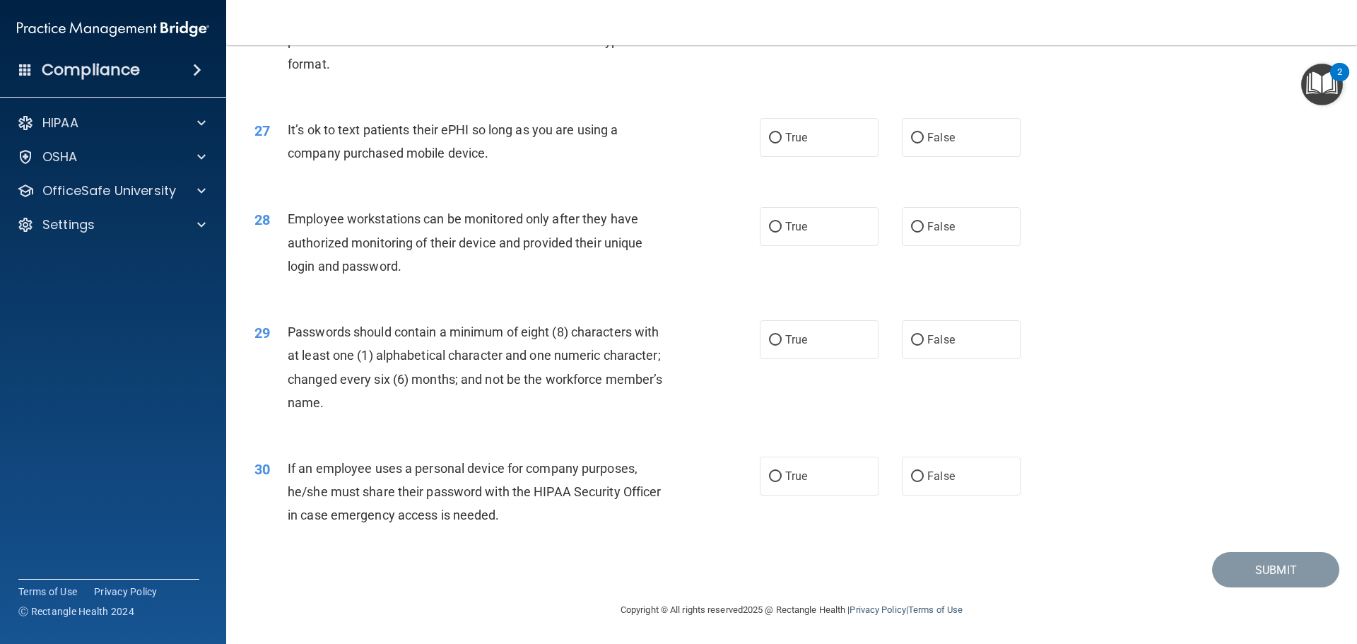
scroll to position [2905, 0]
click at [930, 139] on span "False" at bounding box center [941, 137] width 28 height 13
click at [924, 139] on input "False" at bounding box center [917, 138] width 13 height 11
radio input "true"
click at [927, 227] on span "False" at bounding box center [941, 226] width 28 height 13
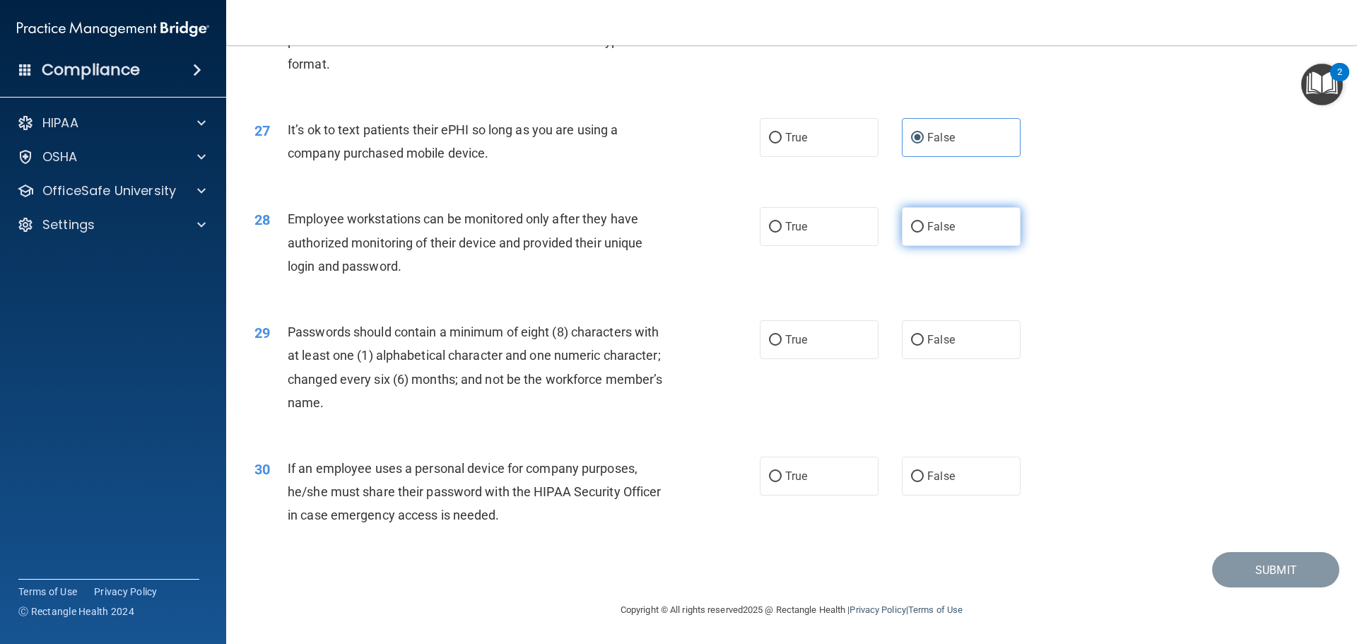
click at [924, 227] on input "False" at bounding box center [917, 227] width 13 height 11
radio input "true"
click at [812, 341] on label "True" at bounding box center [819, 339] width 119 height 39
click at [782, 341] on input "True" at bounding box center [775, 340] width 13 height 11
radio input "true"
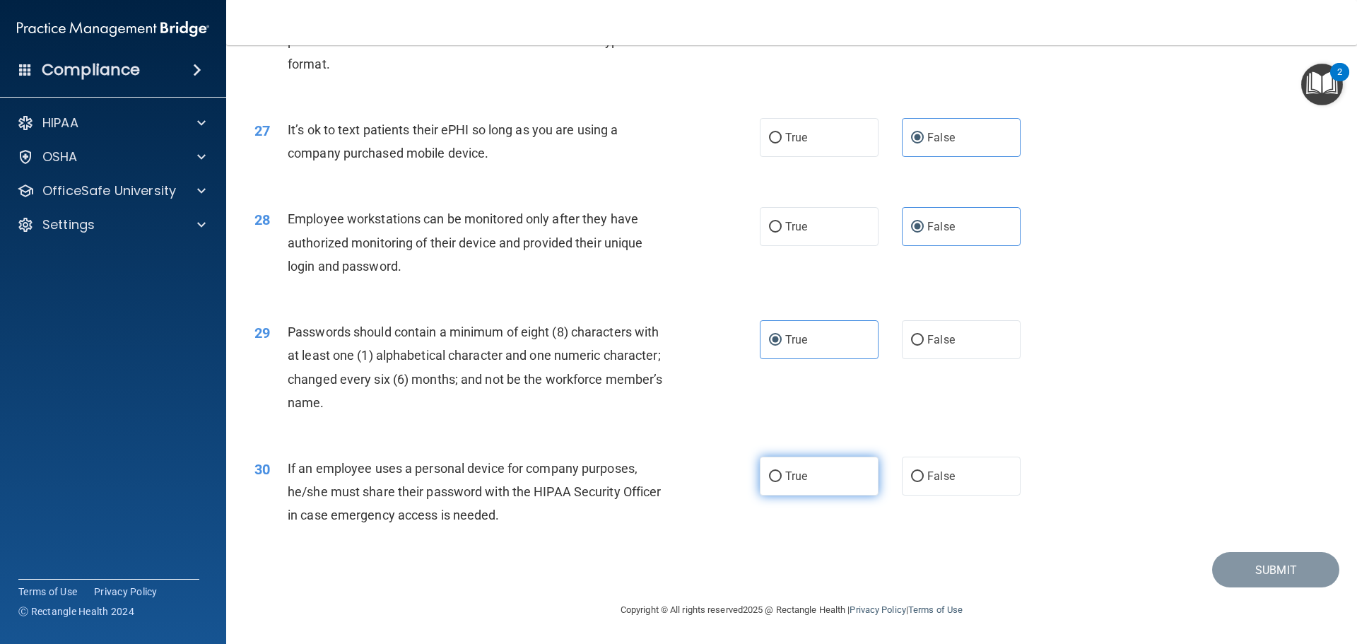
click at [830, 478] on label "True" at bounding box center [819, 476] width 119 height 39
click at [782, 478] on input "True" at bounding box center [775, 477] width 13 height 11
radio input "true"
click at [1230, 571] on button "Submit" at bounding box center [1275, 570] width 127 height 36
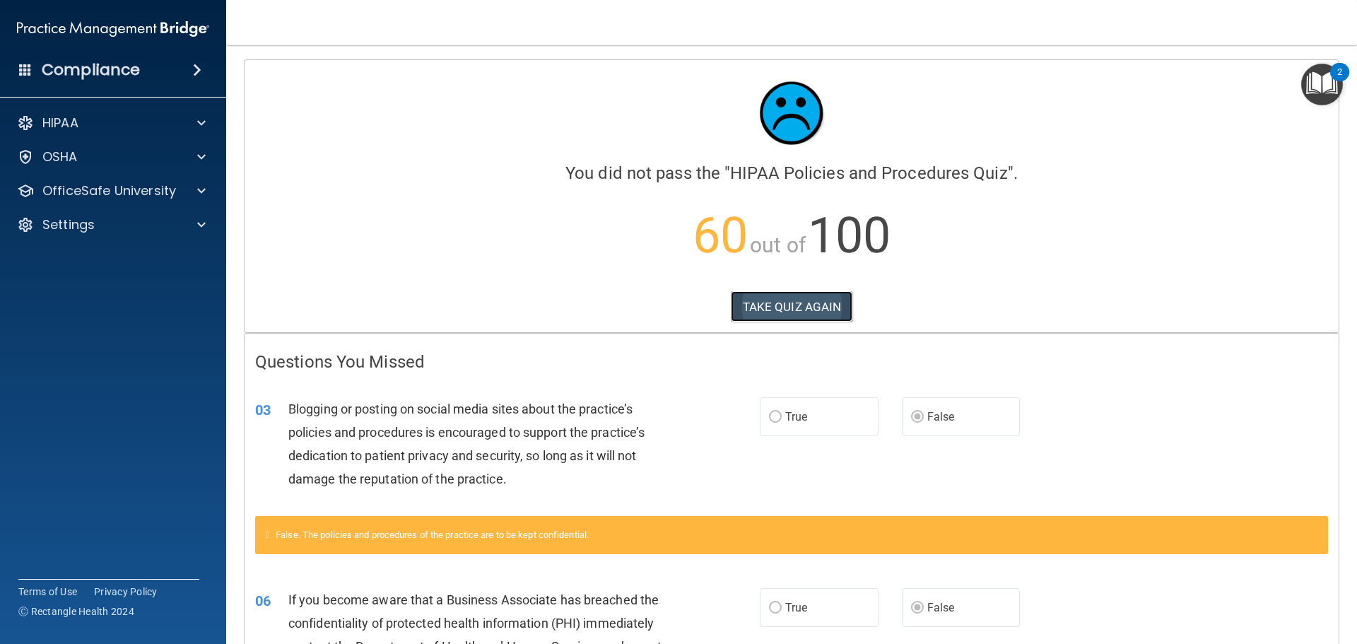
click at [780, 308] on button "TAKE QUIZ AGAIN" at bounding box center [792, 306] width 122 height 31
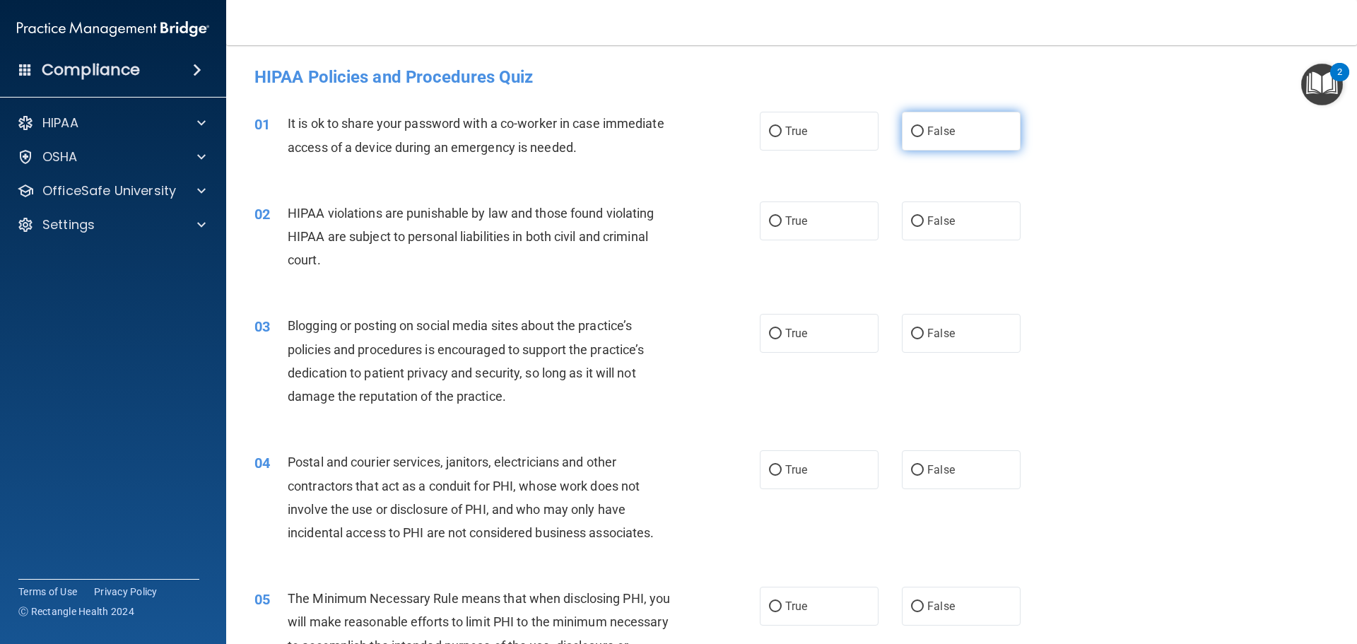
click at [929, 124] on label "False" at bounding box center [961, 131] width 119 height 39
click at [924, 127] on input "False" at bounding box center [917, 132] width 13 height 11
radio input "true"
click at [939, 329] on span "False" at bounding box center [941, 333] width 28 height 13
click at [924, 329] on input "False" at bounding box center [917, 334] width 13 height 11
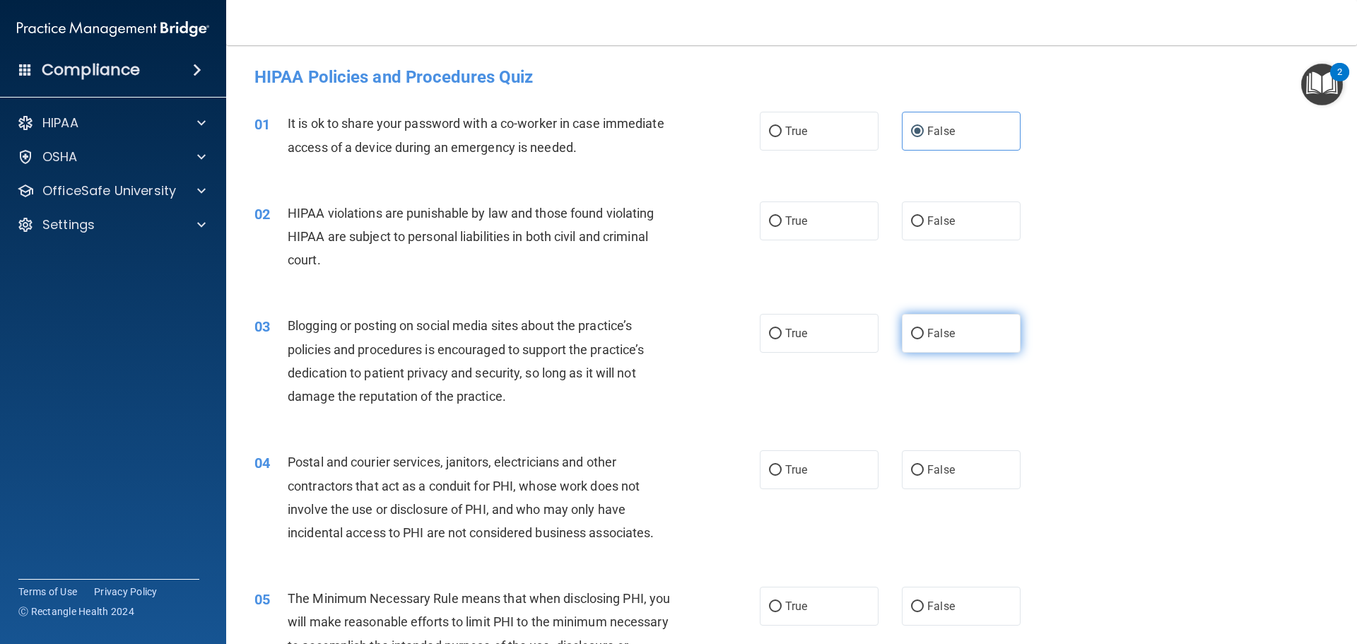
radio input "true"
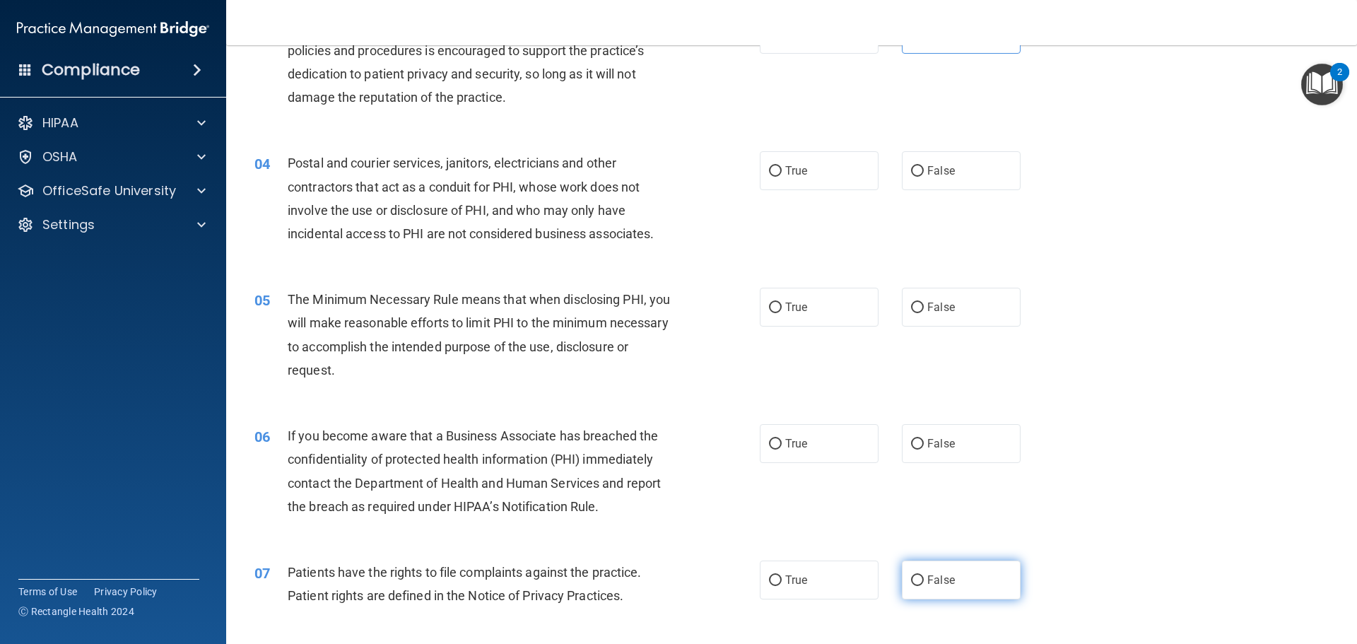
scroll to position [424, 0]
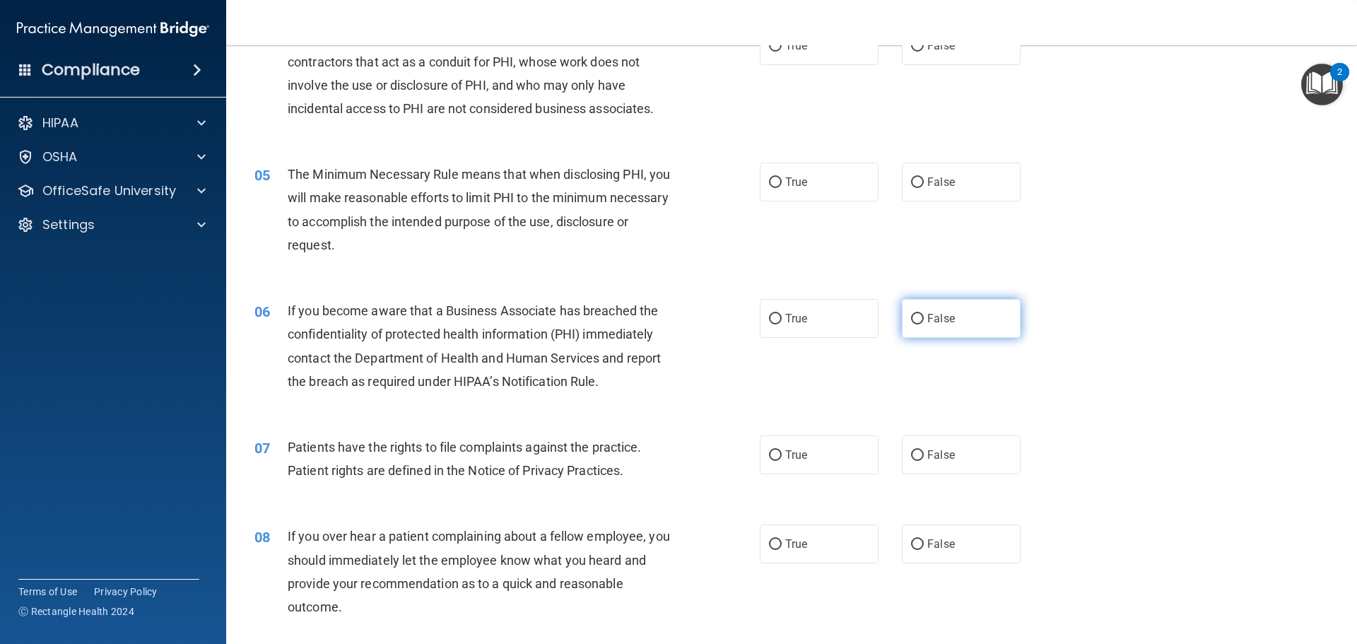
click at [937, 315] on span "False" at bounding box center [941, 318] width 28 height 13
click at [924, 315] on input "False" at bounding box center [917, 319] width 13 height 11
radio input "true"
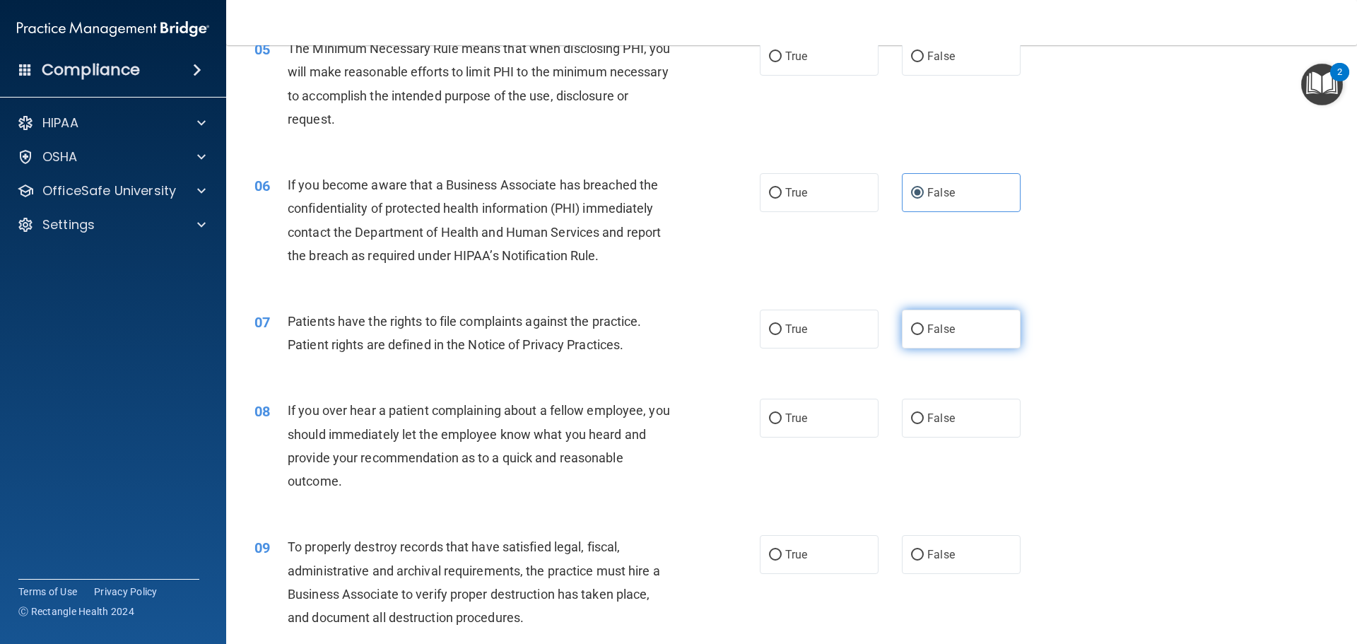
scroll to position [566, 0]
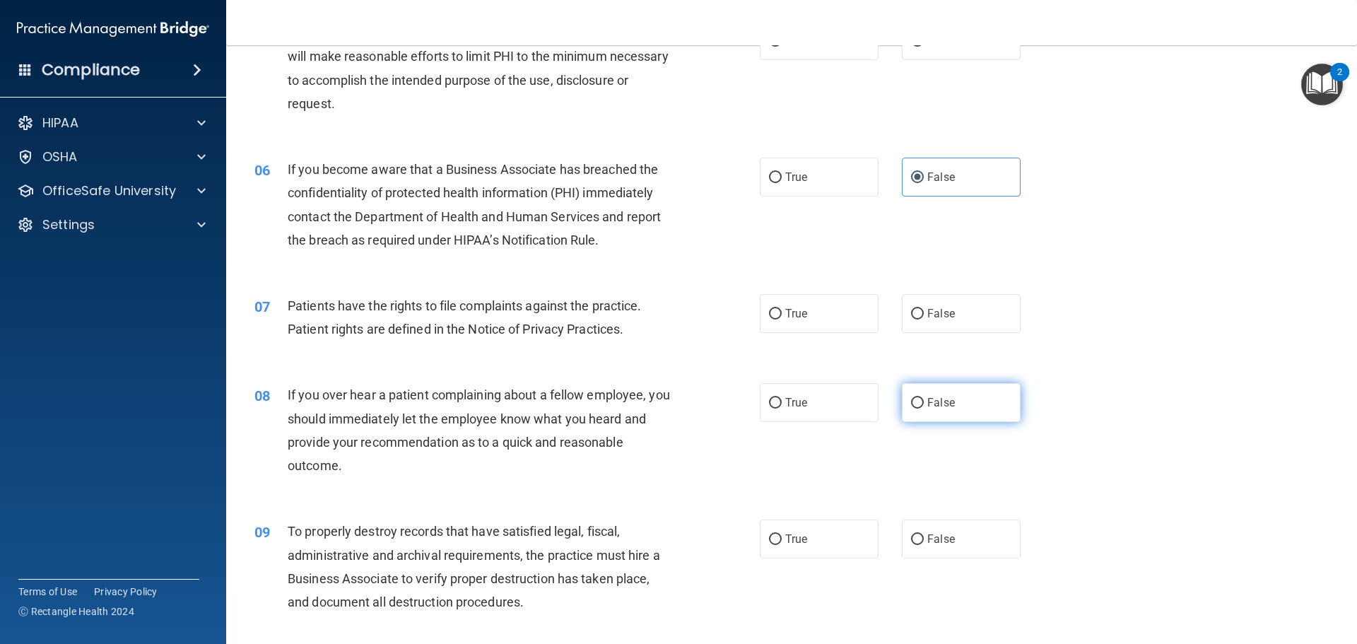
click at [965, 397] on label "False" at bounding box center [961, 402] width 119 height 39
click at [924, 398] on input "False" at bounding box center [917, 403] width 13 height 11
radio input "true"
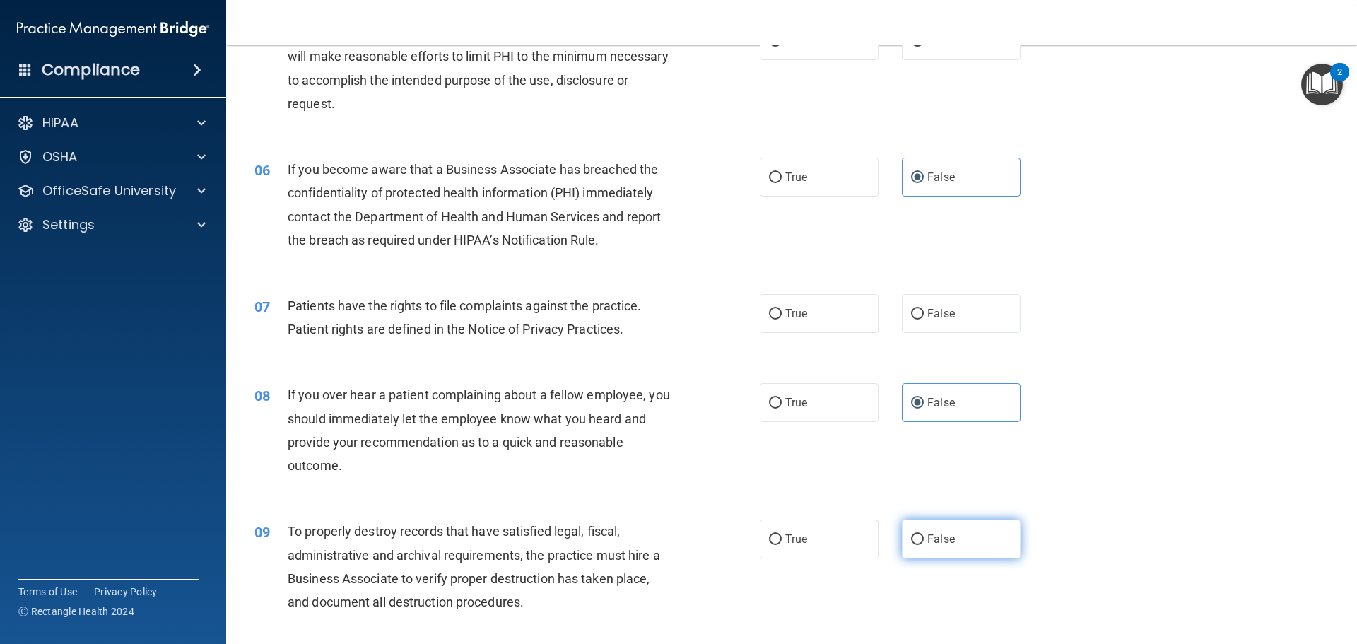
click at [963, 529] on label "False" at bounding box center [961, 539] width 119 height 39
click at [924, 534] on input "False" at bounding box center [917, 539] width 13 height 11
radio input "true"
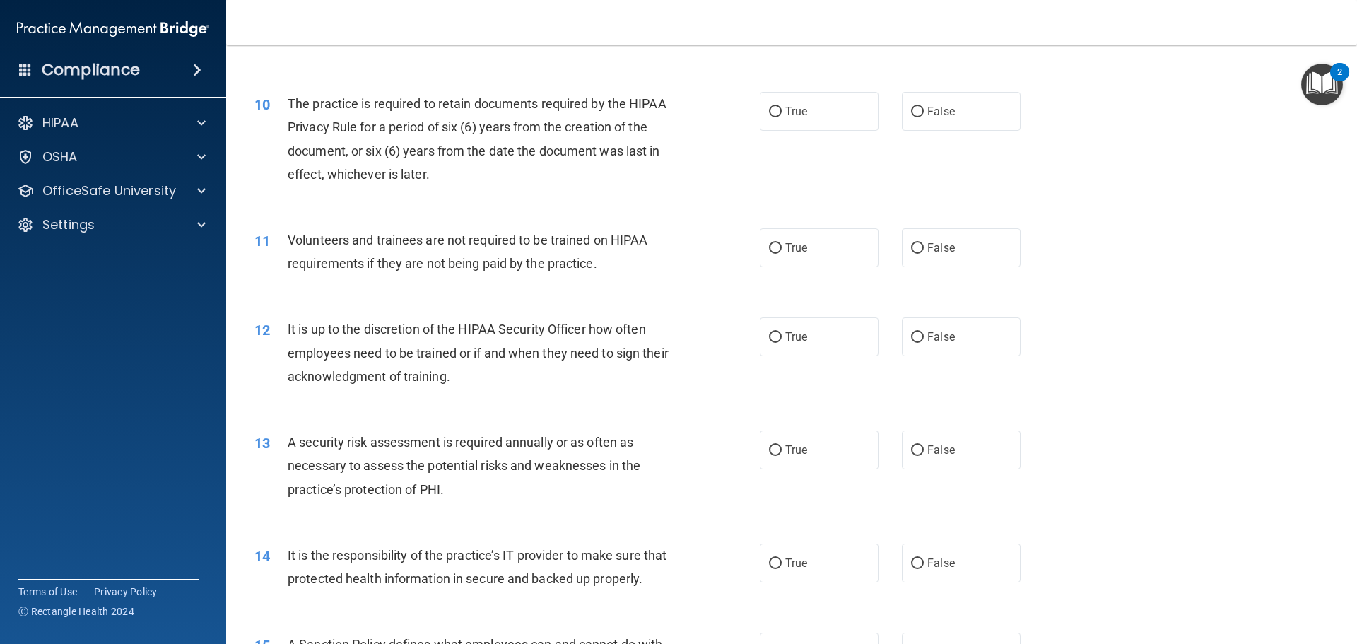
scroll to position [1131, 0]
click at [933, 328] on label "False" at bounding box center [961, 335] width 119 height 39
click at [924, 331] on input "False" at bounding box center [917, 336] width 13 height 11
radio input "true"
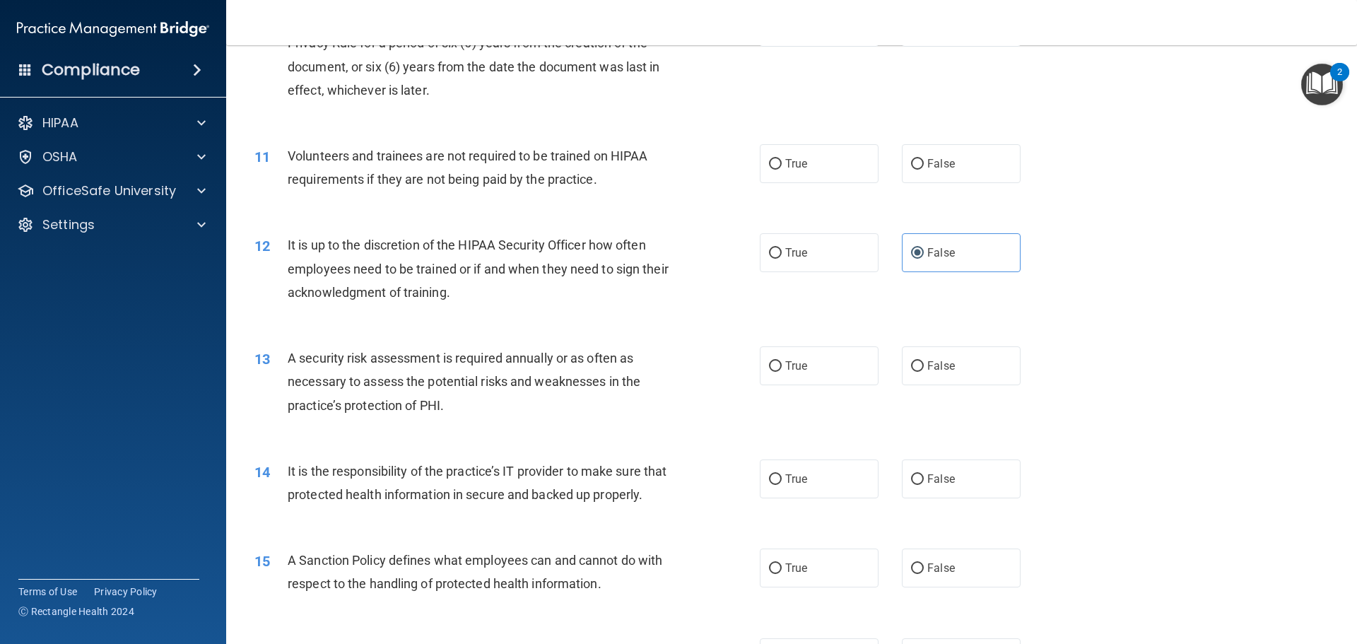
scroll to position [1414, 0]
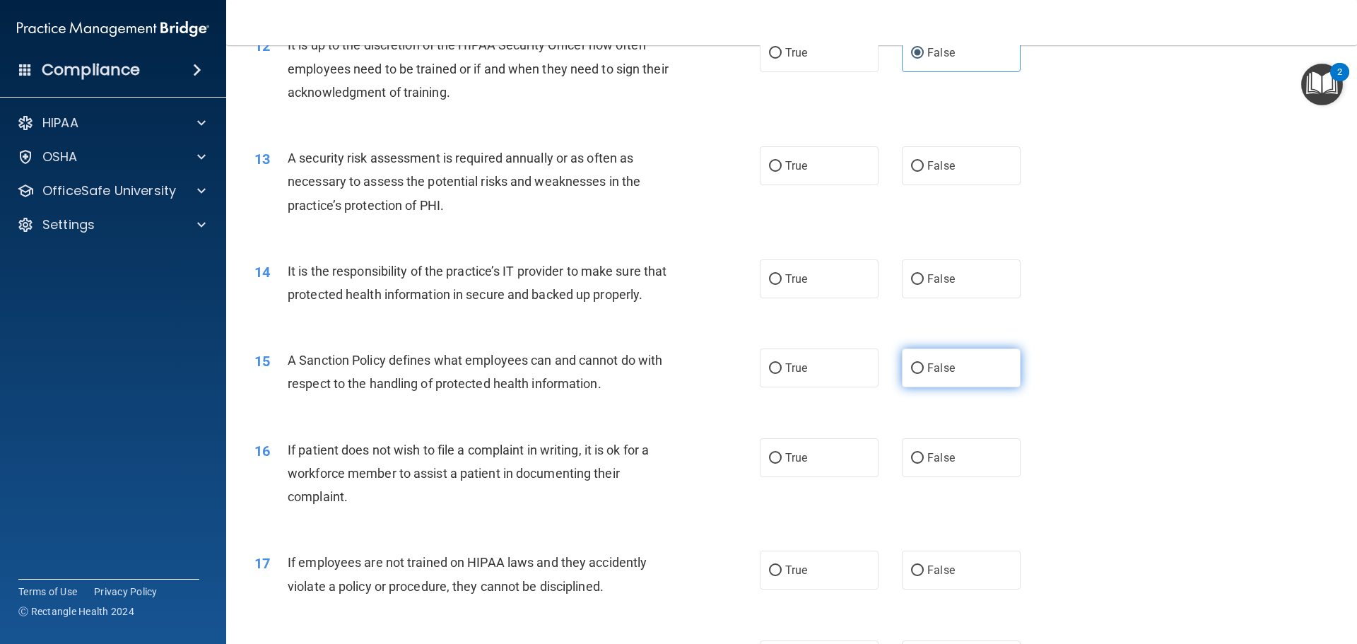
click at [942, 387] on label "False" at bounding box center [961, 368] width 119 height 39
click at [924, 374] on input "False" at bounding box center [917, 368] width 13 height 11
radio input "true"
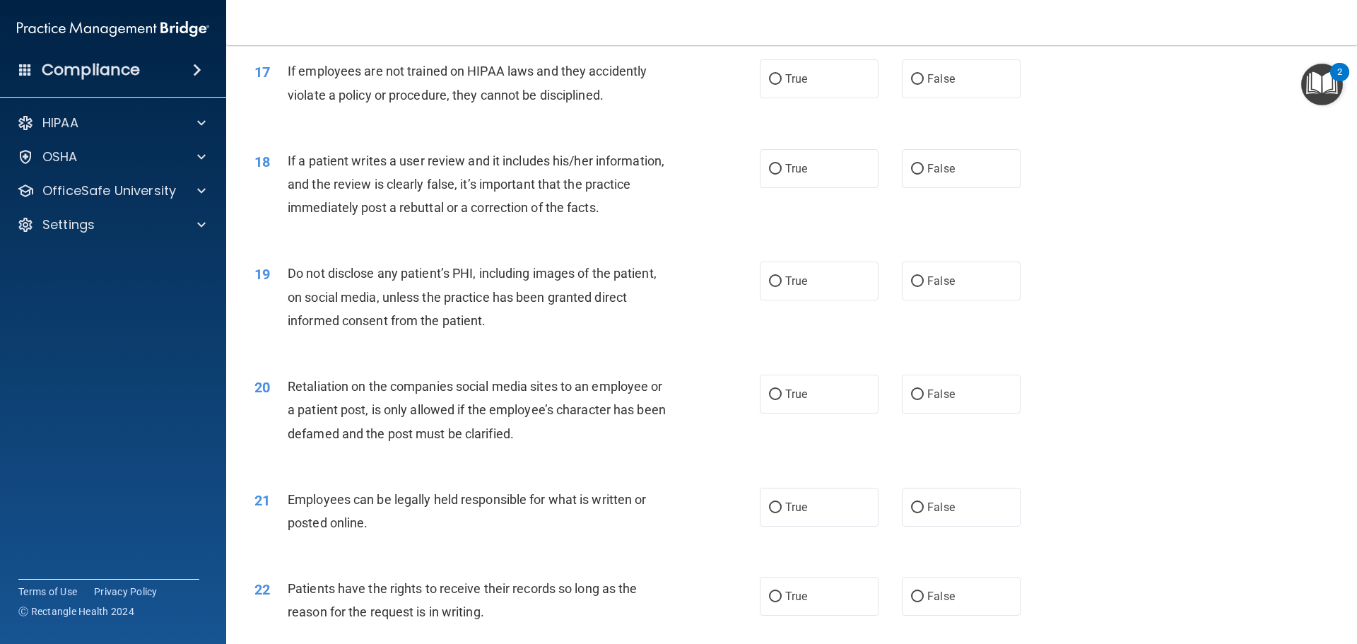
scroll to position [1909, 0]
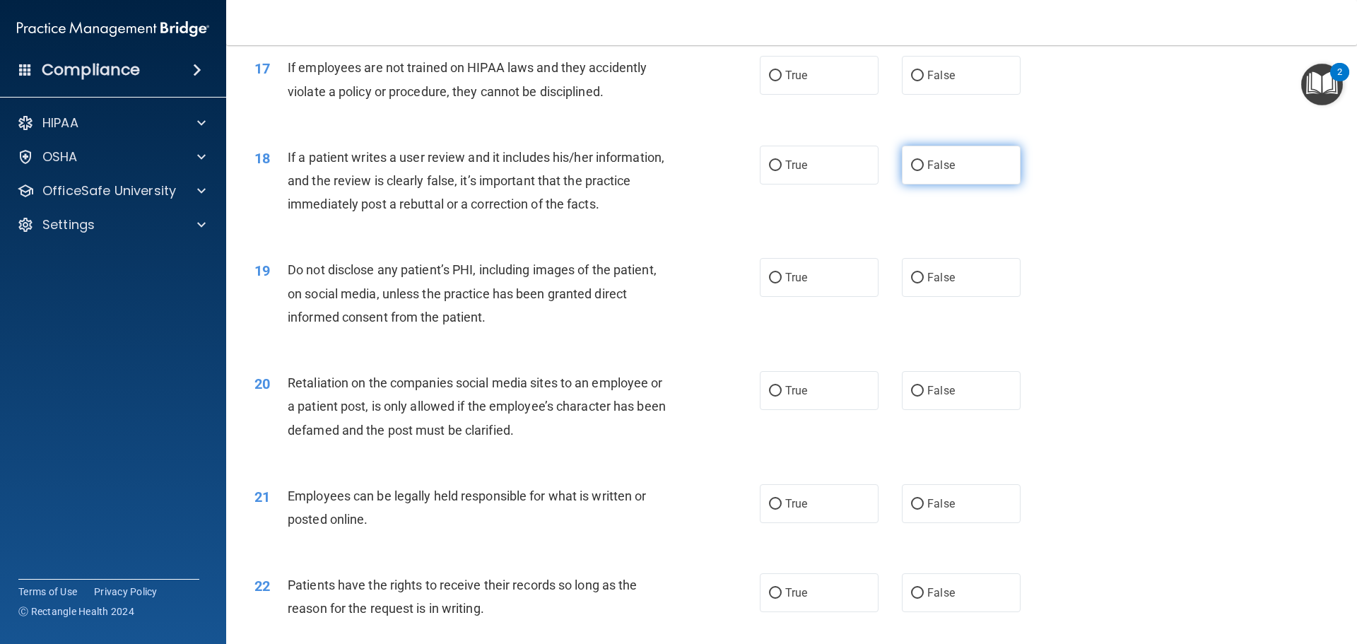
click at [943, 172] on span "False" at bounding box center [941, 164] width 28 height 13
click at [924, 171] on input "False" at bounding box center [917, 165] width 13 height 11
radio input "true"
click at [961, 401] on label "False" at bounding box center [961, 390] width 119 height 39
click at [924, 397] on input "False" at bounding box center [917, 391] width 13 height 11
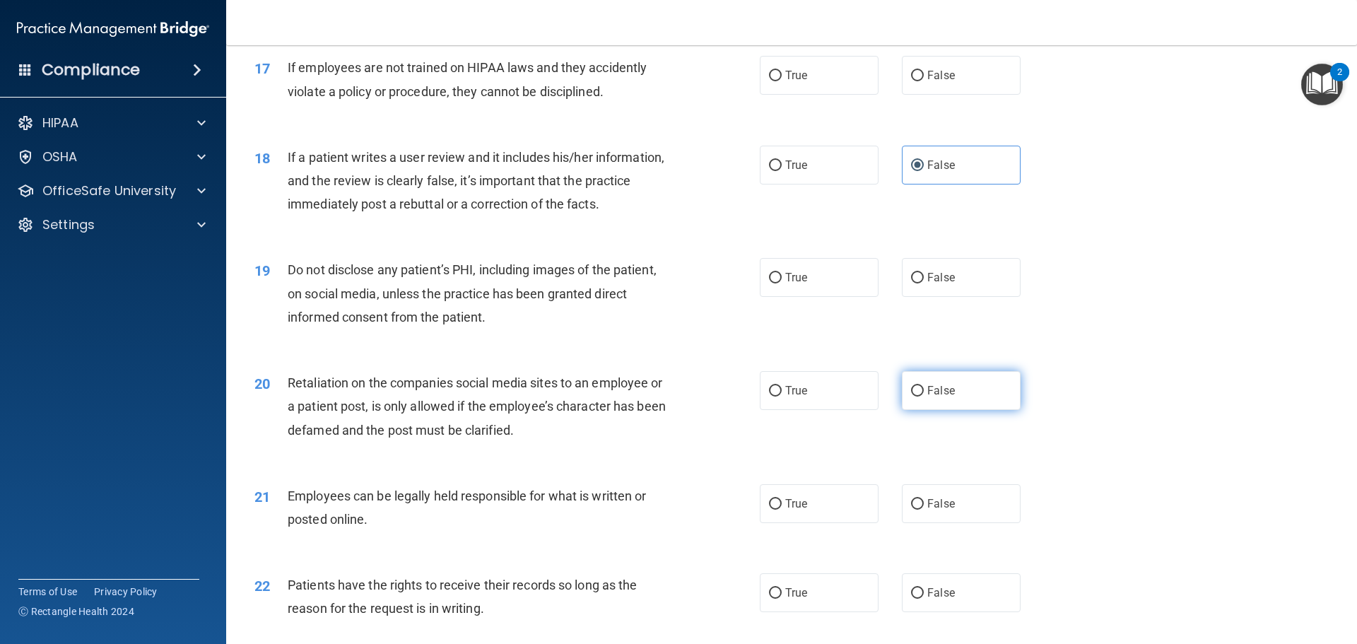
radio input "true"
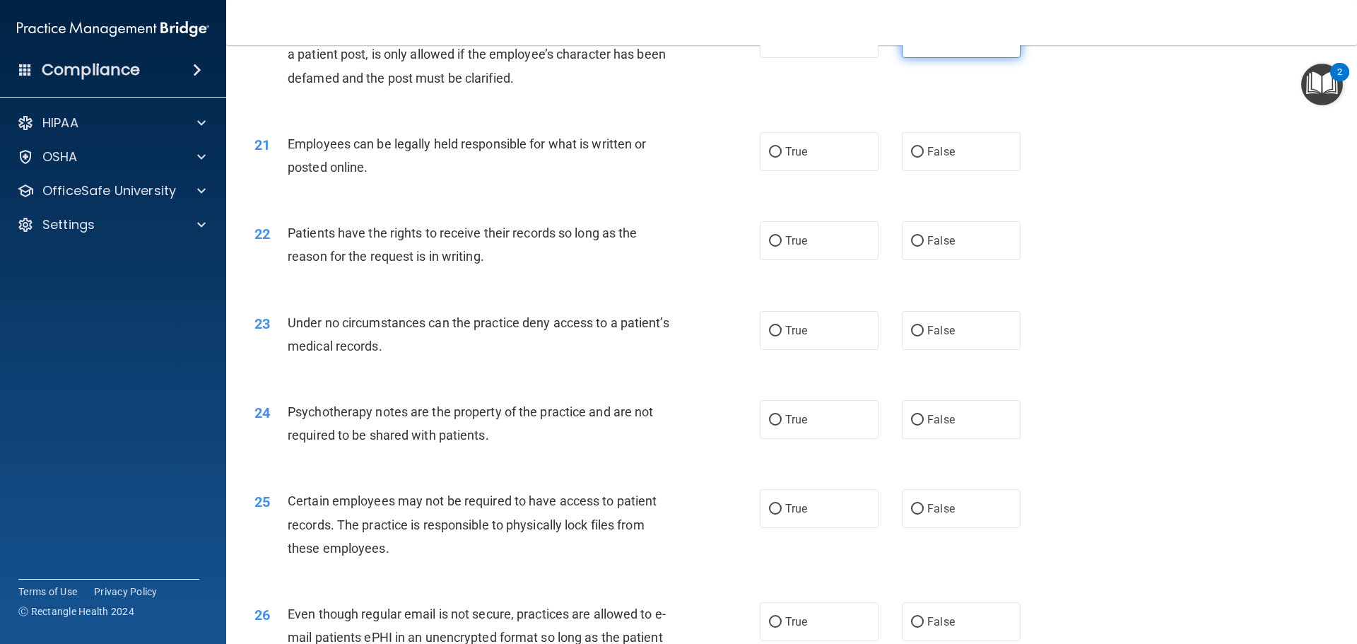
scroll to position [2262, 0]
click at [940, 246] on span "False" at bounding box center [941, 239] width 28 height 13
click at [924, 245] on input "False" at bounding box center [917, 240] width 13 height 11
radio input "true"
click at [952, 349] on label "False" at bounding box center [961, 329] width 119 height 39
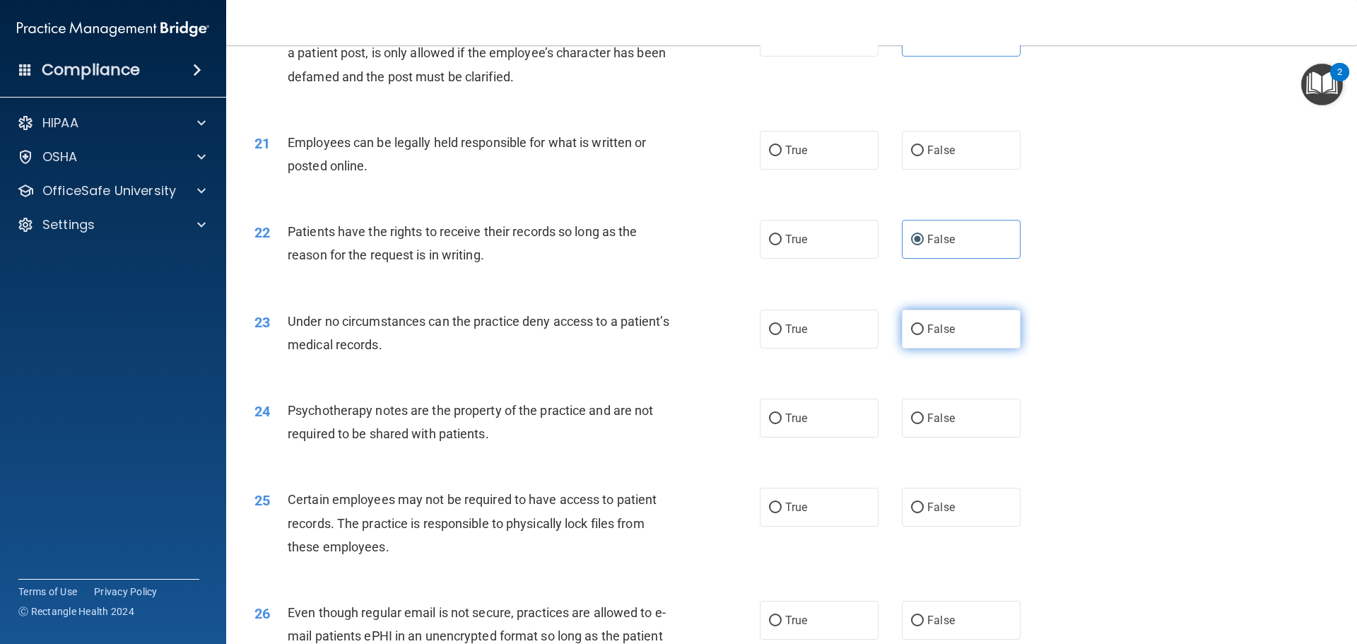
click at [924, 335] on input "False" at bounding box center [917, 329] width 13 height 11
radio input "true"
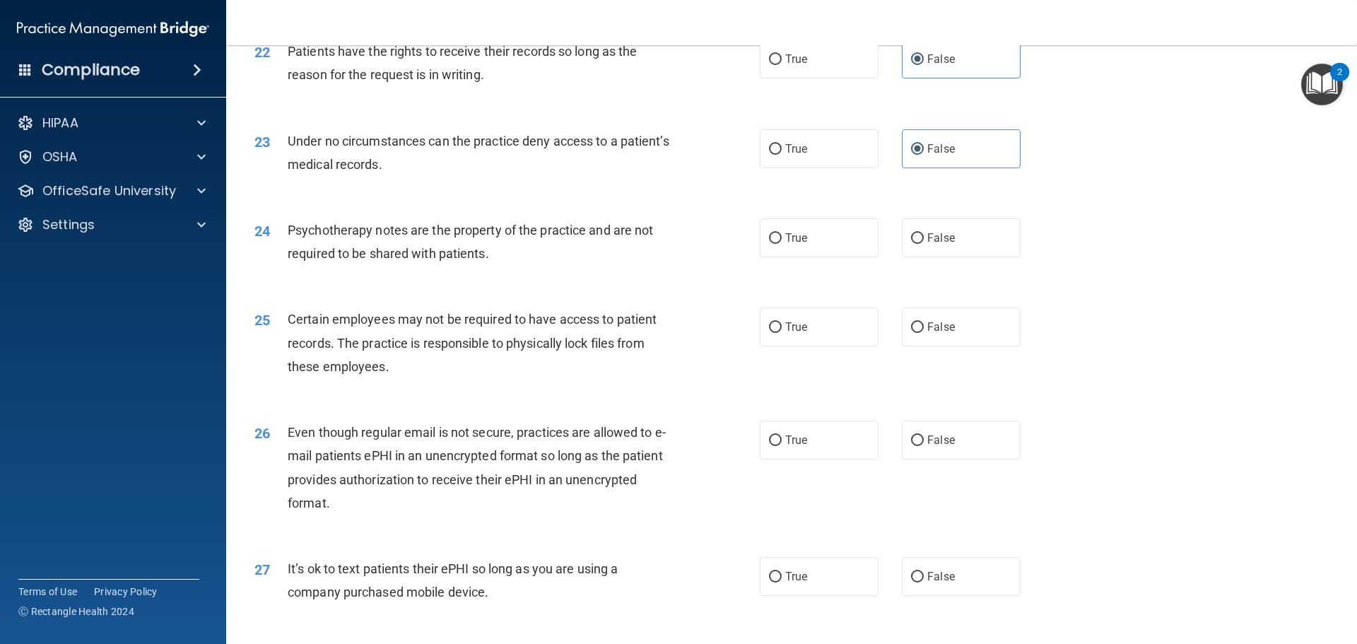
scroll to position [2474, 0]
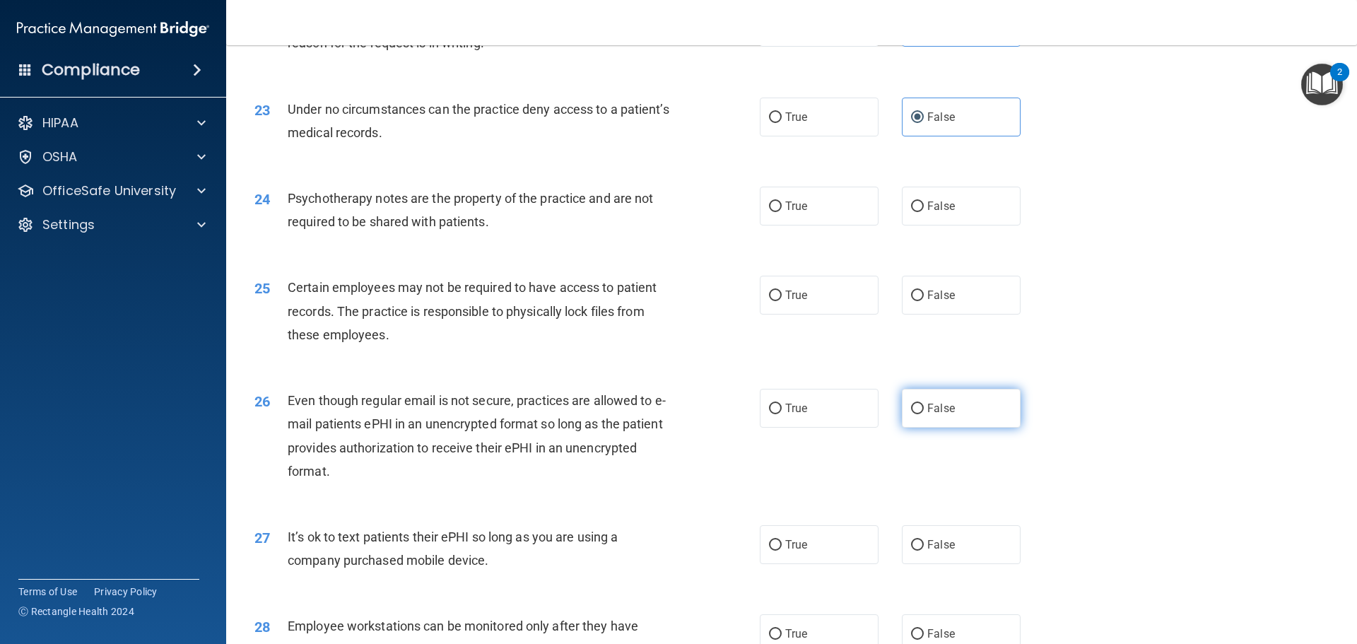
click at [939, 415] on span "False" at bounding box center [941, 408] width 28 height 13
click at [924, 414] on input "False" at bounding box center [917, 409] width 13 height 11
radio input "true"
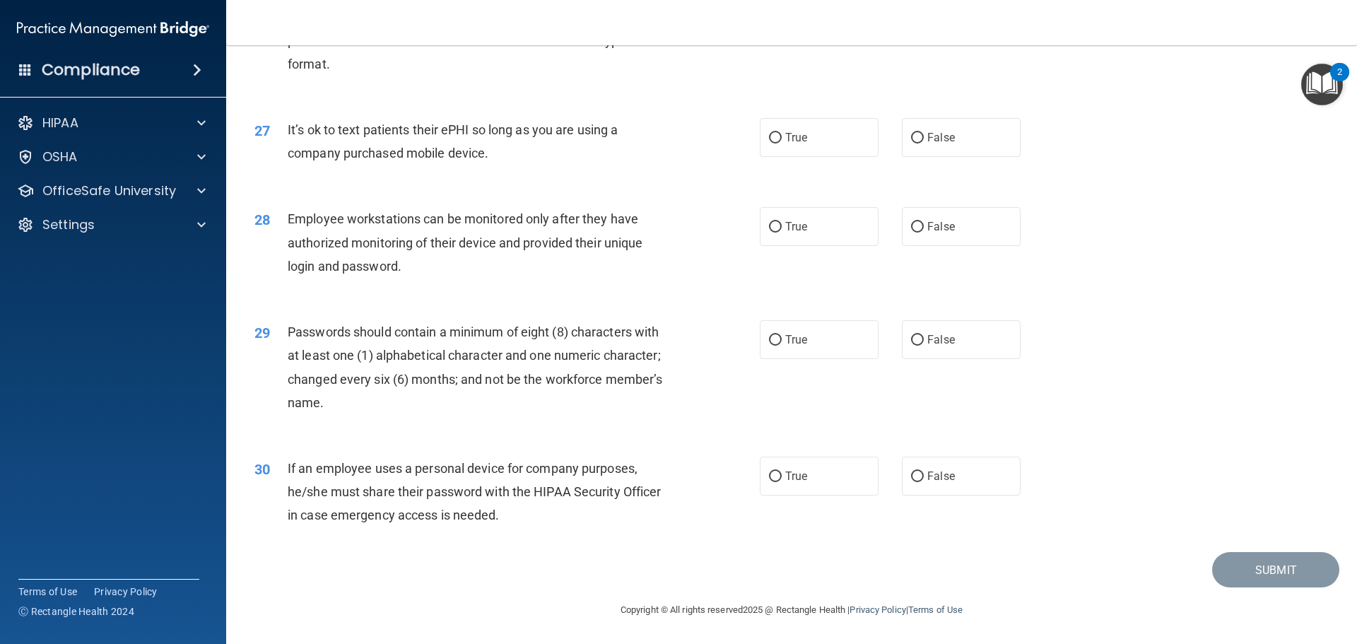
scroll to position [2898, 0]
click at [938, 476] on span "False" at bounding box center [941, 475] width 28 height 13
click at [924, 476] on input "False" at bounding box center [917, 477] width 13 height 11
radio input "true"
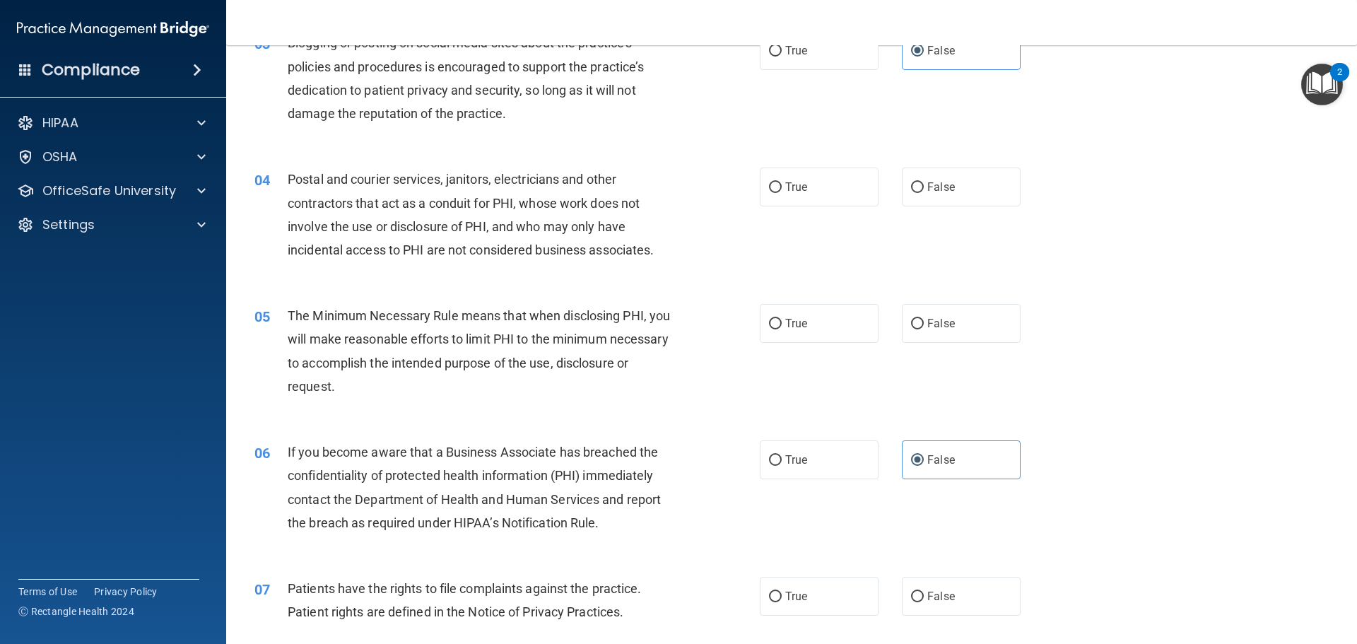
scroll to position [0, 0]
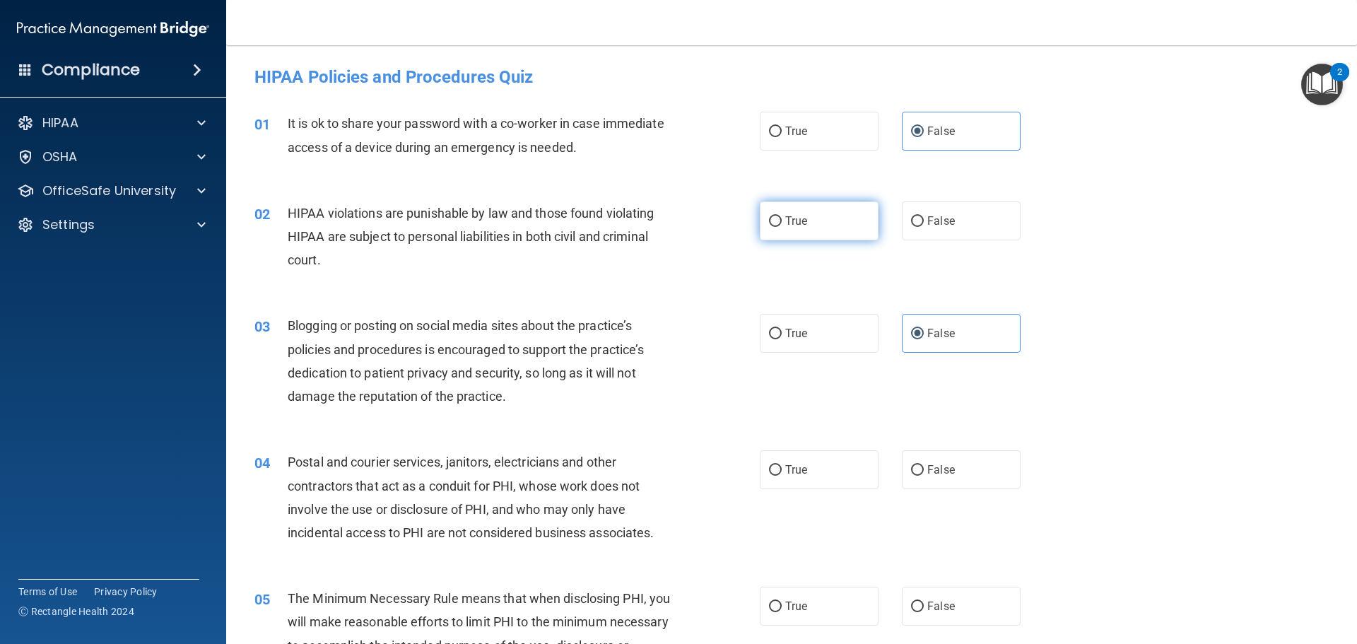
click at [823, 229] on label "True" at bounding box center [819, 220] width 119 height 39
click at [782, 227] on input "True" at bounding box center [775, 221] width 13 height 11
radio input "true"
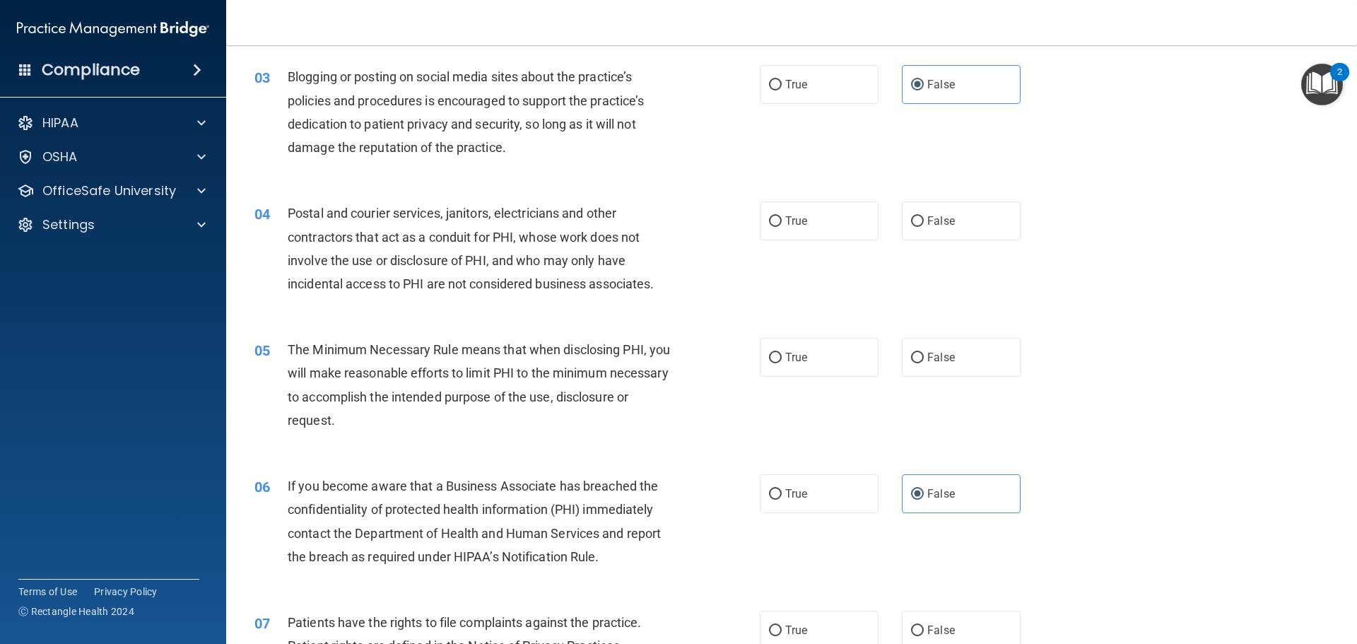
scroll to position [283, 0]
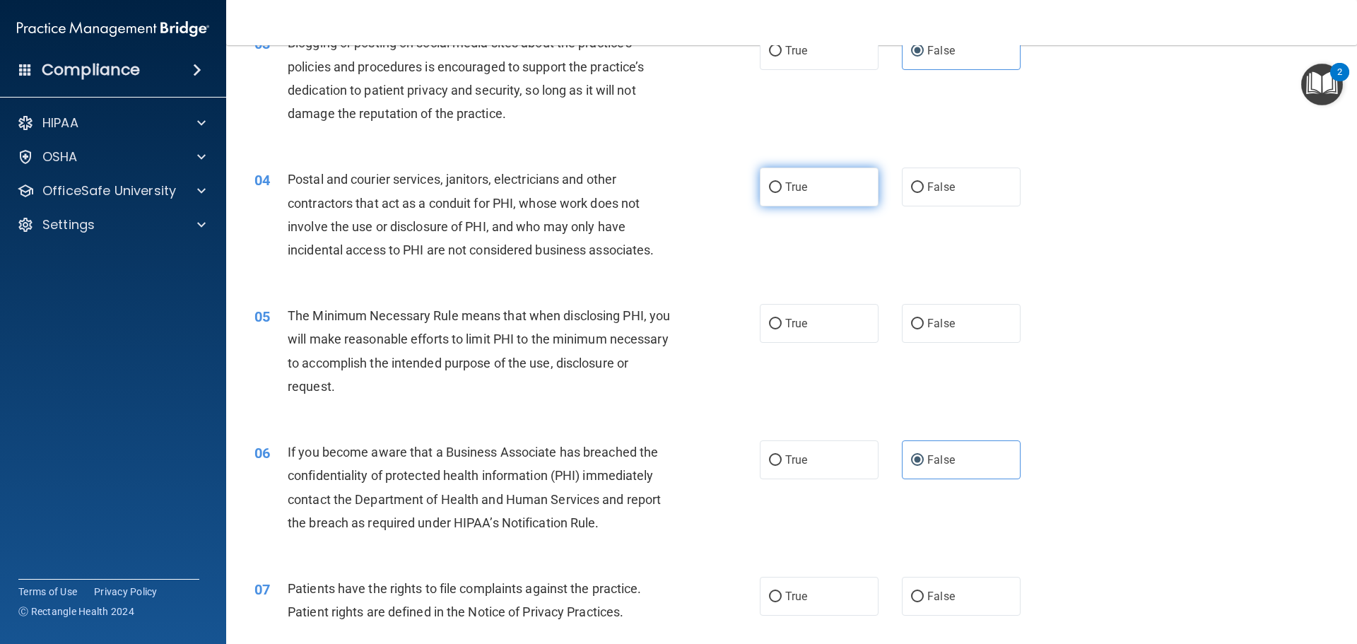
click at [820, 196] on label "True" at bounding box center [819, 187] width 119 height 39
click at [782, 193] on input "True" at bounding box center [775, 187] width 13 height 11
radio input "true"
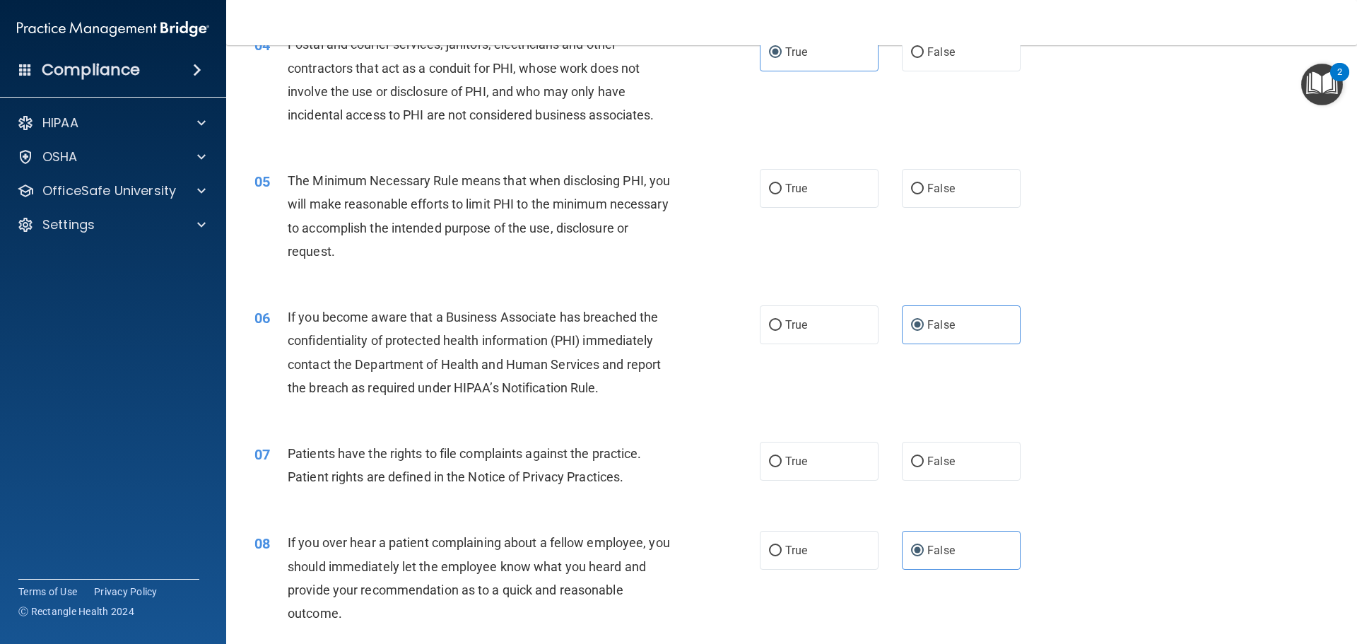
scroll to position [424, 0]
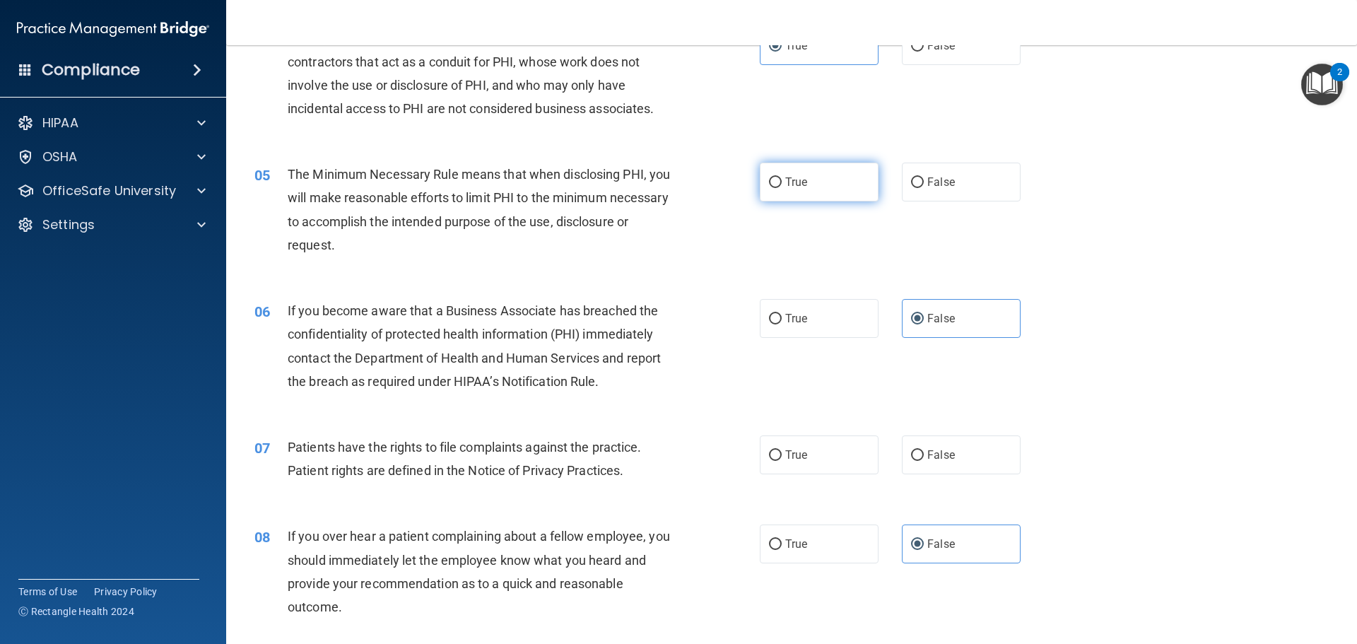
click at [804, 186] on label "True" at bounding box center [819, 182] width 119 height 39
click at [782, 186] on input "True" at bounding box center [775, 182] width 13 height 11
radio input "true"
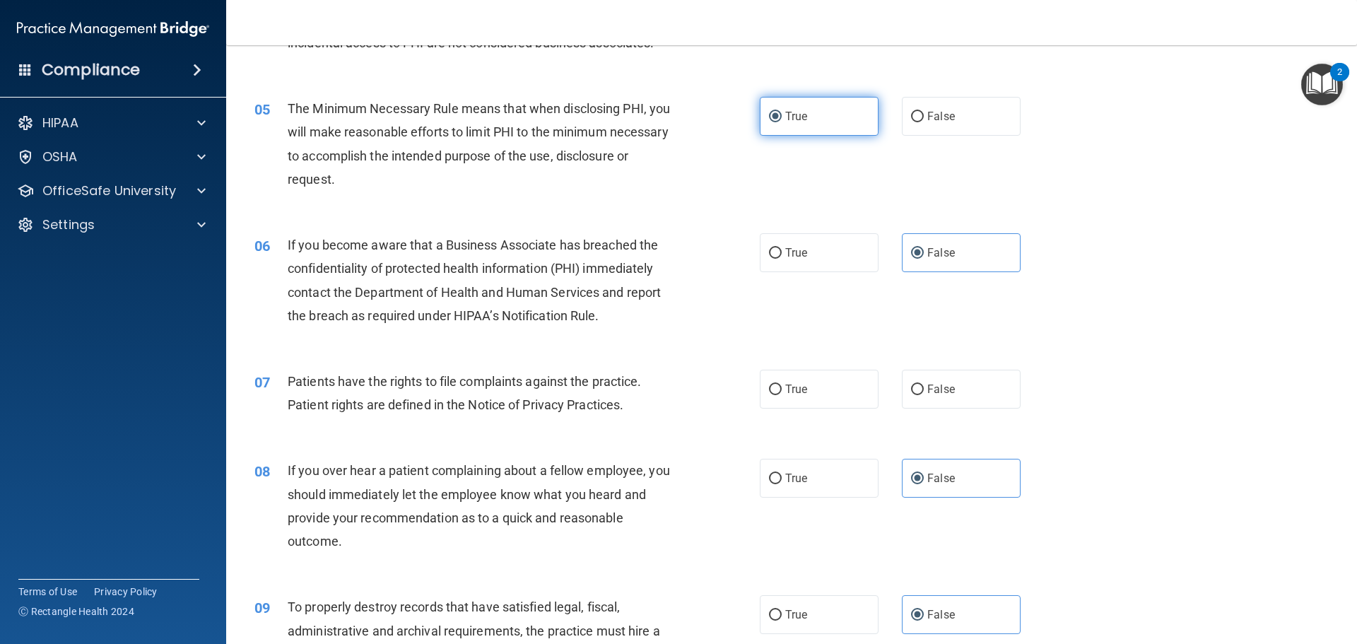
scroll to position [636, 0]
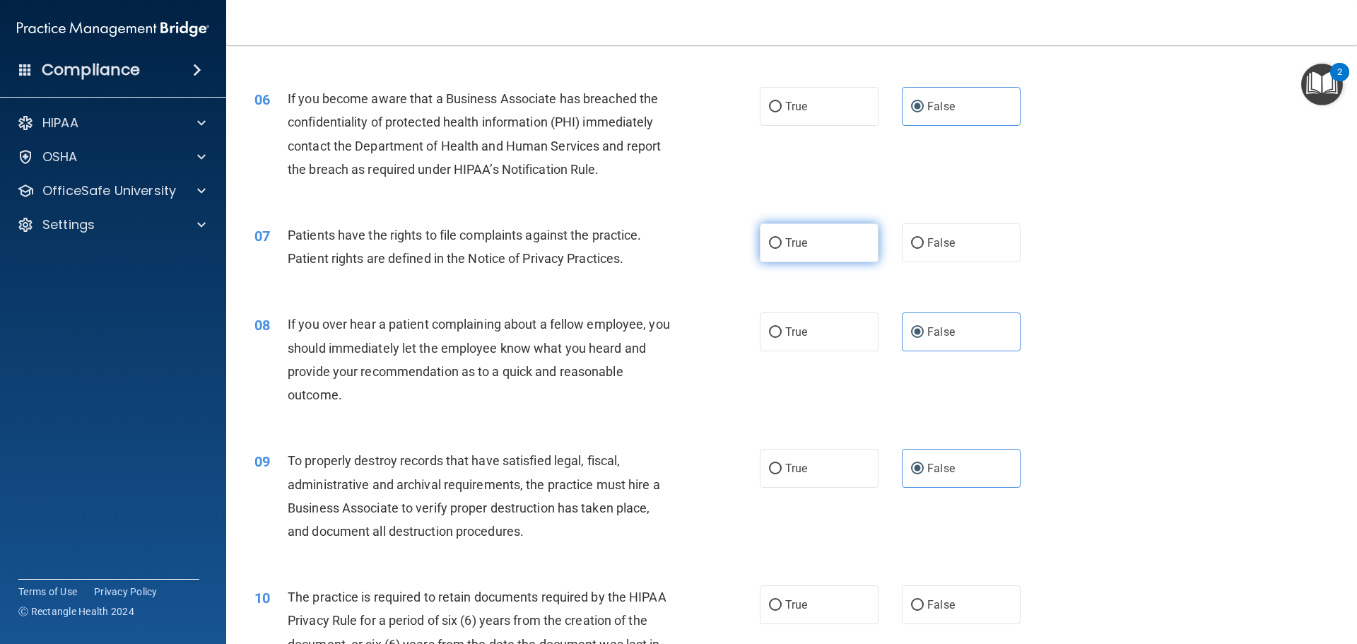
click at [807, 252] on label "True" at bounding box center [819, 242] width 119 height 39
click at [782, 249] on input "True" at bounding box center [775, 243] width 13 height 11
radio input "true"
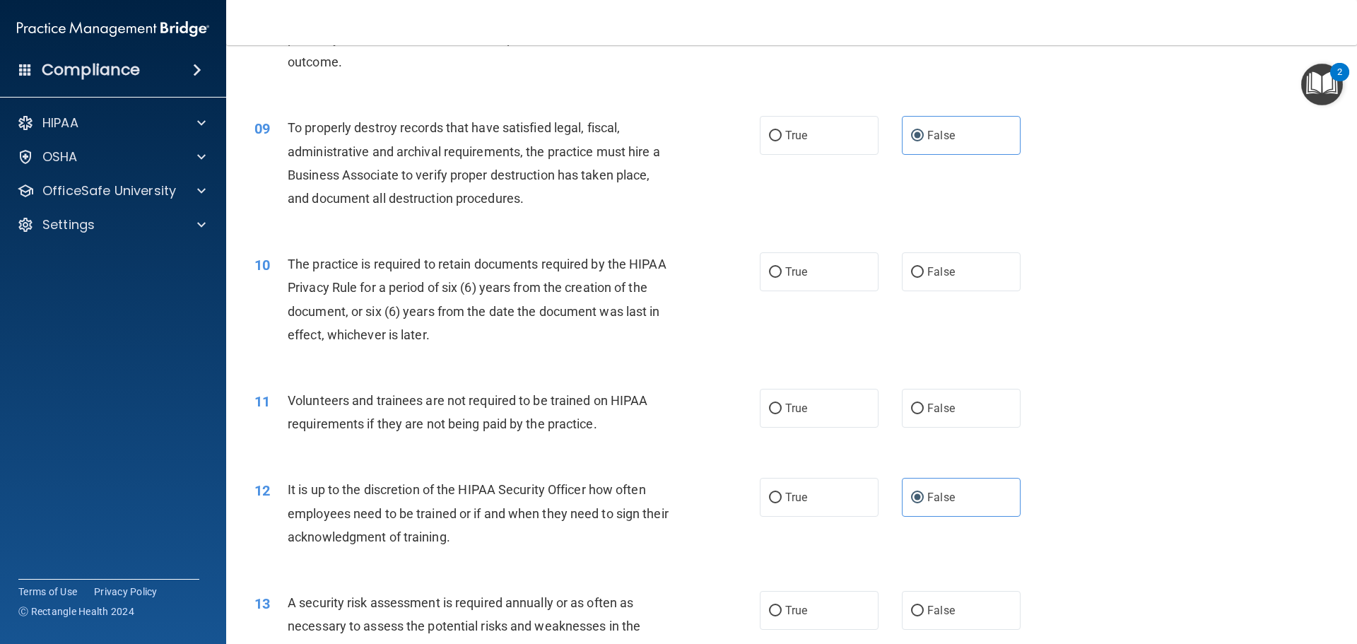
scroll to position [1060, 0]
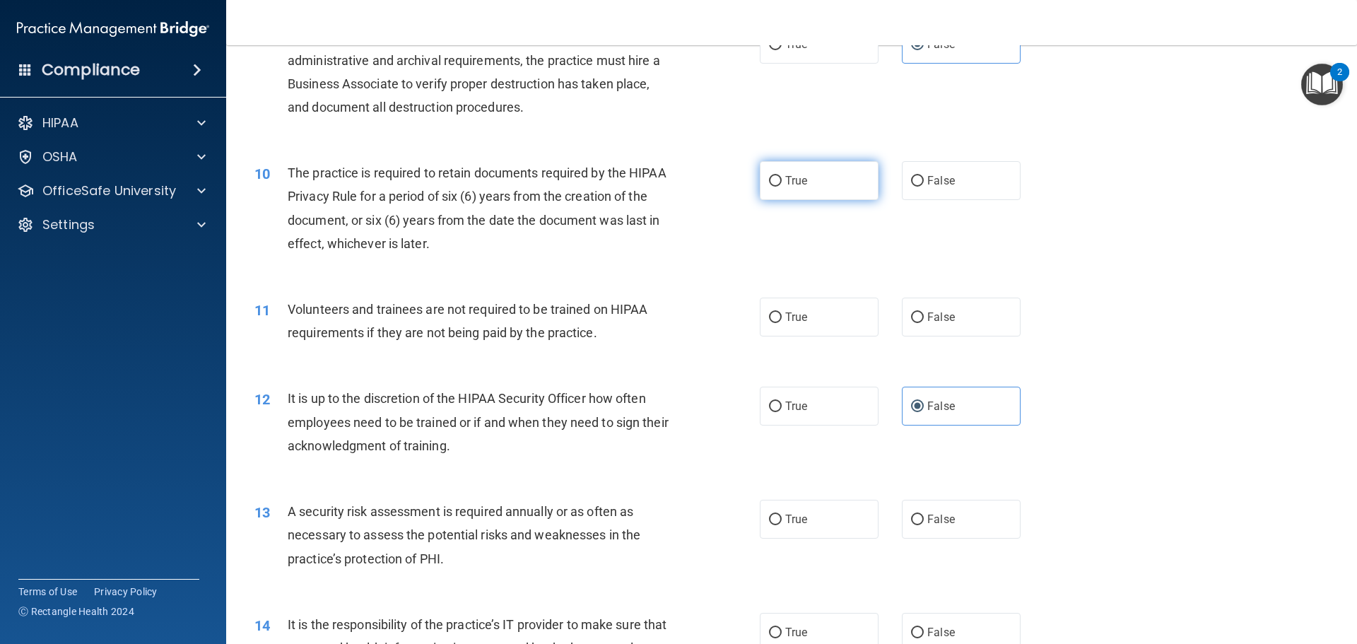
click at [791, 194] on label "True" at bounding box center [819, 180] width 119 height 39
click at [782, 187] on input "True" at bounding box center [775, 181] width 13 height 11
radio input "true"
click at [819, 315] on label "True" at bounding box center [819, 317] width 119 height 39
click at [782, 315] on input "True" at bounding box center [775, 317] width 13 height 11
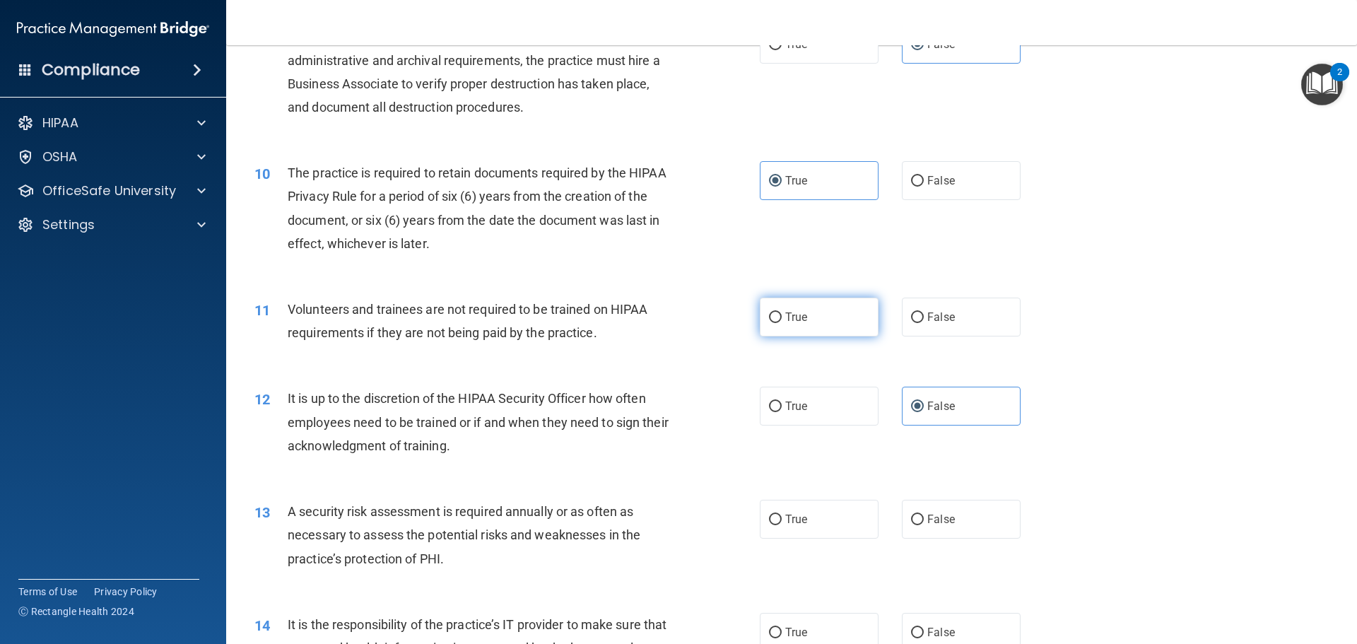
radio input "true"
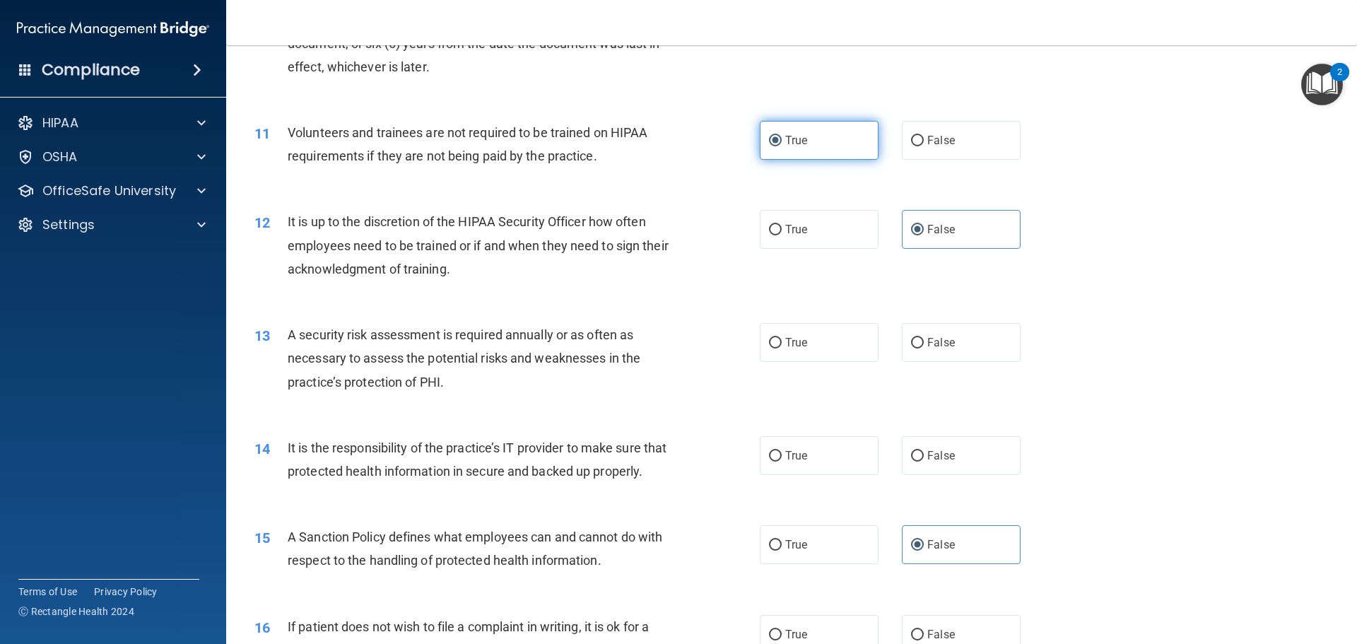
scroll to position [1343, 0]
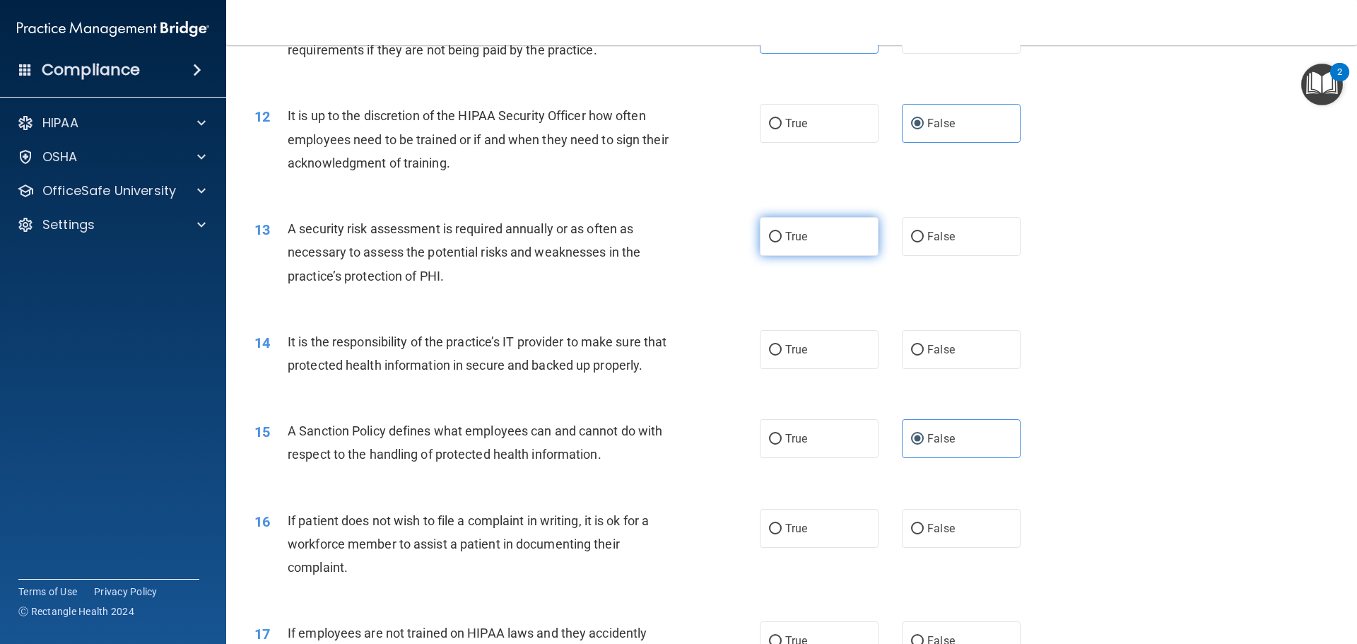
click at [827, 240] on label "True" at bounding box center [819, 236] width 119 height 39
click at [782, 240] on input "True" at bounding box center [775, 237] width 13 height 11
radio input "true"
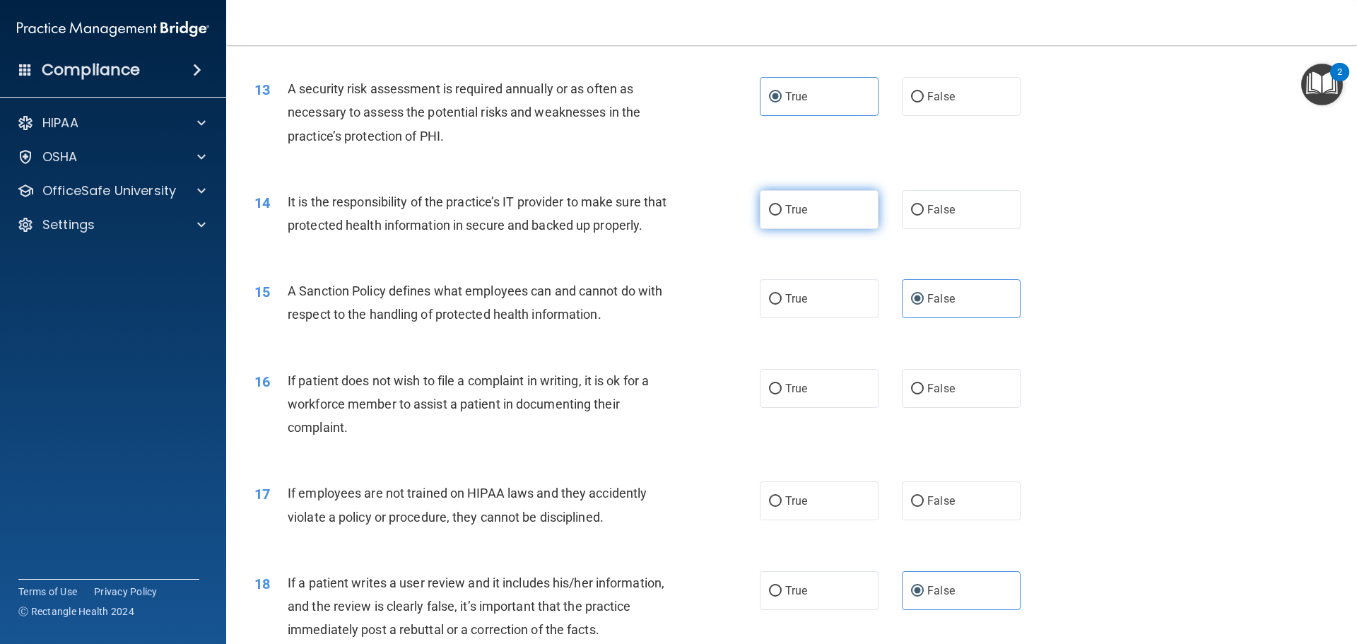
scroll to position [1484, 0]
click at [844, 214] on label "True" at bounding box center [819, 208] width 119 height 39
click at [782, 214] on input "True" at bounding box center [775, 209] width 13 height 11
radio input "true"
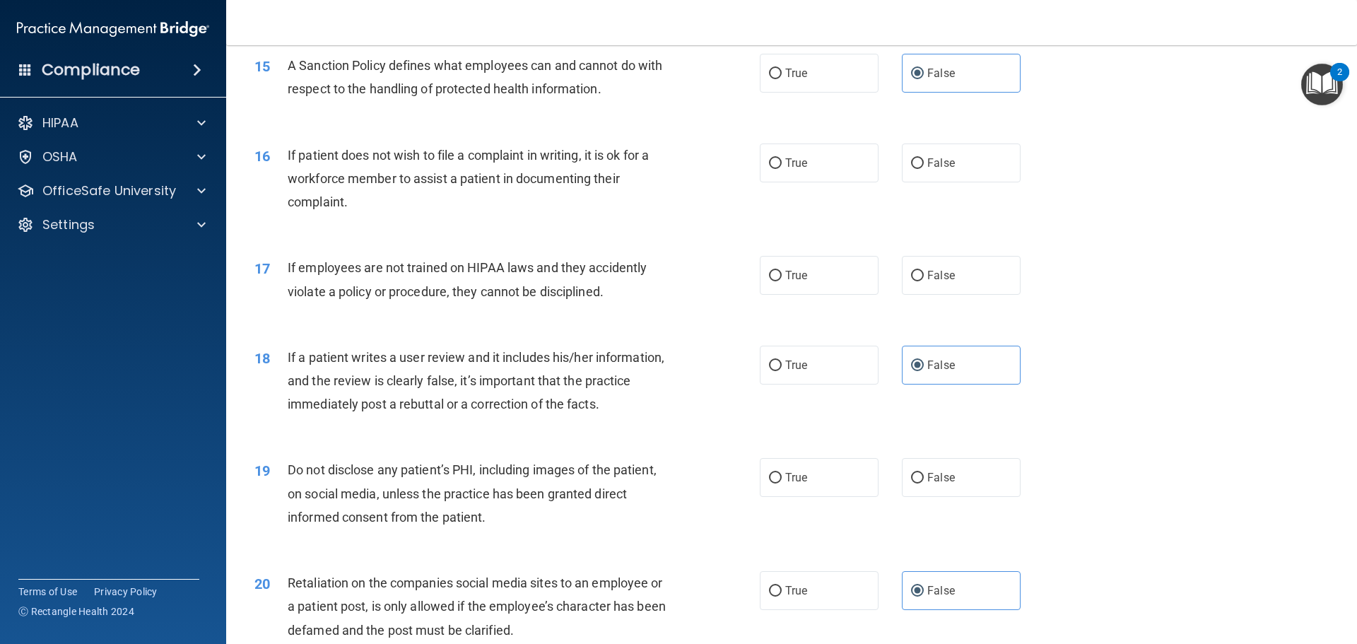
scroll to position [1767, 0]
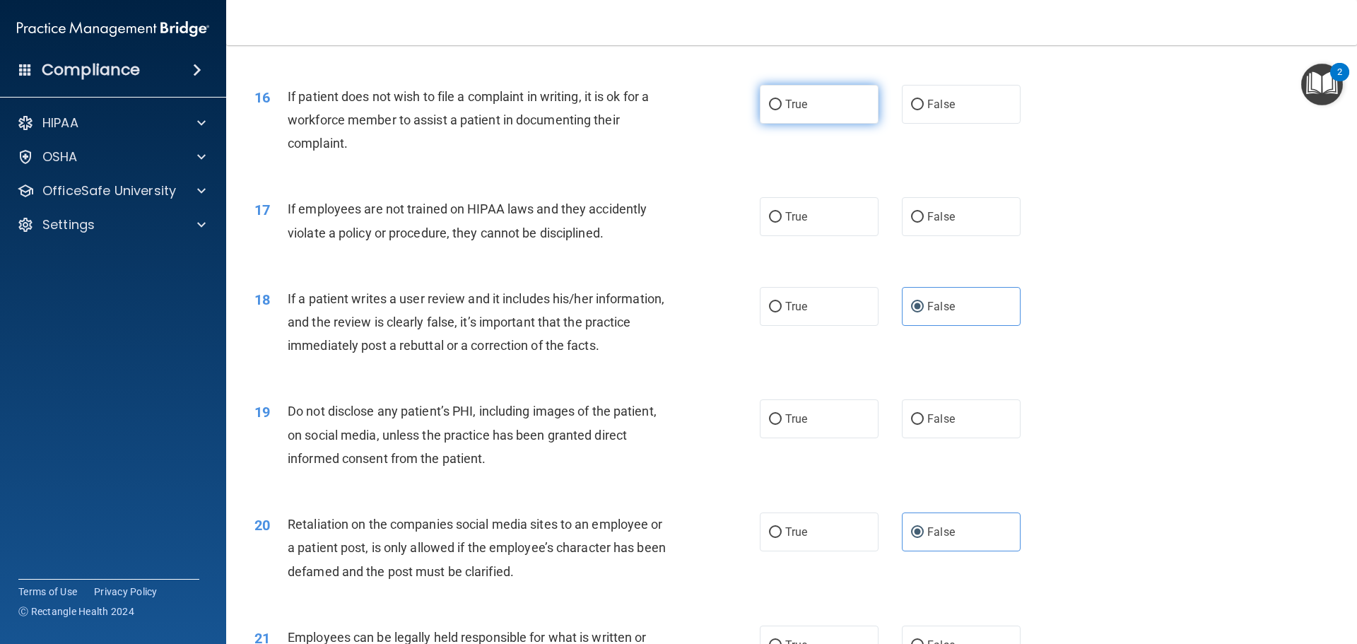
click at [831, 122] on label "True" at bounding box center [819, 104] width 119 height 39
click at [782, 110] on input "True" at bounding box center [775, 105] width 13 height 11
radio input "true"
click at [918, 236] on label "False" at bounding box center [961, 216] width 119 height 39
click at [918, 223] on input "False" at bounding box center [917, 217] width 13 height 11
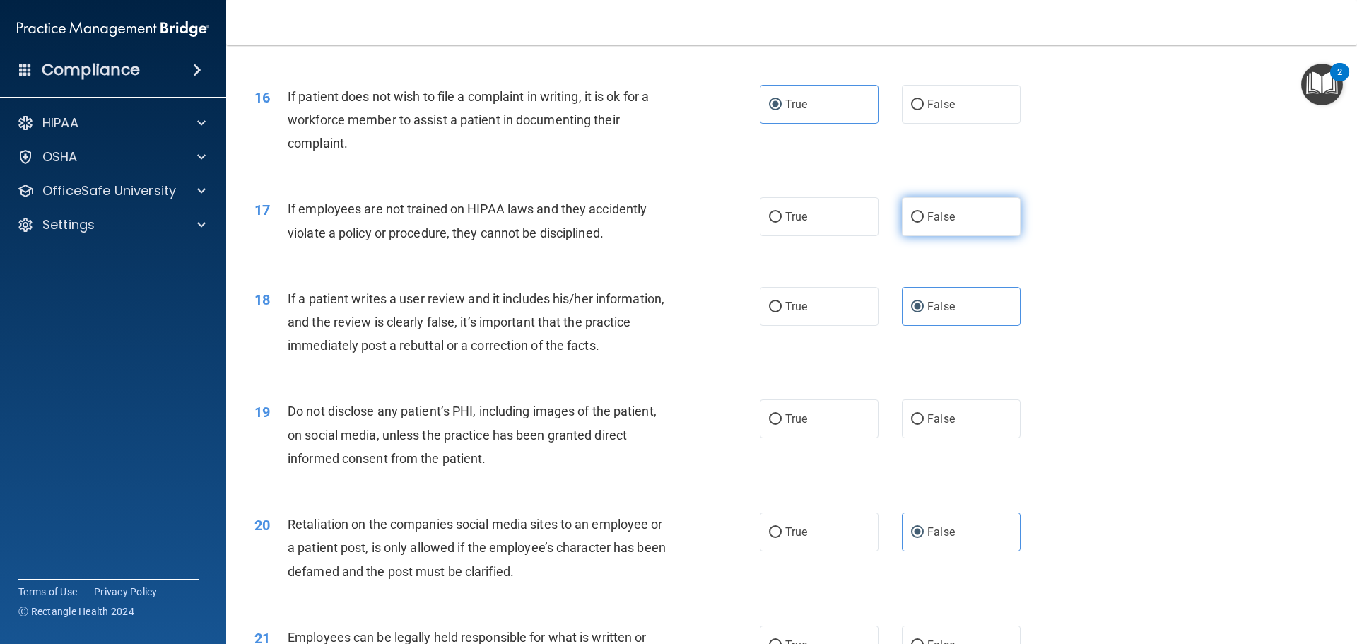
radio input "true"
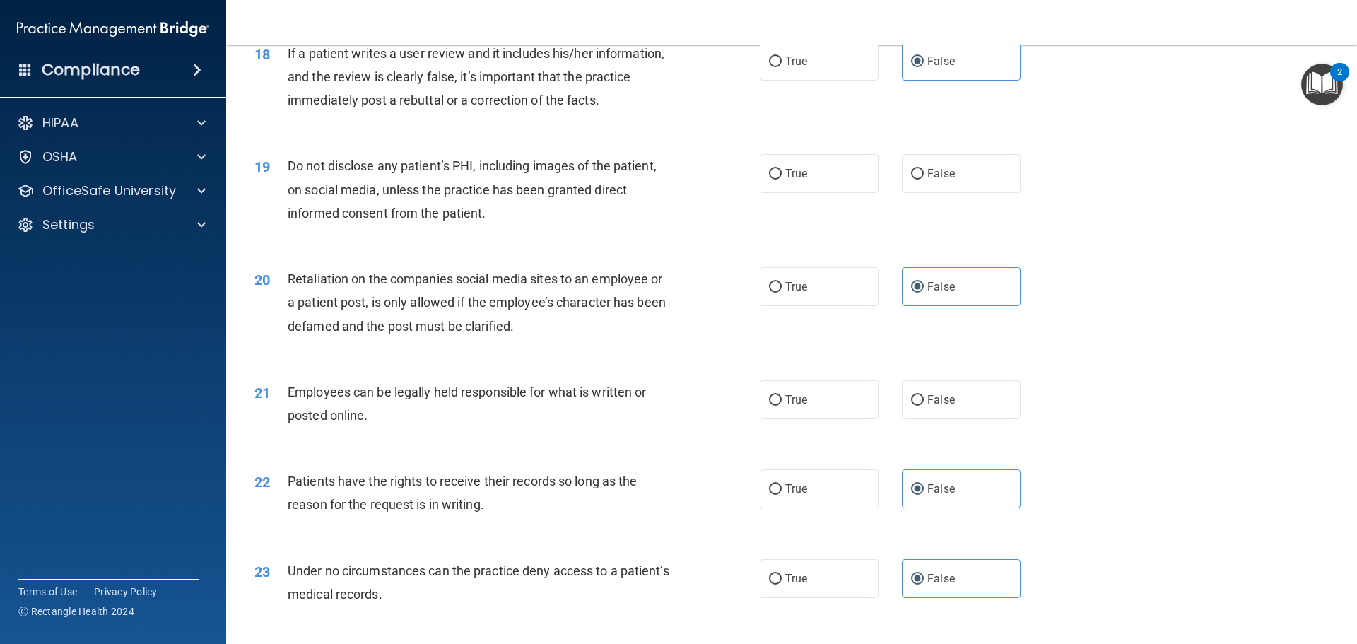
scroll to position [2050, 0]
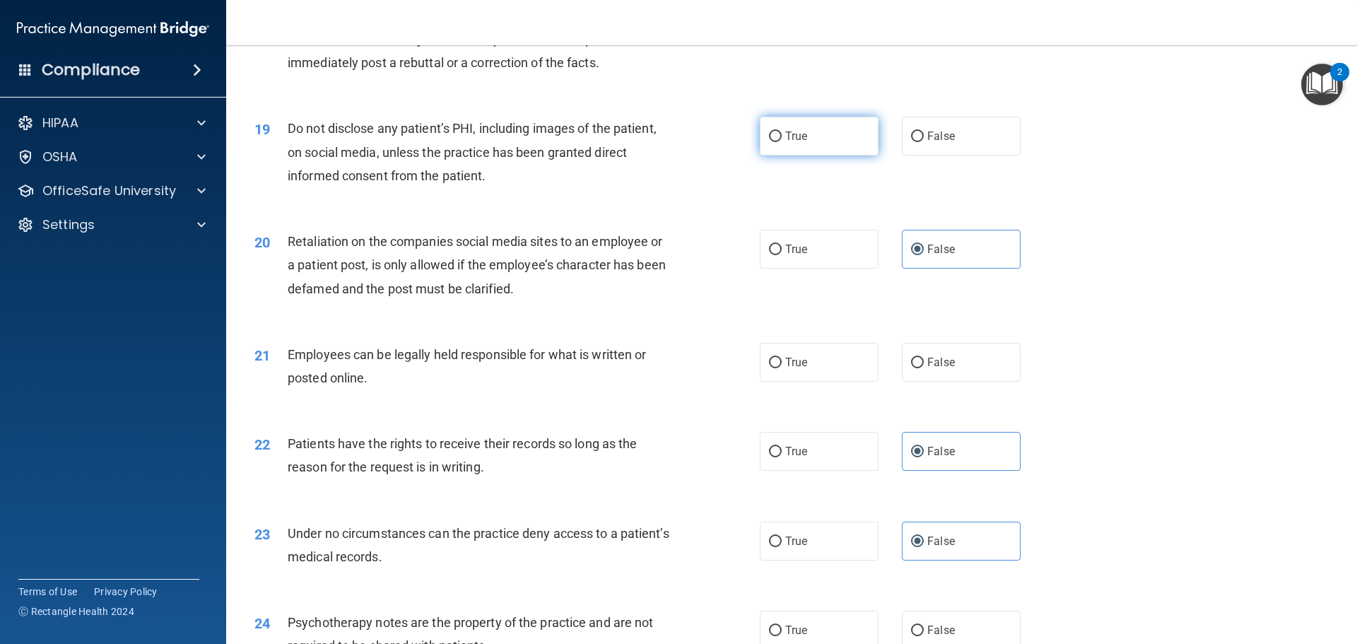
click at [818, 156] on label "True" at bounding box center [819, 136] width 119 height 39
click at [782, 142] on input "True" at bounding box center [775, 136] width 13 height 11
radio input "true"
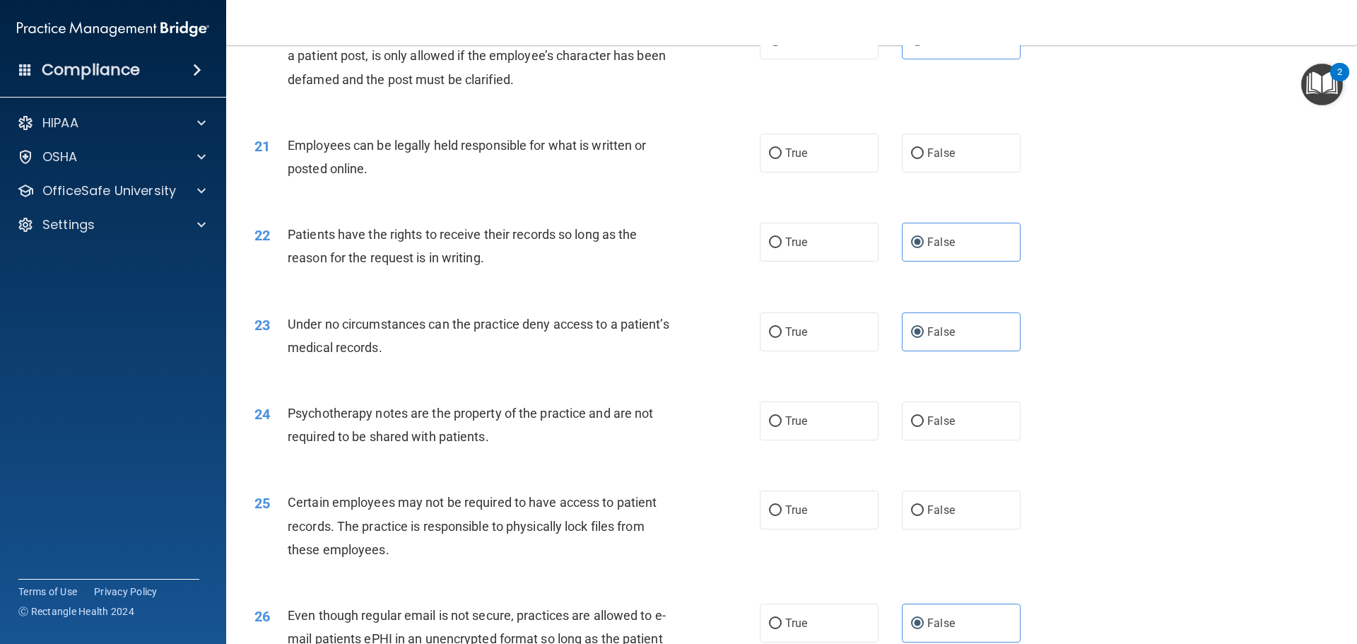
scroll to position [2262, 0]
click at [832, 170] on label "True" at bounding box center [819, 150] width 119 height 39
click at [782, 156] on input "True" at bounding box center [775, 151] width 13 height 11
radio input "true"
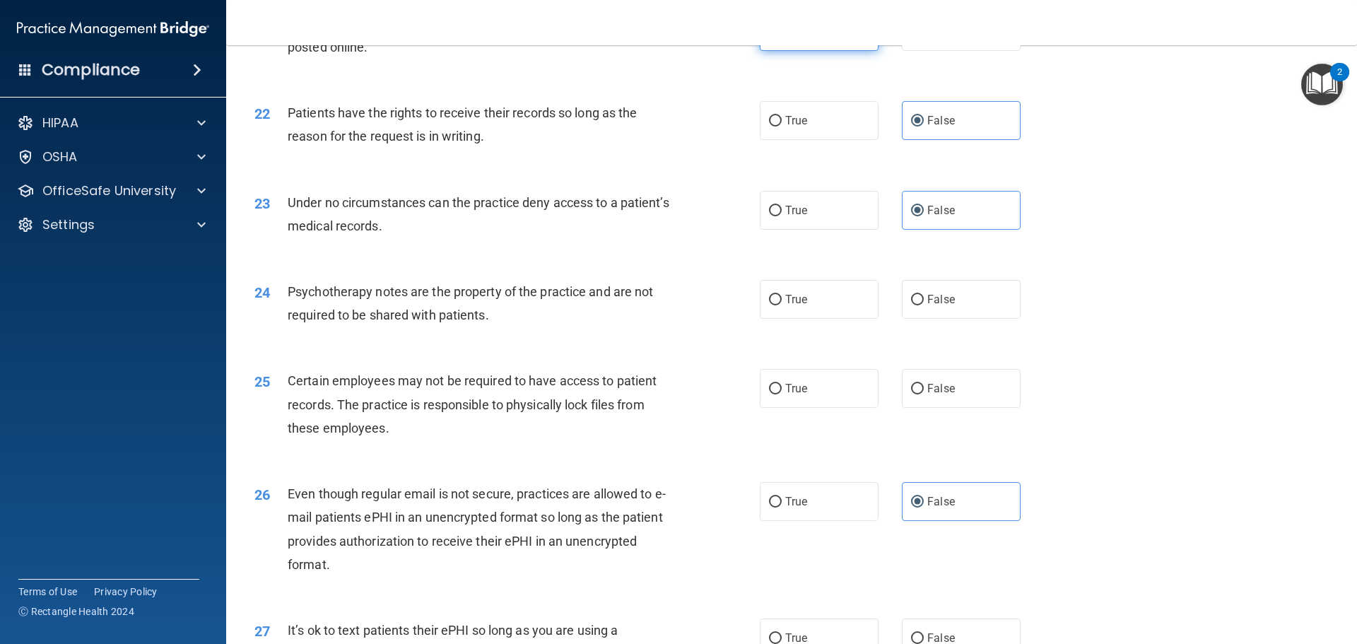
scroll to position [2474, 0]
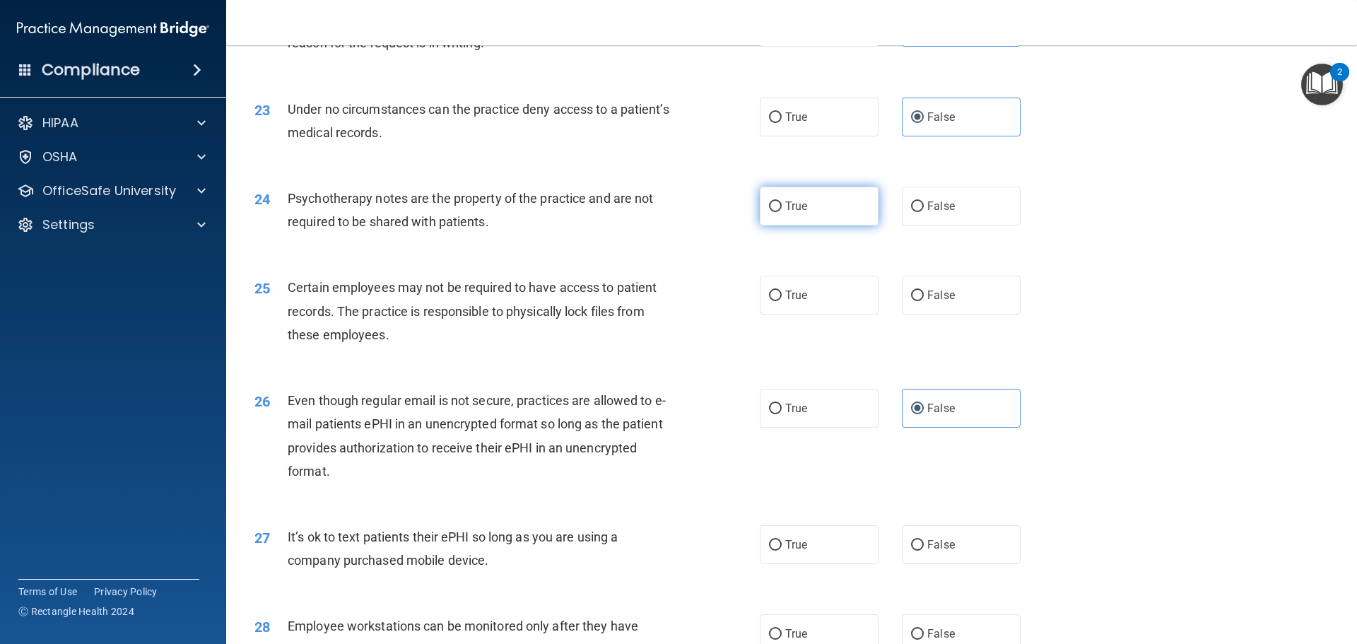
click at [838, 226] on label "True" at bounding box center [819, 206] width 119 height 39
click at [782, 212] on input "True" at bounding box center [775, 206] width 13 height 11
radio input "true"
click at [841, 307] on label "True" at bounding box center [819, 295] width 119 height 39
click at [782, 301] on input "True" at bounding box center [775, 296] width 13 height 11
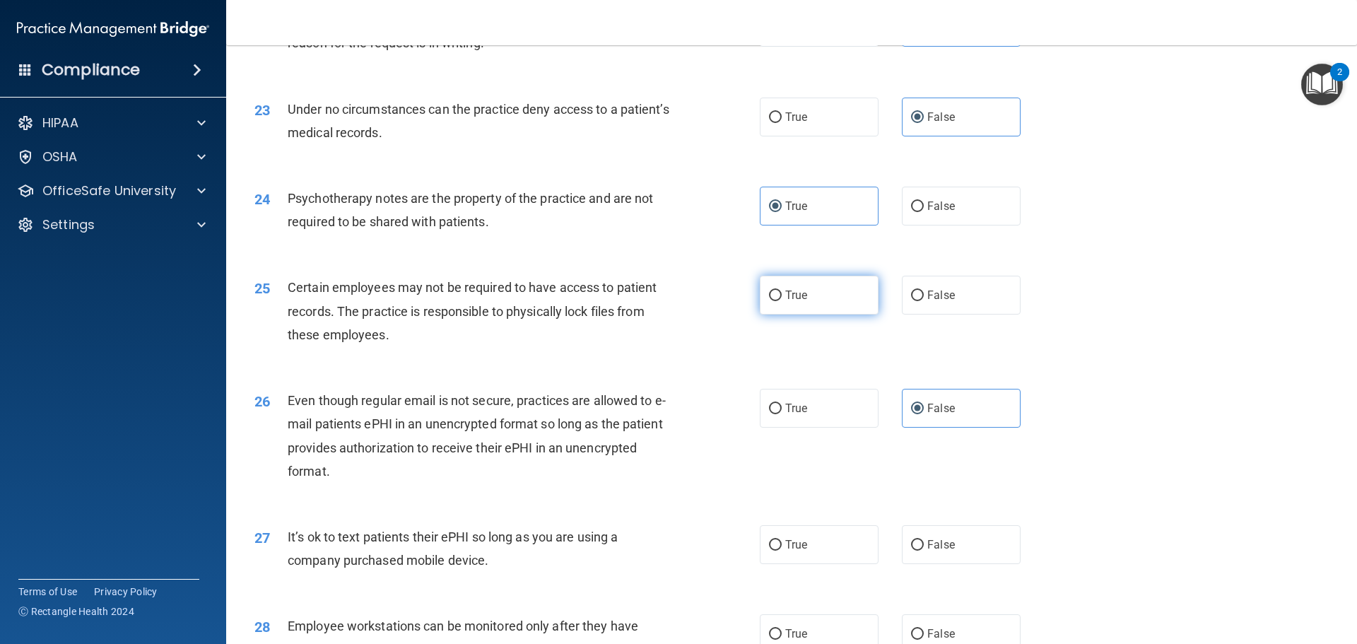
radio input "true"
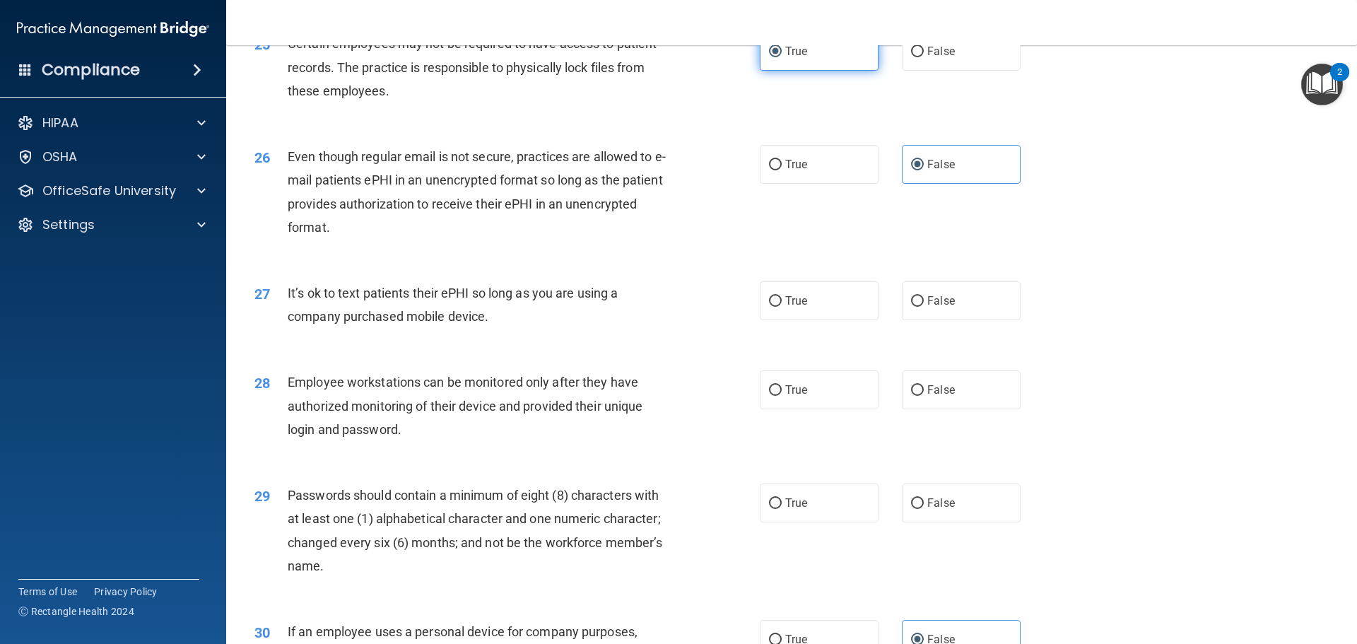
scroll to position [2828, 0]
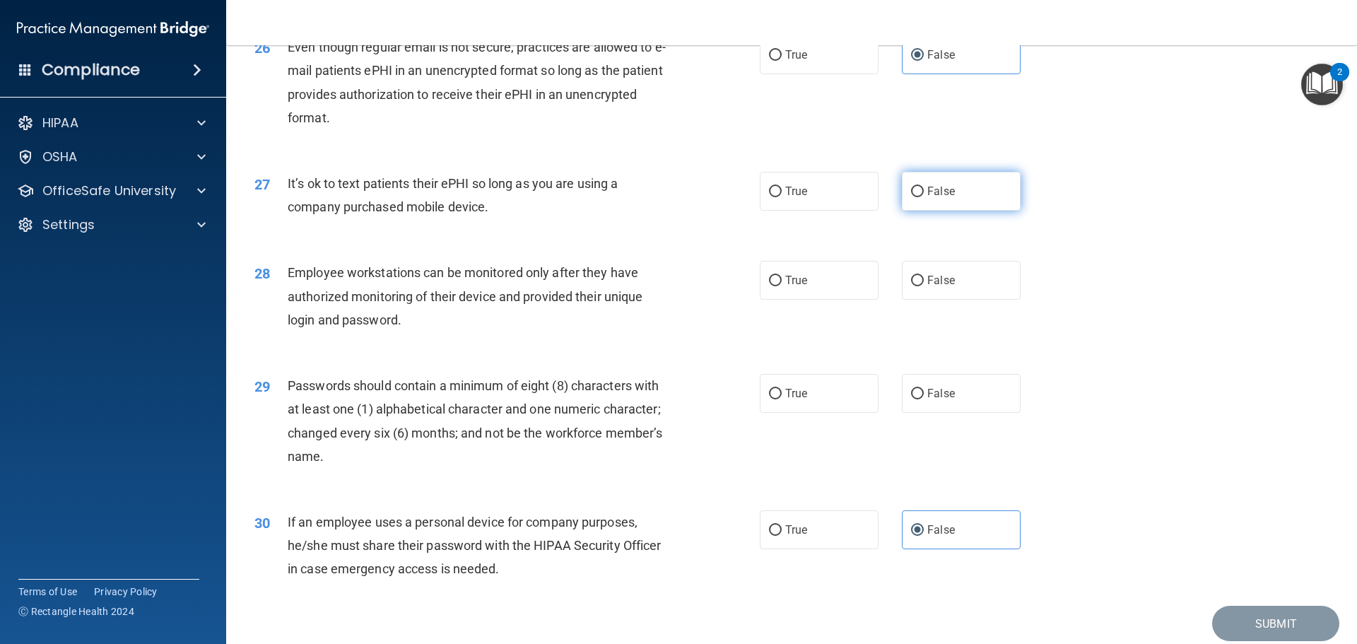
click at [946, 202] on label "False" at bounding box center [961, 191] width 119 height 39
click at [924, 197] on input "False" at bounding box center [917, 192] width 13 height 11
radio input "true"
click at [918, 300] on label "False" at bounding box center [961, 280] width 119 height 39
click at [918, 286] on input "False" at bounding box center [917, 281] width 13 height 11
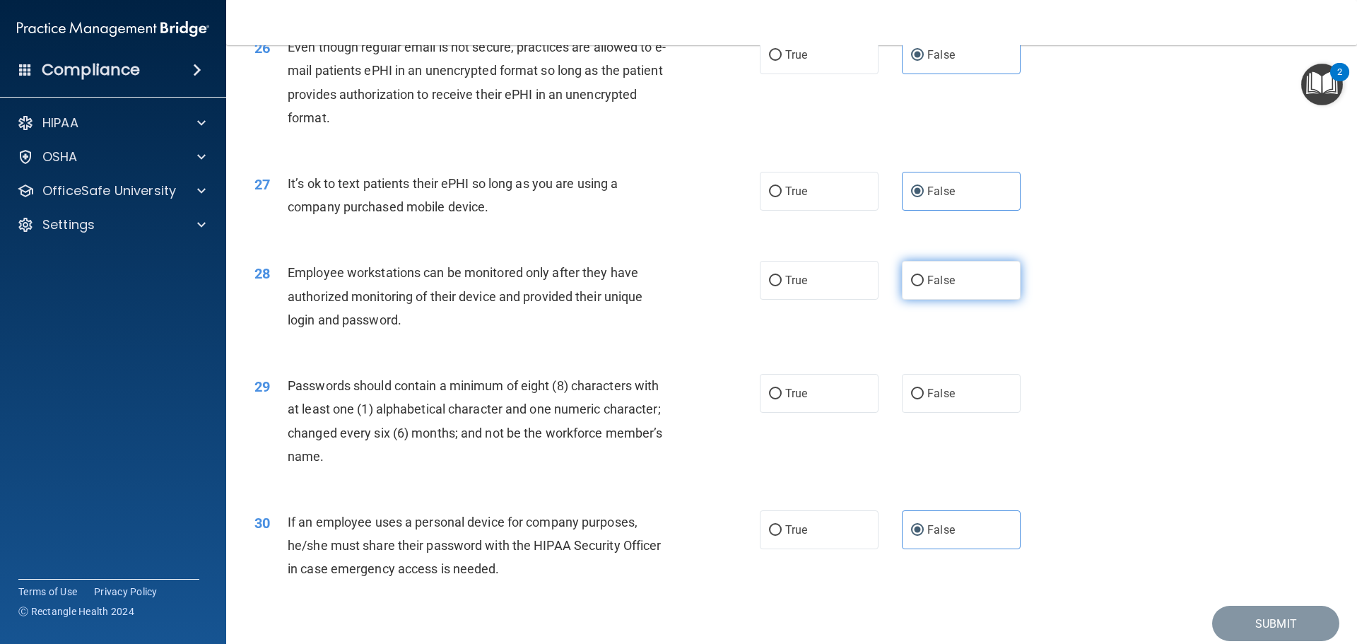
radio input "true"
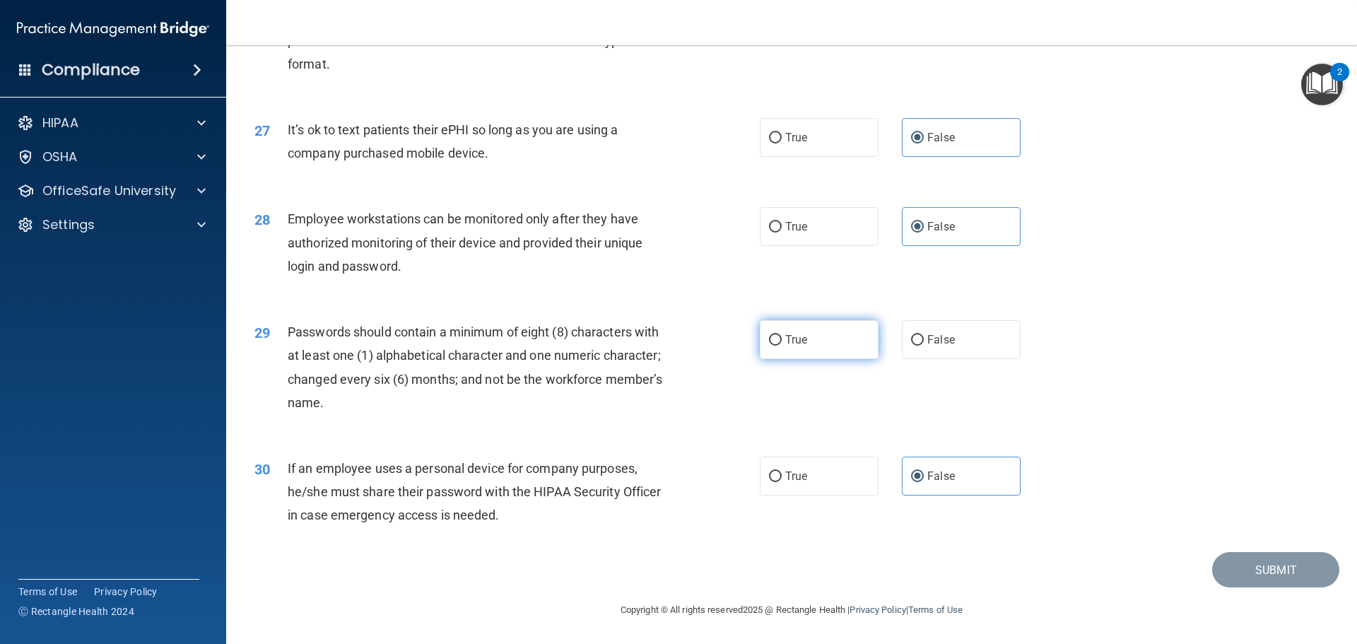
scroll to position [2905, 0]
click at [785, 344] on span "True" at bounding box center [796, 339] width 22 height 13
click at [782, 344] on input "True" at bounding box center [775, 340] width 13 height 11
radio input "true"
click at [1257, 571] on button "Submit" at bounding box center [1275, 570] width 127 height 36
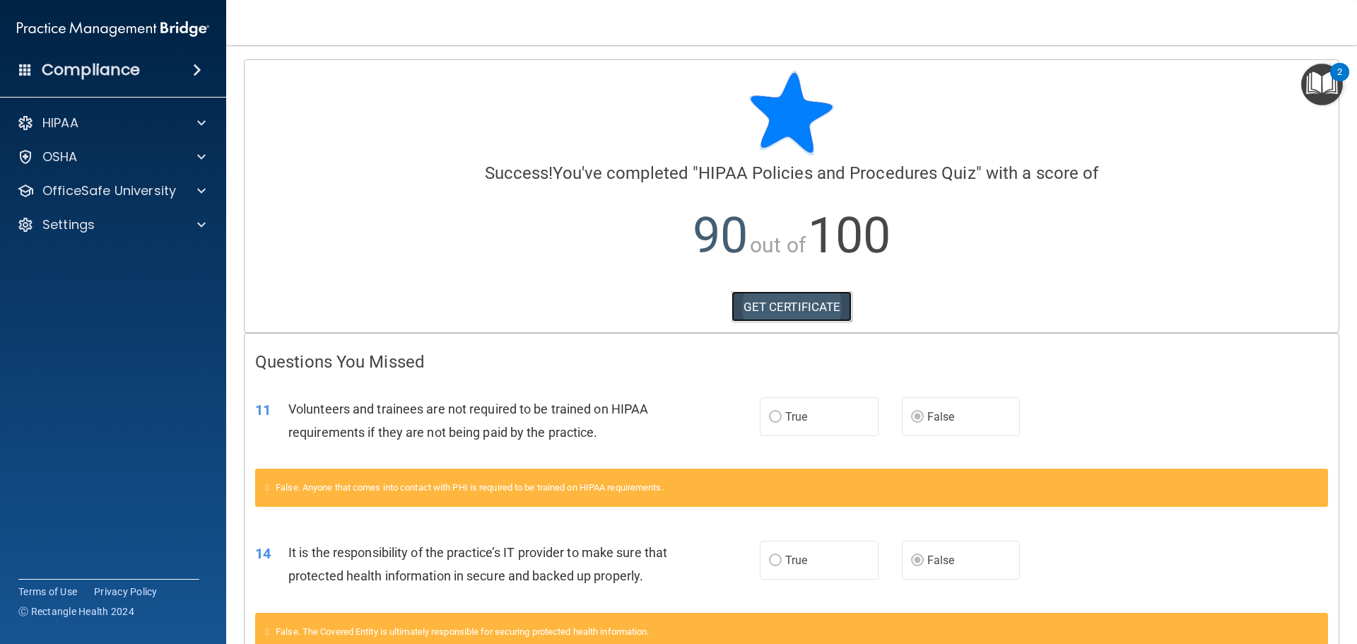
click at [819, 299] on link "GET CERTIFICATE" at bounding box center [792, 306] width 121 height 31
click at [149, 187] on p "OfficeSafe University" at bounding box center [109, 190] width 134 height 17
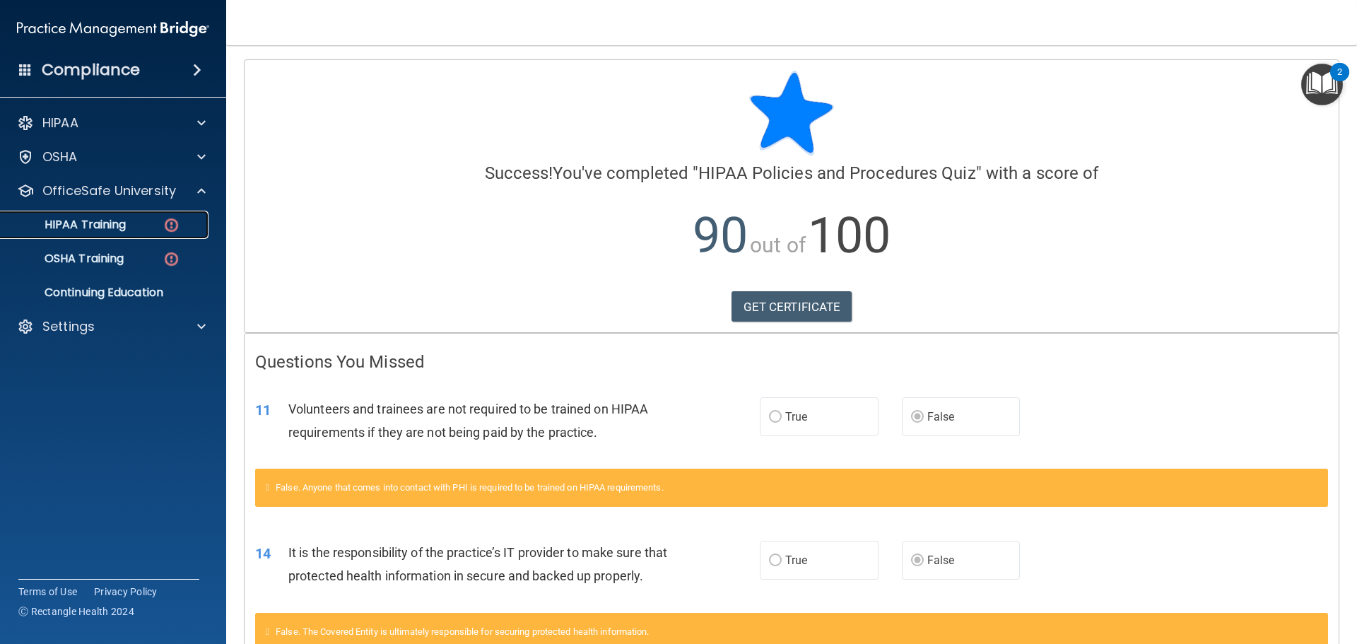
click at [168, 222] on img at bounding box center [172, 225] width 18 height 18
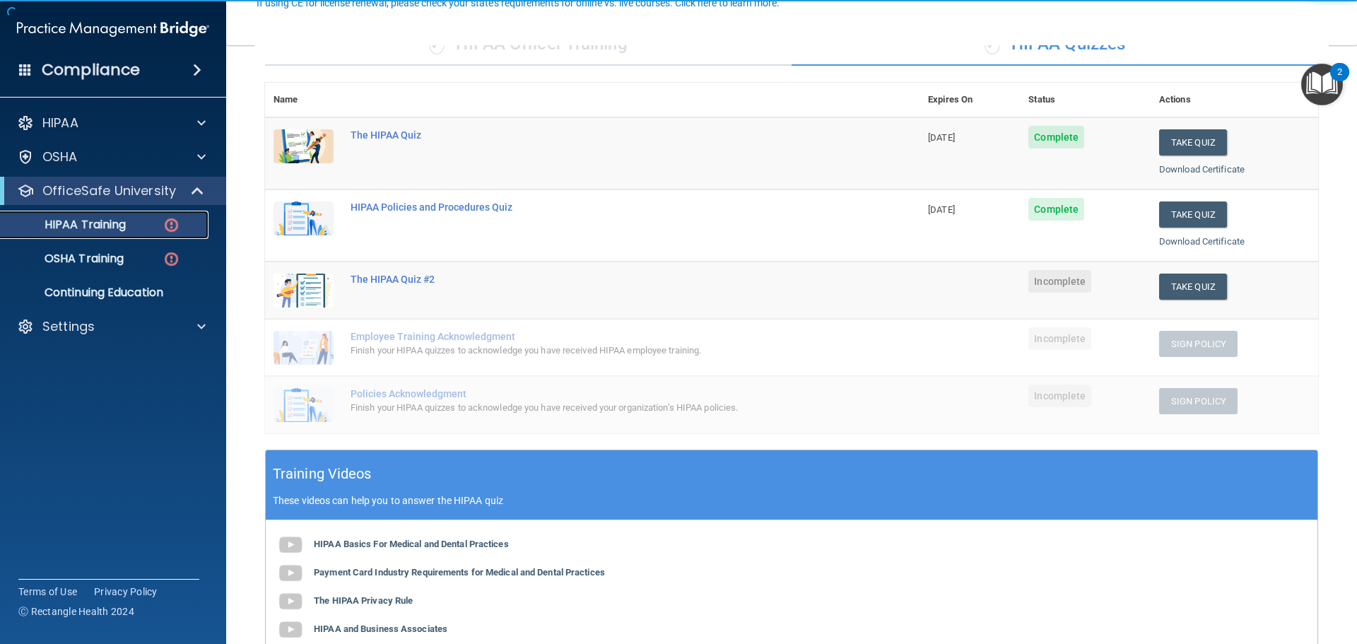
scroll to position [141, 0]
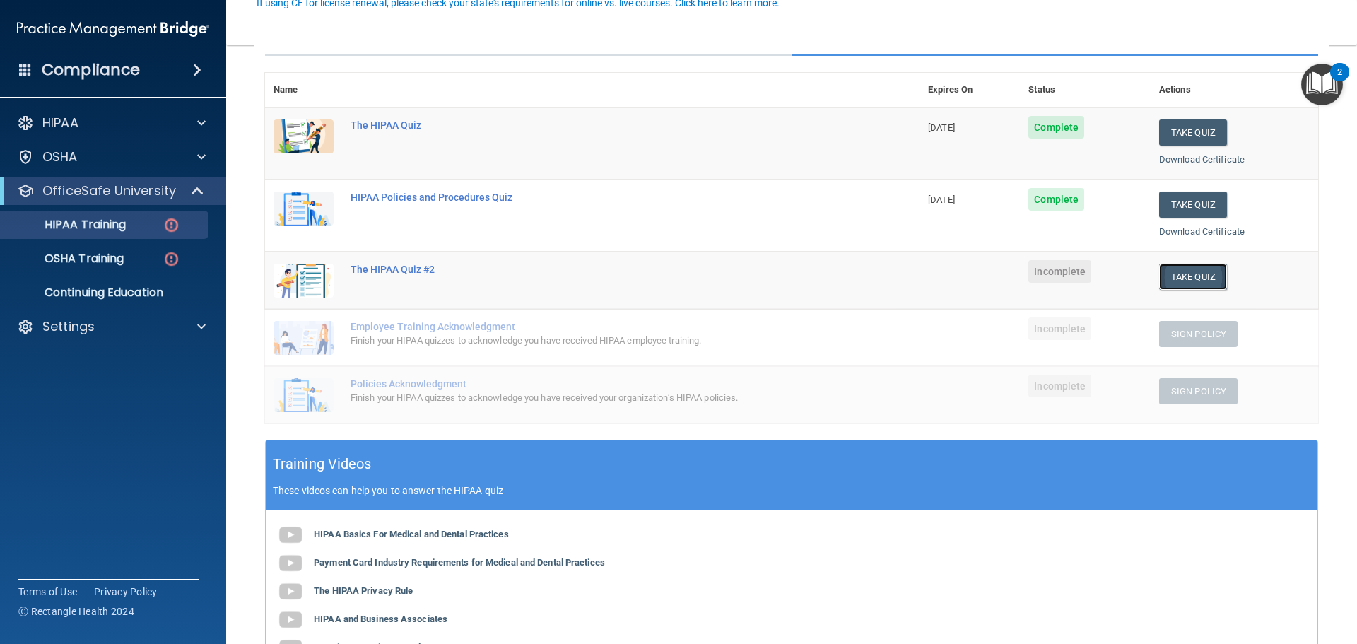
click at [1199, 276] on button "Take Quiz" at bounding box center [1193, 277] width 68 height 26
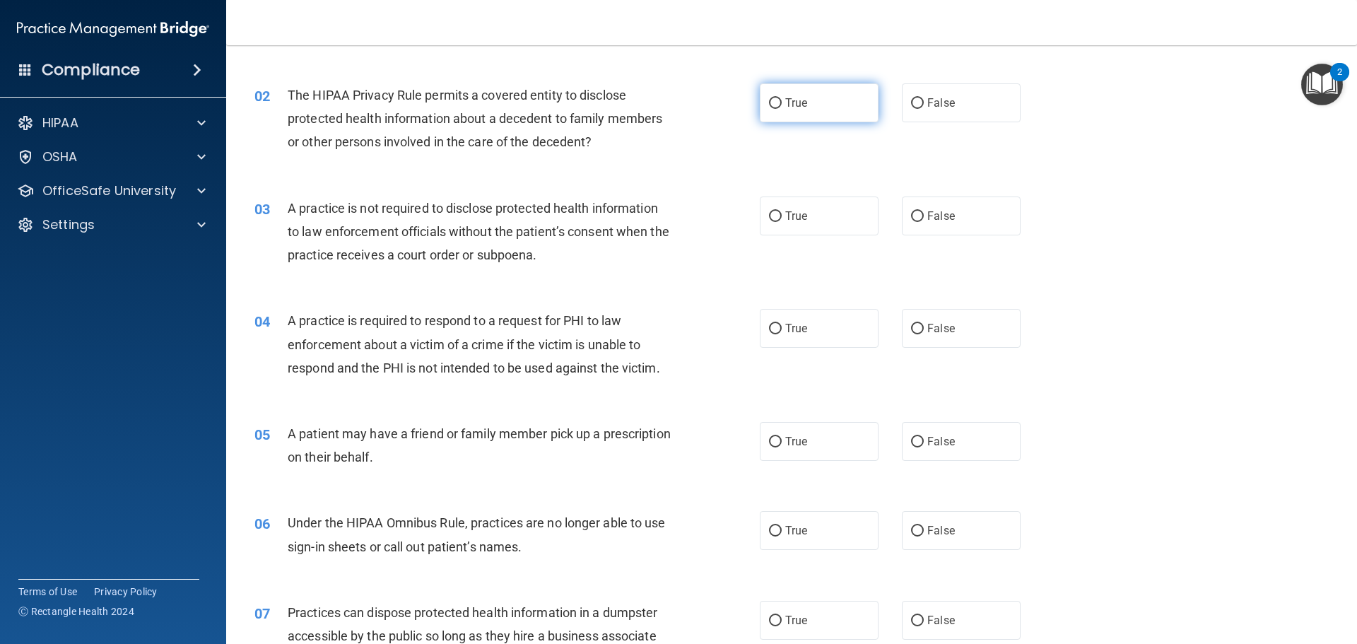
click at [844, 95] on label "True" at bounding box center [819, 102] width 119 height 39
click at [782, 98] on input "True" at bounding box center [775, 103] width 13 height 11
radio input "true"
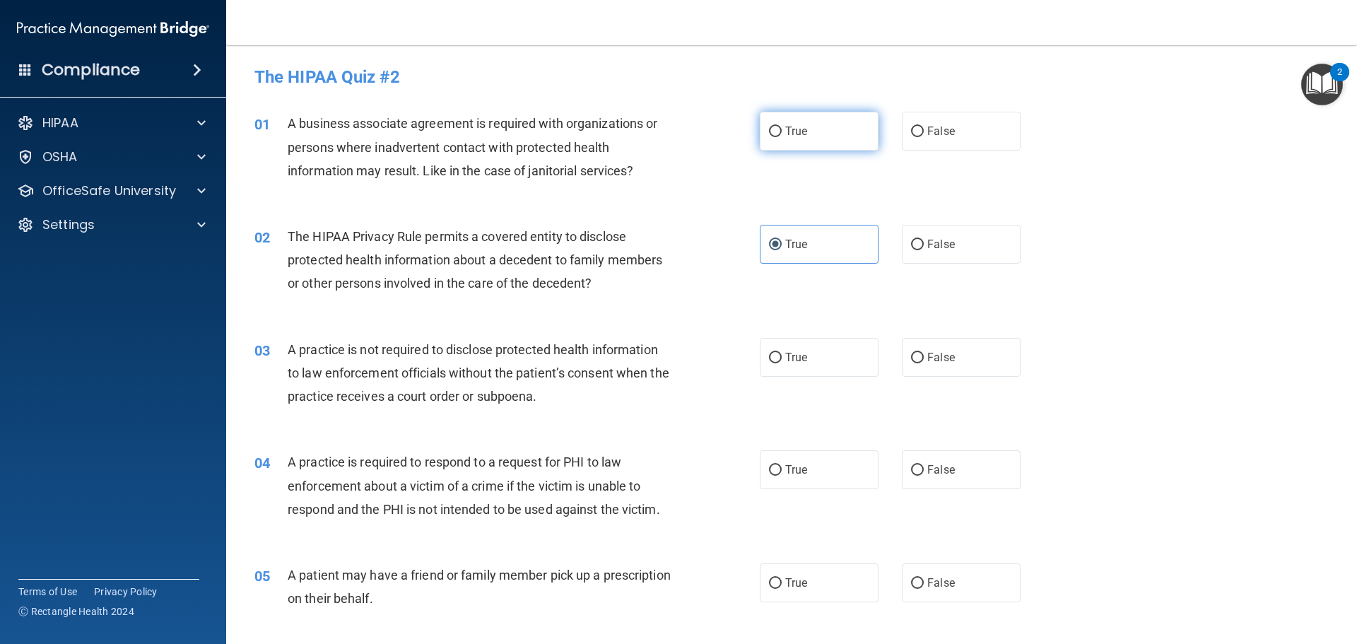
click at [807, 122] on label "True" at bounding box center [819, 131] width 119 height 39
click at [782, 127] on input "True" at bounding box center [775, 132] width 13 height 11
radio input "true"
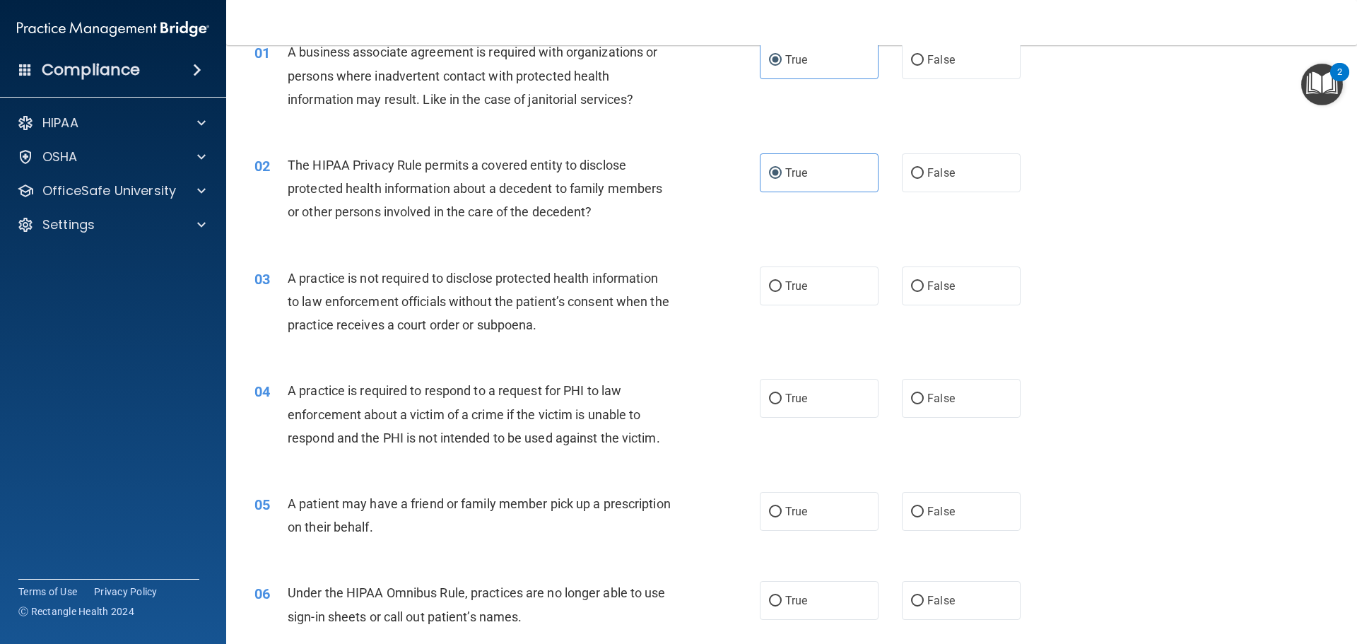
scroll to position [141, 0]
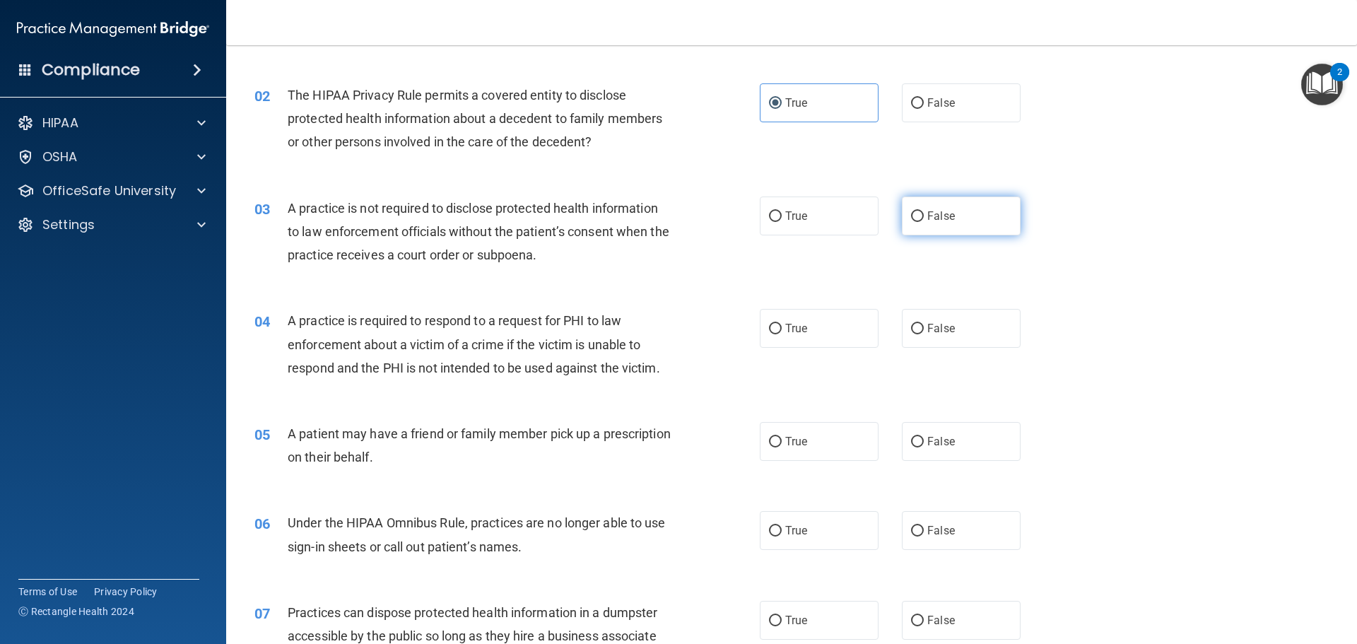
click at [939, 221] on span "False" at bounding box center [941, 215] width 28 height 13
click at [924, 221] on input "False" at bounding box center [917, 216] width 13 height 11
radio input "true"
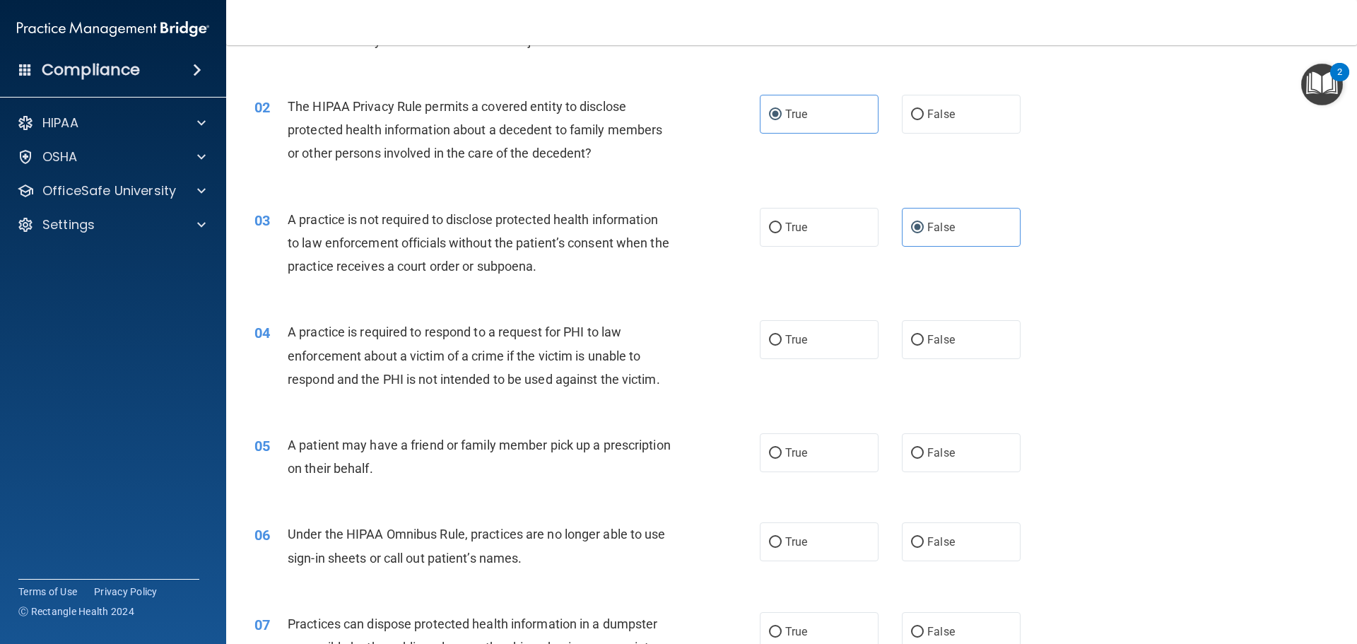
scroll to position [283, 0]
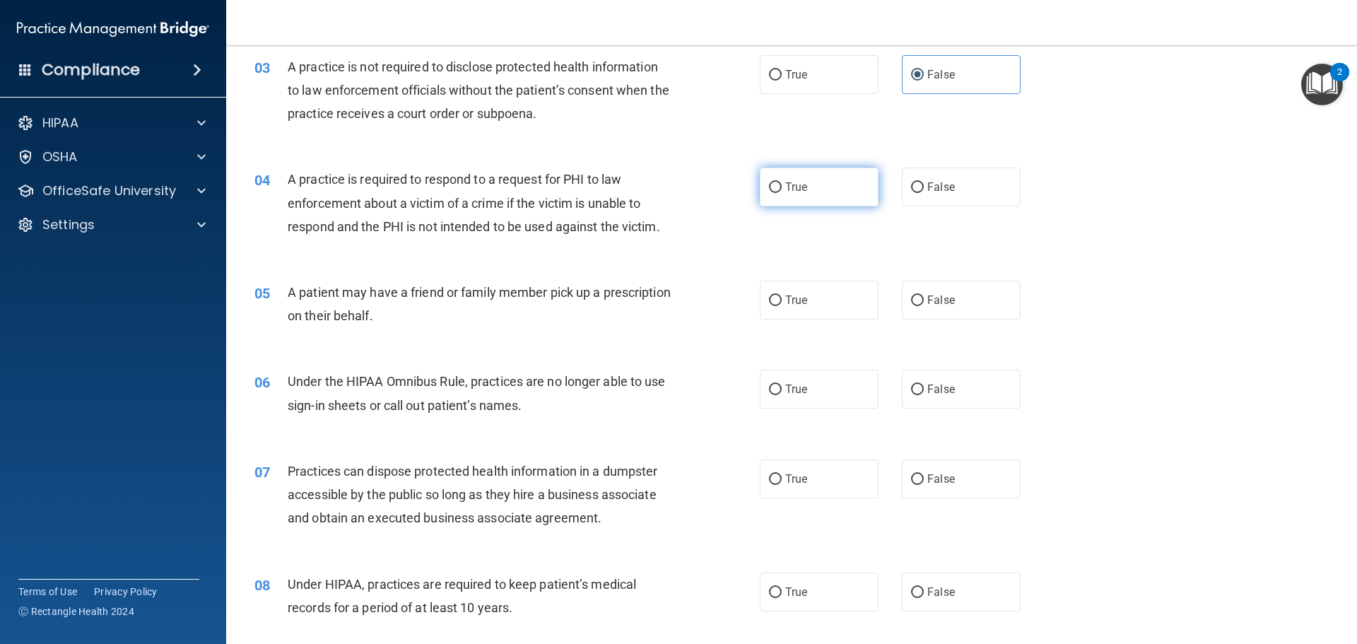
click at [785, 190] on span "True" at bounding box center [796, 186] width 22 height 13
click at [780, 190] on input "True" at bounding box center [775, 187] width 13 height 11
radio input "true"
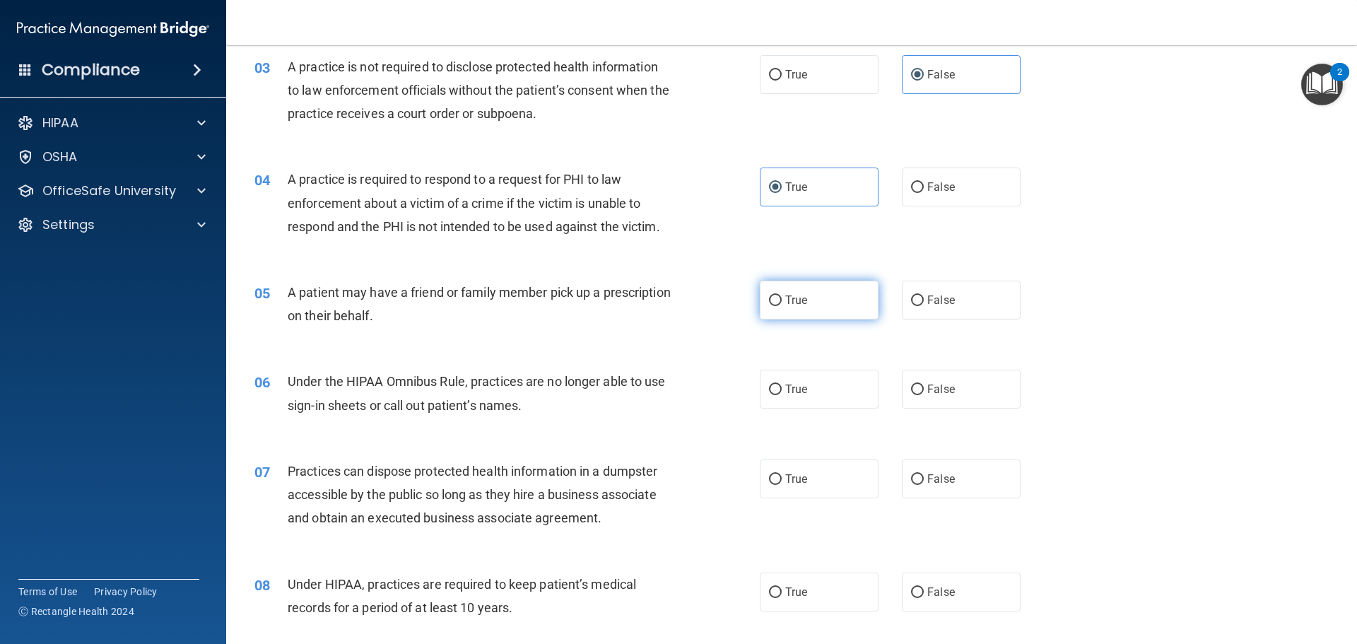
click at [787, 288] on label "True" at bounding box center [819, 300] width 119 height 39
click at [782, 295] on input "True" at bounding box center [775, 300] width 13 height 11
radio input "true"
click at [792, 408] on label "True" at bounding box center [819, 389] width 119 height 39
click at [782, 395] on input "True" at bounding box center [775, 390] width 13 height 11
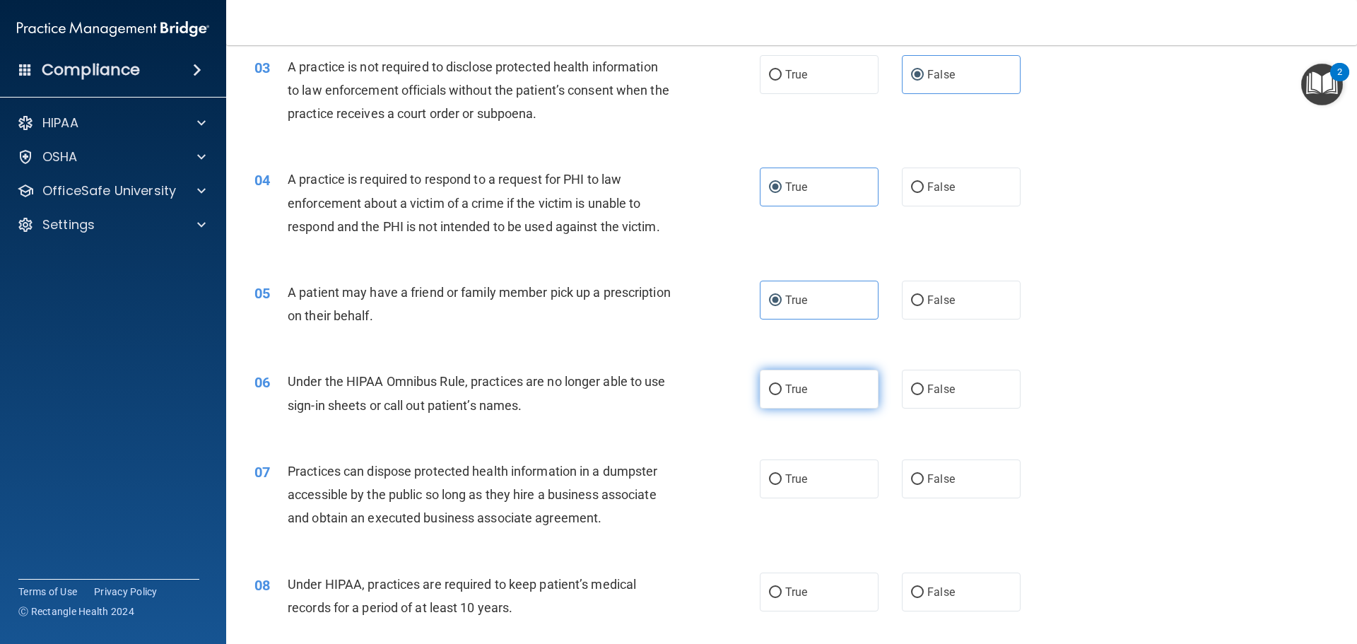
radio input "true"
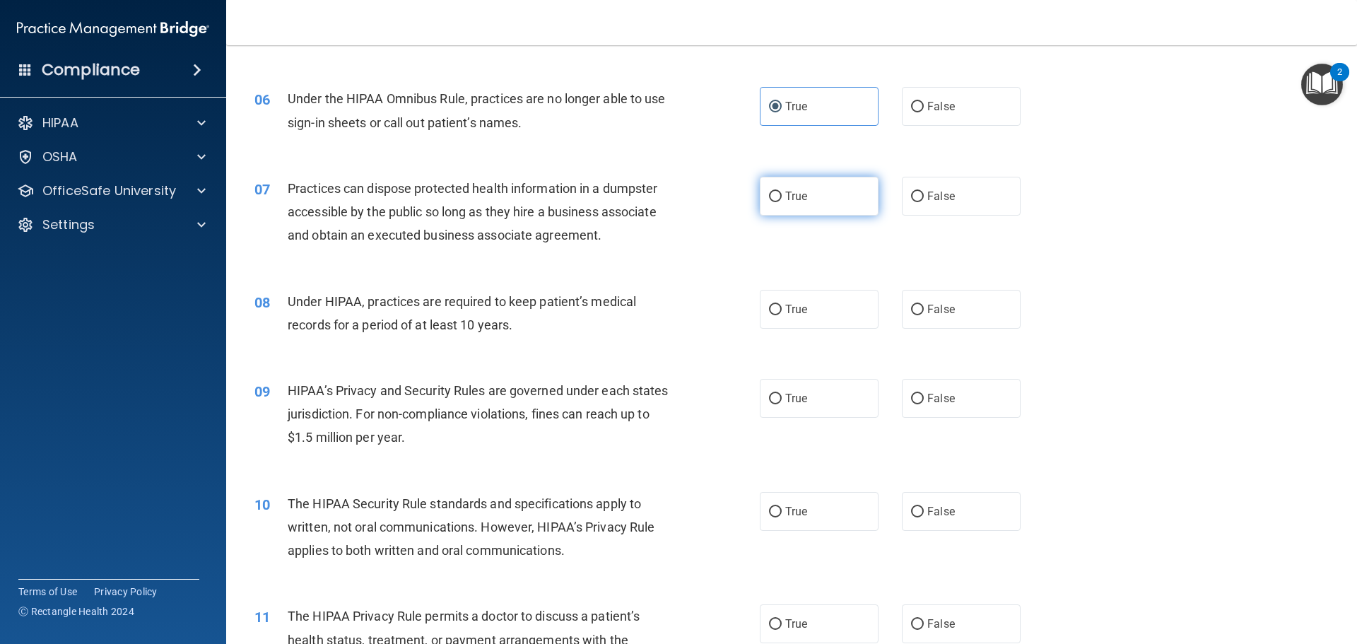
click at [804, 204] on label "True" at bounding box center [819, 196] width 119 height 39
click at [782, 202] on input "True" at bounding box center [775, 197] width 13 height 11
radio input "true"
click at [805, 312] on label "True" at bounding box center [819, 309] width 119 height 39
click at [782, 312] on input "True" at bounding box center [775, 310] width 13 height 11
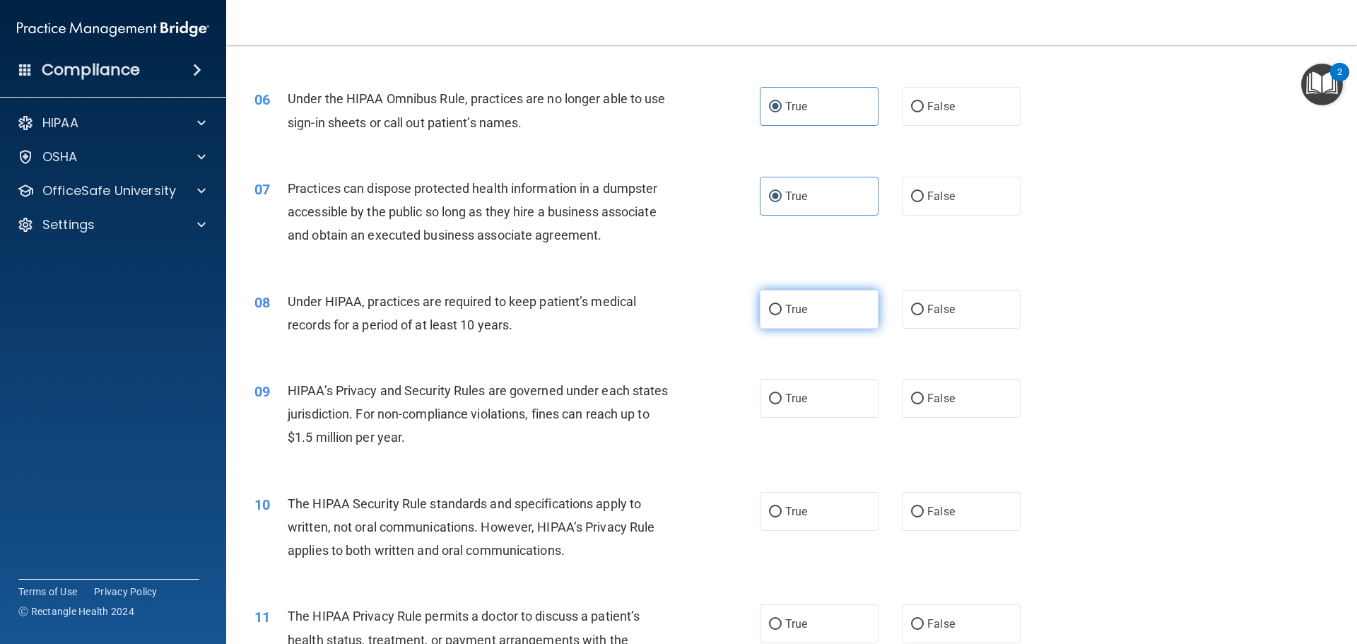
radio input "true"
click at [800, 392] on label "True" at bounding box center [819, 398] width 119 height 39
click at [782, 394] on input "True" at bounding box center [775, 399] width 13 height 11
radio input "true"
drag, startPoint x: 797, startPoint y: 515, endPoint x: 798, endPoint y: 484, distance: 31.1
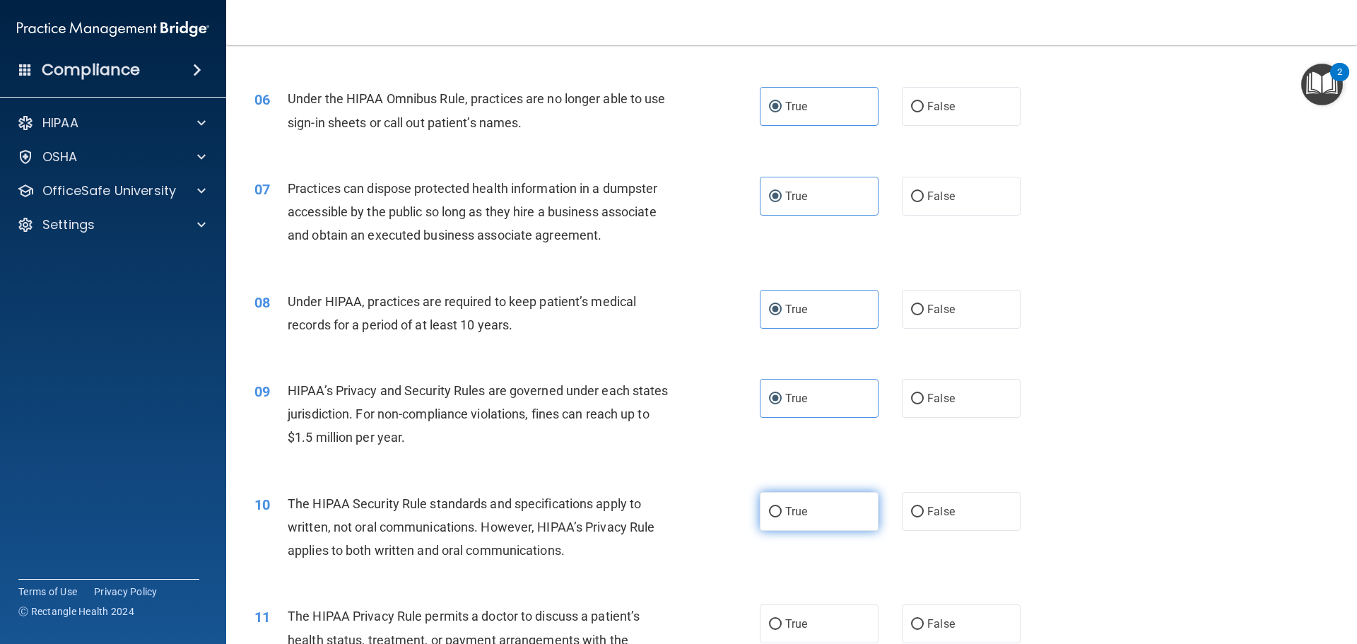
click at [797, 515] on span "True" at bounding box center [796, 511] width 22 height 13
click at [782, 515] on input "True" at bounding box center [775, 512] width 13 height 11
radio input "true"
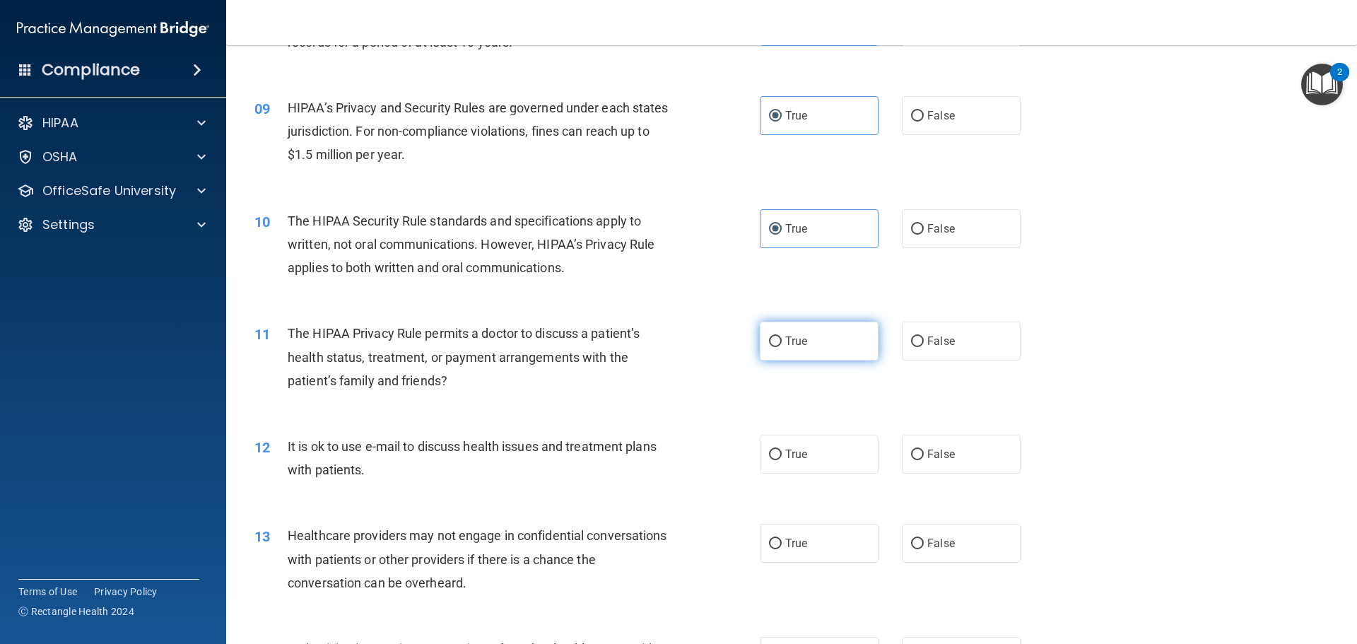
click at [802, 329] on label "True" at bounding box center [819, 341] width 119 height 39
click at [782, 336] on input "True" at bounding box center [775, 341] width 13 height 11
radio input "true"
click at [817, 454] on label "True" at bounding box center [819, 454] width 119 height 39
click at [782, 454] on input "True" at bounding box center [775, 455] width 13 height 11
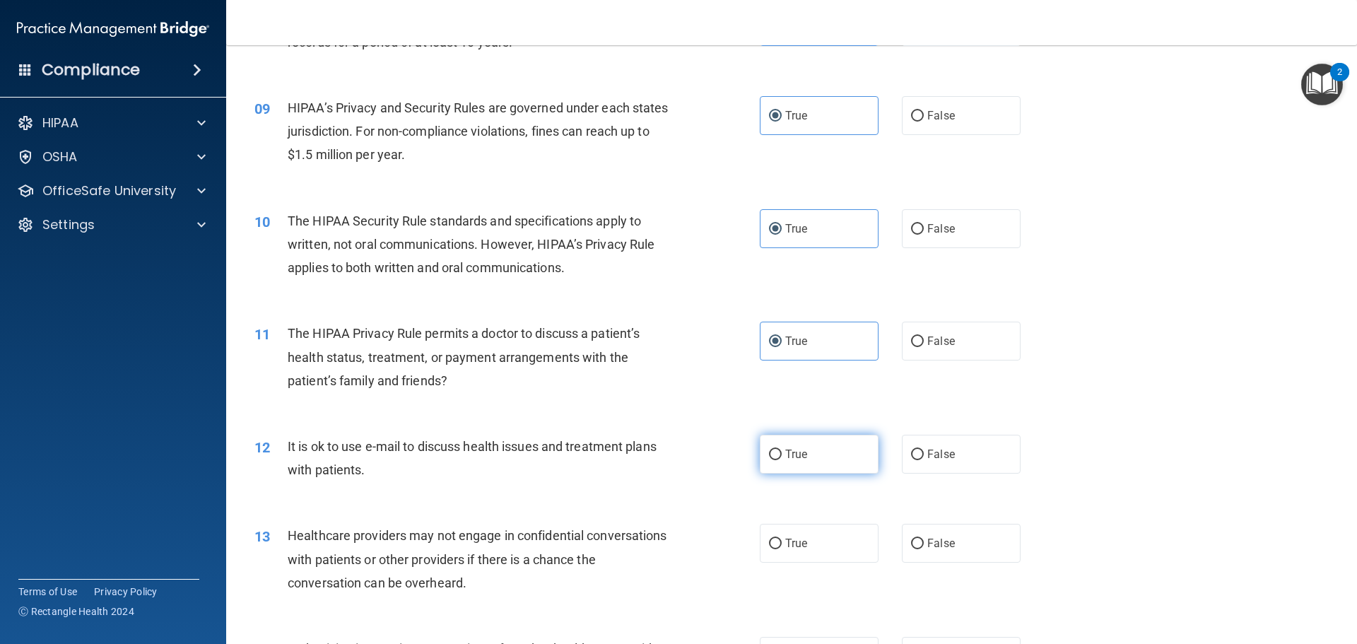
radio input "true"
click at [820, 543] on label "True" at bounding box center [819, 543] width 119 height 39
click at [782, 543] on input "True" at bounding box center [775, 544] width 13 height 11
radio input "true"
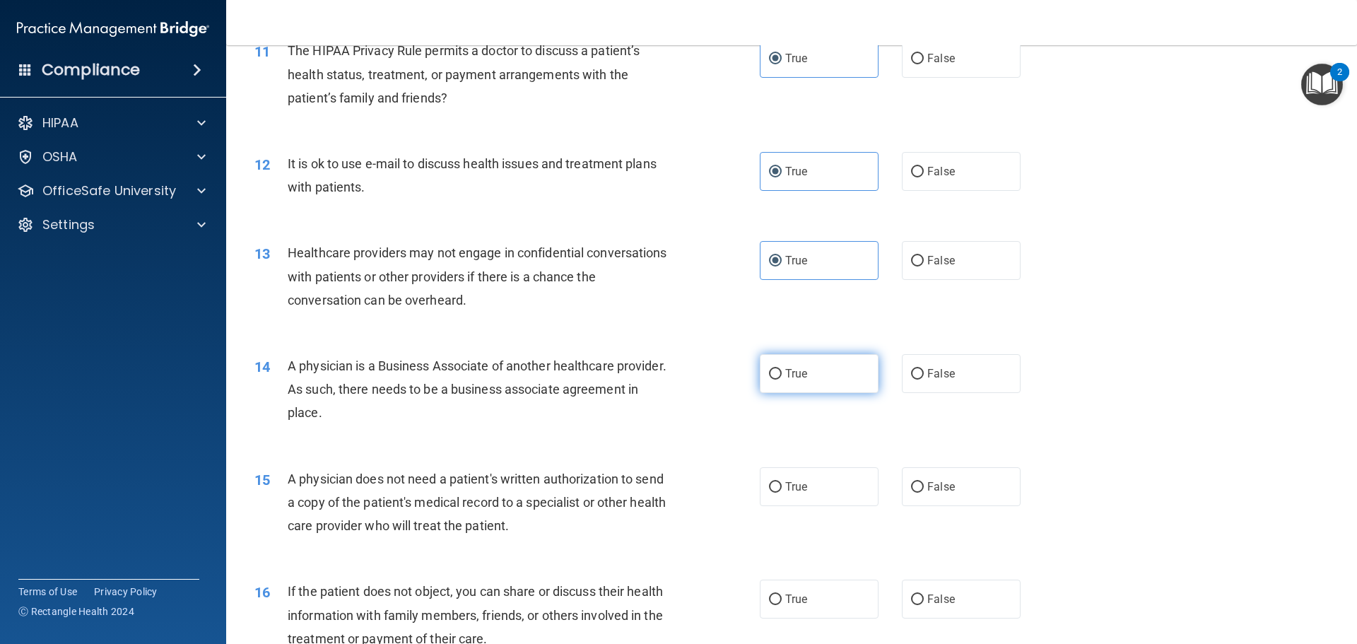
click at [811, 379] on label "True" at bounding box center [819, 373] width 119 height 39
click at [782, 379] on input "True" at bounding box center [775, 374] width 13 height 11
radio input "true"
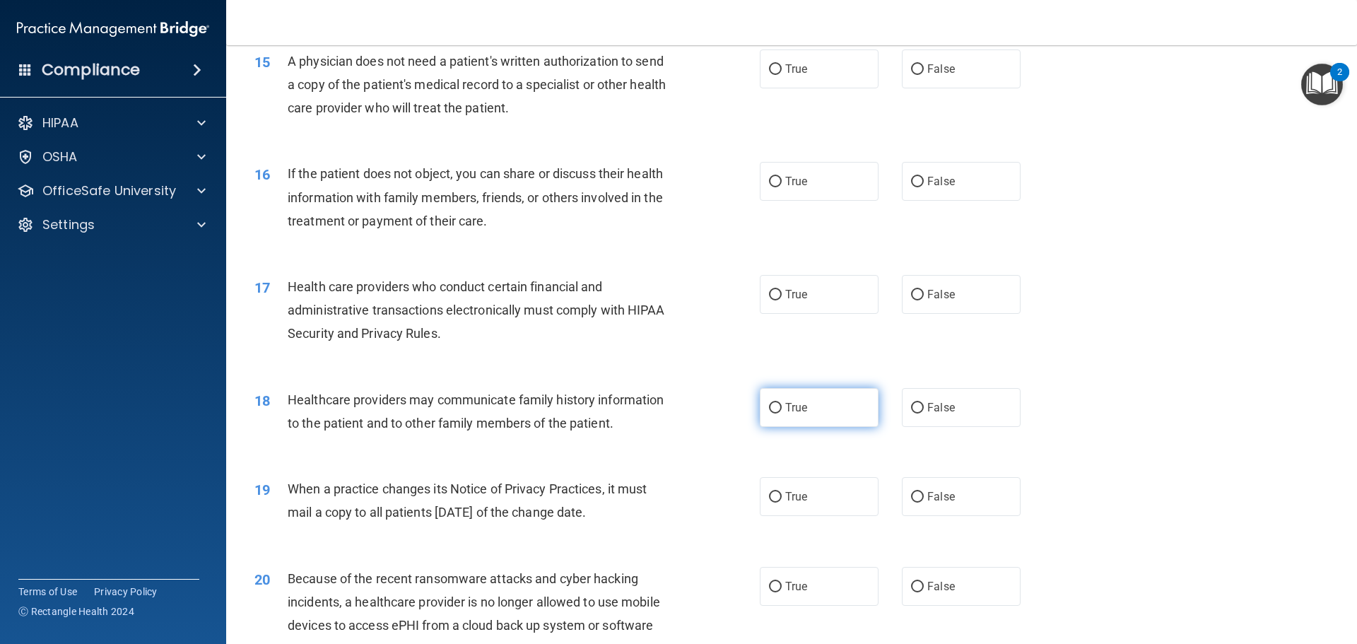
scroll to position [1555, 0]
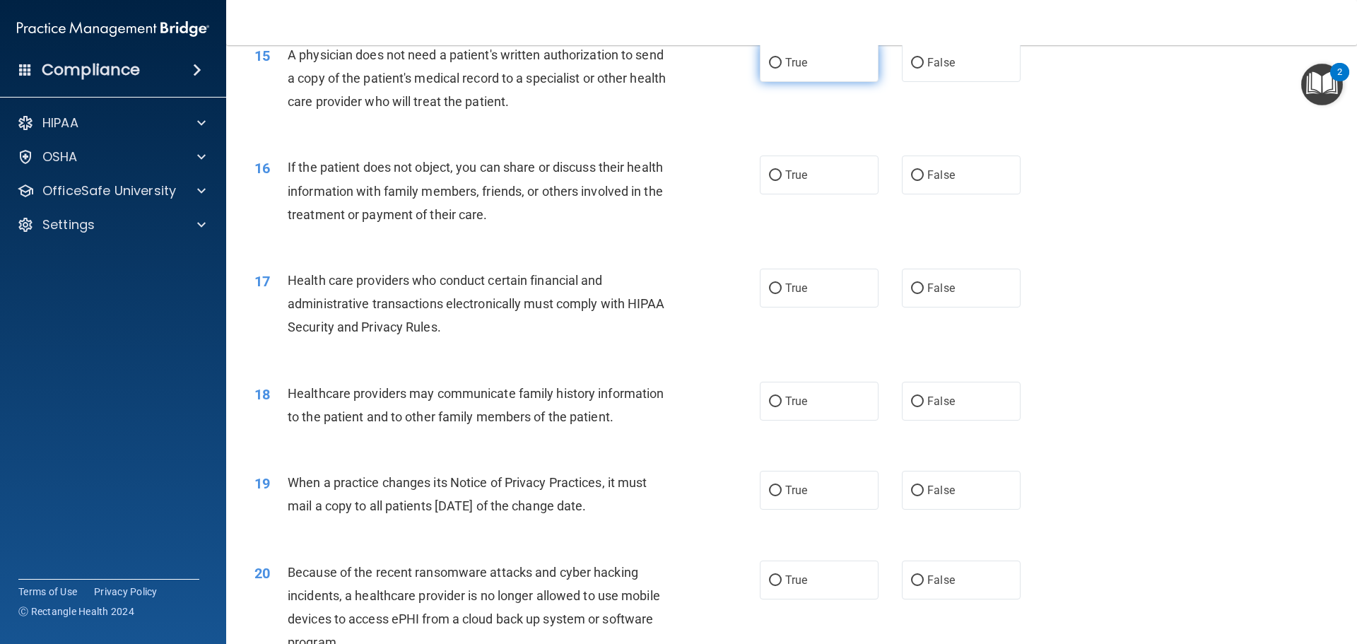
click at [825, 62] on label "True" at bounding box center [819, 62] width 119 height 39
click at [782, 62] on input "True" at bounding box center [775, 63] width 13 height 11
radio input "true"
click at [827, 172] on label "True" at bounding box center [819, 175] width 119 height 39
click at [782, 172] on input "True" at bounding box center [775, 175] width 13 height 11
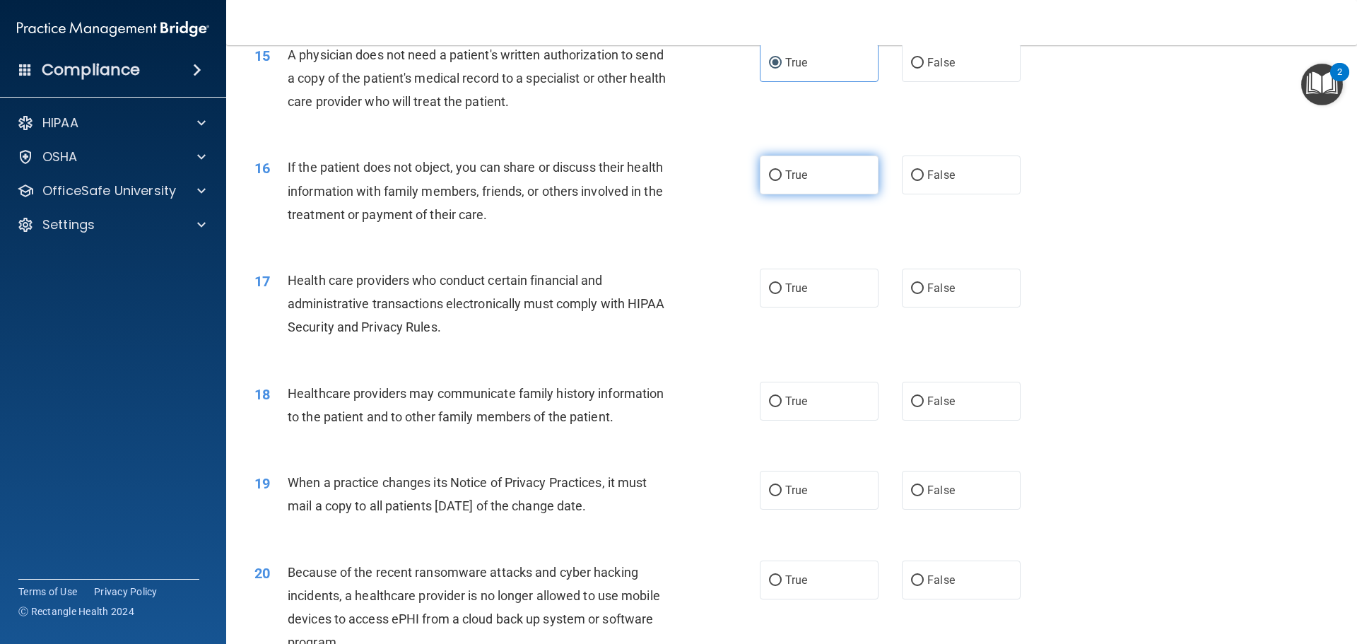
radio input "true"
click at [810, 284] on label "True" at bounding box center [819, 288] width 119 height 39
click at [782, 284] on input "True" at bounding box center [775, 288] width 13 height 11
radio input "true"
click at [808, 408] on label "True" at bounding box center [819, 401] width 119 height 39
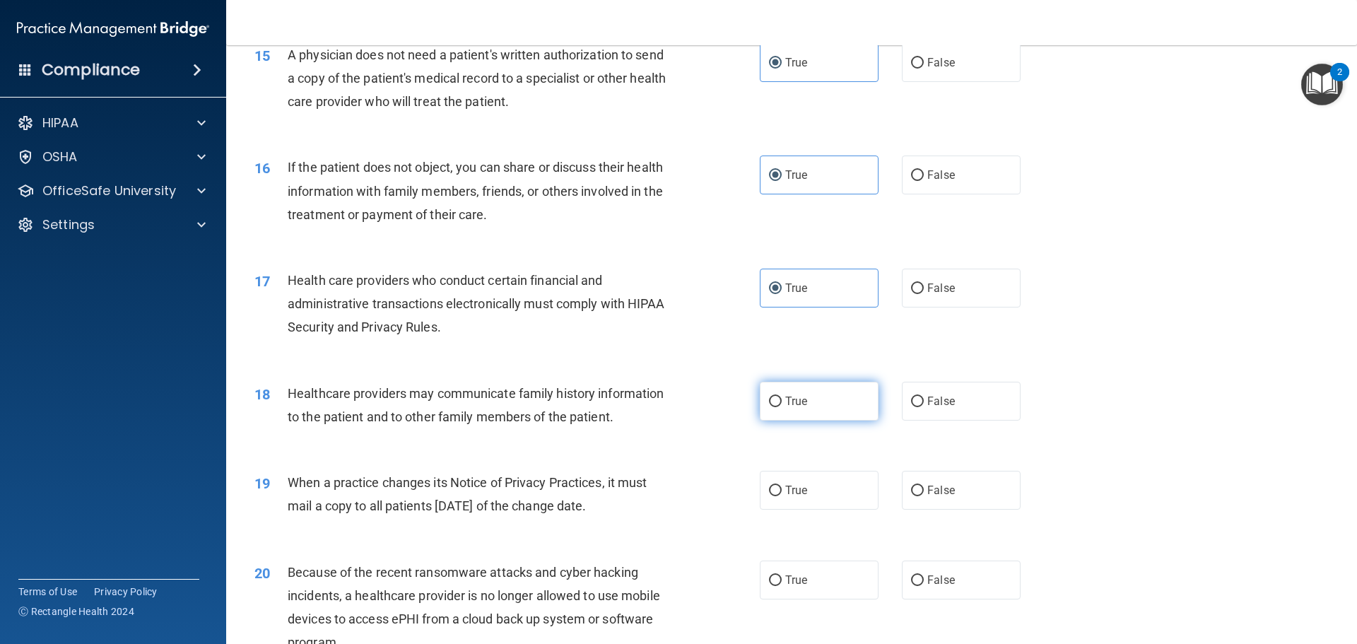
click at [782, 407] on input "True" at bounding box center [775, 402] width 13 height 11
radio input "true"
click at [807, 485] on label "True" at bounding box center [819, 490] width 119 height 39
click at [782, 486] on input "True" at bounding box center [775, 491] width 13 height 11
radio input "true"
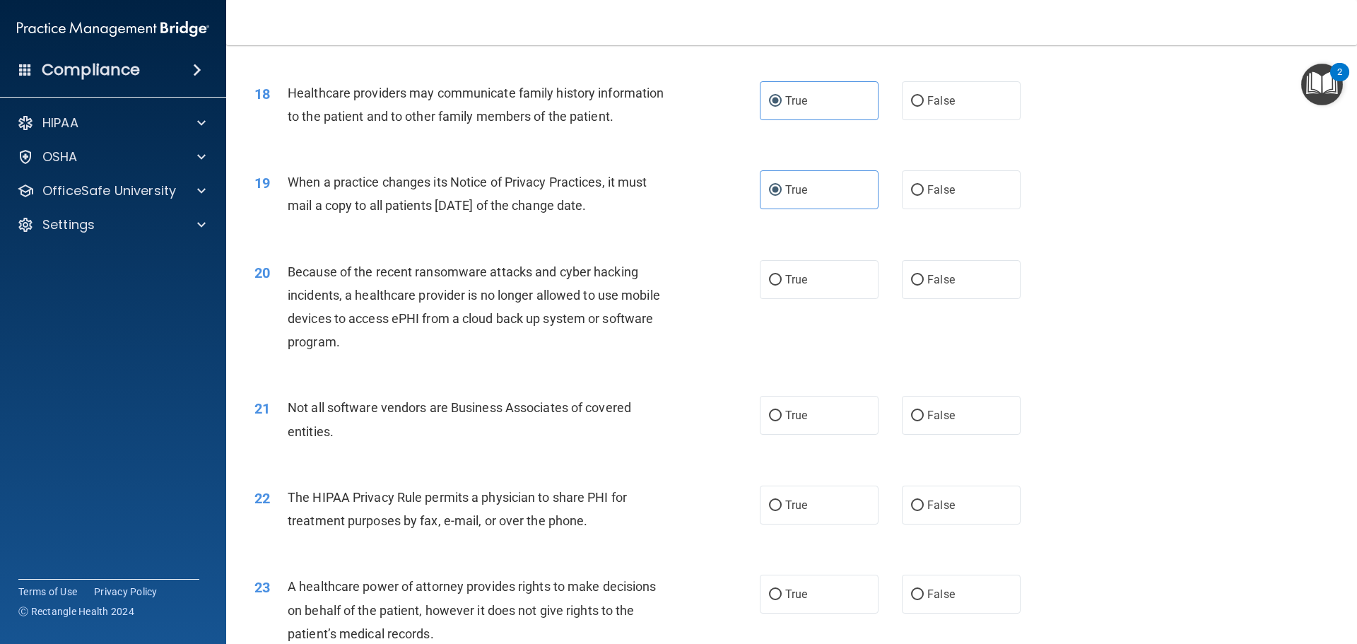
scroll to position [1909, 0]
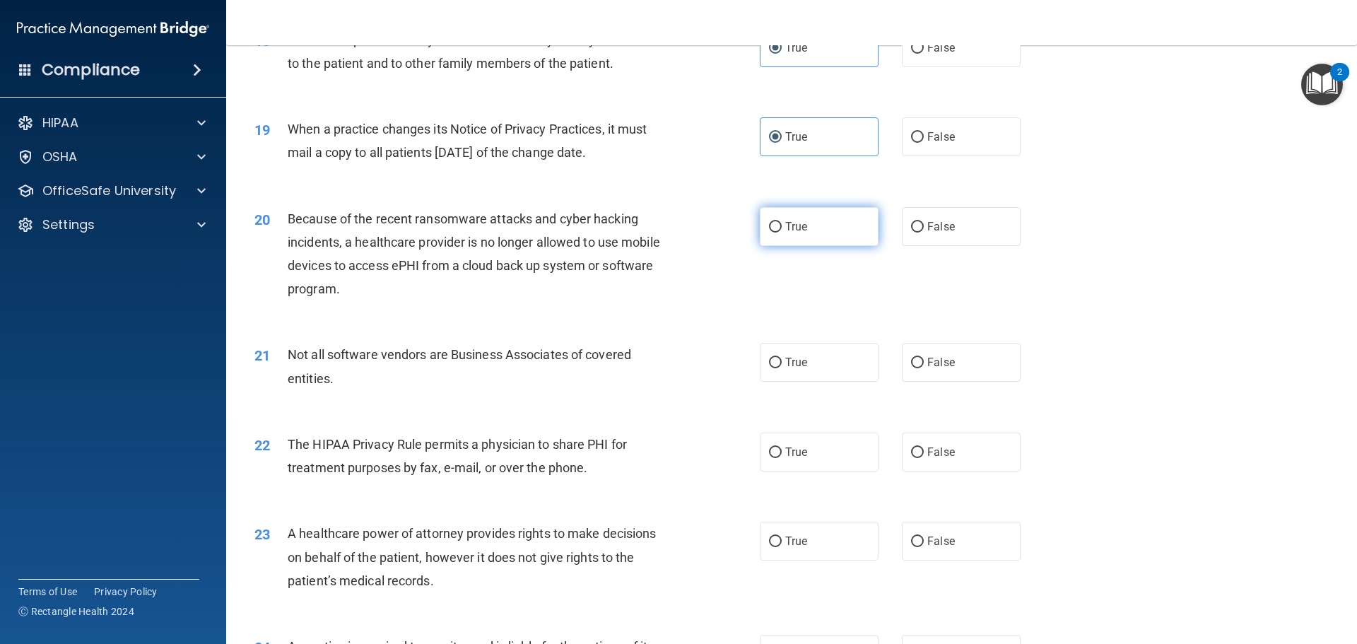
click at [809, 230] on label "True" at bounding box center [819, 226] width 119 height 39
click at [782, 230] on input "True" at bounding box center [775, 227] width 13 height 11
radio input "true"
click at [818, 365] on label "True" at bounding box center [819, 362] width 119 height 39
click at [782, 365] on input "True" at bounding box center [775, 363] width 13 height 11
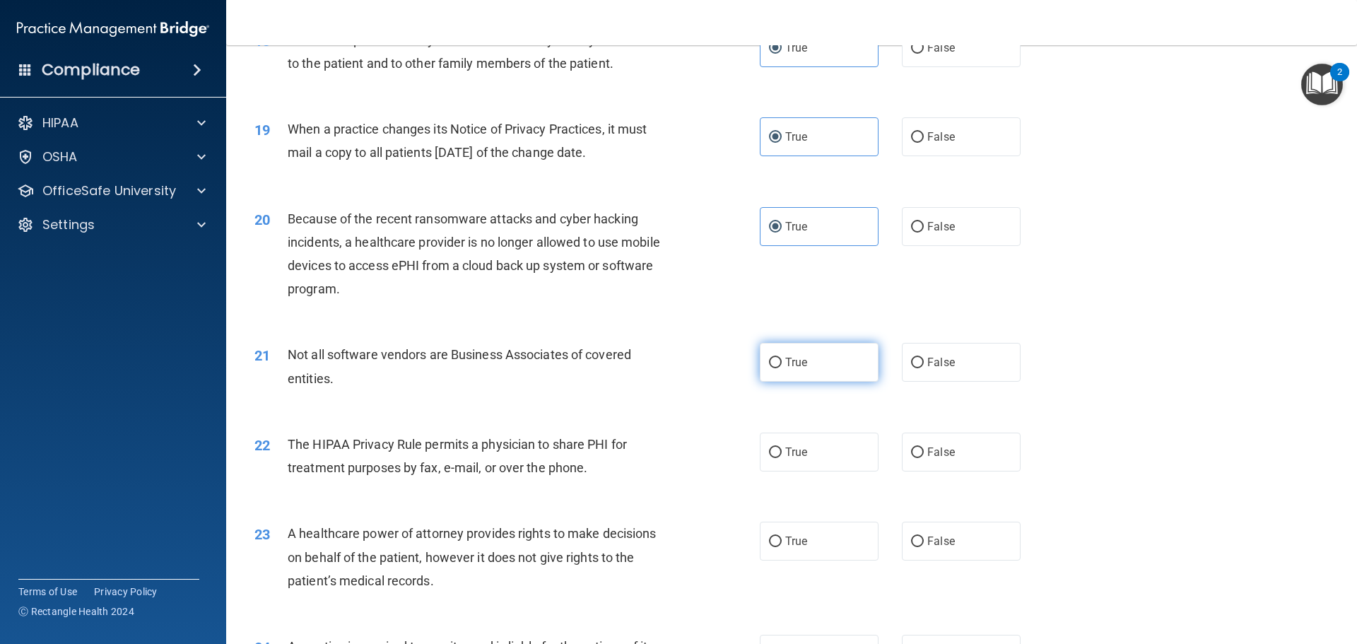
radio input "true"
click at [821, 455] on label "True" at bounding box center [819, 452] width 119 height 39
click at [782, 455] on input "True" at bounding box center [775, 452] width 13 height 11
radio input "true"
click at [825, 538] on label "True" at bounding box center [819, 541] width 119 height 39
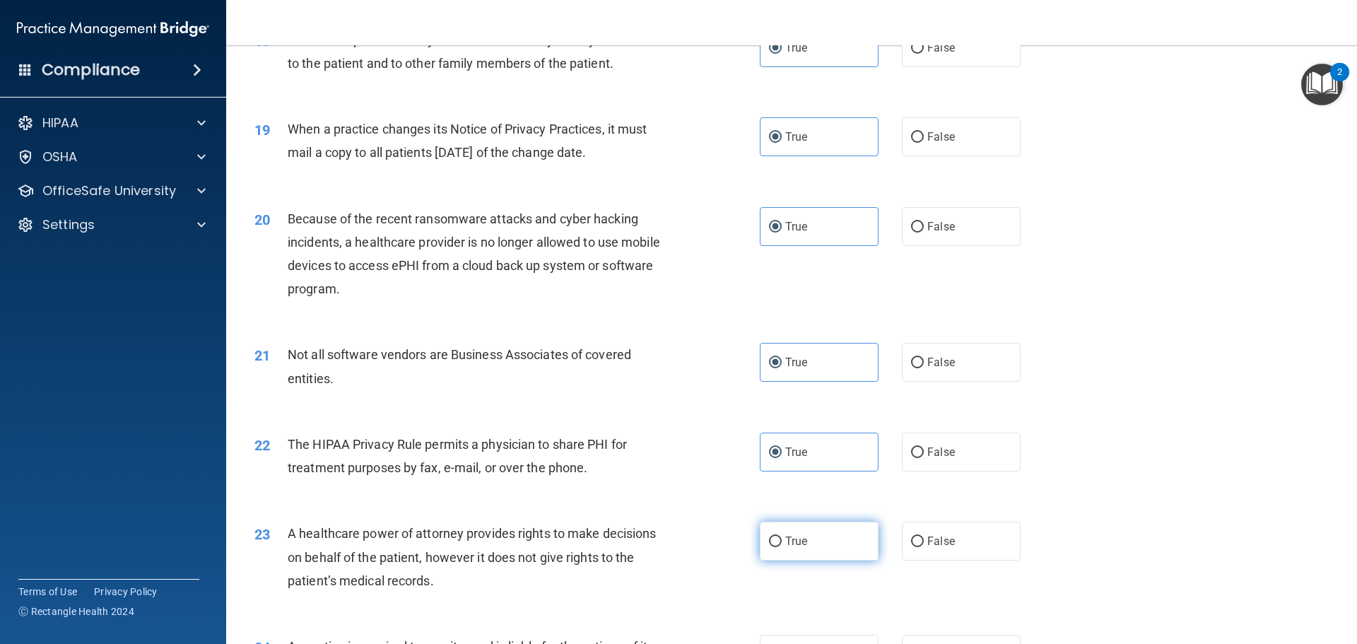
click at [782, 538] on input "True" at bounding box center [775, 542] width 13 height 11
radio input "true"
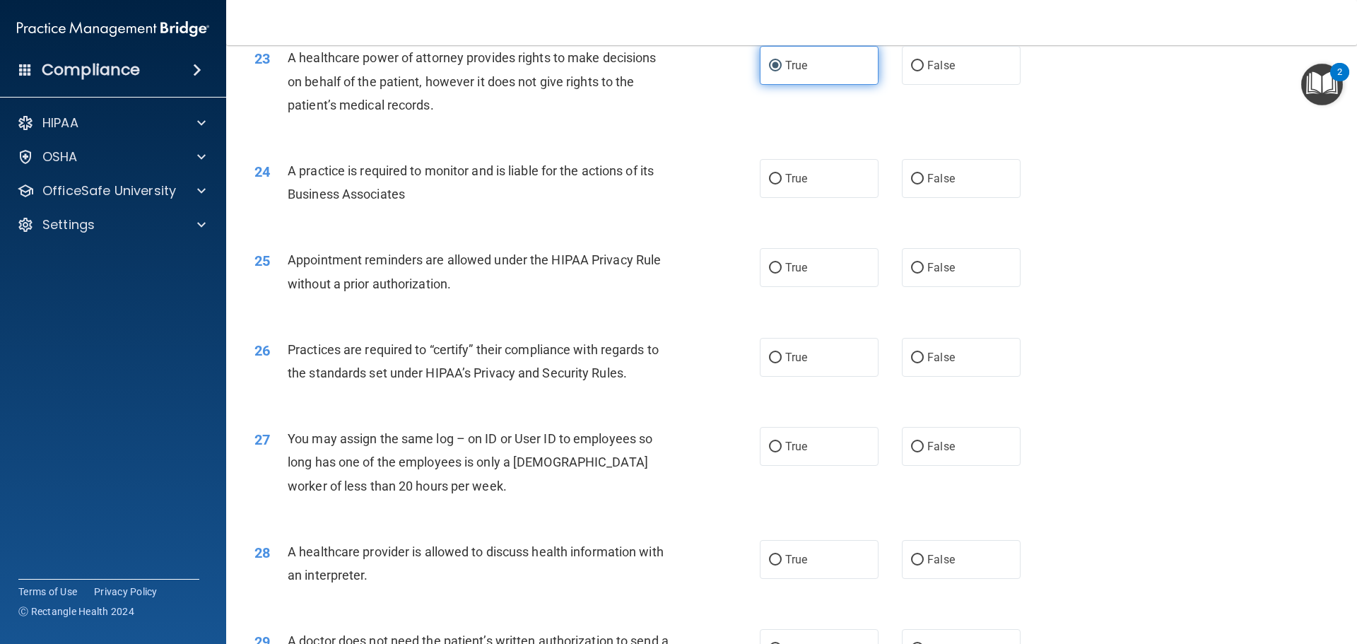
scroll to position [2403, 0]
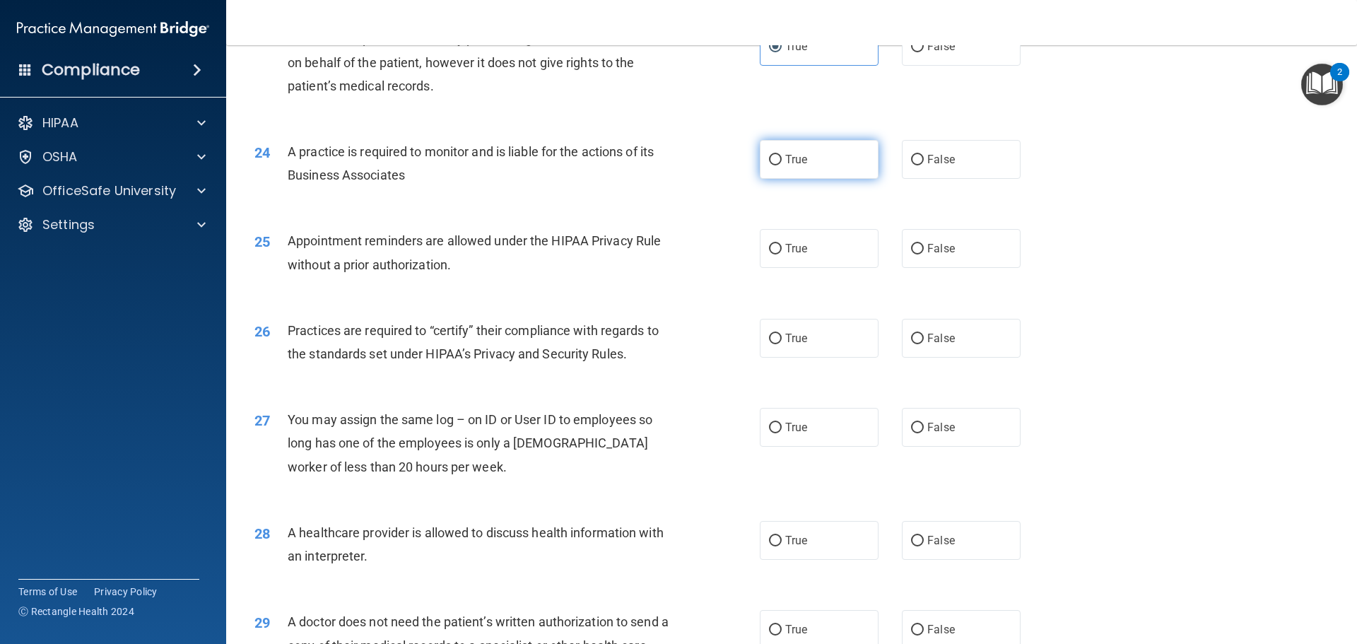
click at [785, 154] on span "True" at bounding box center [796, 159] width 22 height 13
click at [782, 155] on input "True" at bounding box center [775, 160] width 13 height 11
radio input "true"
click at [802, 232] on label "True" at bounding box center [819, 248] width 119 height 39
click at [782, 244] on input "True" at bounding box center [775, 249] width 13 height 11
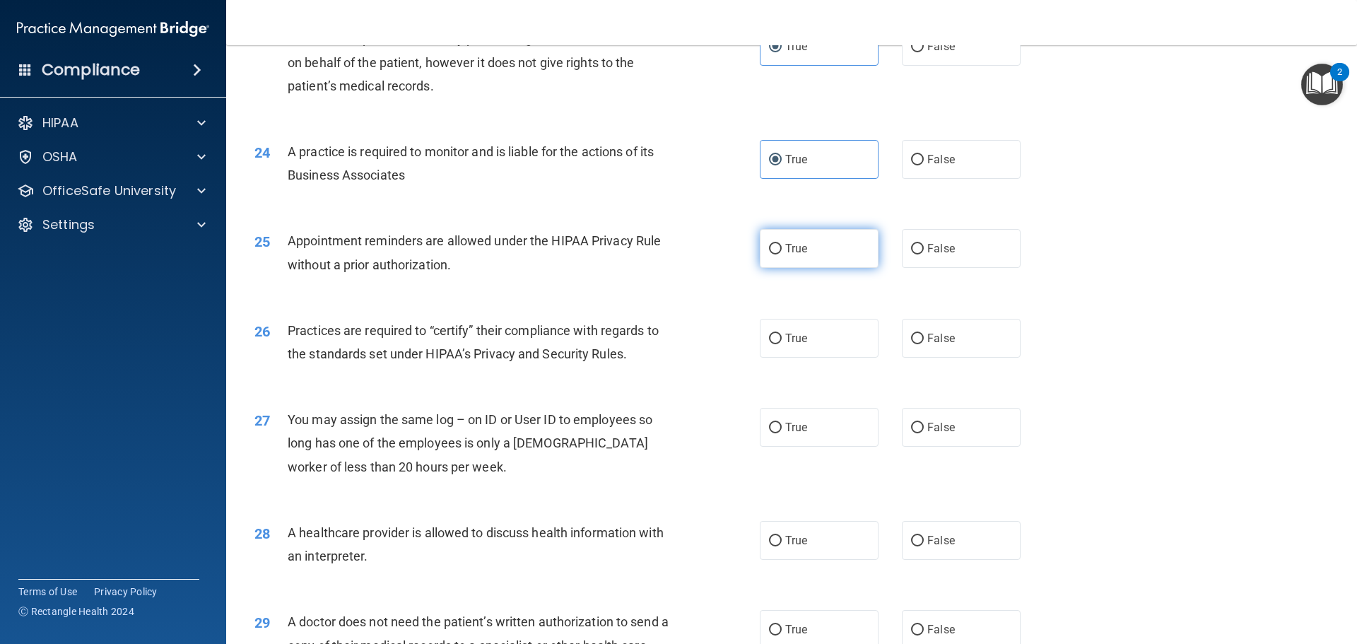
radio input "true"
click at [804, 336] on label "True" at bounding box center [819, 338] width 119 height 39
click at [782, 336] on input "True" at bounding box center [775, 339] width 13 height 11
radio input "true"
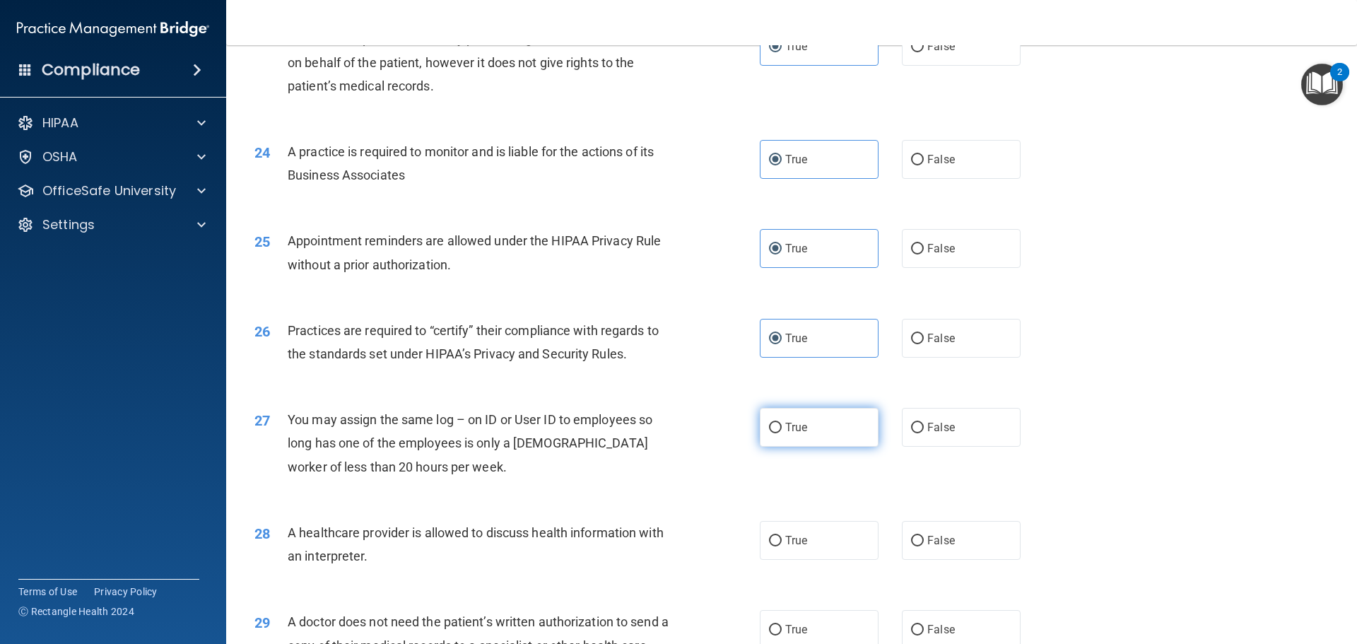
click at [816, 429] on label "True" at bounding box center [819, 427] width 119 height 39
click at [782, 429] on input "True" at bounding box center [775, 428] width 13 height 11
radio input "true"
click at [807, 539] on label "True" at bounding box center [819, 540] width 119 height 39
click at [782, 539] on input "True" at bounding box center [775, 541] width 13 height 11
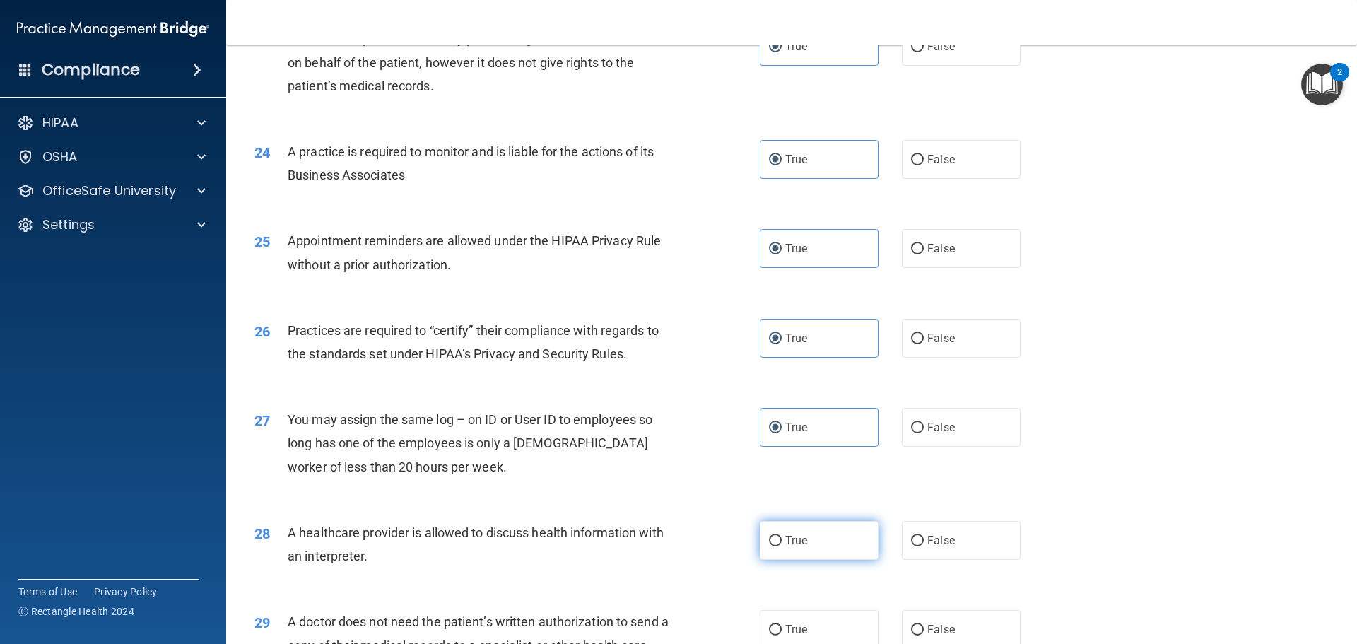
radio input "true"
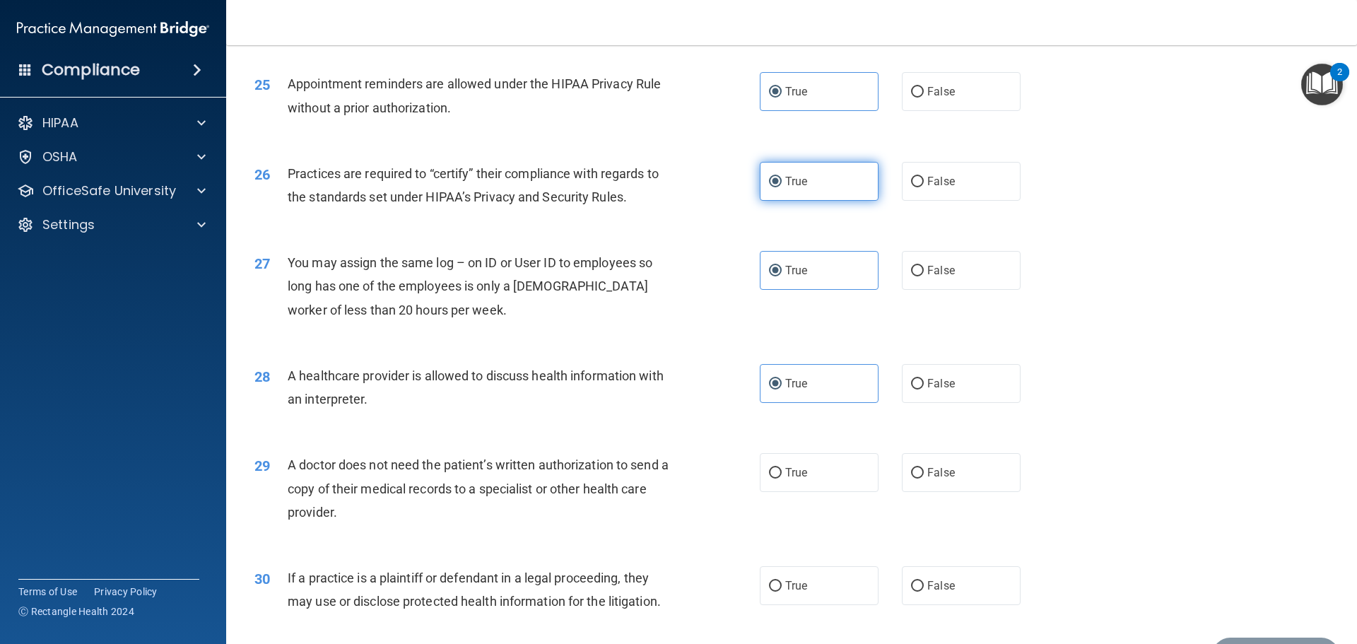
scroll to position [2647, 0]
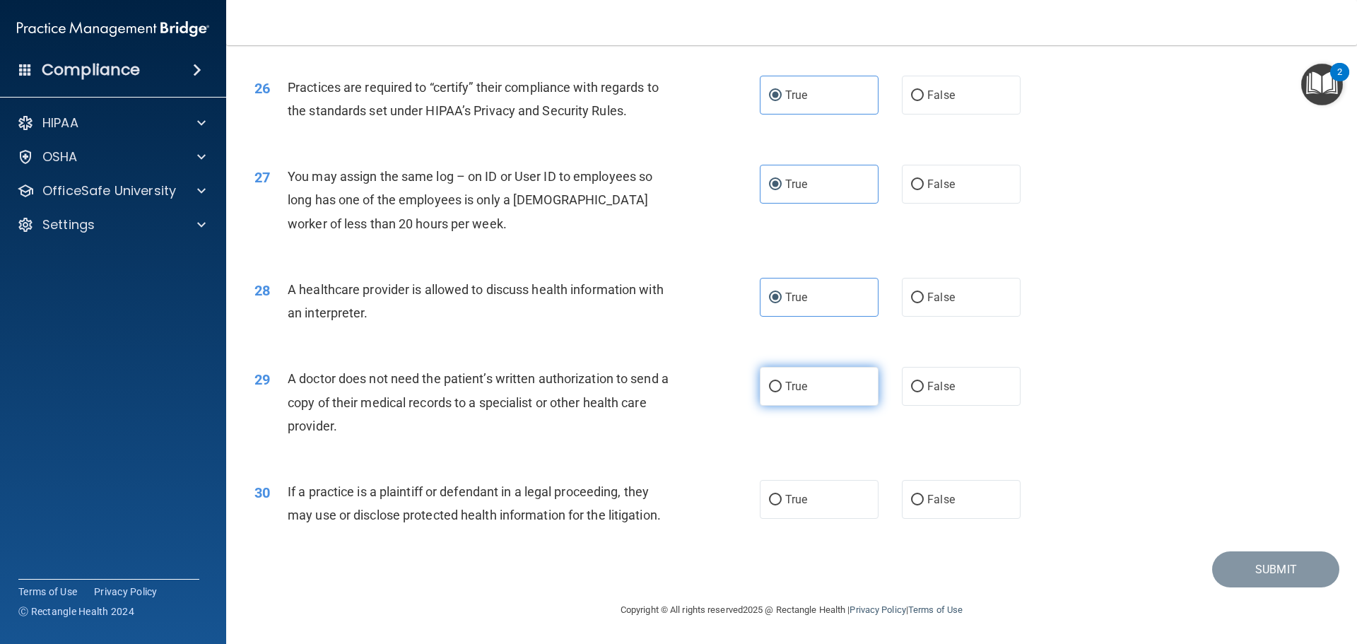
click at [809, 388] on label "True" at bounding box center [819, 386] width 119 height 39
click at [782, 388] on input "True" at bounding box center [775, 387] width 13 height 11
radio input "true"
click at [812, 491] on label "True" at bounding box center [819, 499] width 119 height 39
click at [782, 495] on input "True" at bounding box center [775, 500] width 13 height 11
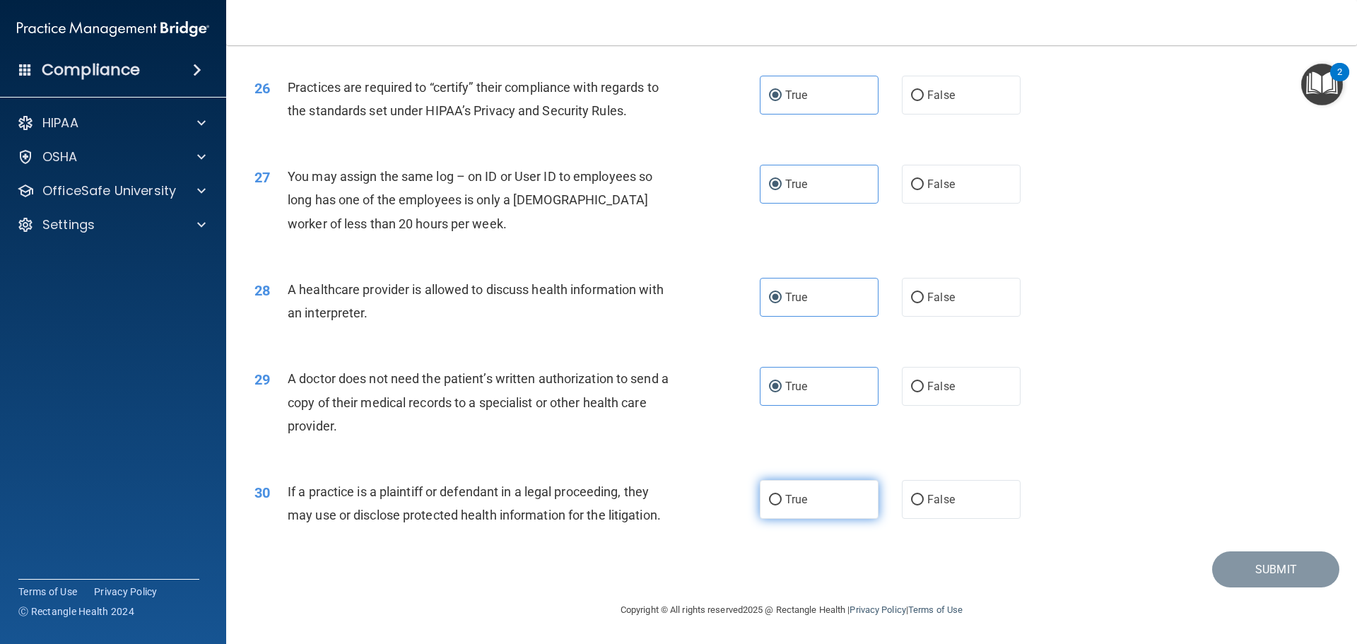
radio input "true"
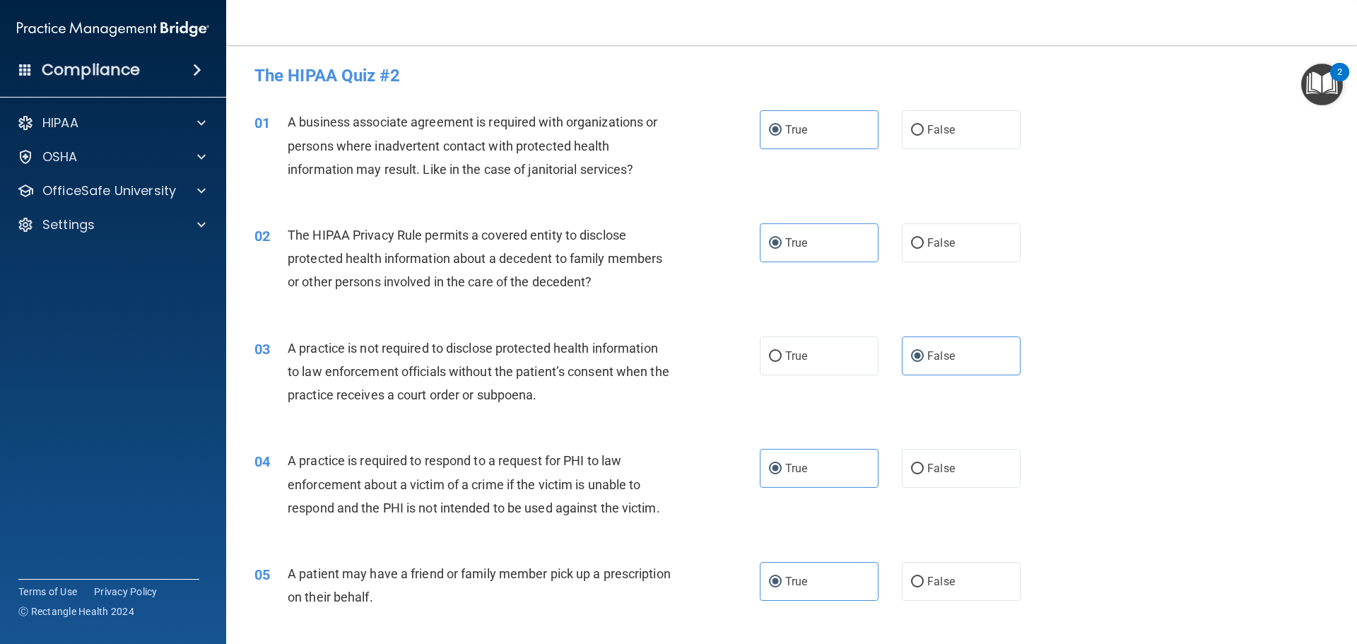
scroll to position [0, 0]
click at [807, 358] on label "True" at bounding box center [819, 357] width 119 height 39
click at [782, 358] on input "True" at bounding box center [775, 358] width 13 height 11
radio input "true"
radio input "false"
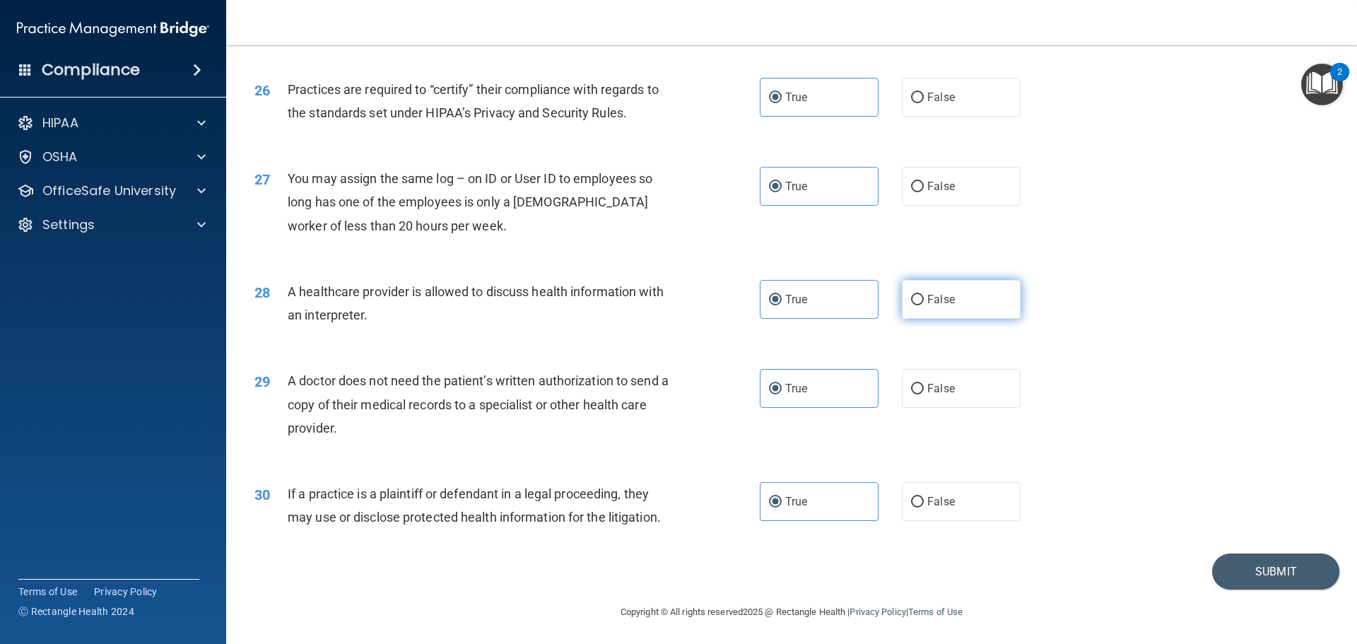
scroll to position [2647, 0]
click at [1236, 570] on button "Submit" at bounding box center [1275, 569] width 127 height 36
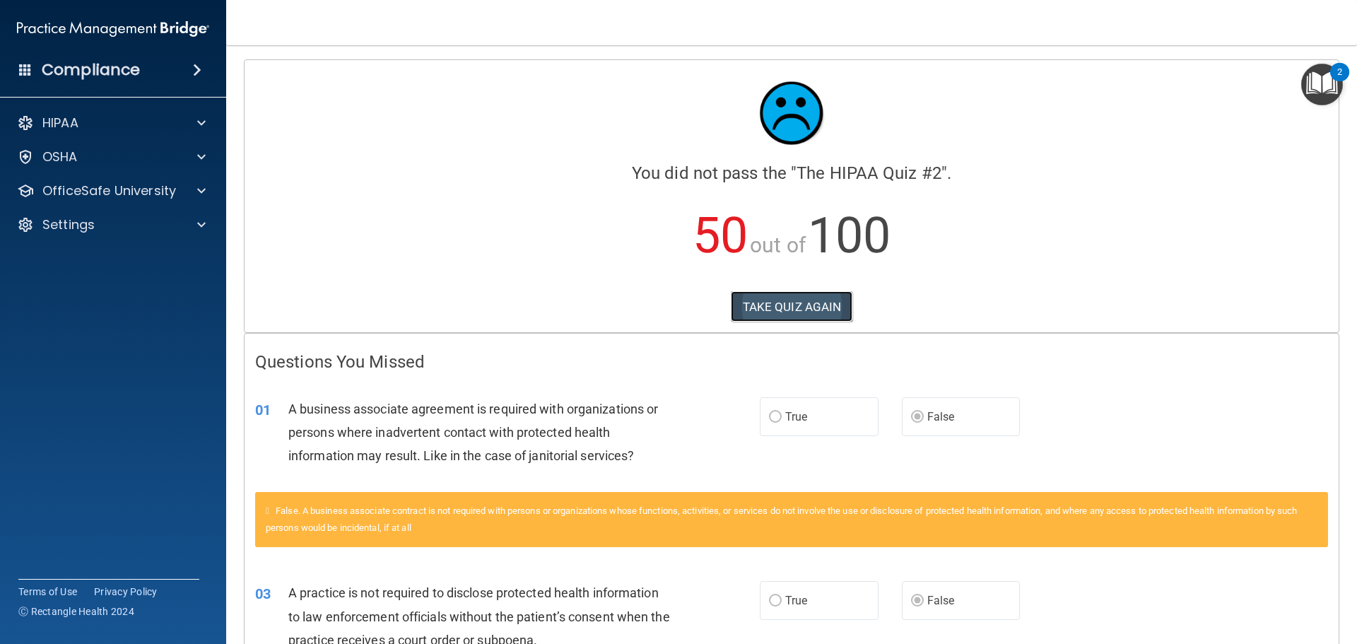
click at [775, 300] on button "TAKE QUIZ AGAIN" at bounding box center [792, 306] width 122 height 31
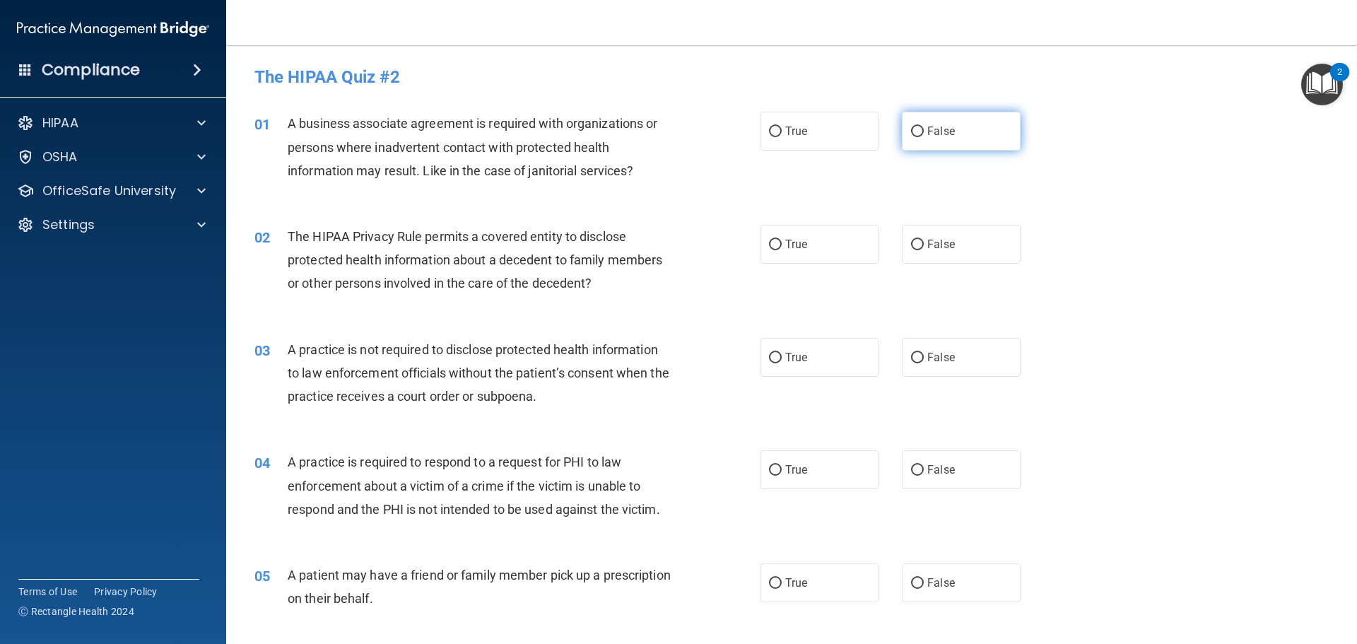
click at [933, 132] on span "False" at bounding box center [941, 130] width 28 height 13
click at [924, 132] on input "False" at bounding box center [917, 132] width 13 height 11
radio input "true"
click at [925, 349] on label "False" at bounding box center [961, 357] width 119 height 39
click at [924, 353] on input "False" at bounding box center [917, 358] width 13 height 11
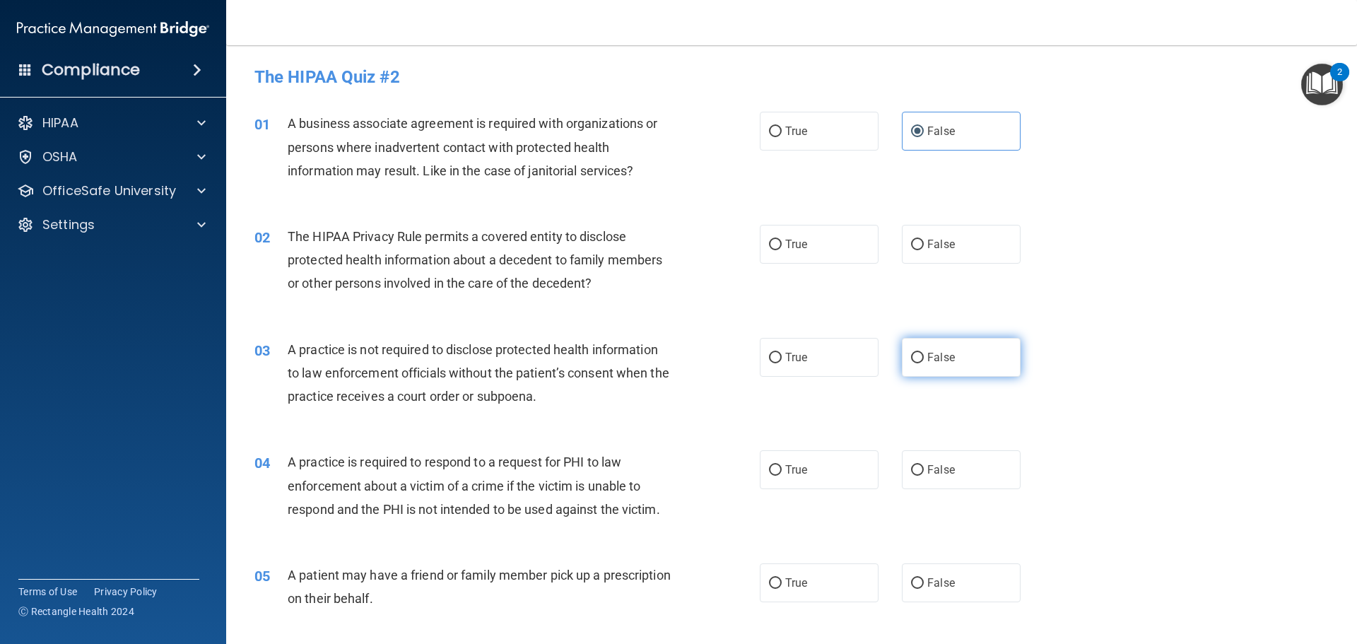
radio input "true"
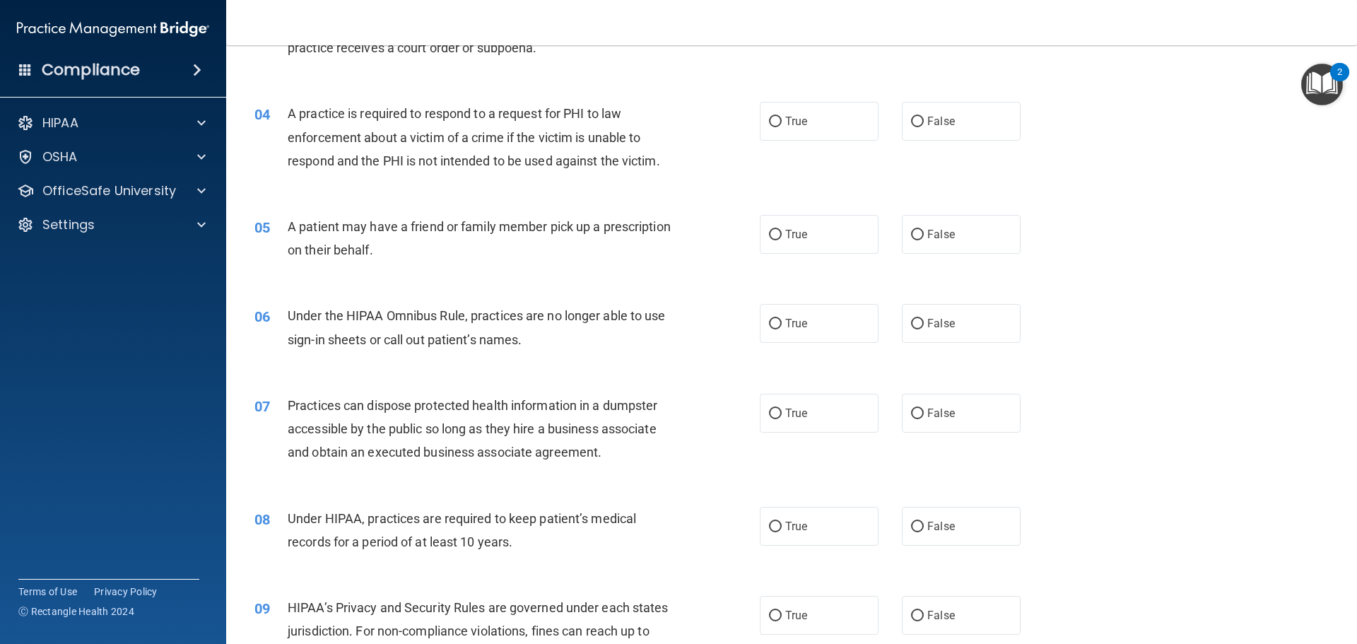
scroll to position [353, 0]
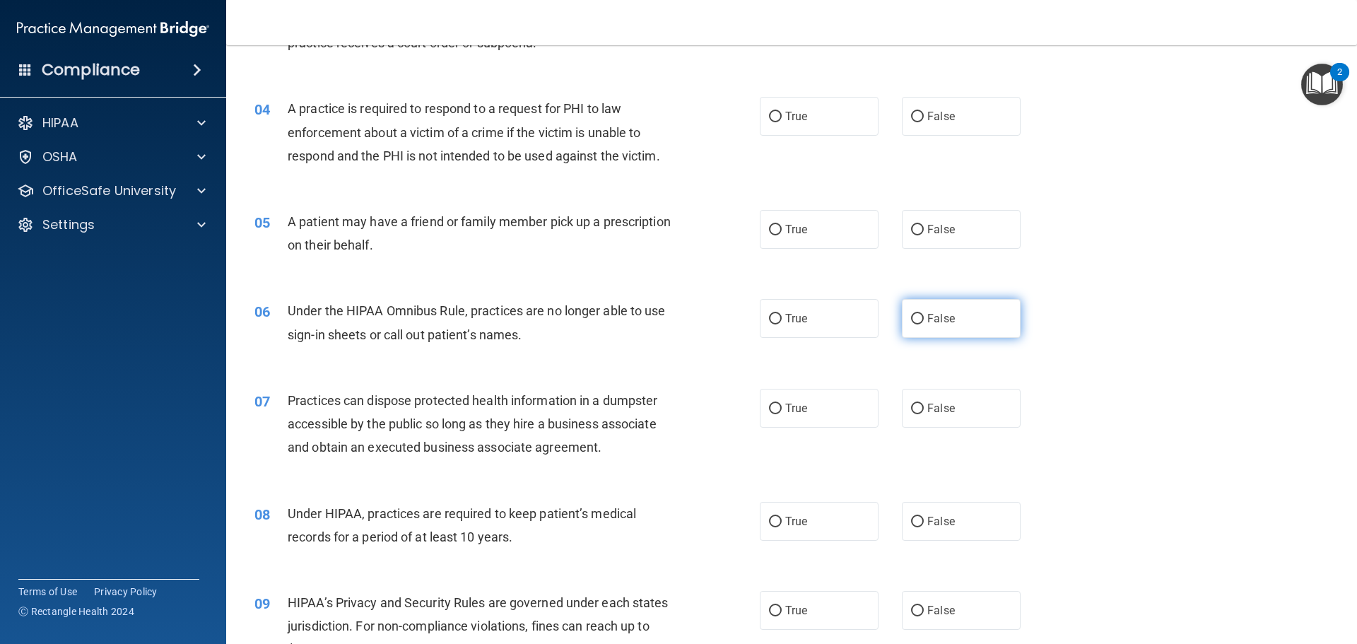
click at [934, 311] on label "False" at bounding box center [961, 318] width 119 height 39
click at [924, 314] on input "False" at bounding box center [917, 319] width 13 height 11
radio input "true"
click at [938, 412] on span "False" at bounding box center [941, 408] width 28 height 13
click at [924, 412] on input "False" at bounding box center [917, 409] width 13 height 11
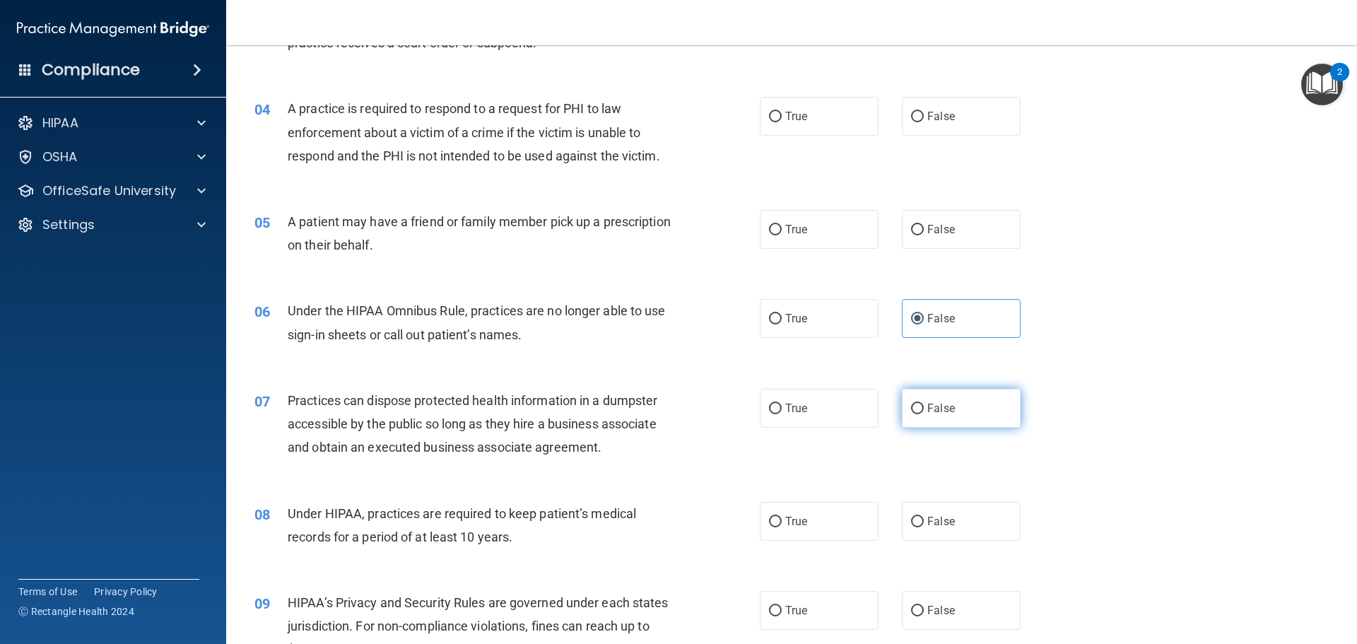
radio input "true"
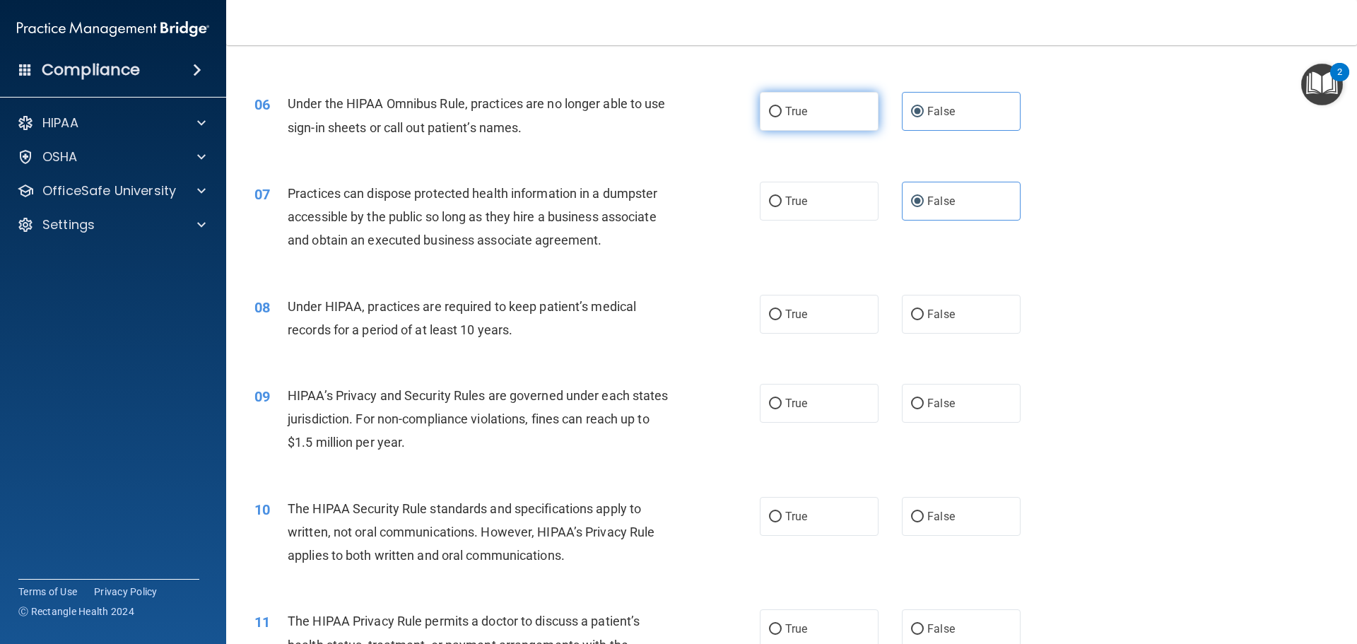
scroll to position [707, 0]
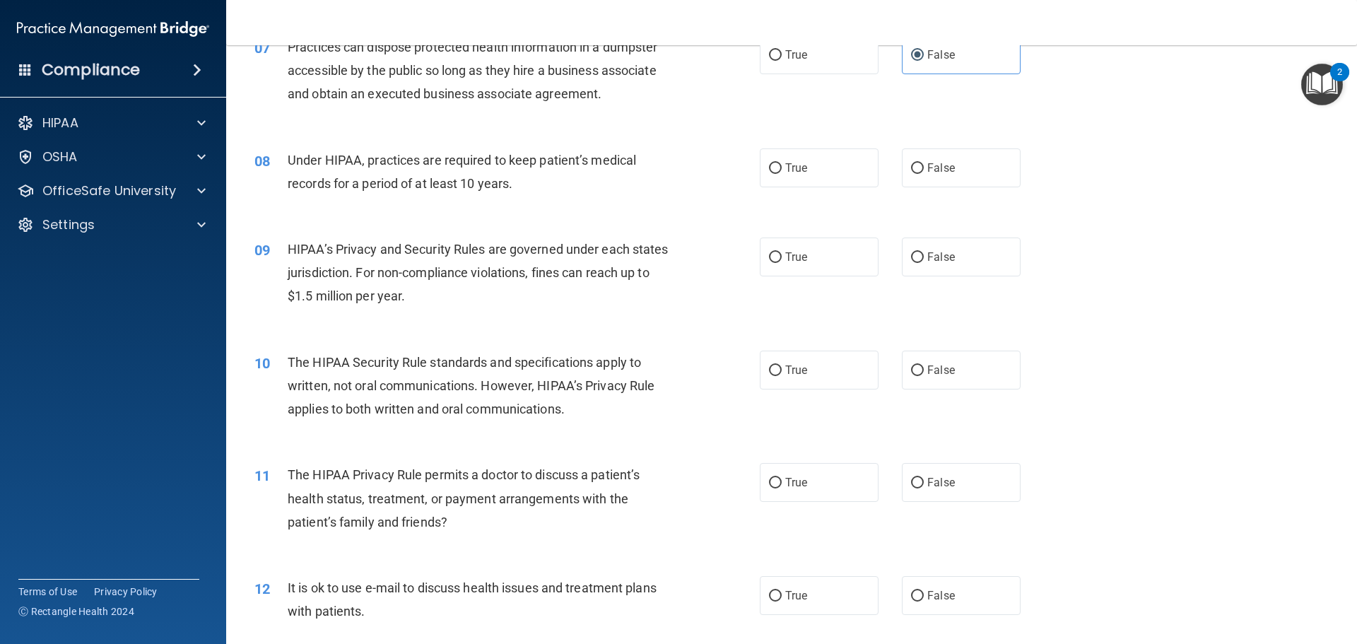
drag, startPoint x: 935, startPoint y: 183, endPoint x: 935, endPoint y: 216, distance: 32.5
click at [935, 182] on label "False" at bounding box center [961, 167] width 119 height 39
click at [924, 174] on input "False" at bounding box center [917, 168] width 13 height 11
radio input "true"
click at [944, 252] on span "False" at bounding box center [941, 256] width 28 height 13
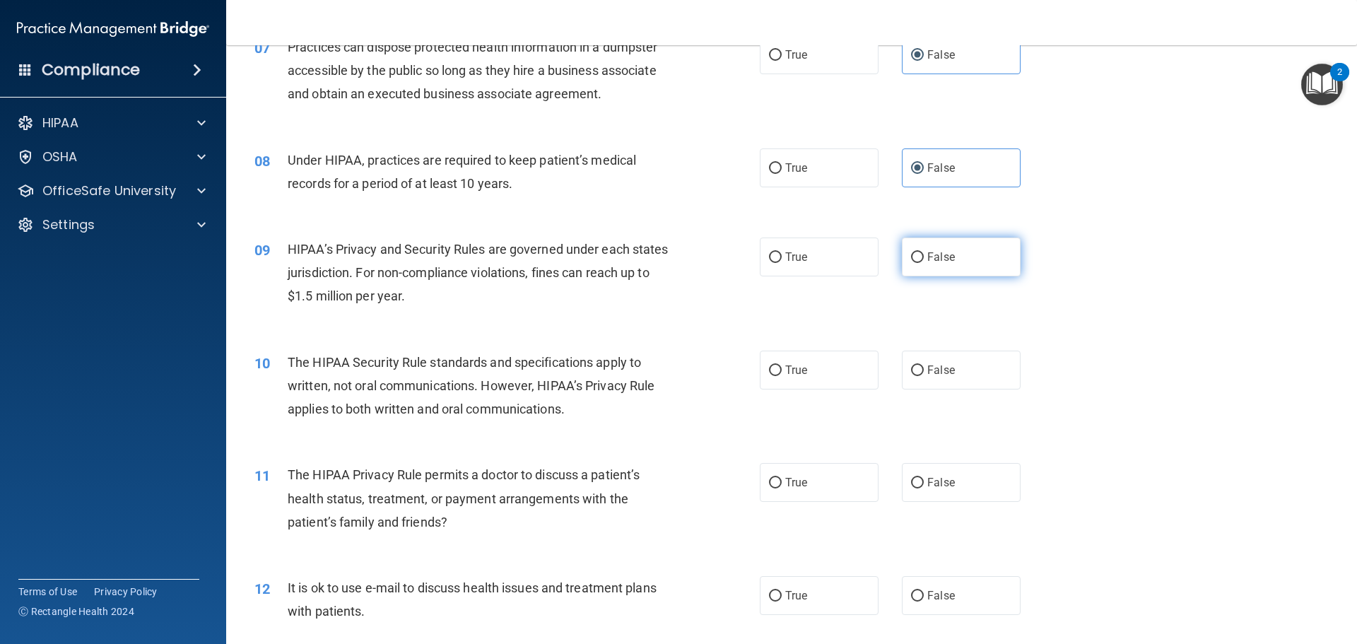
click at [924, 252] on input "False" at bounding box center [917, 257] width 13 height 11
radio input "true"
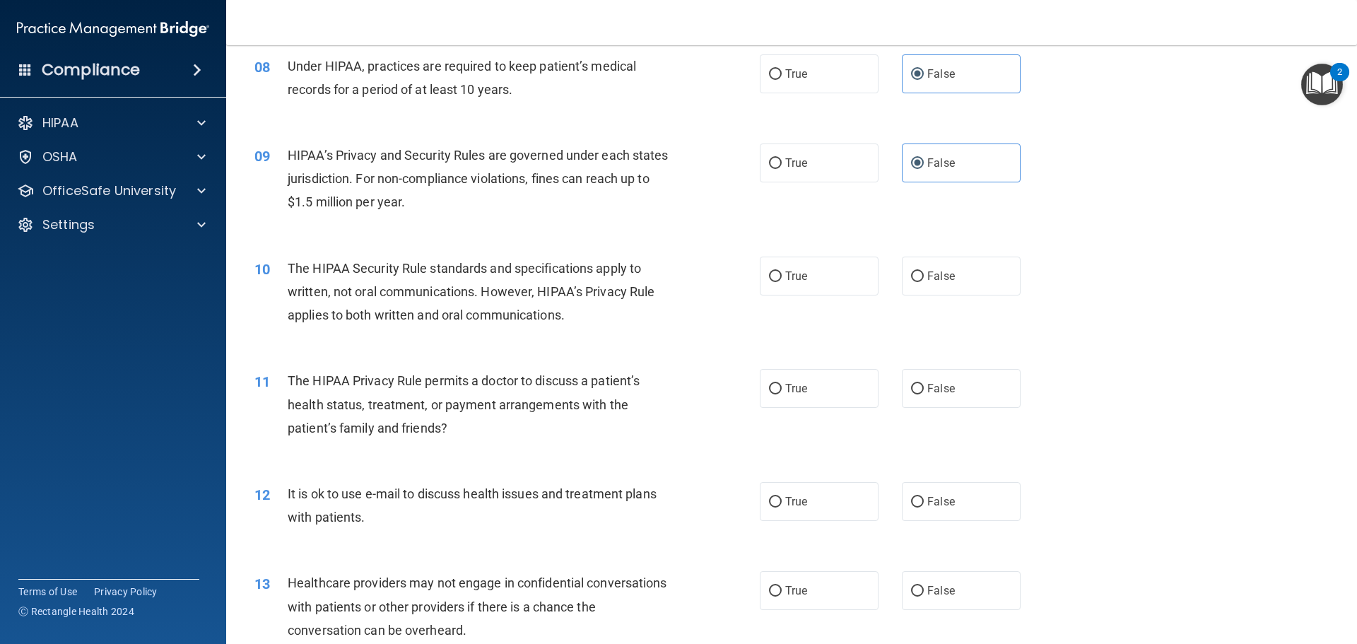
scroll to position [990, 0]
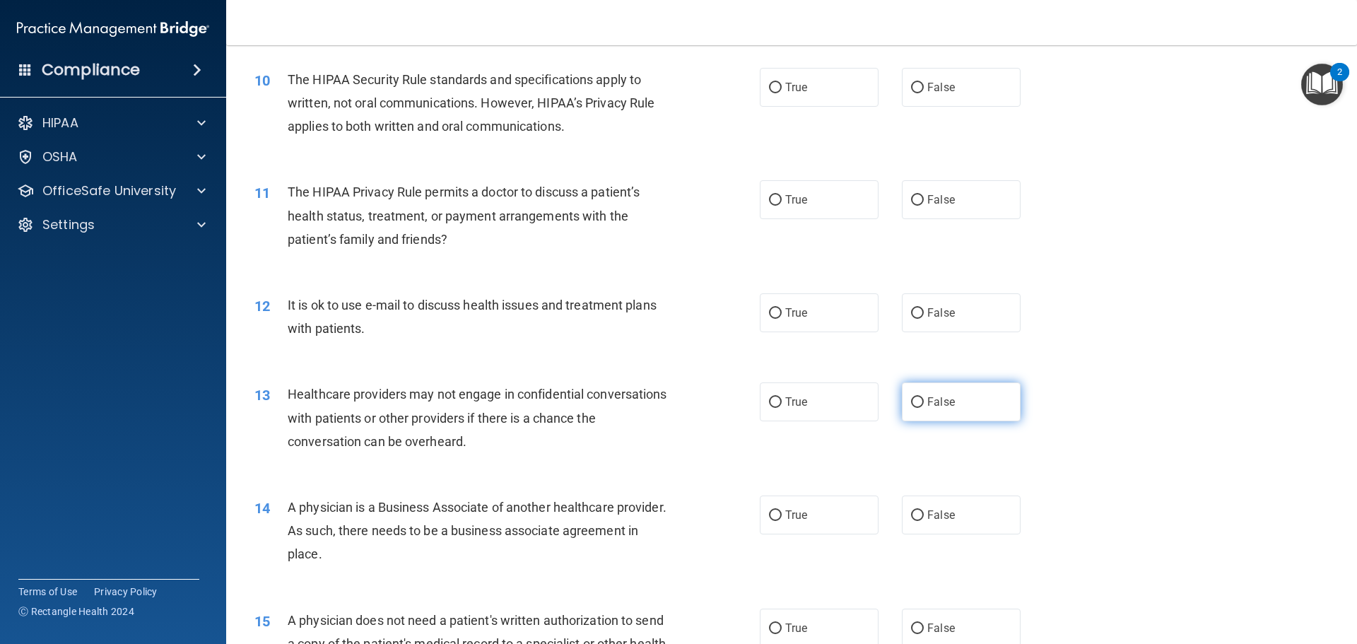
click at [918, 393] on label "False" at bounding box center [961, 401] width 119 height 39
click at [918, 397] on input "False" at bounding box center [917, 402] width 13 height 11
radio input "true"
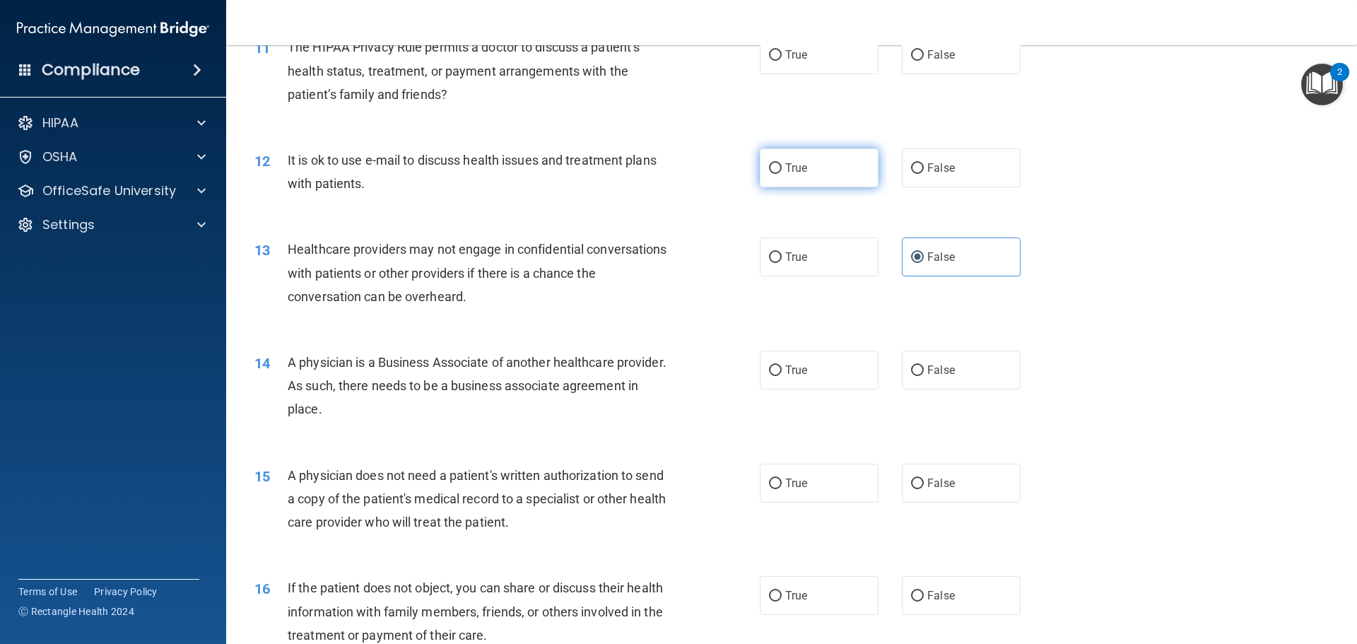
scroll to position [1272, 0]
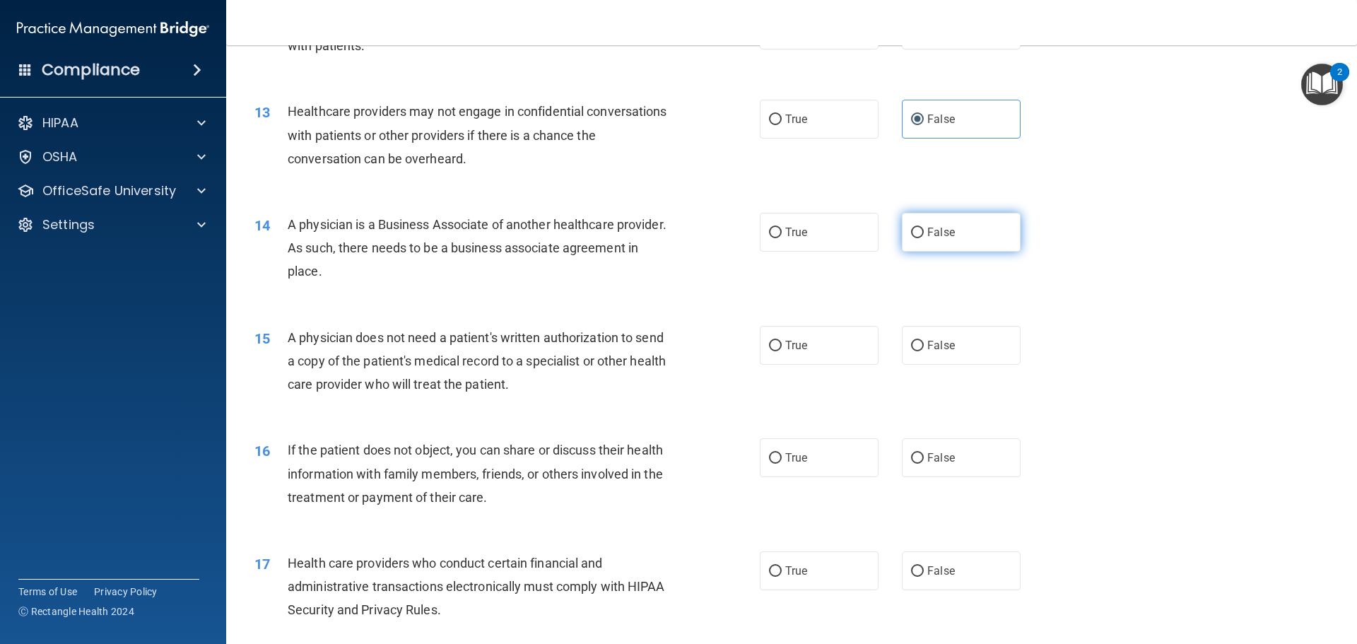
click at [937, 228] on span "False" at bounding box center [941, 232] width 28 height 13
click at [924, 228] on input "False" at bounding box center [917, 233] width 13 height 11
radio input "true"
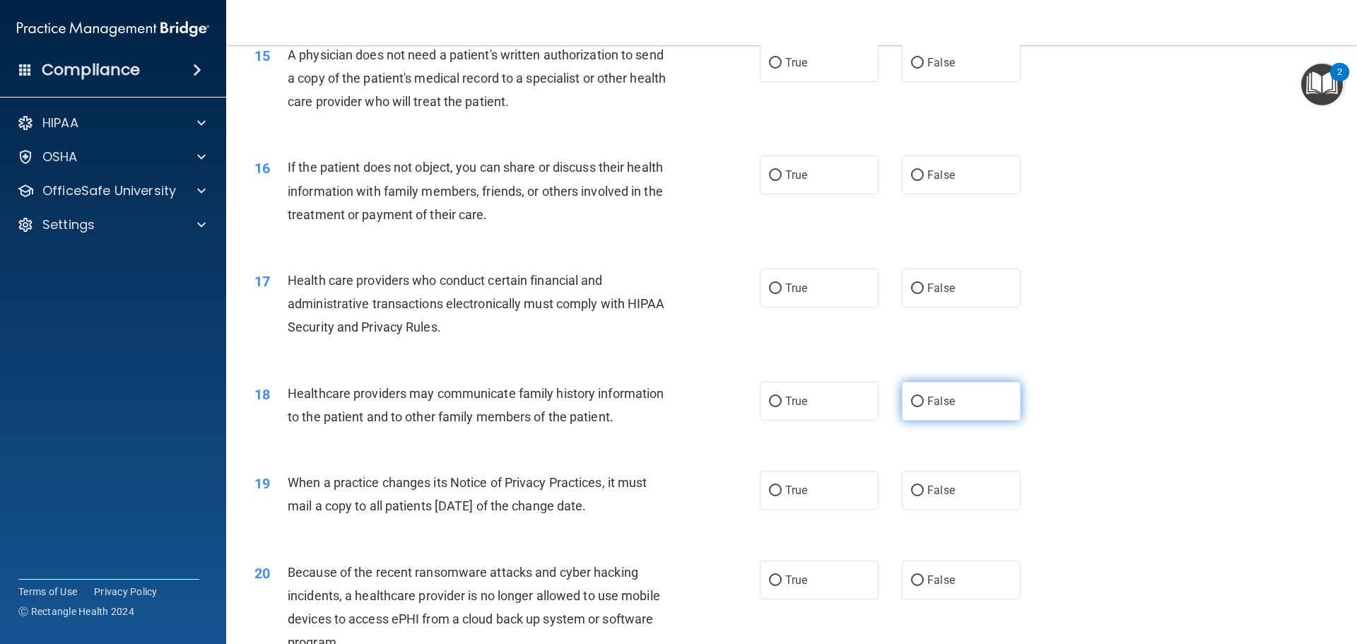
click at [911, 398] on input "False" at bounding box center [917, 402] width 13 height 11
radio input "true"
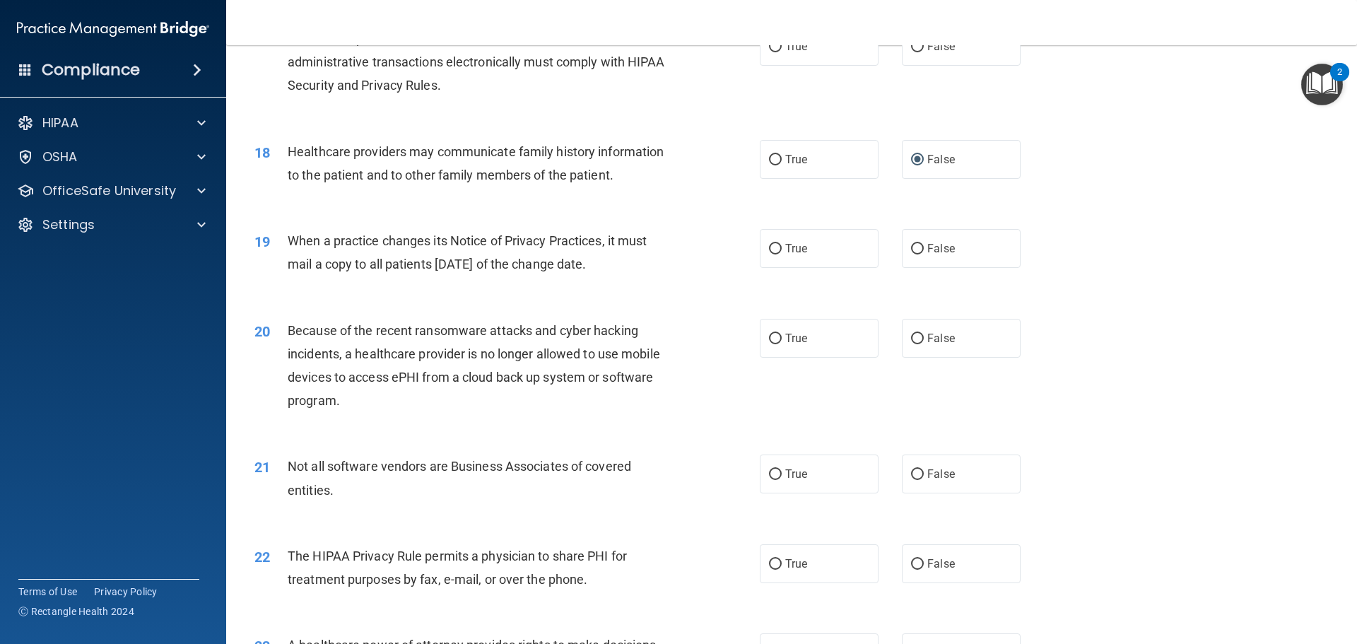
scroll to position [1909, 0]
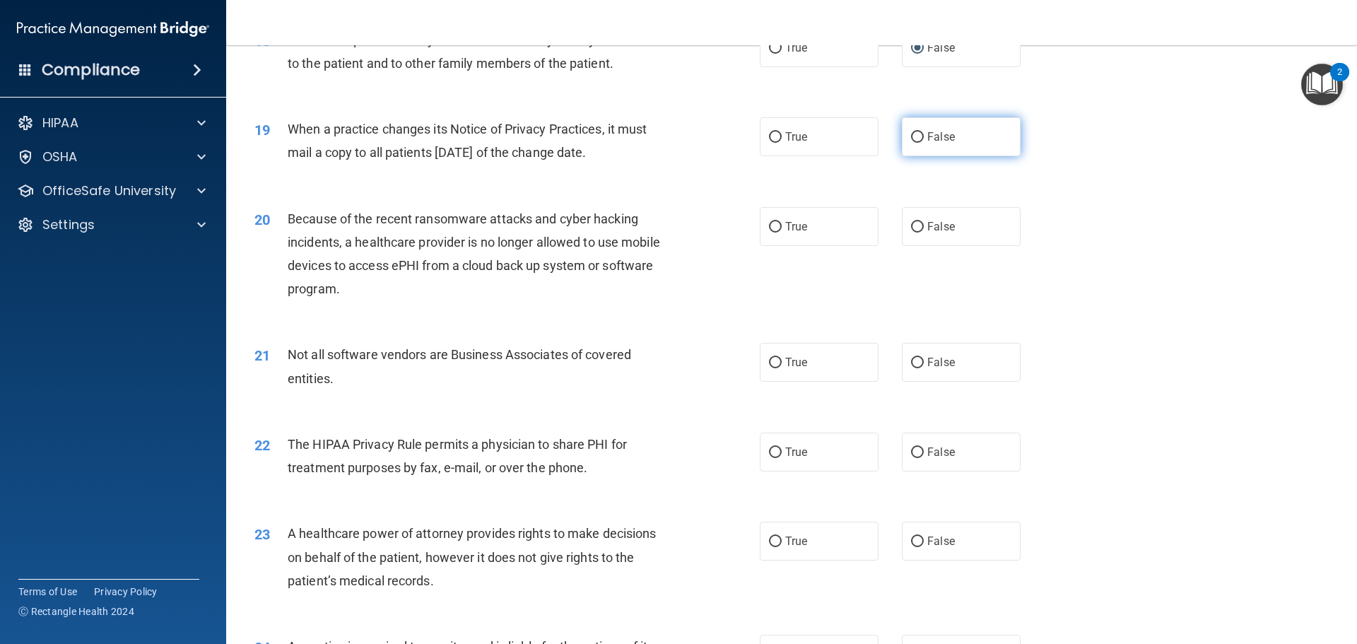
click at [939, 141] on span "False" at bounding box center [941, 136] width 28 height 13
click at [924, 141] on input "False" at bounding box center [917, 137] width 13 height 11
radio input "true"
click at [947, 240] on label "False" at bounding box center [961, 226] width 119 height 39
click at [924, 233] on input "False" at bounding box center [917, 227] width 13 height 11
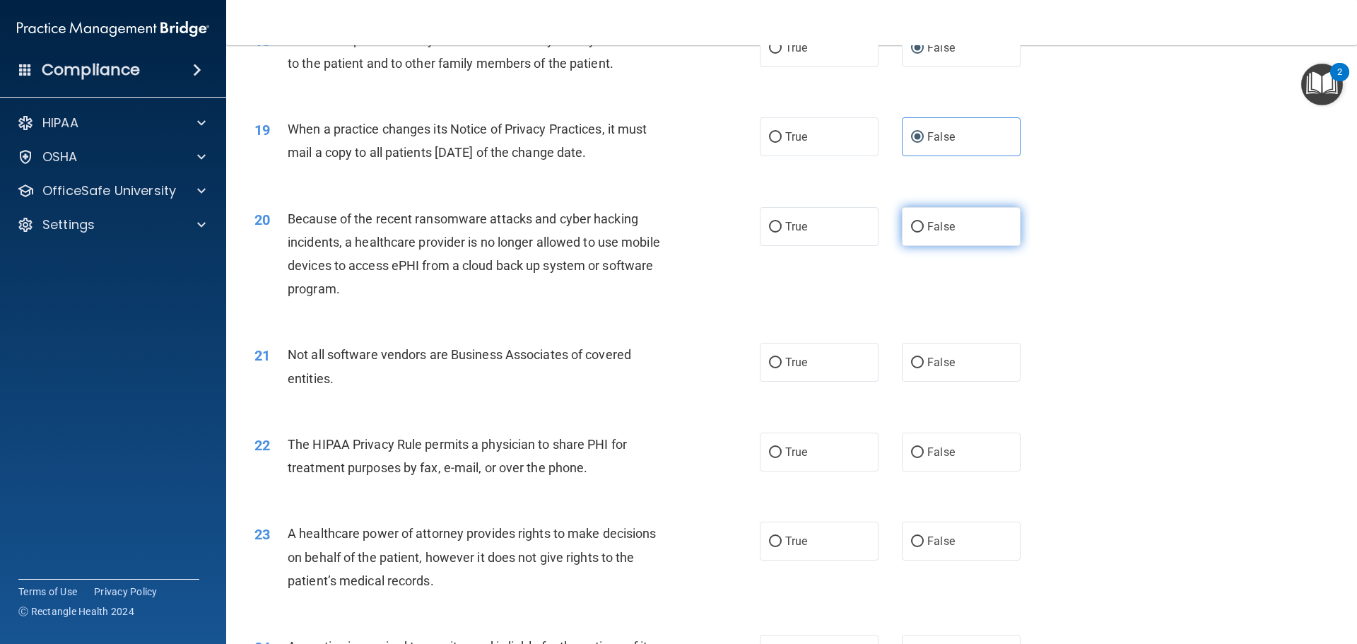
radio input "true"
click at [961, 541] on label "False" at bounding box center [961, 541] width 119 height 39
click at [924, 541] on input "False" at bounding box center [917, 542] width 13 height 11
radio input "true"
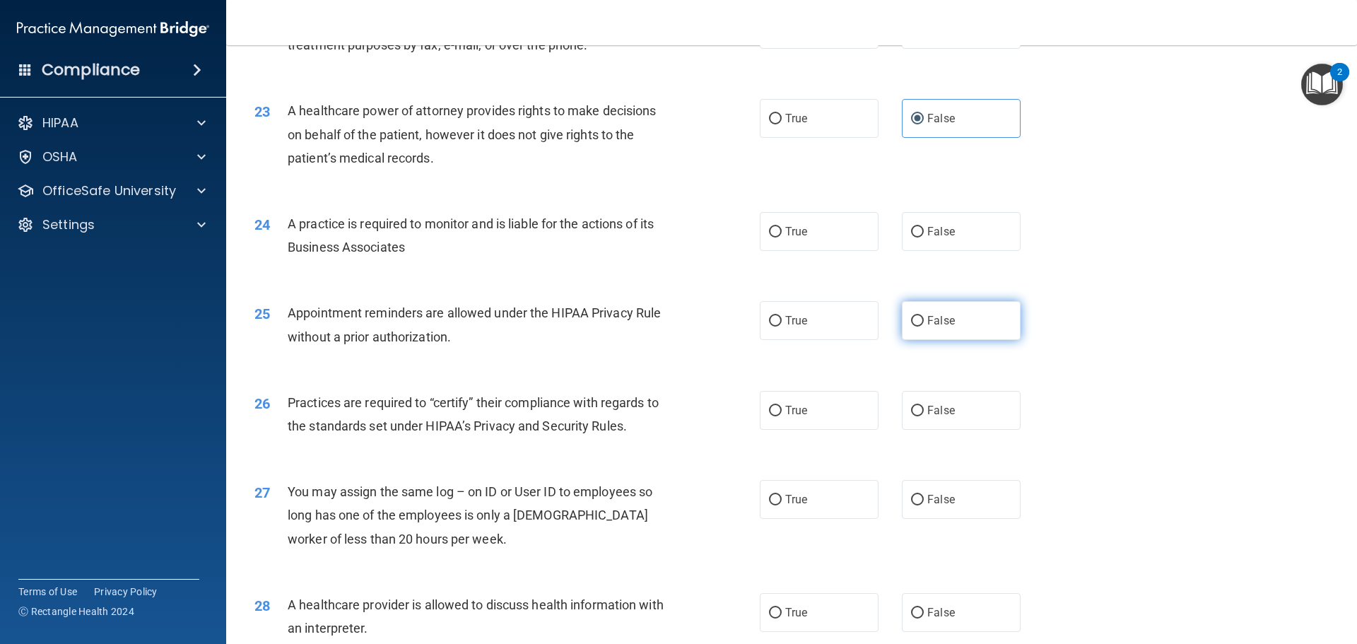
scroll to position [2333, 0]
click at [949, 225] on label "False" at bounding box center [961, 230] width 119 height 39
click at [924, 226] on input "False" at bounding box center [917, 231] width 13 height 11
radio input "true"
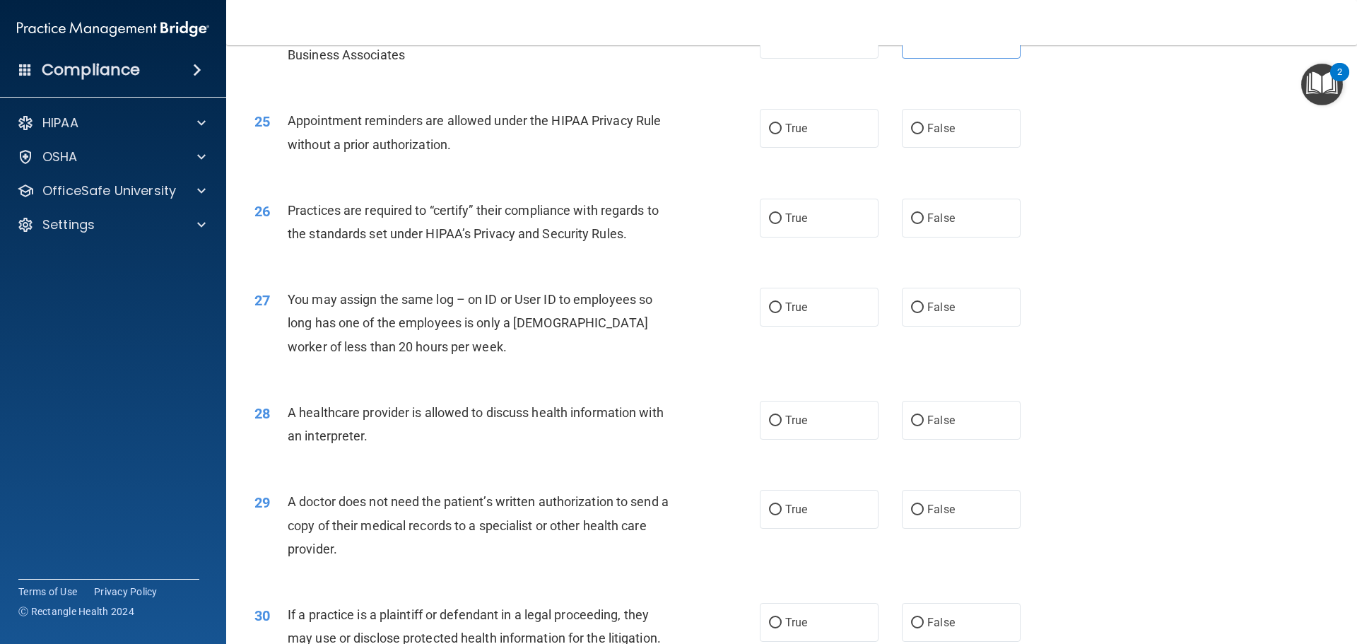
scroll to position [2616, 0]
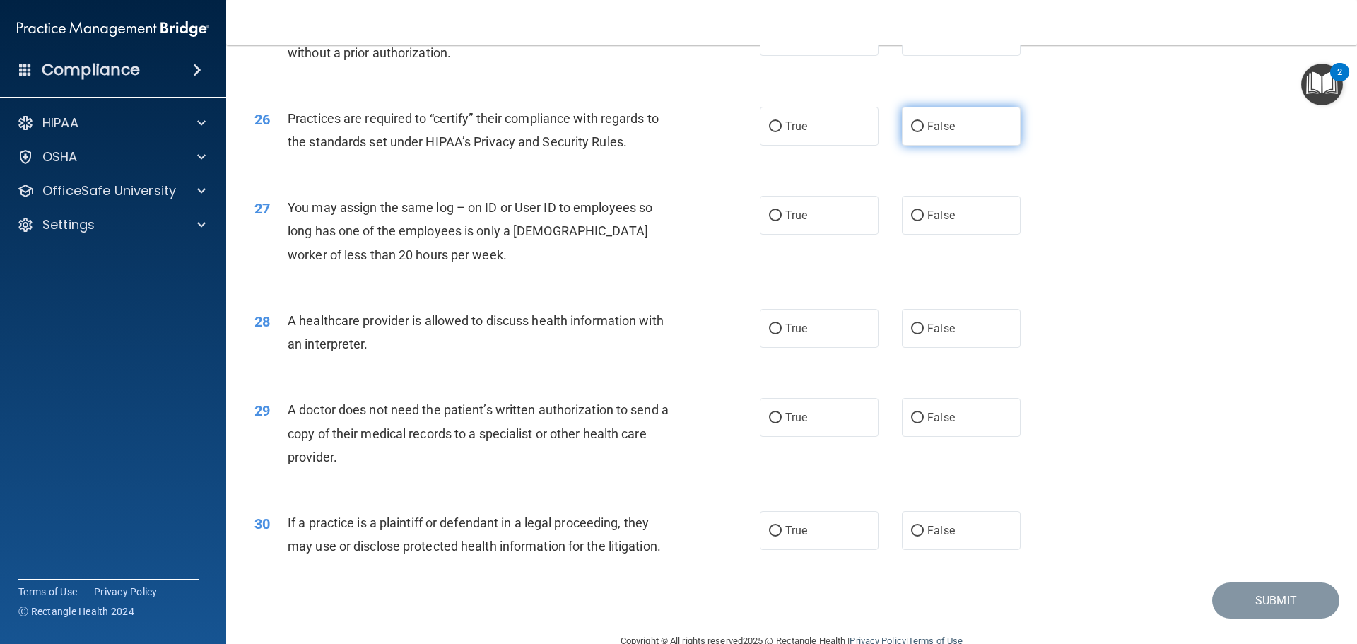
click at [927, 130] on span "False" at bounding box center [941, 125] width 28 height 13
click at [924, 130] on input "False" at bounding box center [917, 127] width 13 height 11
radio input "true"
click at [930, 225] on label "False" at bounding box center [961, 215] width 119 height 39
click at [924, 221] on input "False" at bounding box center [917, 216] width 13 height 11
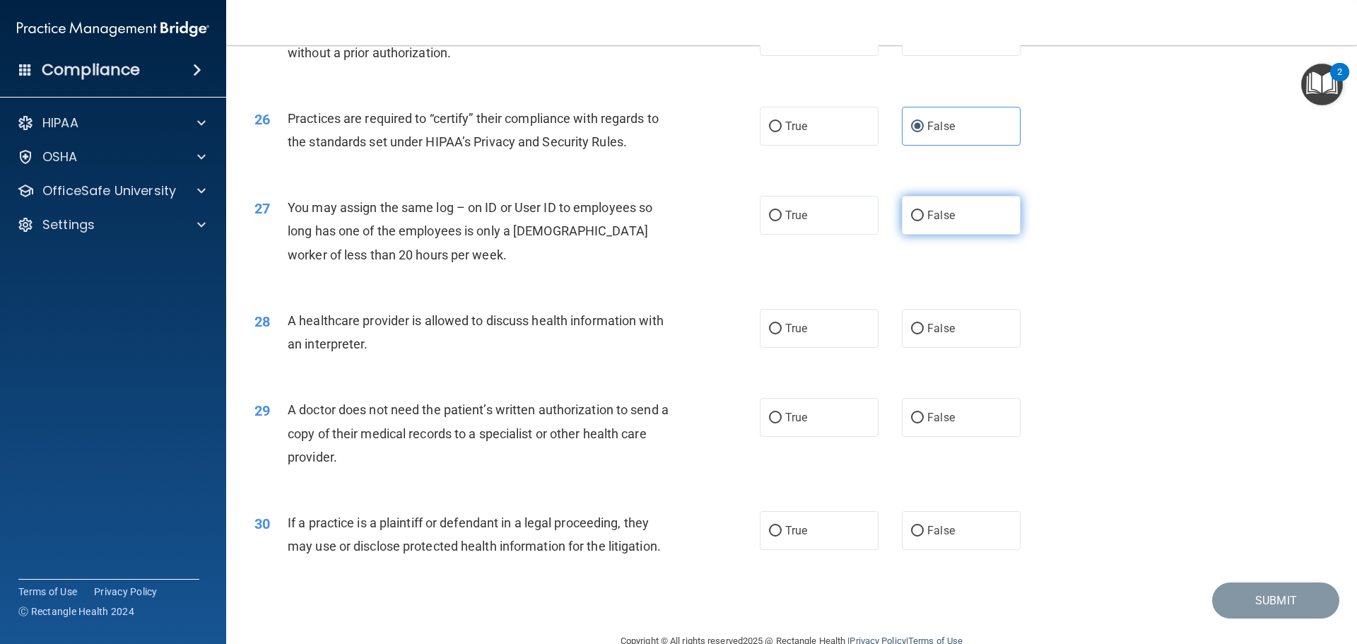
radio input "true"
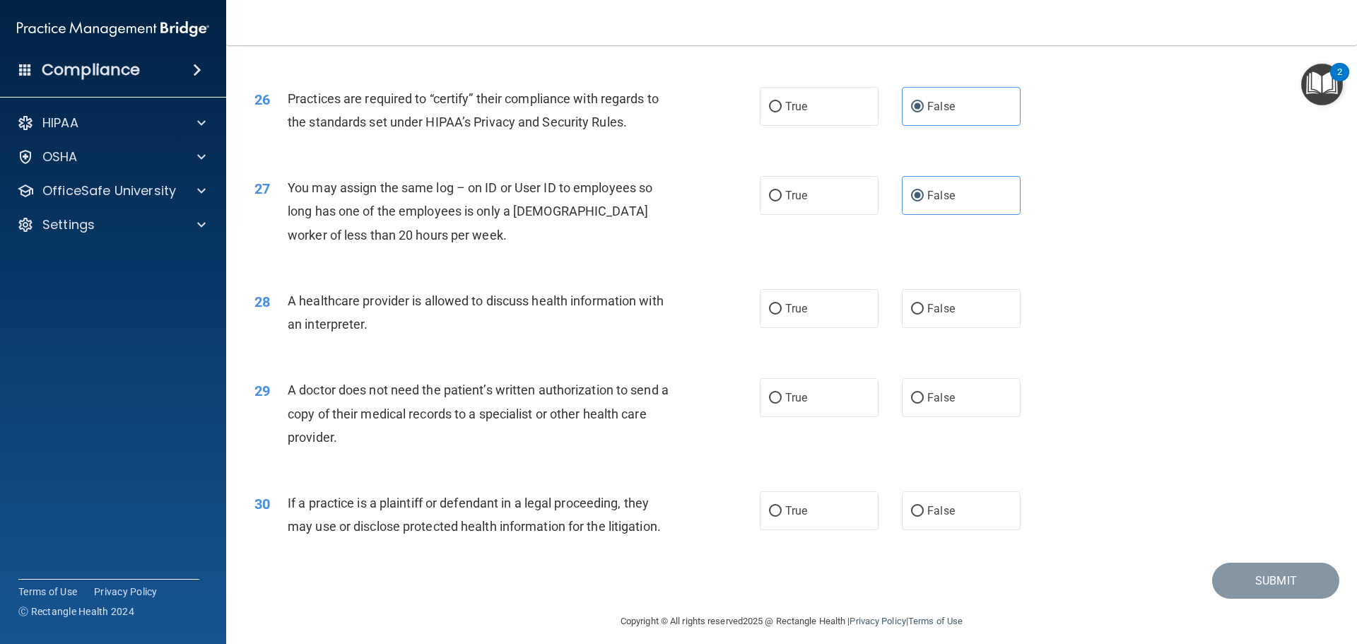
scroll to position [2647, 0]
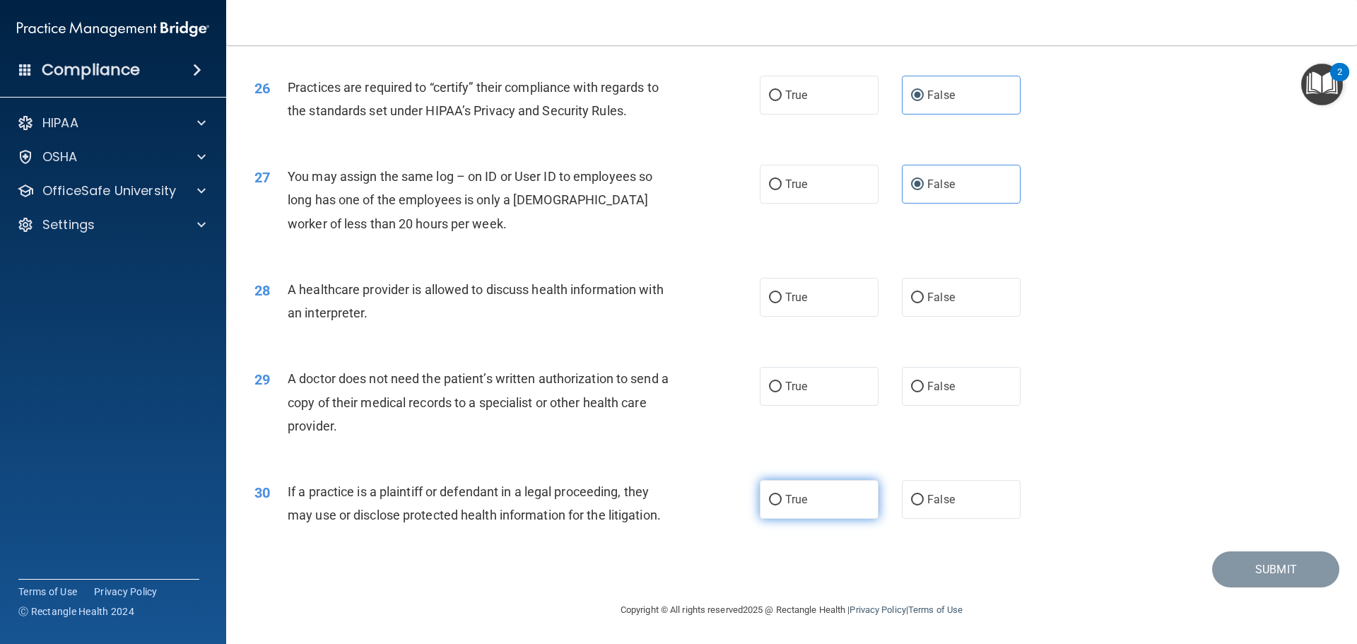
click at [800, 495] on span "True" at bounding box center [796, 499] width 22 height 13
click at [782, 495] on input "True" at bounding box center [775, 500] width 13 height 11
radio input "true"
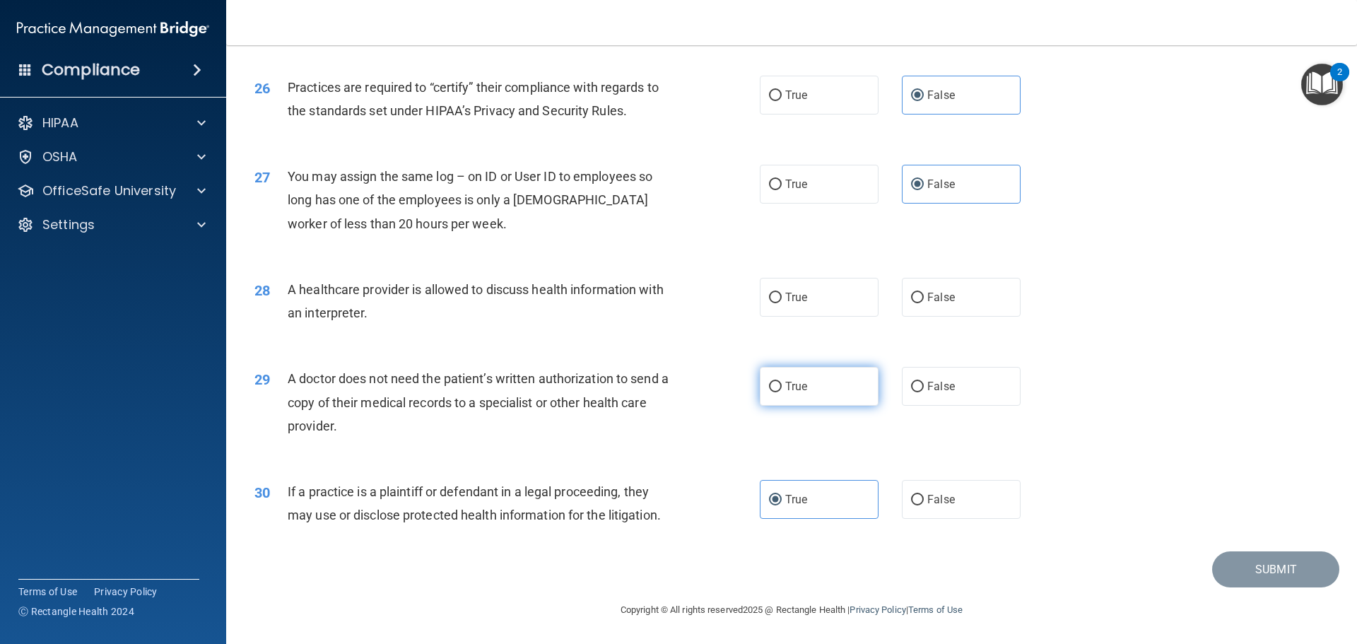
click at [804, 388] on label "True" at bounding box center [819, 386] width 119 height 39
click at [782, 388] on input "True" at bounding box center [775, 387] width 13 height 11
radio input "true"
click at [806, 298] on label "True" at bounding box center [819, 297] width 119 height 39
click at [782, 298] on input "True" at bounding box center [775, 298] width 13 height 11
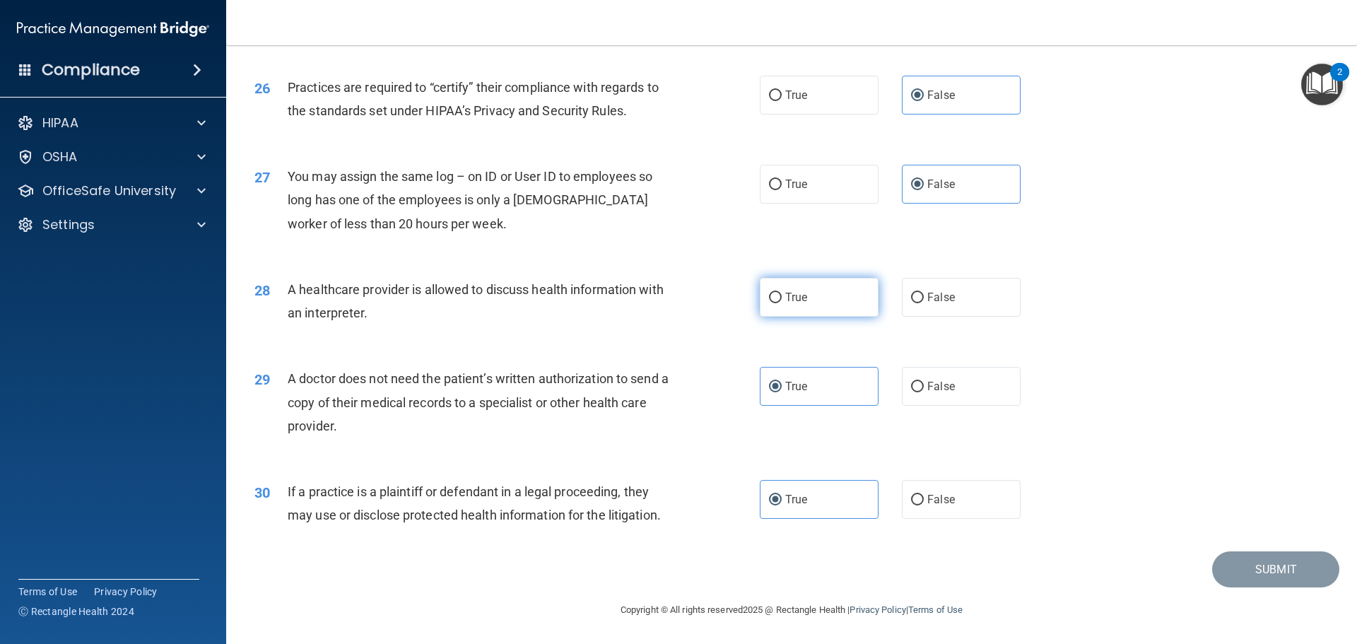
radio input "true"
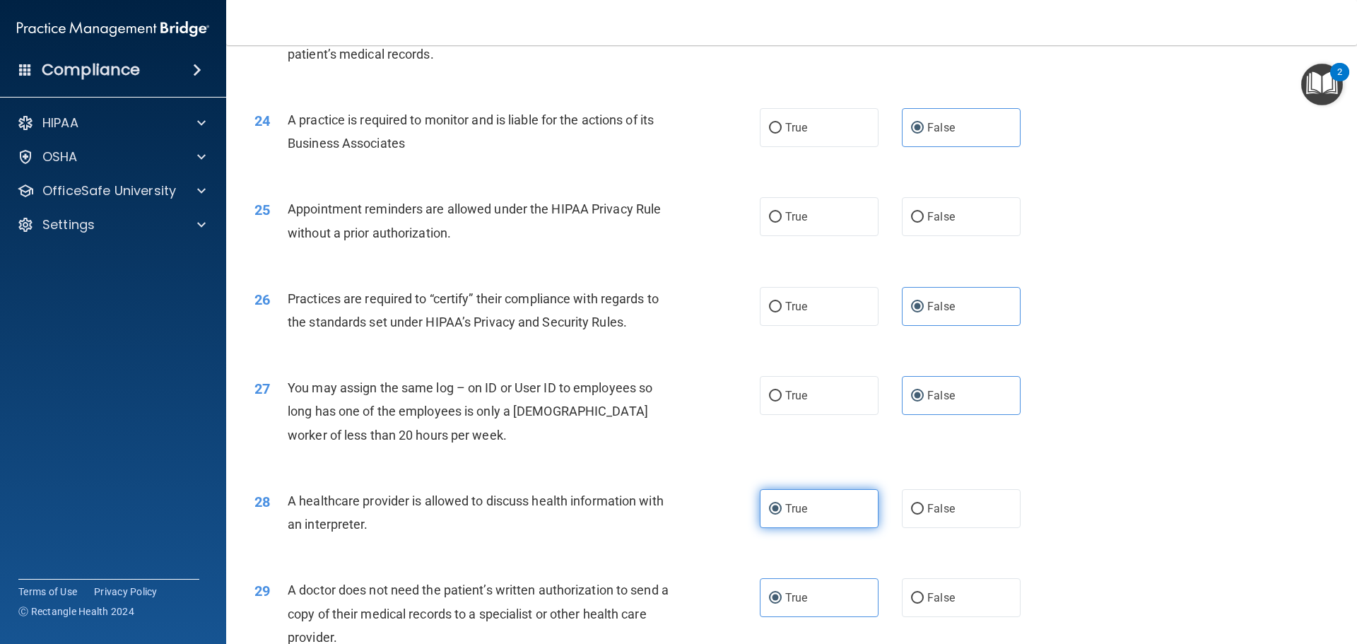
scroll to position [2435, 0]
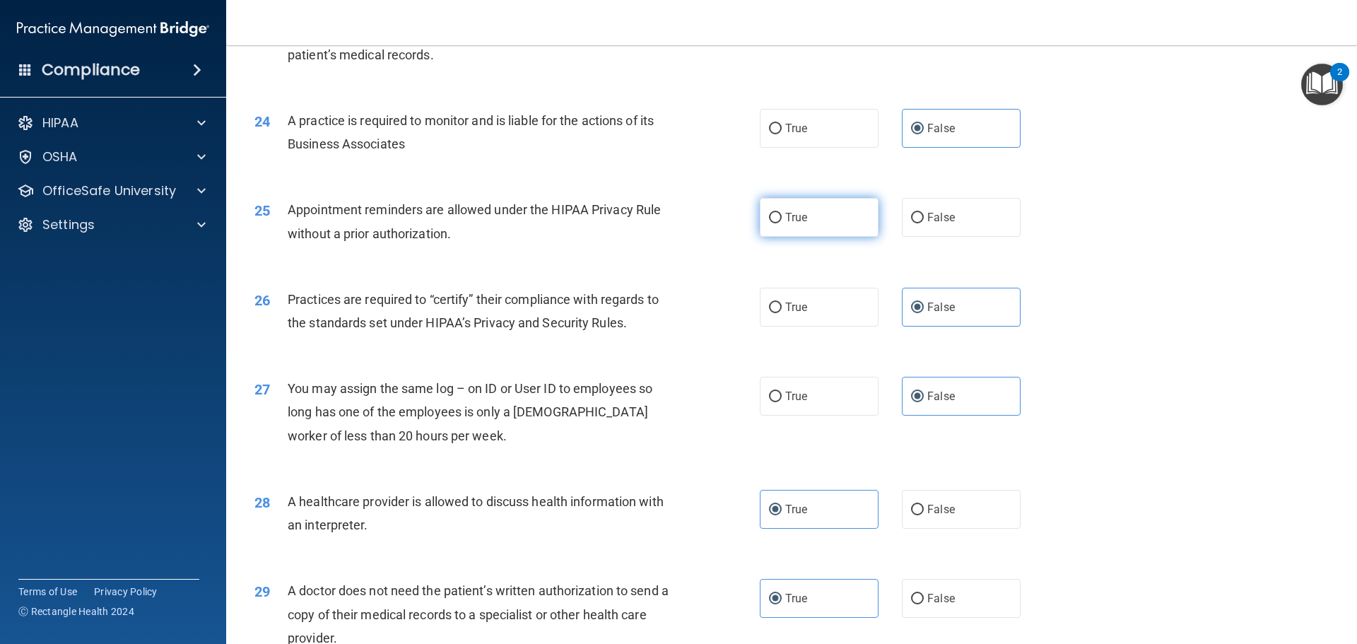
click at [794, 224] on label "True" at bounding box center [819, 217] width 119 height 39
click at [782, 223] on input "True" at bounding box center [775, 218] width 13 height 11
radio input "true"
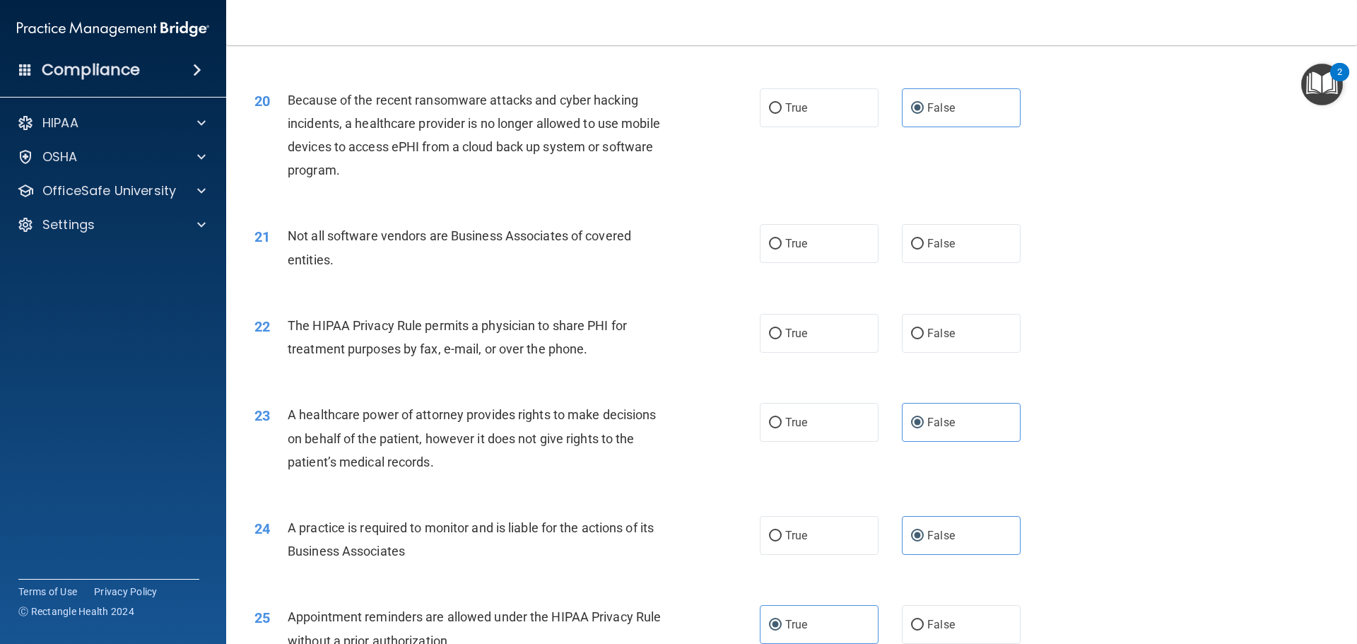
scroll to position [2010, 0]
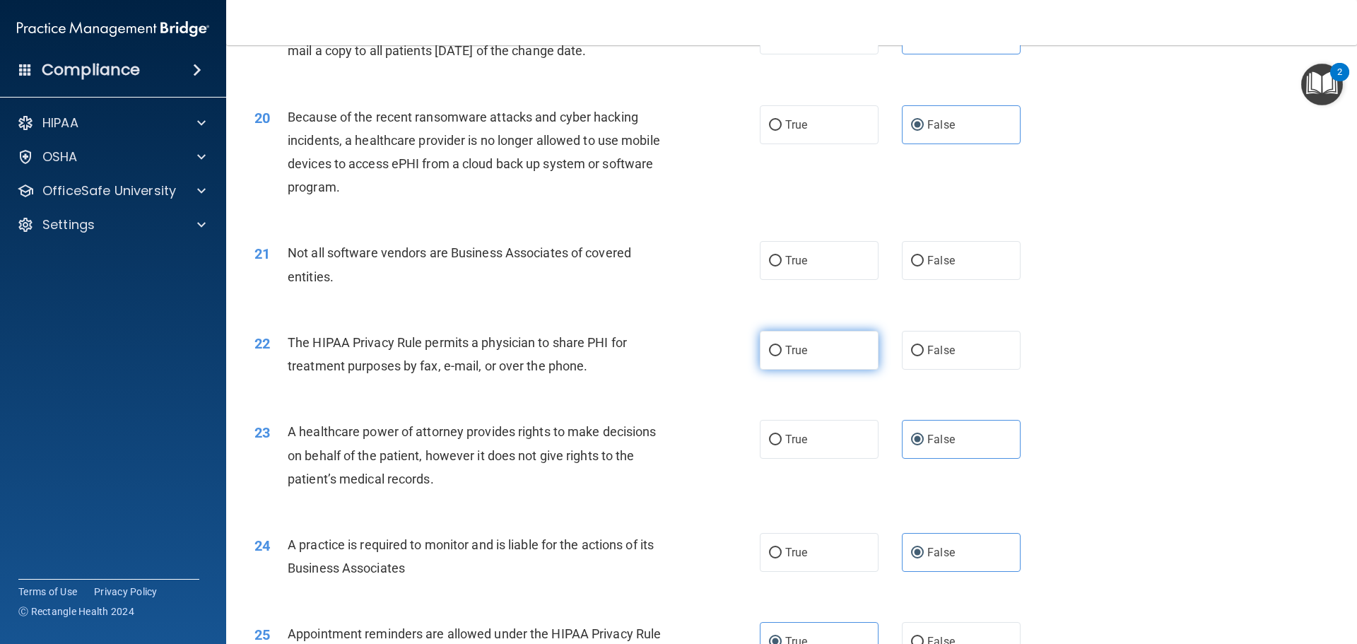
click at [800, 341] on label "True" at bounding box center [819, 350] width 119 height 39
click at [782, 346] on input "True" at bounding box center [775, 351] width 13 height 11
radio input "true"
click at [801, 267] on label "True" at bounding box center [819, 260] width 119 height 39
click at [782, 267] on input "True" at bounding box center [775, 261] width 13 height 11
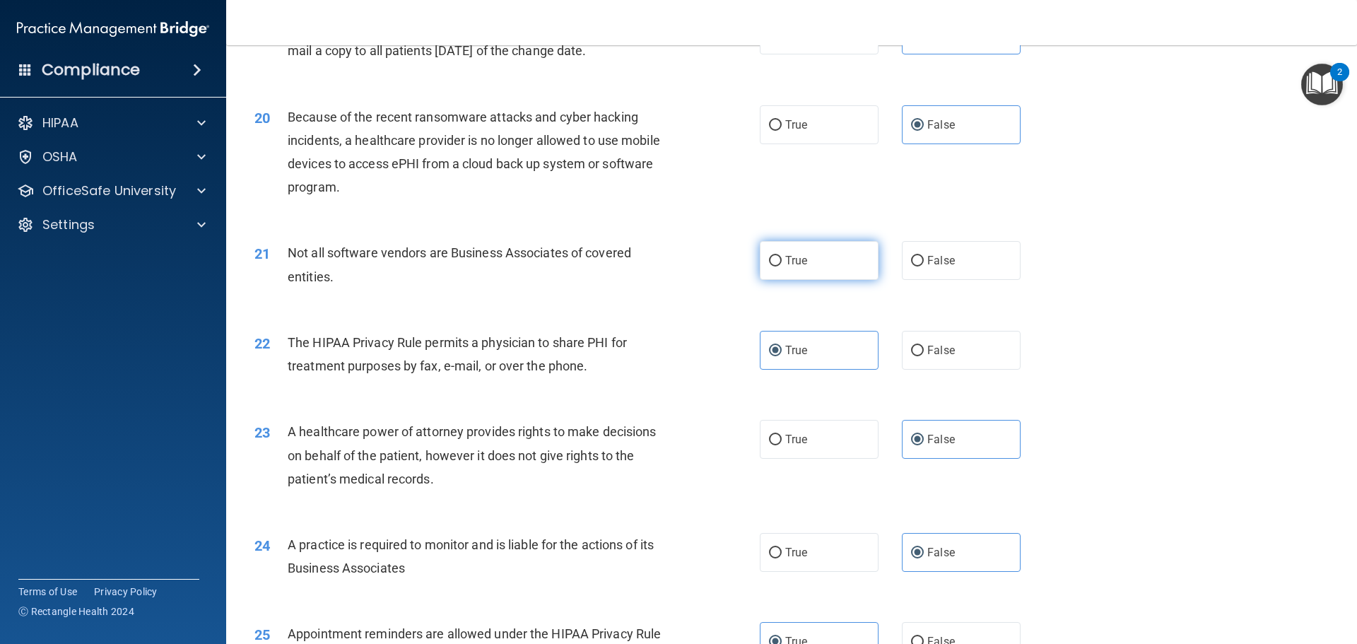
radio input "true"
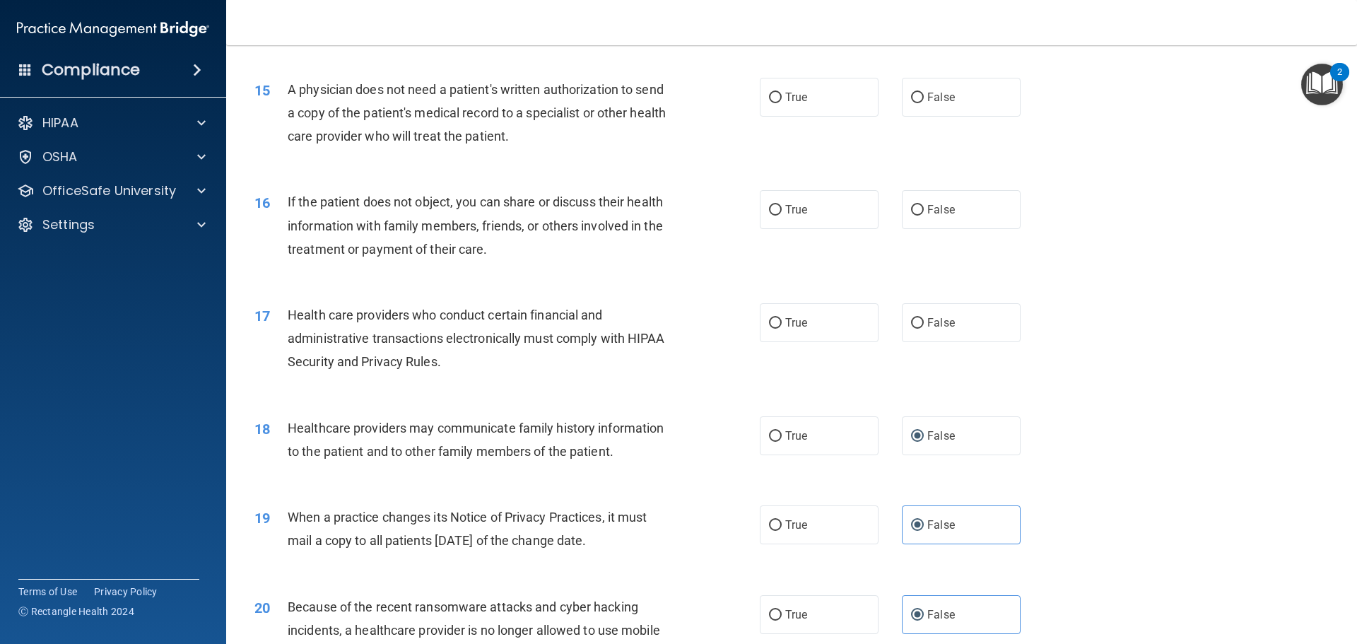
scroll to position [1445, 0]
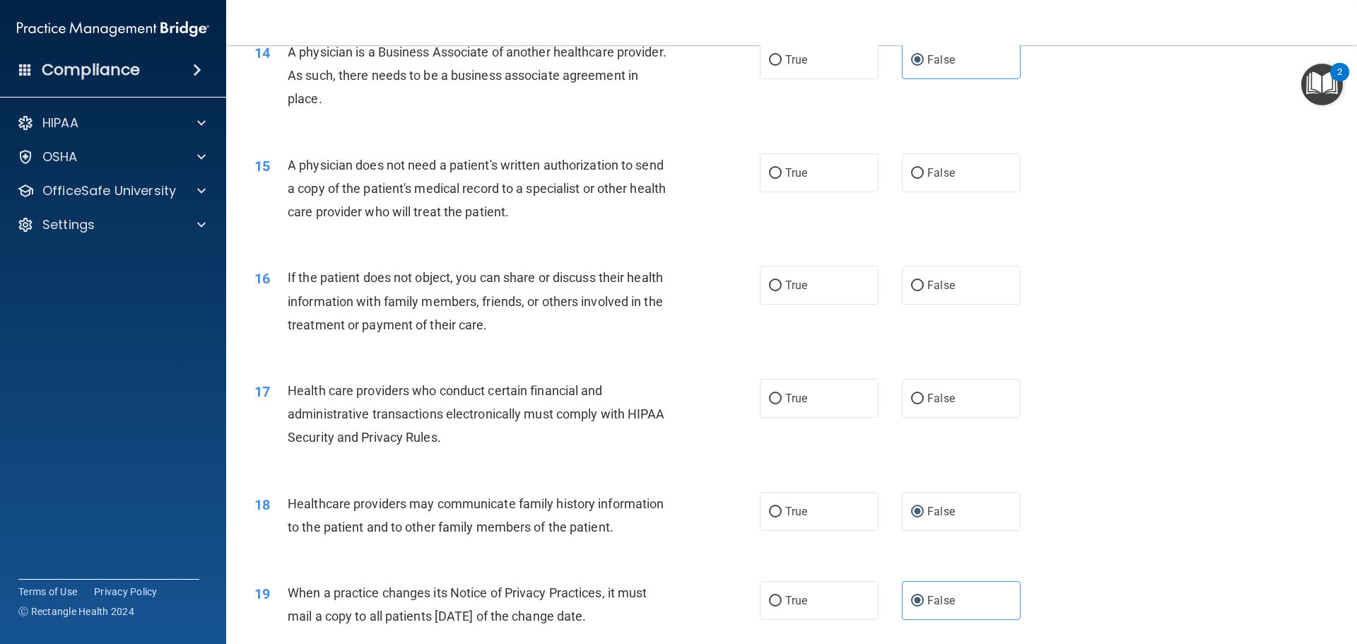
drag, startPoint x: 798, startPoint y: 394, endPoint x: 797, endPoint y: 362, distance: 32.5
click at [798, 391] on label "True" at bounding box center [819, 398] width 119 height 39
click at [782, 394] on input "True" at bounding box center [775, 399] width 13 height 11
radio input "true"
click at [806, 295] on label "True" at bounding box center [819, 285] width 119 height 39
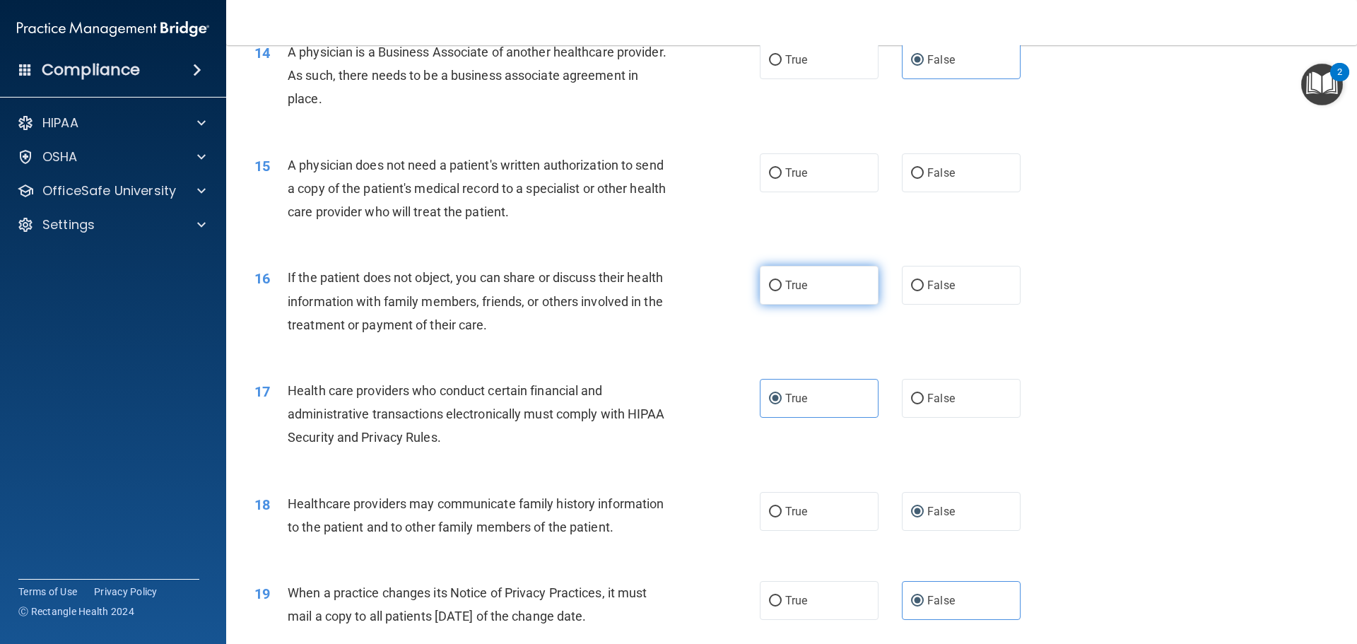
click at [782, 291] on input "True" at bounding box center [775, 286] width 13 height 11
radio input "true"
click at [812, 180] on label "True" at bounding box center [819, 172] width 119 height 39
click at [782, 179] on input "True" at bounding box center [775, 173] width 13 height 11
radio input "true"
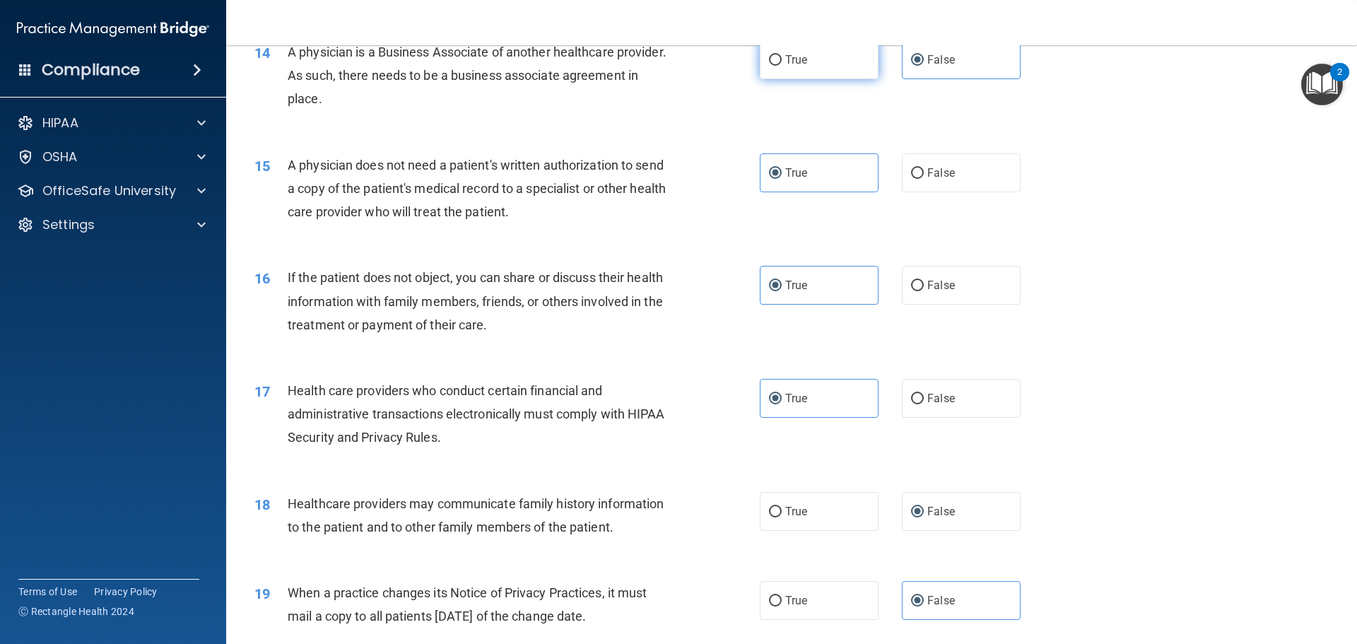
click at [815, 73] on label "True" at bounding box center [819, 59] width 119 height 39
click at [782, 66] on input "True" at bounding box center [775, 60] width 13 height 11
radio input "true"
radio input "false"
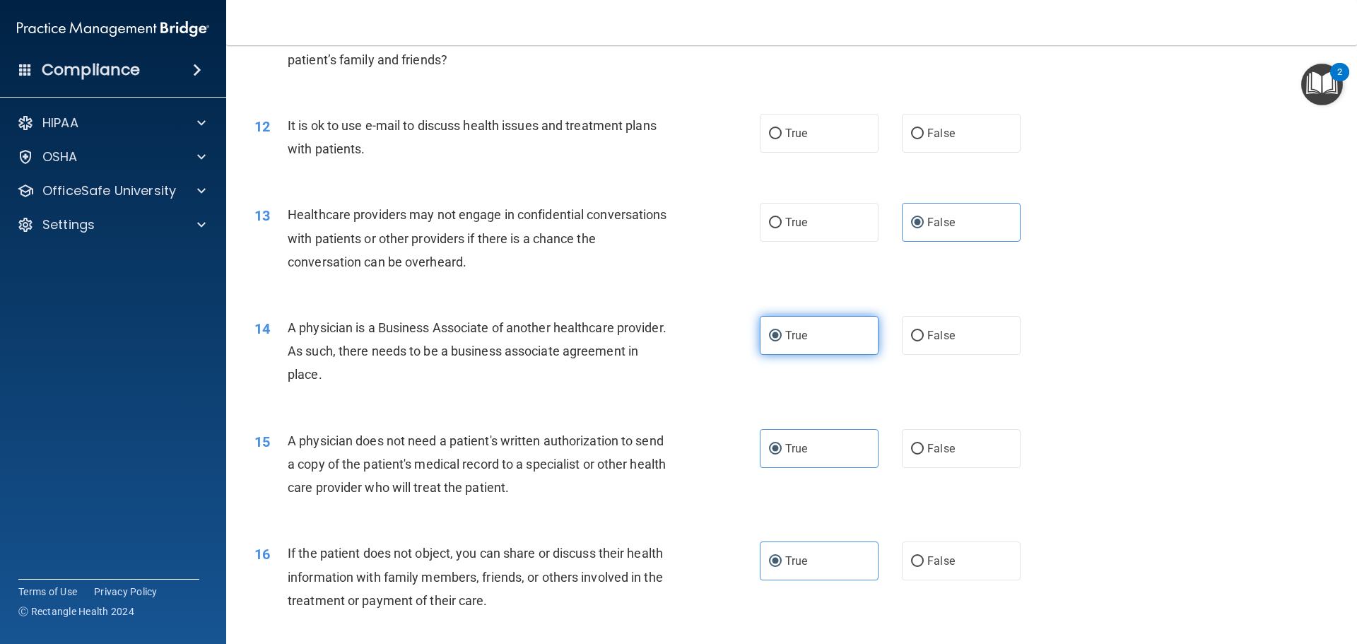
scroll to position [1162, 0]
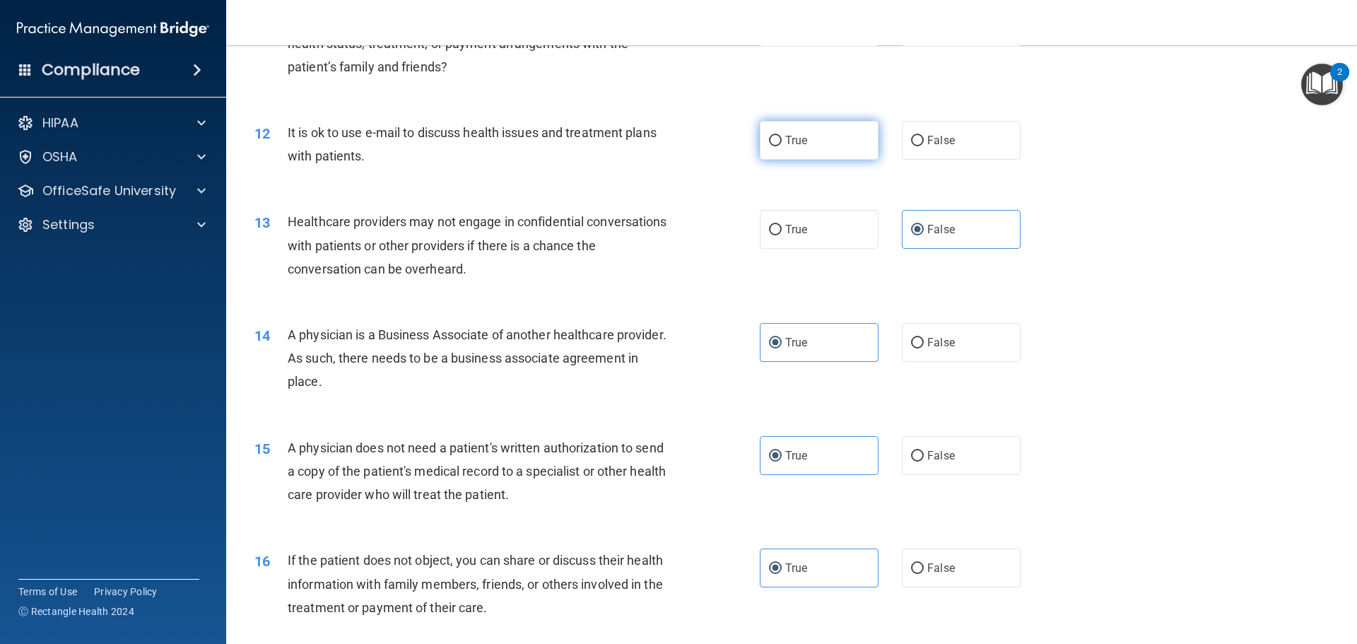
click at [808, 149] on label "True" at bounding box center [819, 140] width 119 height 39
click at [782, 146] on input "True" at bounding box center [775, 141] width 13 height 11
radio input "true"
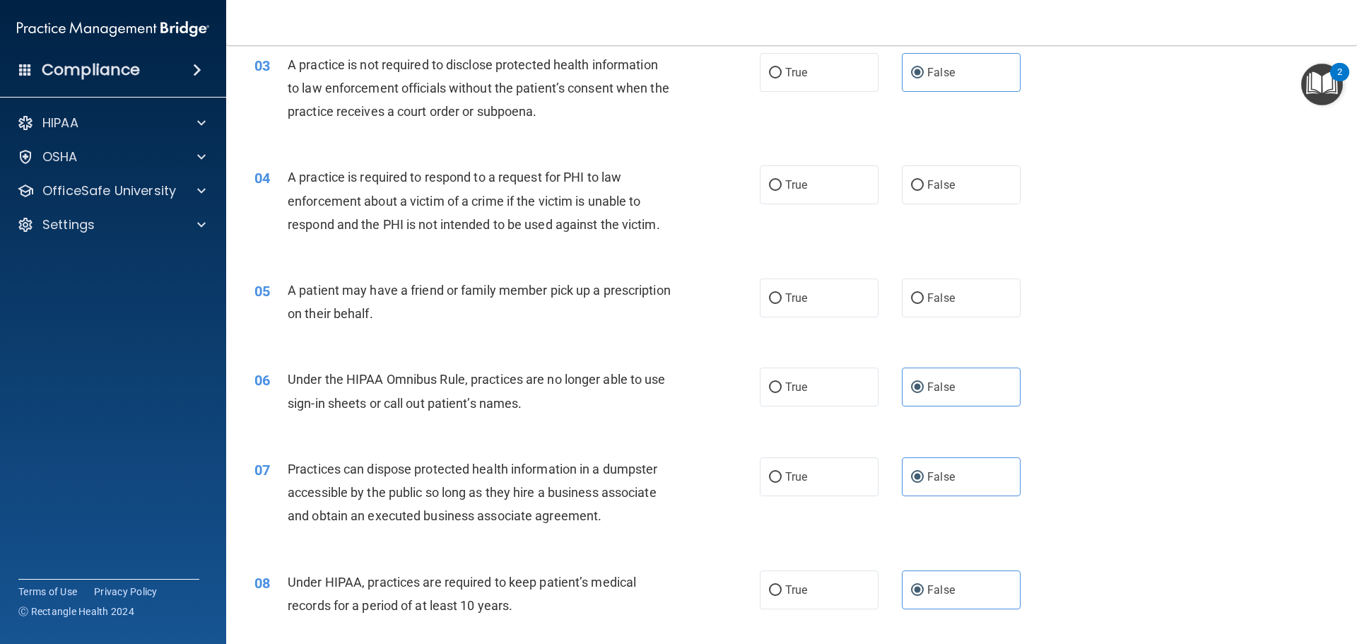
scroll to position [172, 0]
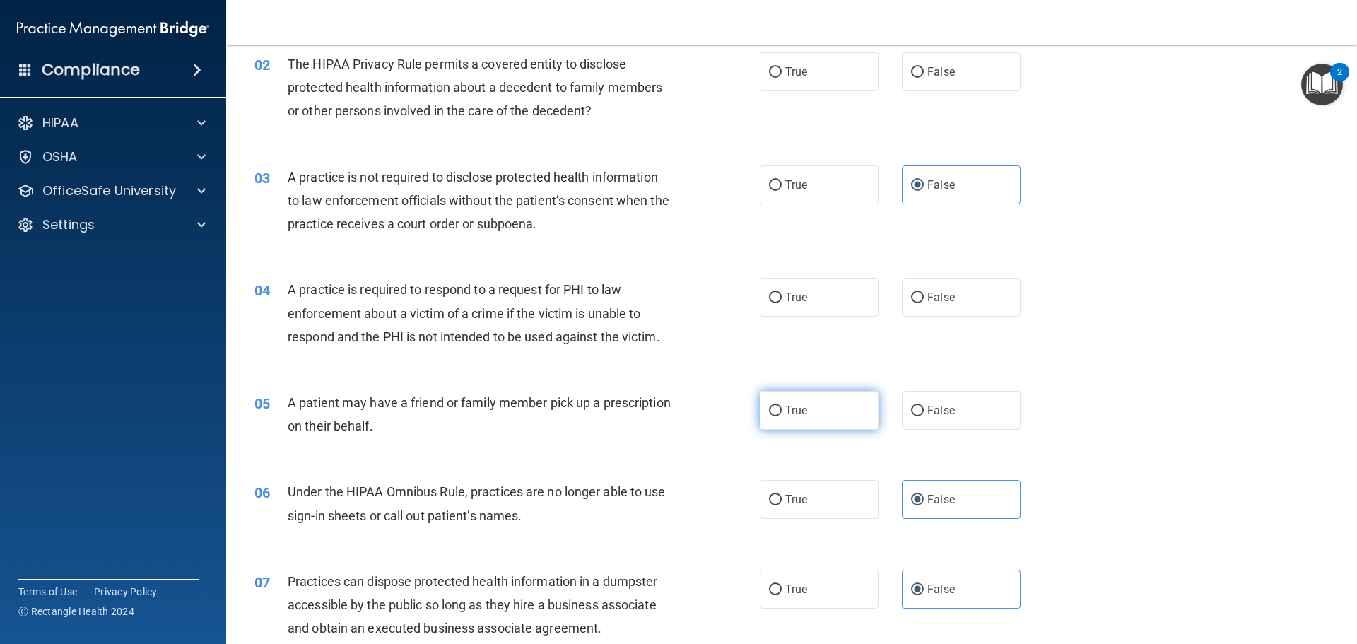
click at [779, 399] on label "True" at bounding box center [819, 410] width 119 height 39
click at [779, 406] on input "True" at bounding box center [775, 411] width 13 height 11
radio input "true"
click at [785, 303] on span "True" at bounding box center [796, 297] width 22 height 13
click at [782, 303] on input "True" at bounding box center [775, 298] width 13 height 11
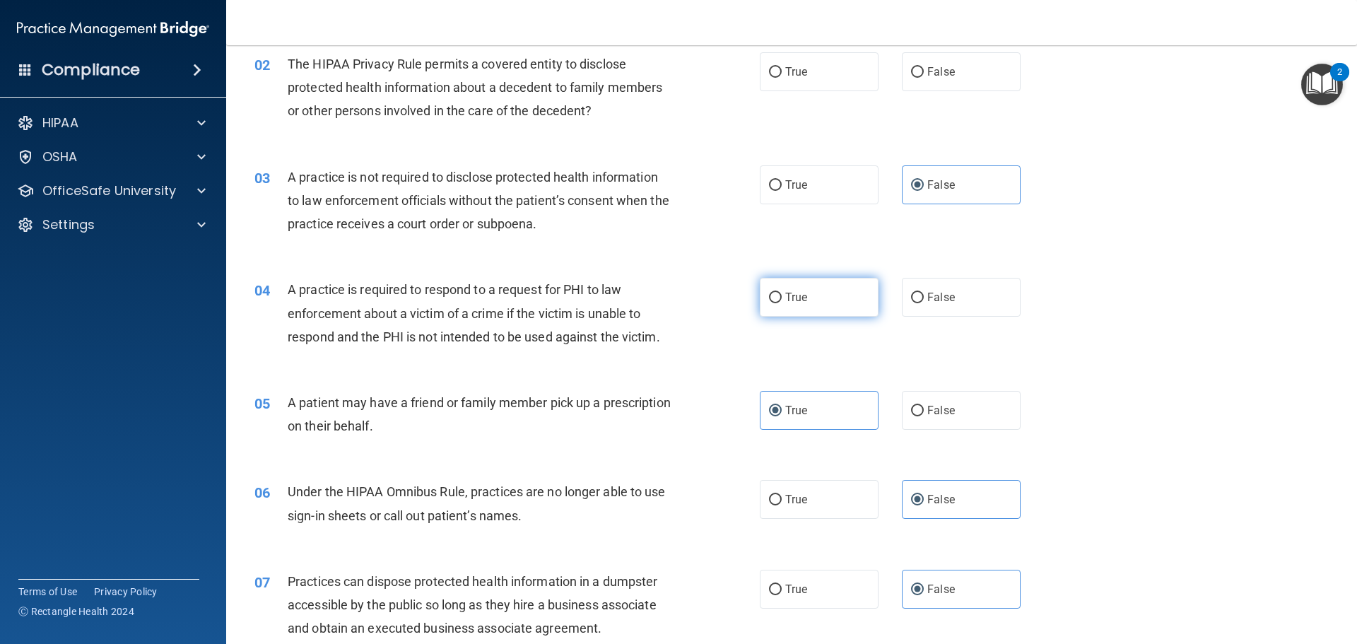
radio input "true"
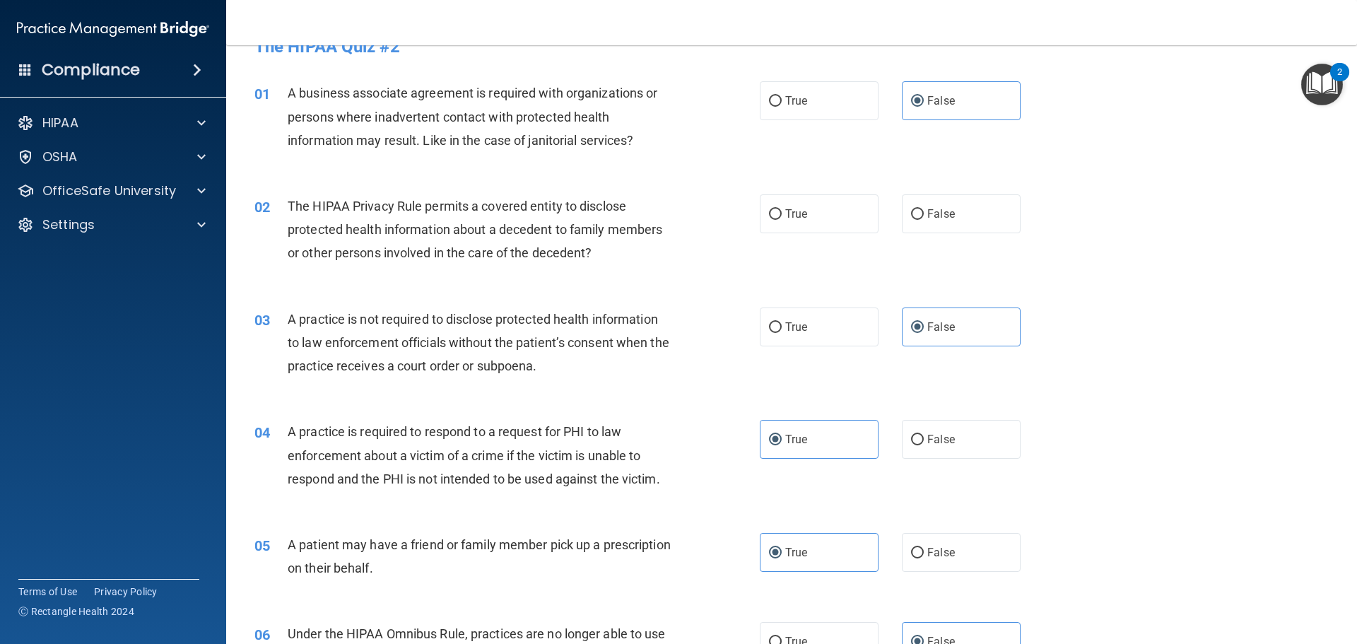
scroll to position [0, 0]
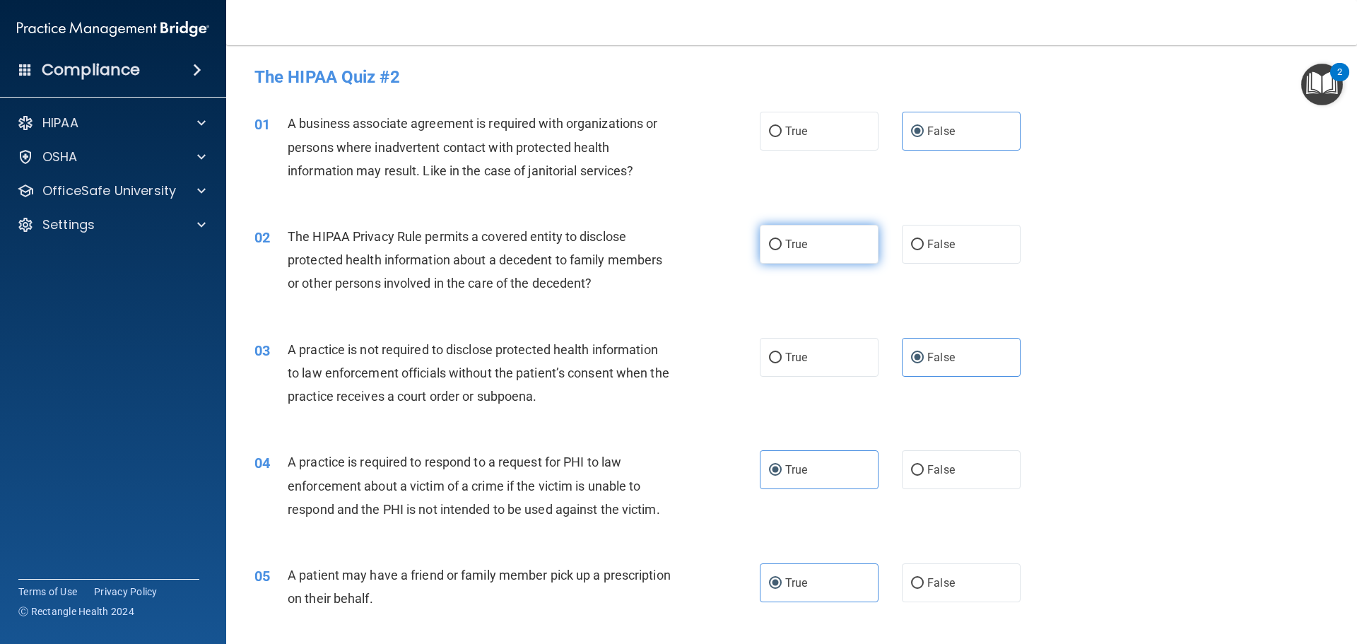
click at [810, 252] on label "True" at bounding box center [819, 244] width 119 height 39
click at [782, 250] on input "True" at bounding box center [775, 245] width 13 height 11
radio input "true"
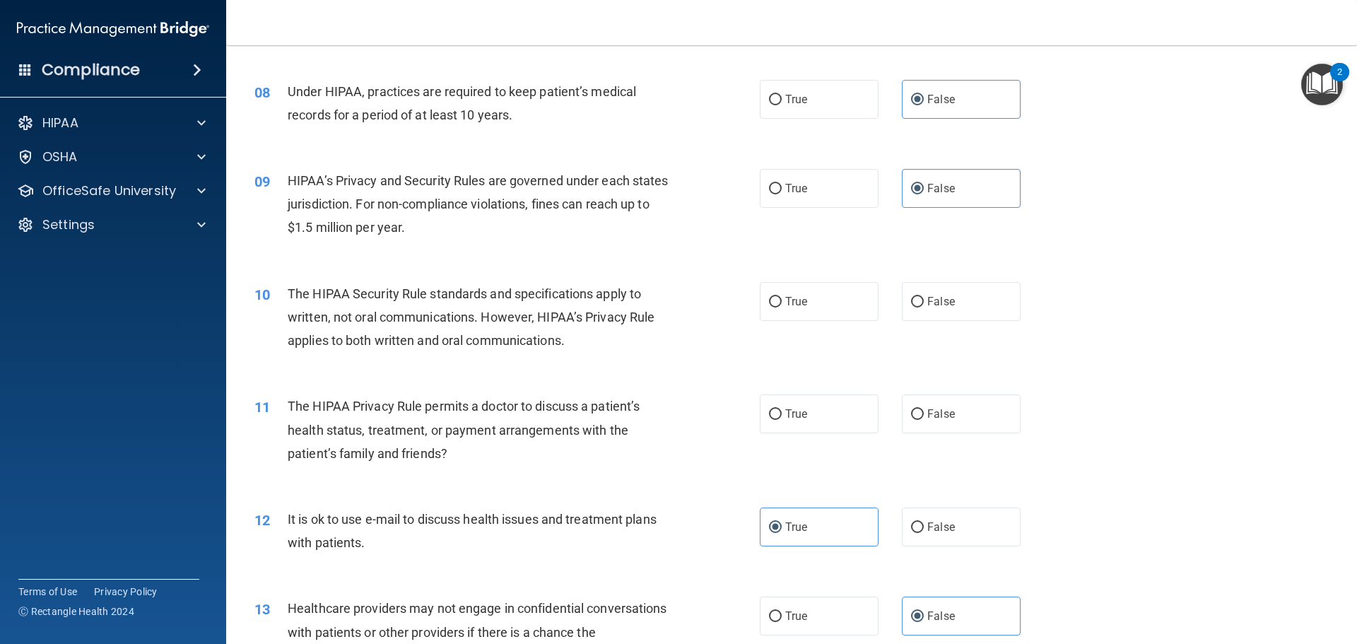
scroll to position [778, 0]
click at [826, 290] on label "True" at bounding box center [819, 299] width 119 height 39
click at [782, 295] on input "True" at bounding box center [775, 300] width 13 height 11
radio input "true"
click at [818, 415] on label "True" at bounding box center [819, 411] width 119 height 39
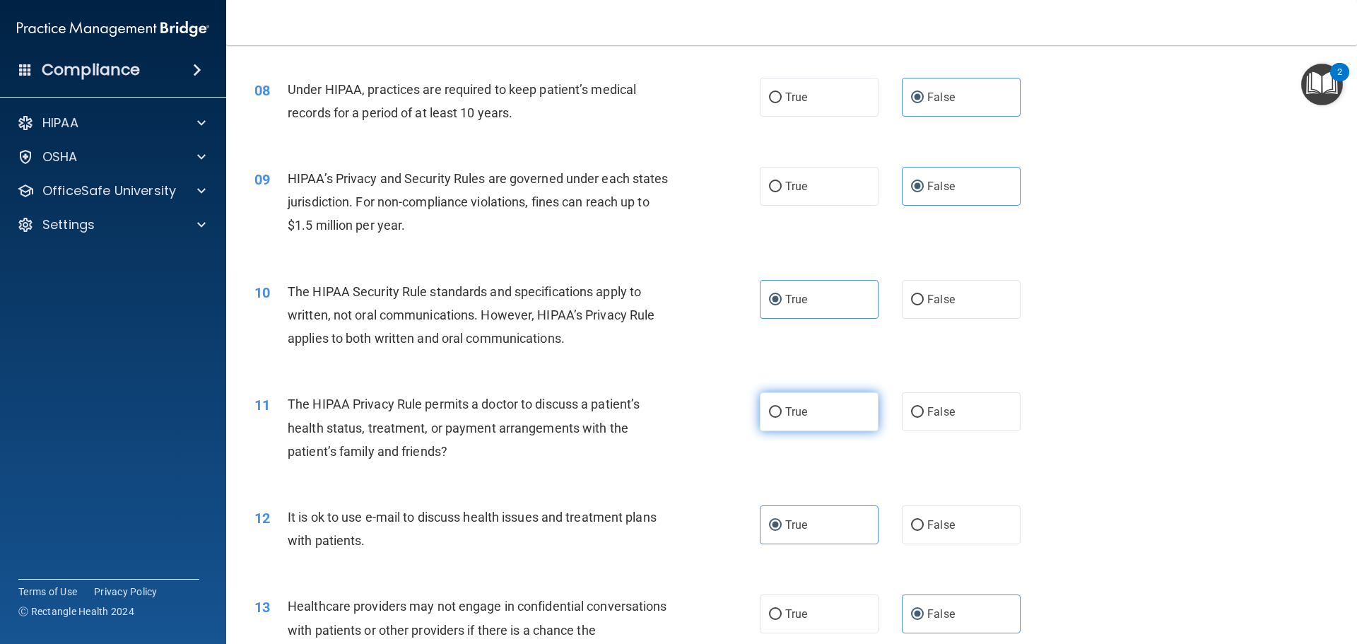
click at [782, 415] on input "True" at bounding box center [775, 412] width 13 height 11
radio input "true"
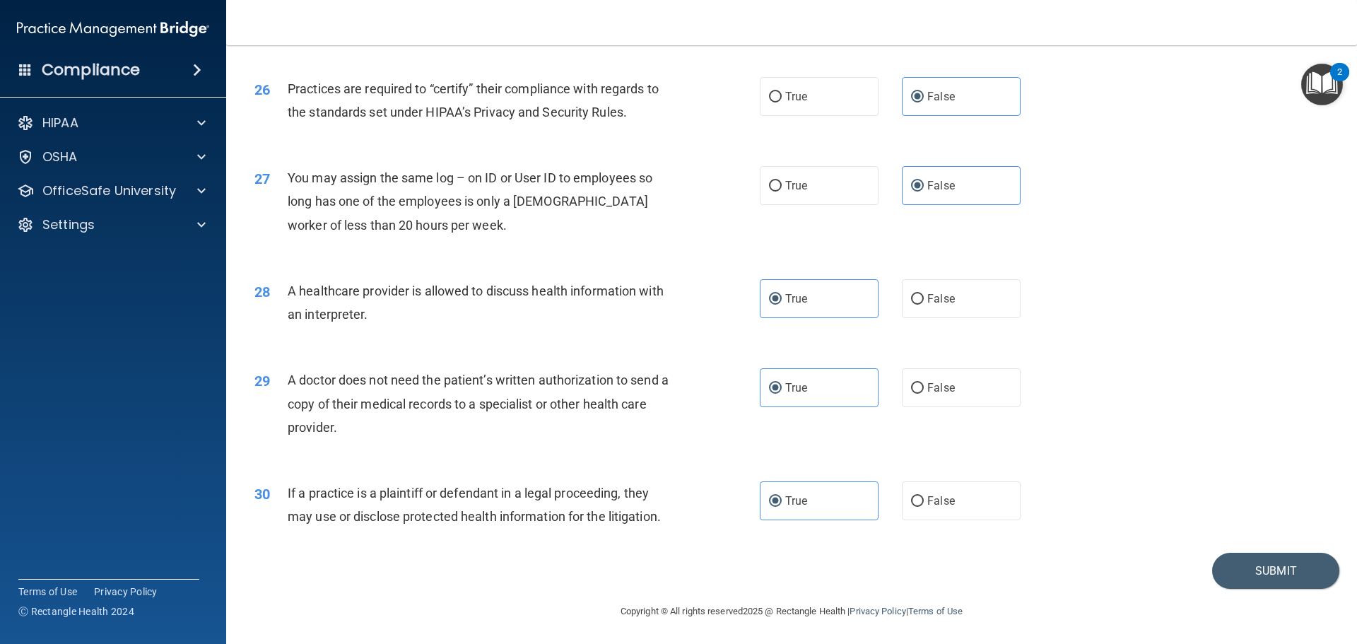
scroll to position [2647, 0]
click at [1251, 565] on button "Submit" at bounding box center [1275, 569] width 127 height 36
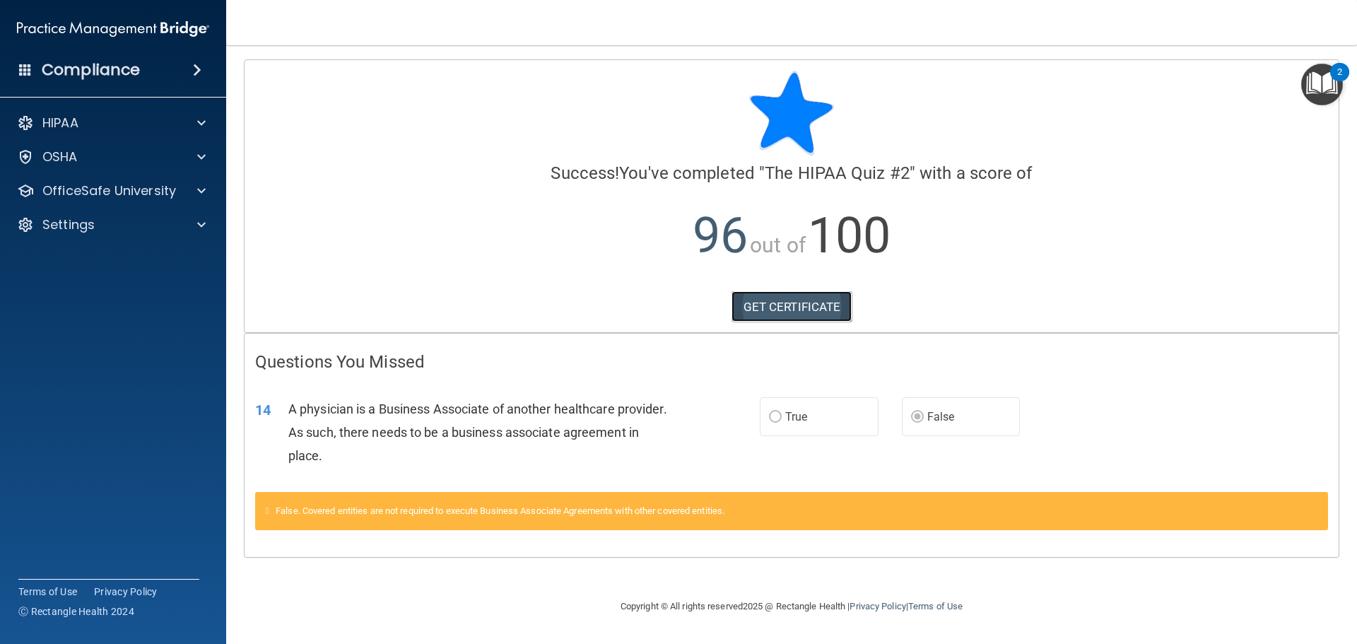
click at [785, 298] on link "GET CERTIFICATE" at bounding box center [792, 306] width 121 height 31
click at [94, 189] on p "OfficeSafe University" at bounding box center [109, 190] width 134 height 17
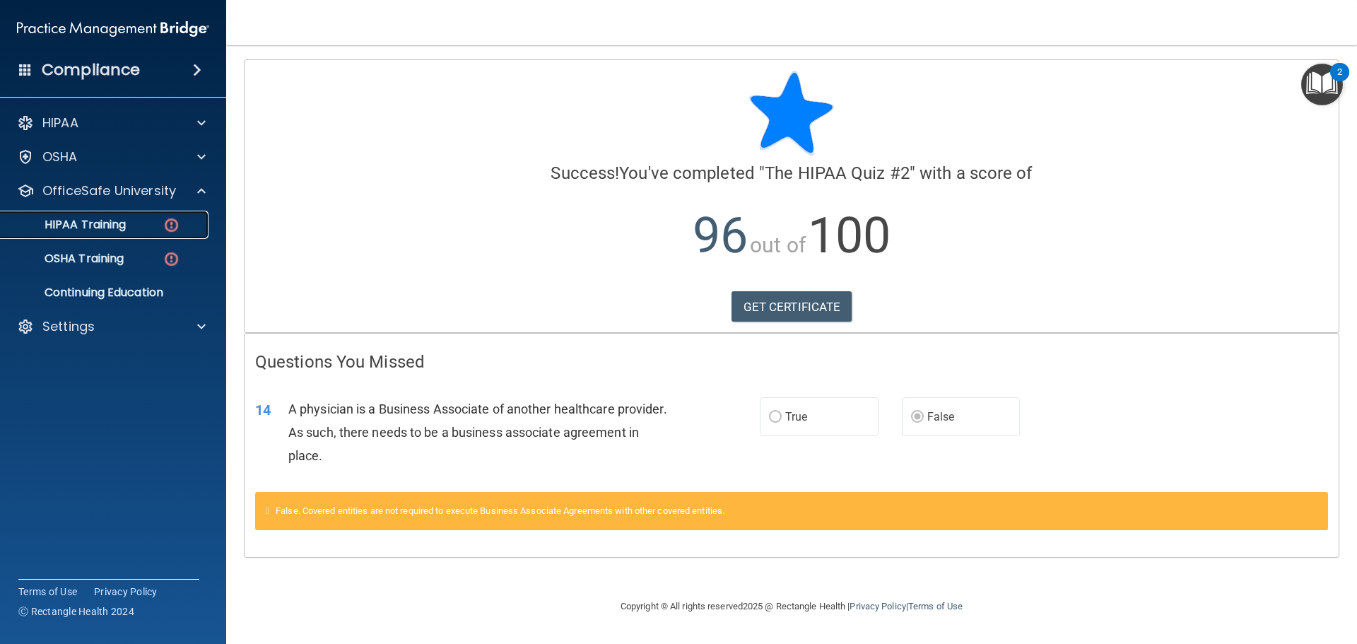
click at [119, 231] on p "HIPAA Training" at bounding box center [67, 225] width 117 height 14
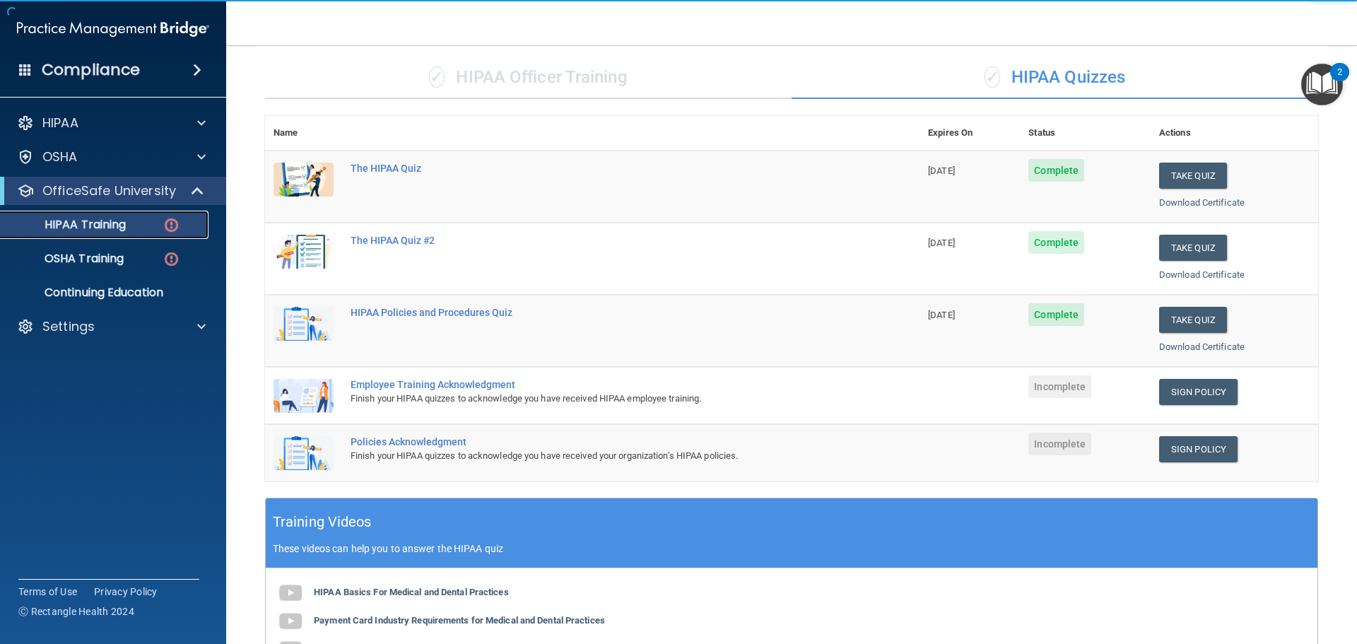
scroll to position [212, 0]
